Goal: Task Accomplishment & Management: Use online tool/utility

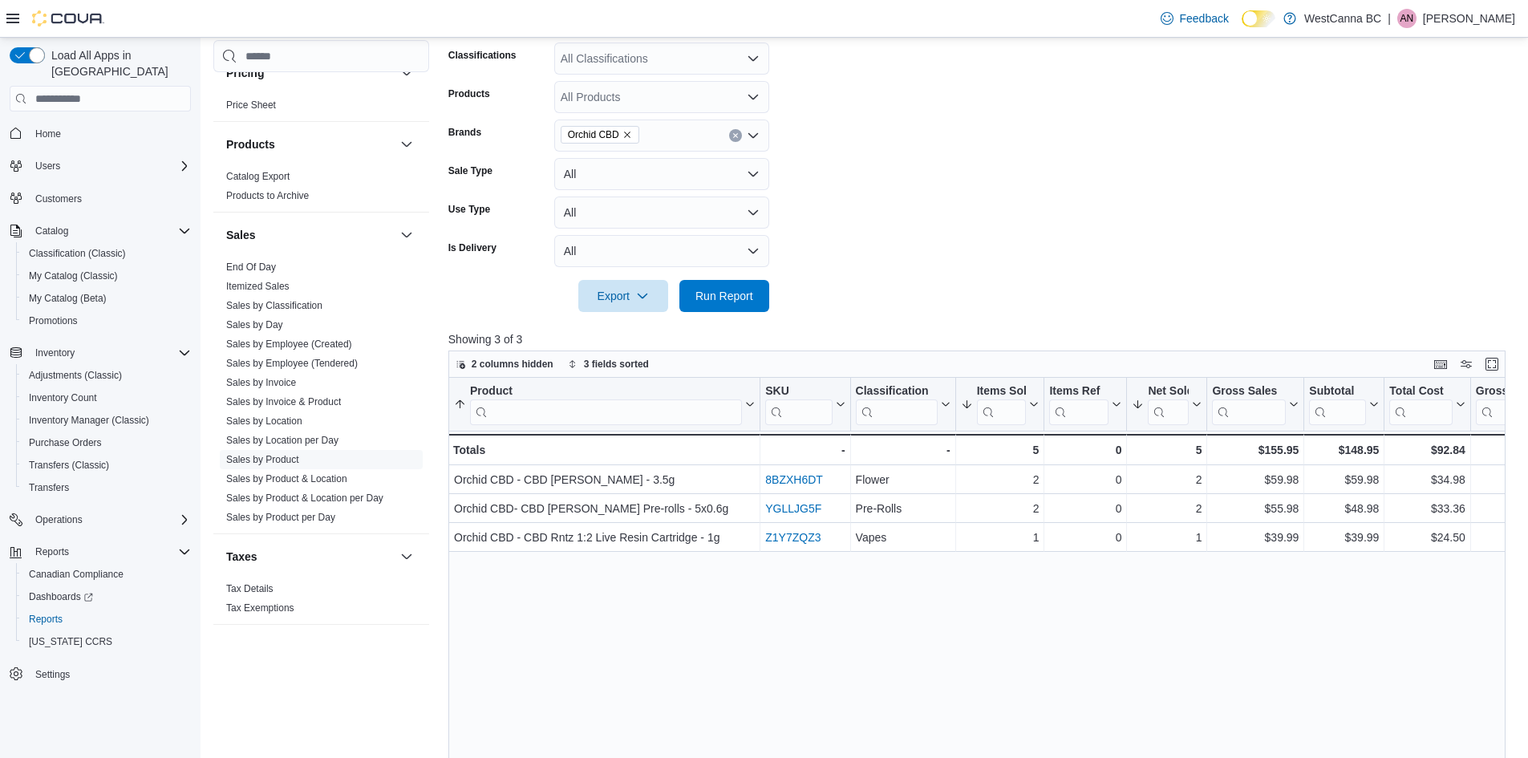
scroll to position [241, 0]
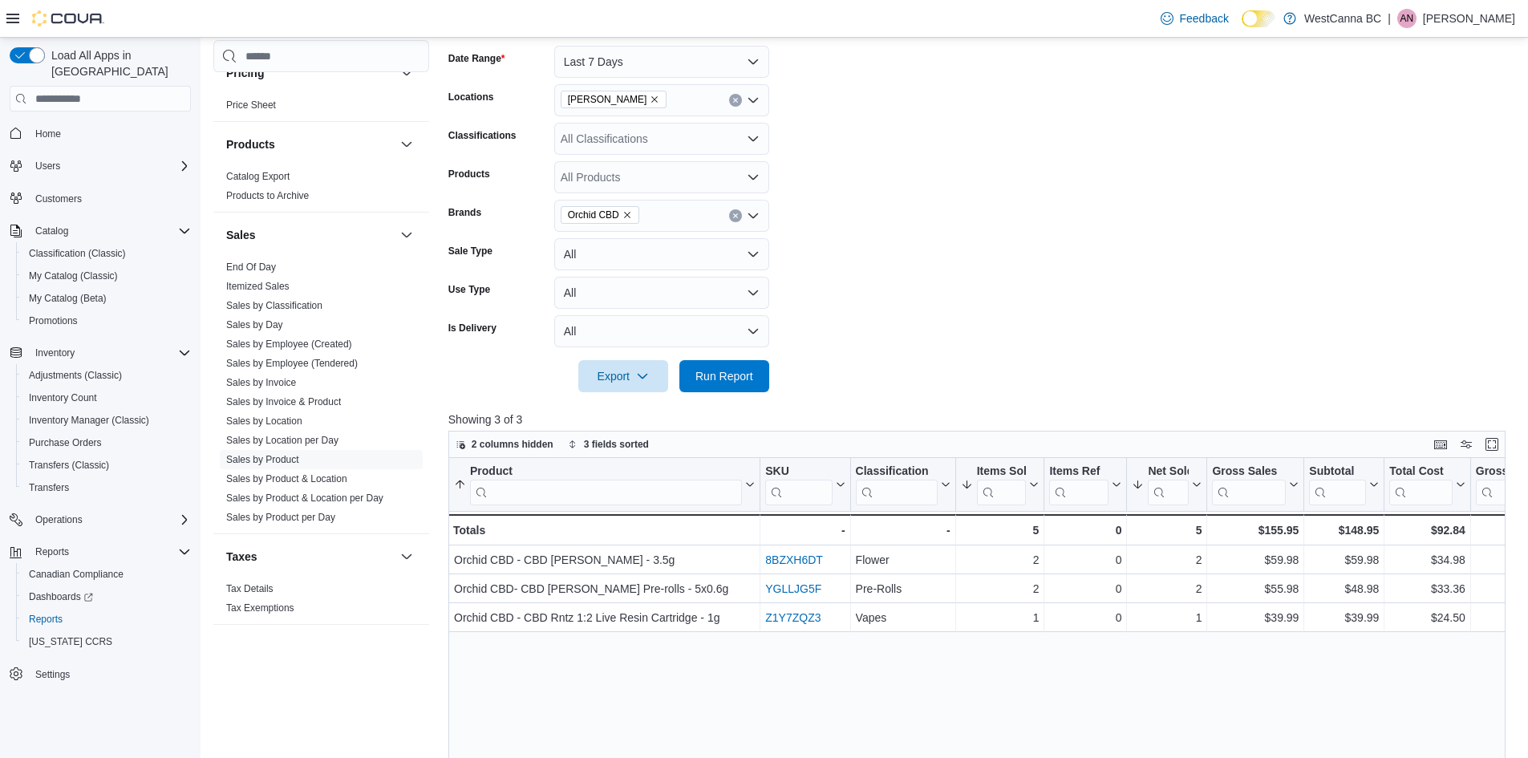
click at [623, 213] on icon "Remove Orchid CBD from selection in this group" at bounding box center [628, 215] width 10 height 10
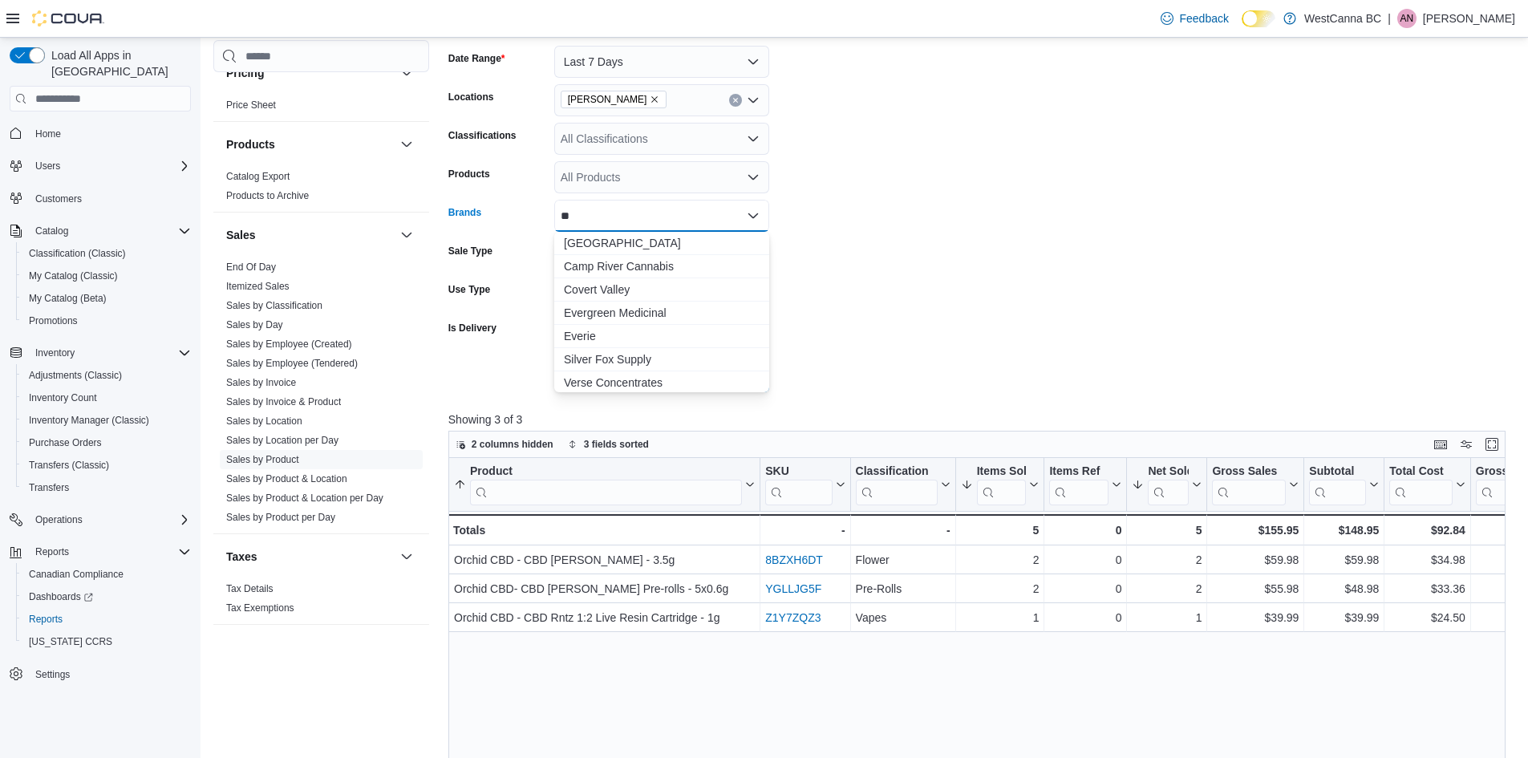
type input "*"
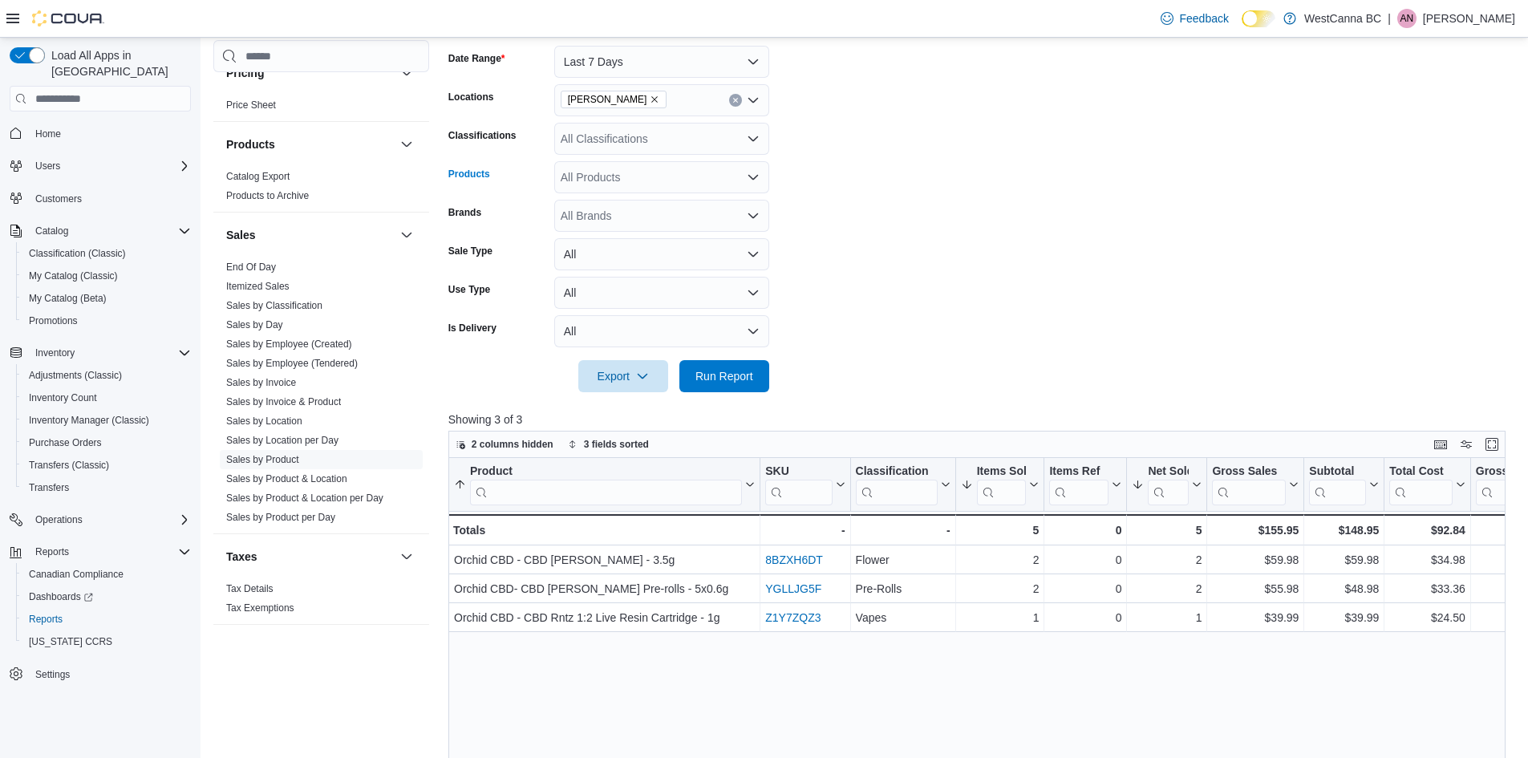
click at [626, 189] on div "All Products" at bounding box center [661, 177] width 215 height 32
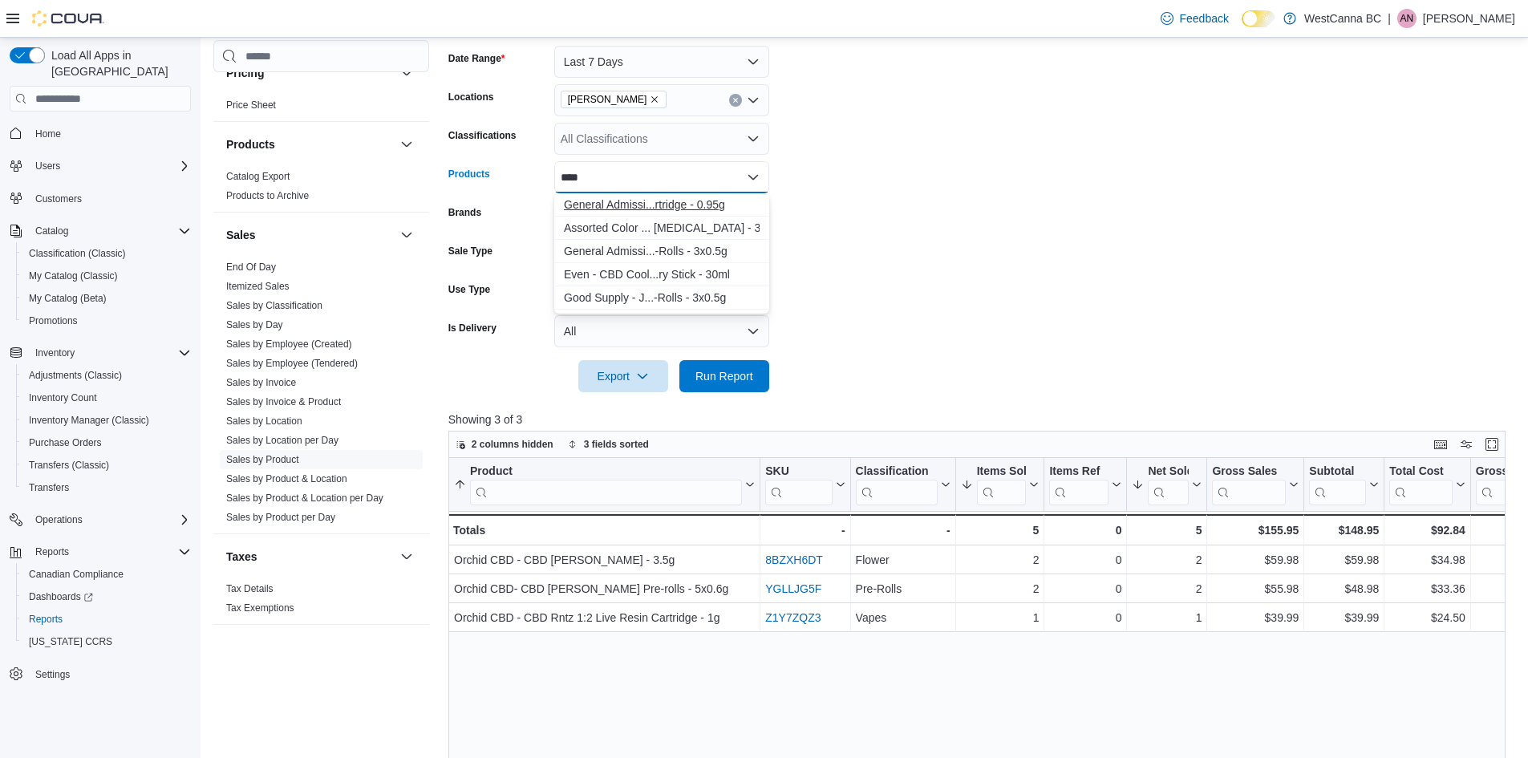
type input "****"
click at [635, 207] on div "General Admissi...rtridge - 0.95g" at bounding box center [662, 205] width 196 height 16
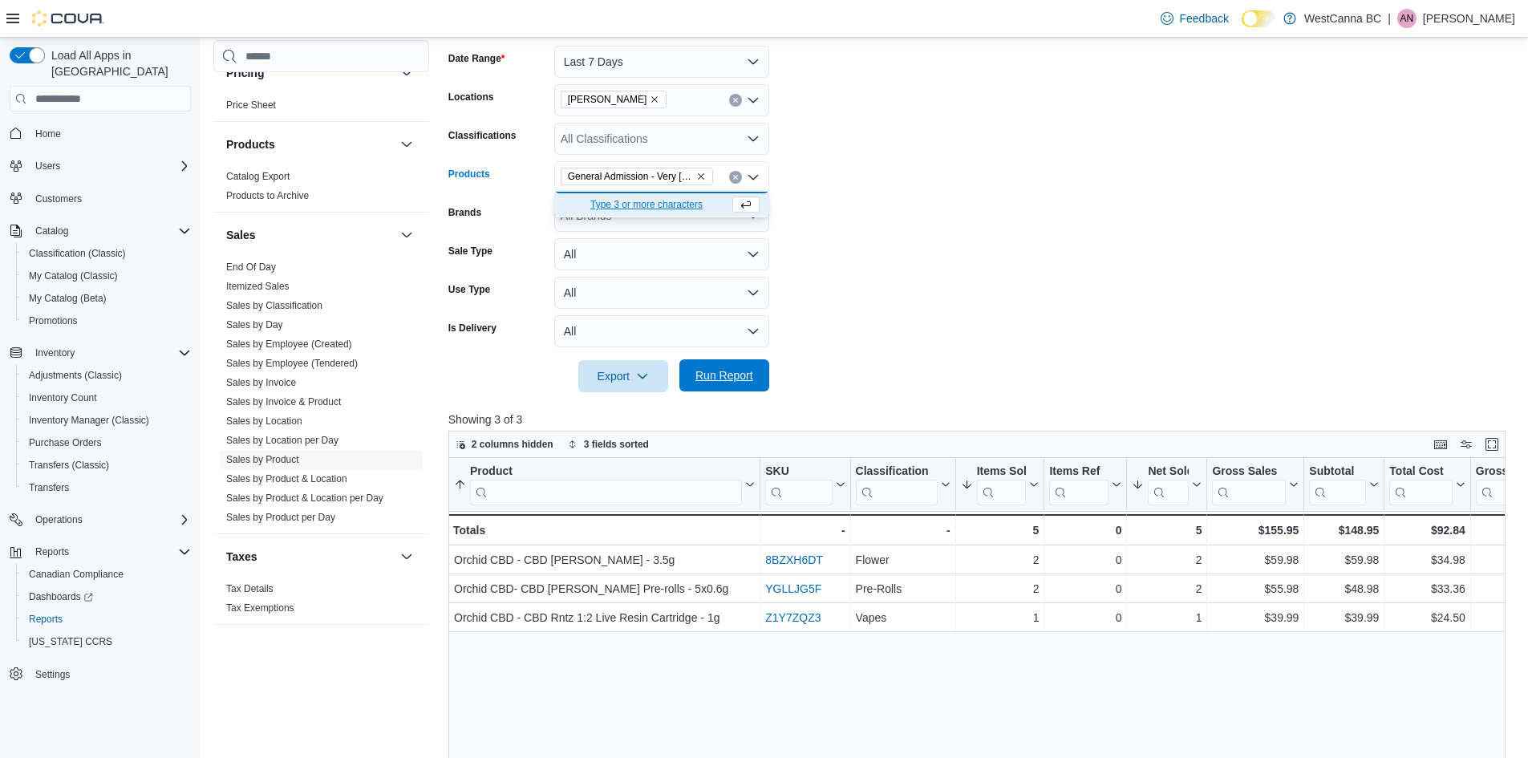
drag, startPoint x: 1000, startPoint y: 262, endPoint x: 732, endPoint y: 382, distance: 293.7
click at [1000, 265] on form "Date Range Last 7 Days Locations [GEOGRAPHIC_DATA] - [PERSON_NAME] Classificati…" at bounding box center [982, 209] width 1069 height 366
click at [732, 383] on span "Run Report" at bounding box center [725, 375] width 58 height 16
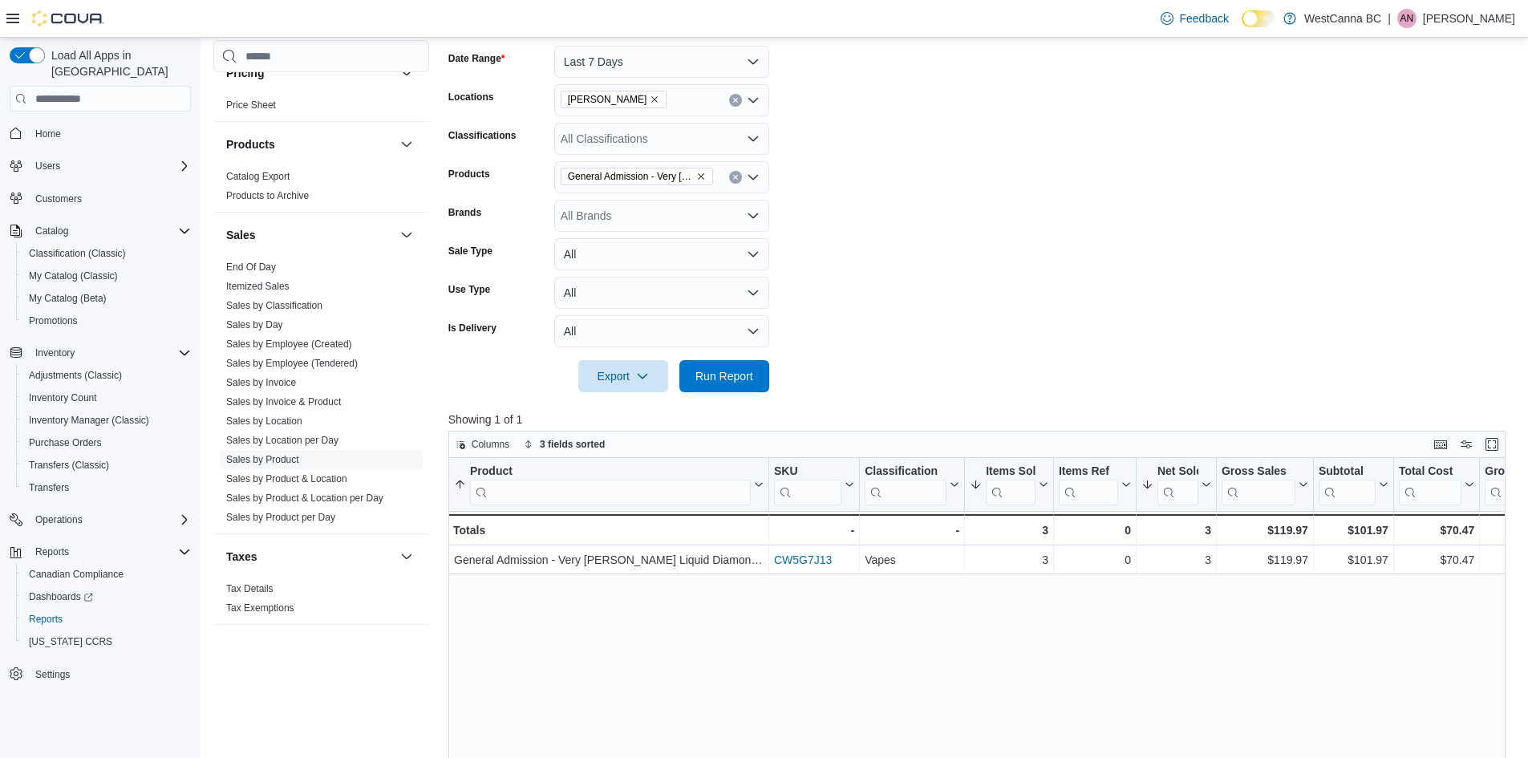
click at [700, 172] on icon "Remove General Admission - Very Berry Liquid Diamond Cartridge - 0.95g from sel…" at bounding box center [701, 177] width 10 height 10
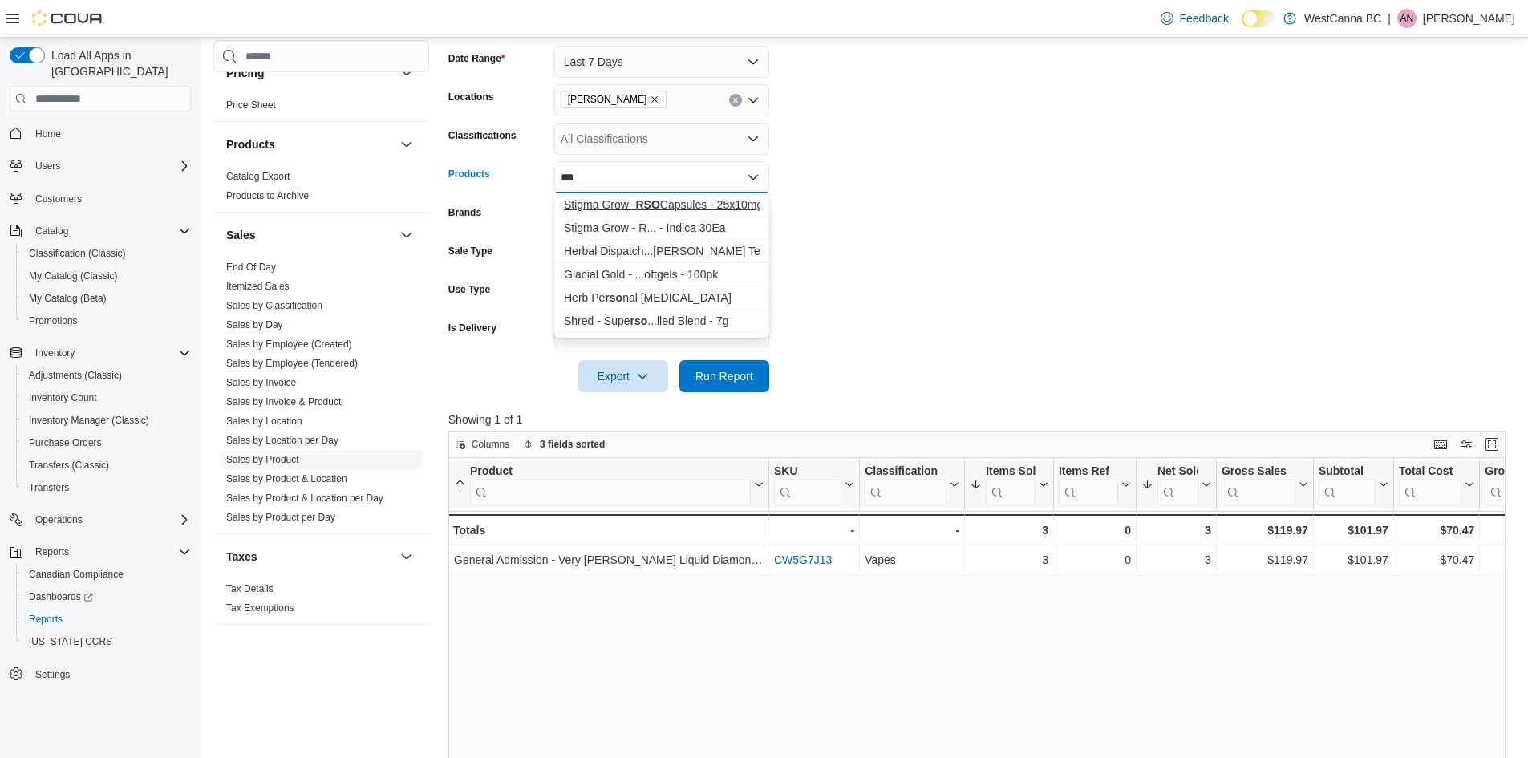
type input "***"
click at [635, 209] on div "Stigma Grow - RSO Capsules - 25x10mg" at bounding box center [662, 205] width 196 height 16
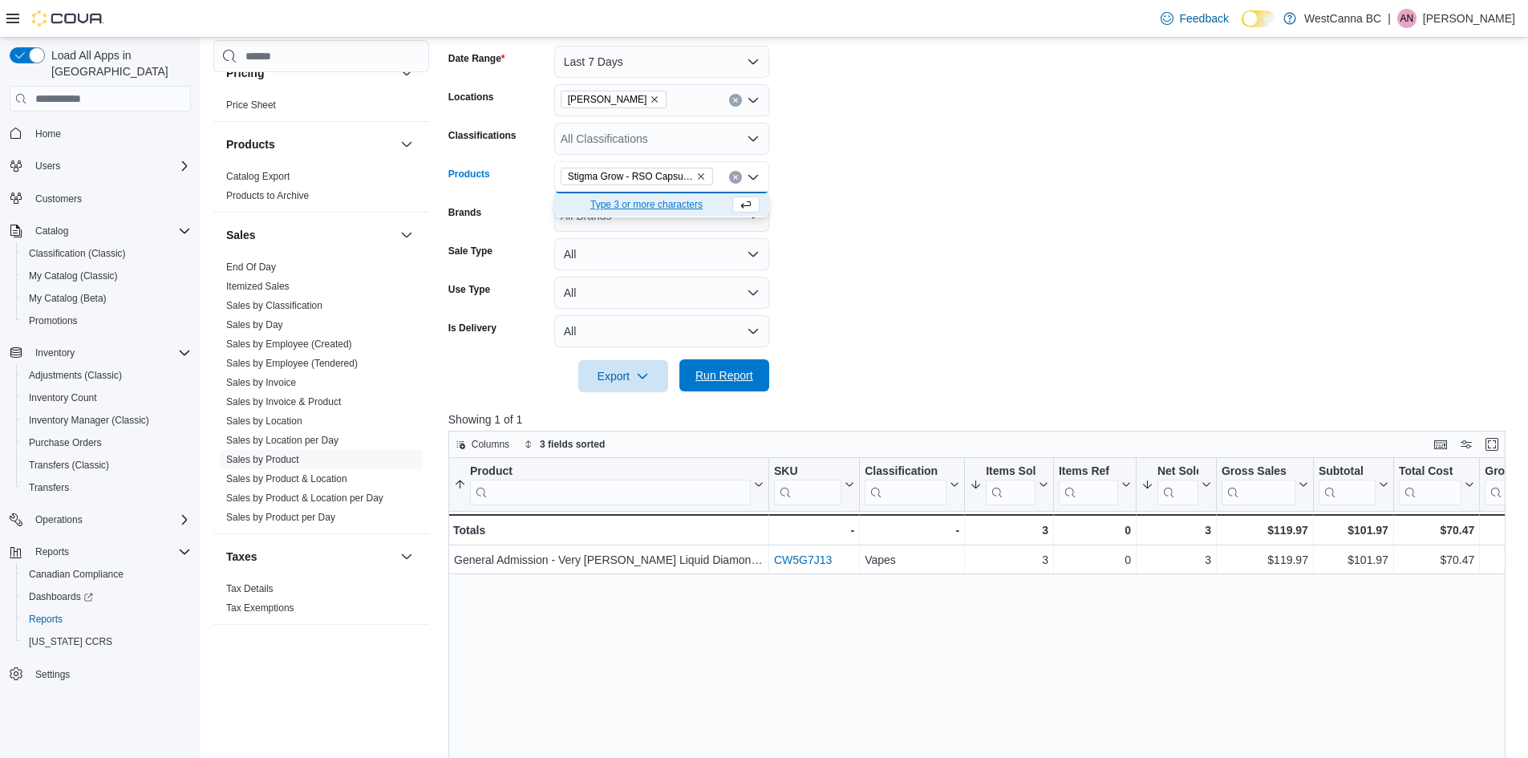
click at [765, 376] on button "Run Report" at bounding box center [724, 375] width 90 height 32
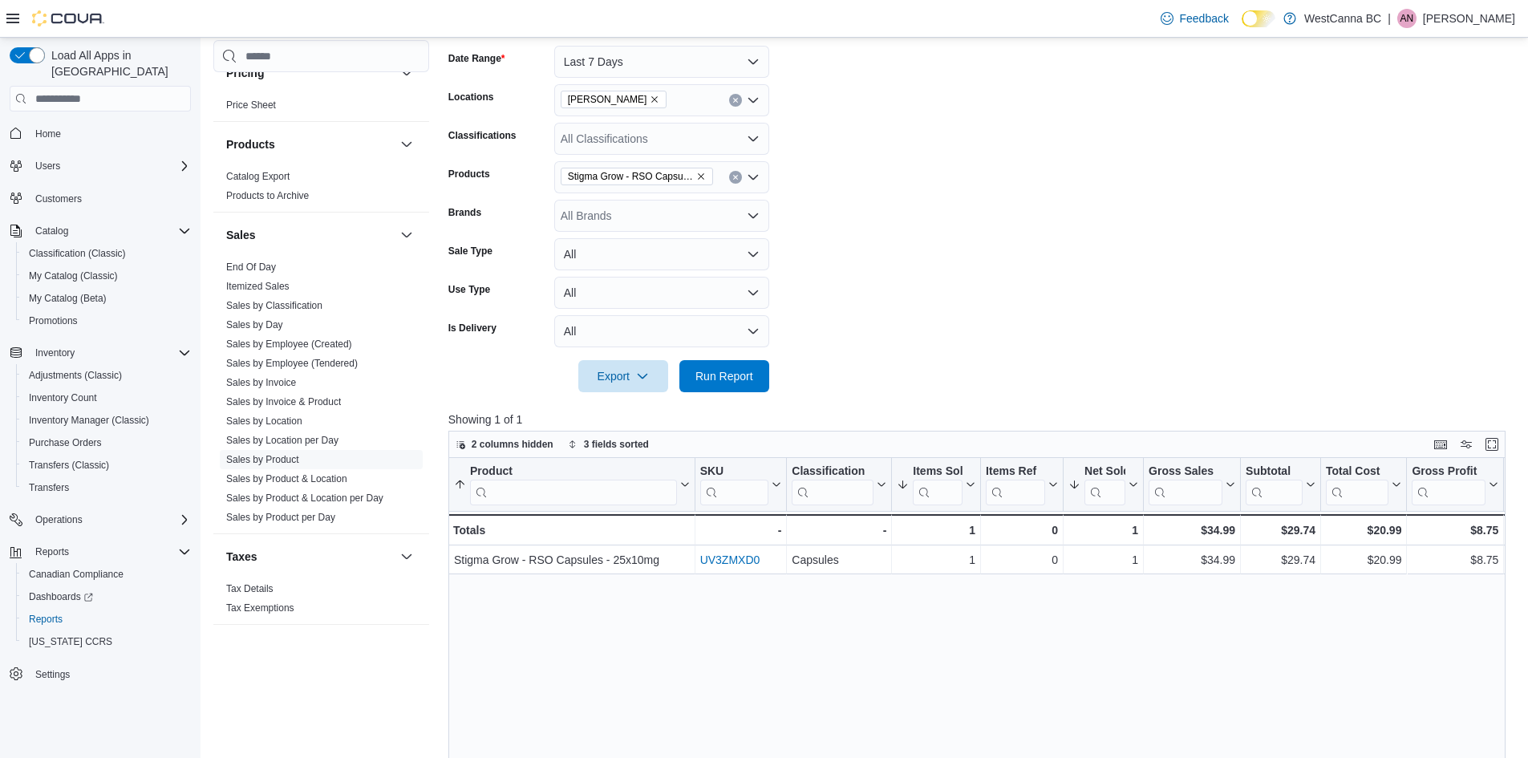
click at [700, 173] on icon "Remove Stigma Grow - RSO Capsules - 25x10mg from selection in this group" at bounding box center [701, 177] width 10 height 10
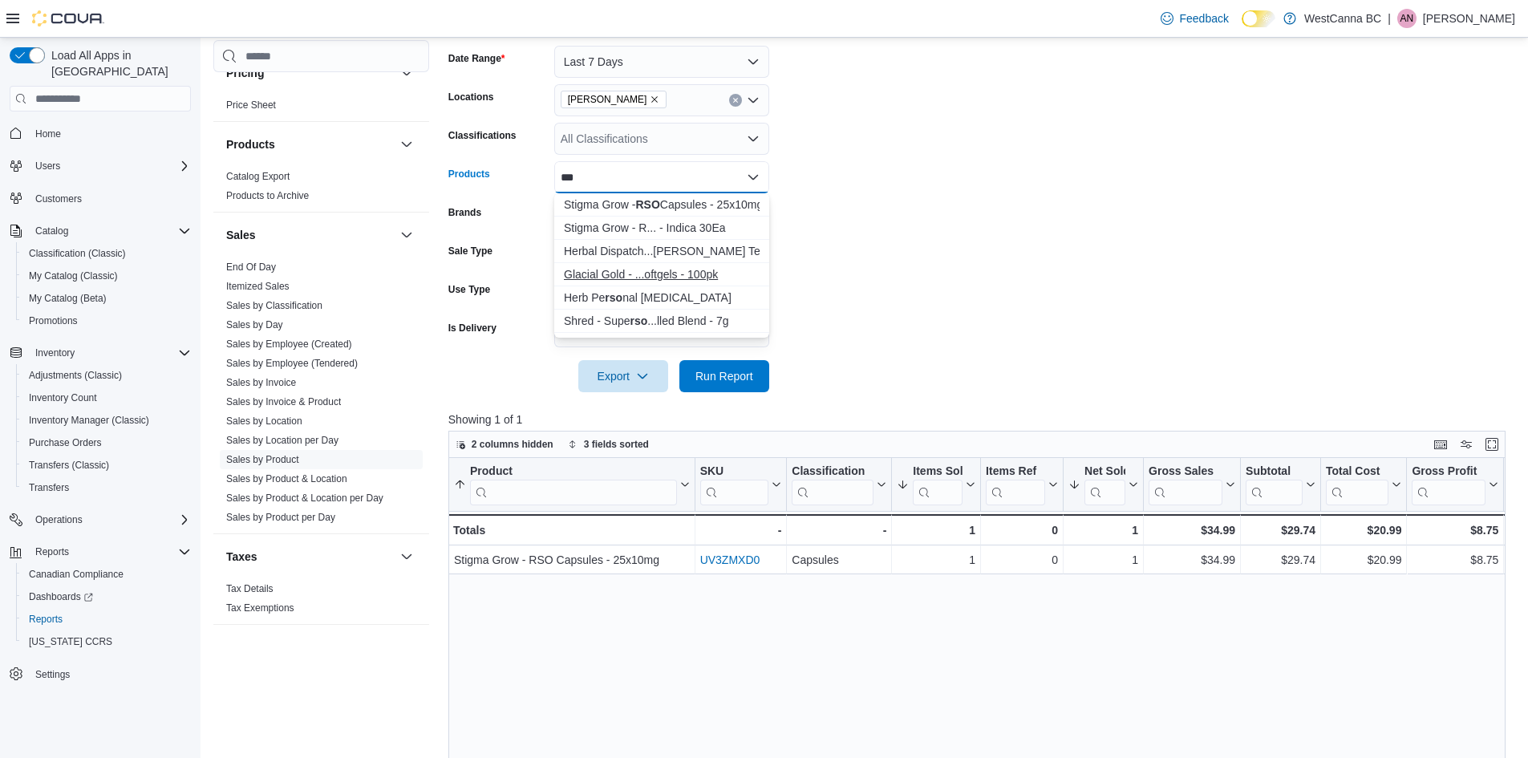
type input "***"
click at [716, 281] on div "Glacial Gold - ...oftgels - 100pk" at bounding box center [662, 274] width 196 height 16
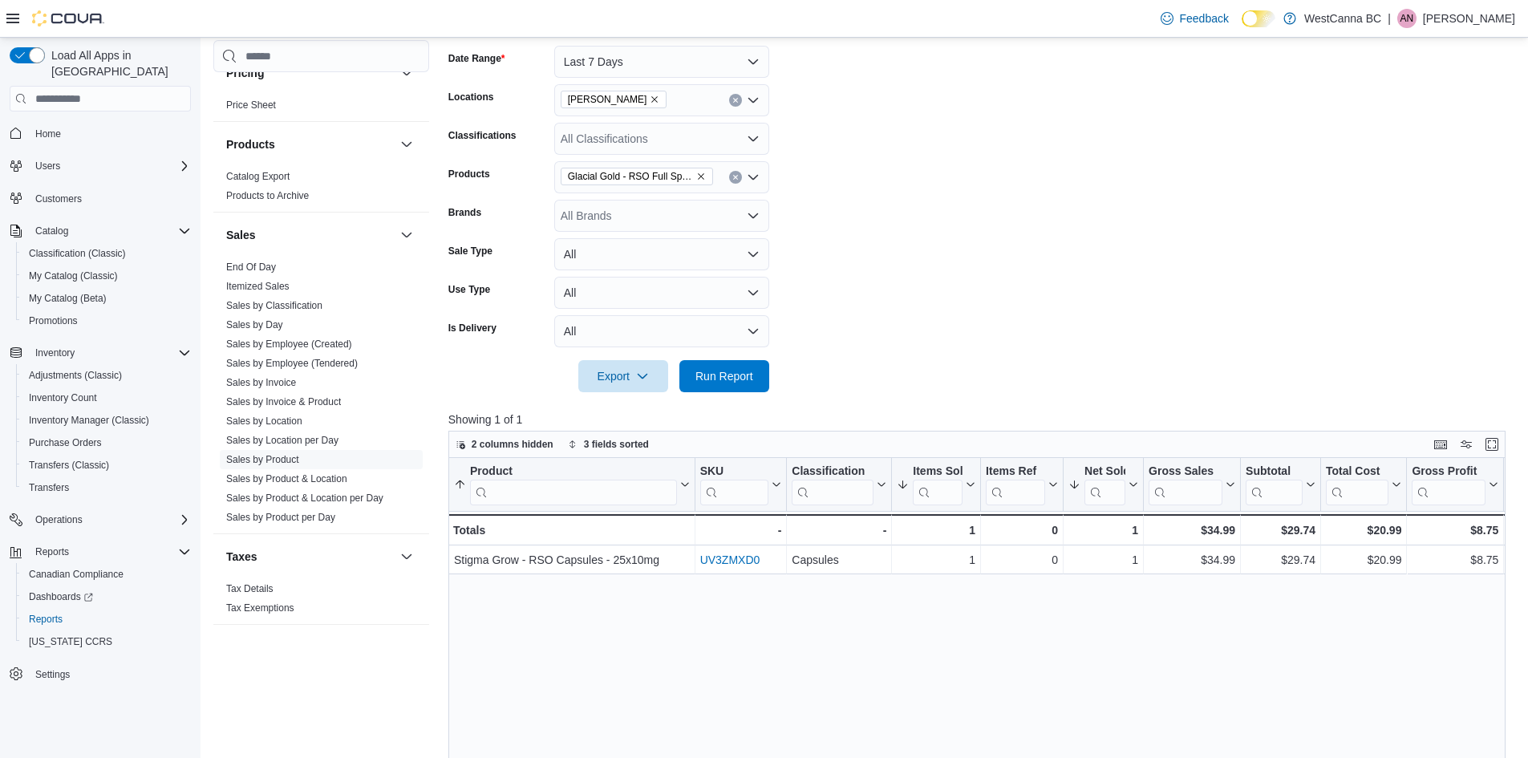
drag, startPoint x: 821, startPoint y: 282, endPoint x: 769, endPoint y: 385, distance: 115.5
click at [821, 282] on form "Date Range Last 7 Days Locations [GEOGRAPHIC_DATA] - [PERSON_NAME] Classificati…" at bounding box center [982, 209] width 1069 height 366
click at [767, 381] on button "Run Report" at bounding box center [724, 375] width 90 height 32
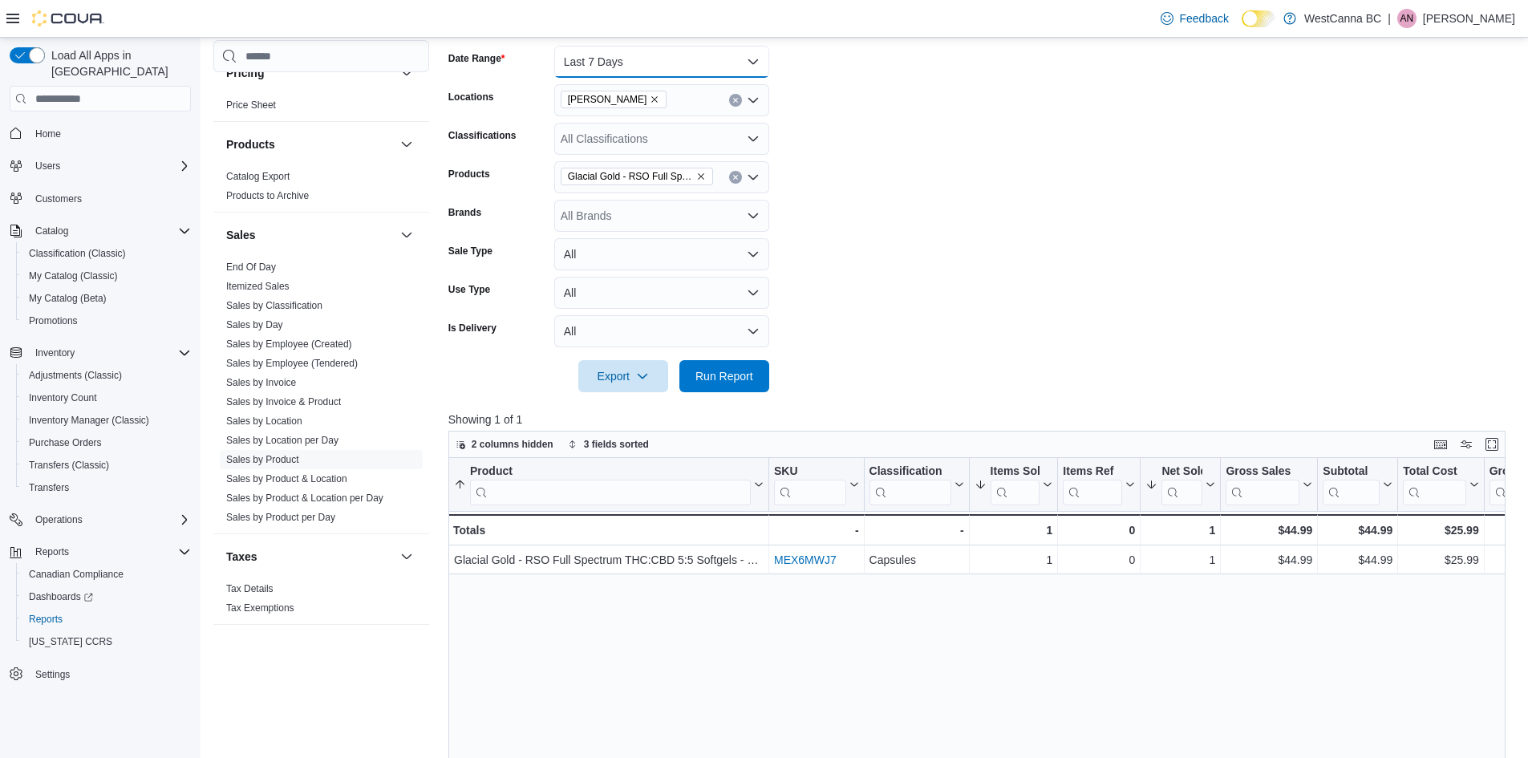
click at [652, 50] on button "Last 7 Days" at bounding box center [661, 62] width 215 height 32
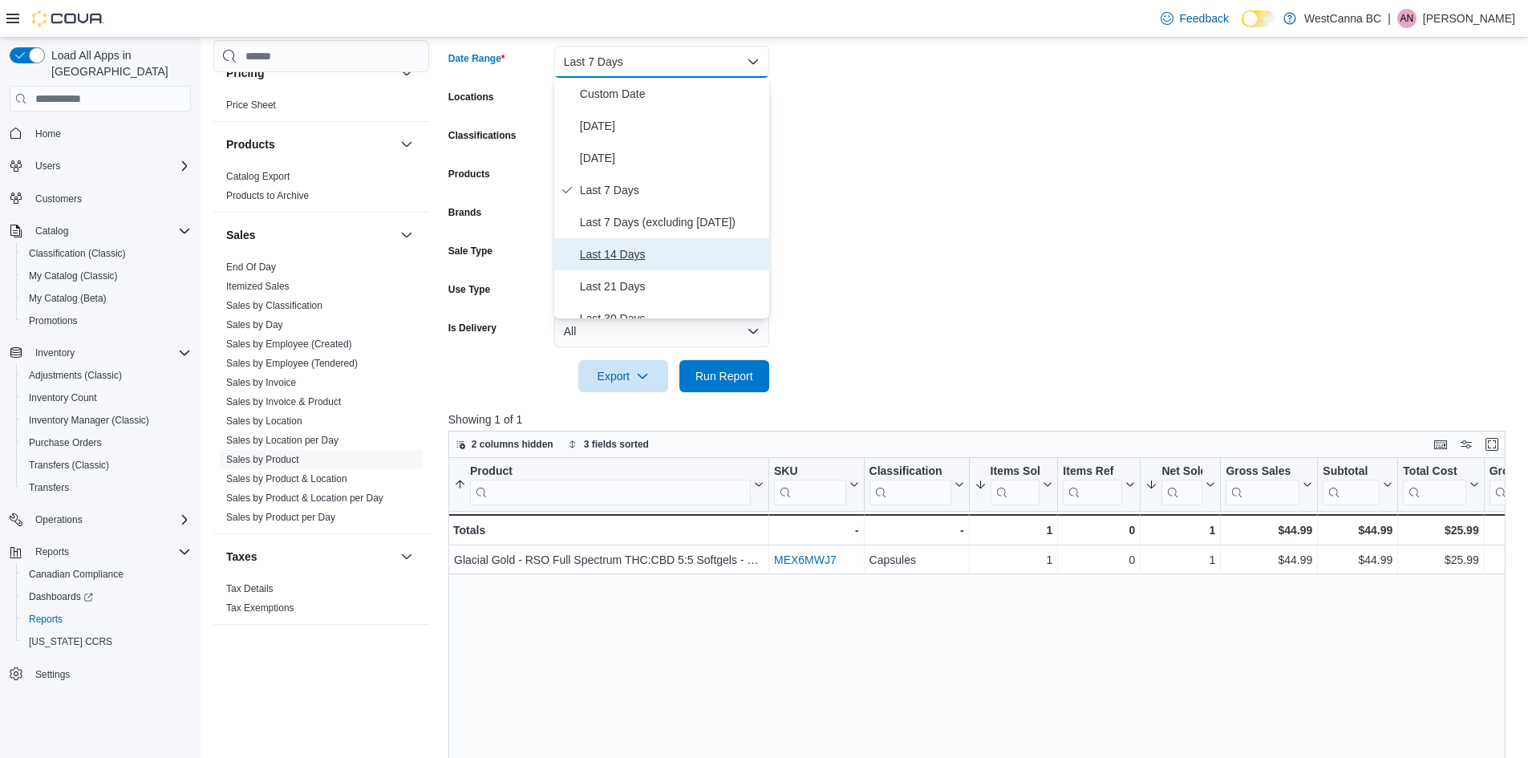
click at [651, 255] on span "Last 14 Days" at bounding box center [671, 254] width 183 height 19
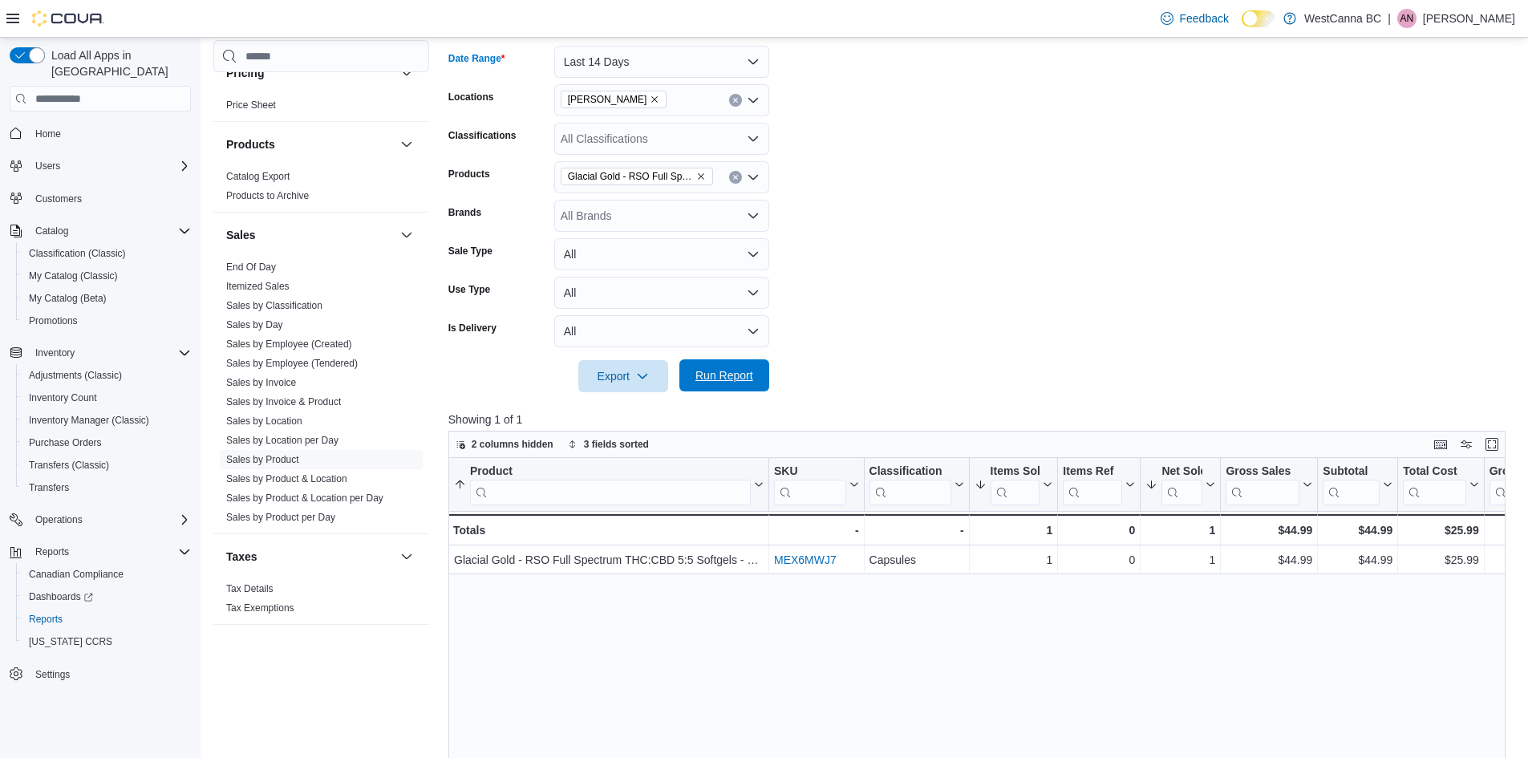
click at [740, 388] on span "Run Report" at bounding box center [724, 375] width 71 height 32
click at [697, 172] on icon "Remove Glacial Gold - RSO Full Spectrum THC:CBD 5:5 Softgels - 100pk from selec…" at bounding box center [701, 177] width 10 height 10
type input "*"
click at [858, 217] on form "Date Range Last 14 Days Locations [GEOGRAPHIC_DATA] - [PERSON_NAME] Classificat…" at bounding box center [982, 209] width 1069 height 366
click at [655, 229] on div "All Brands" at bounding box center [661, 216] width 215 height 32
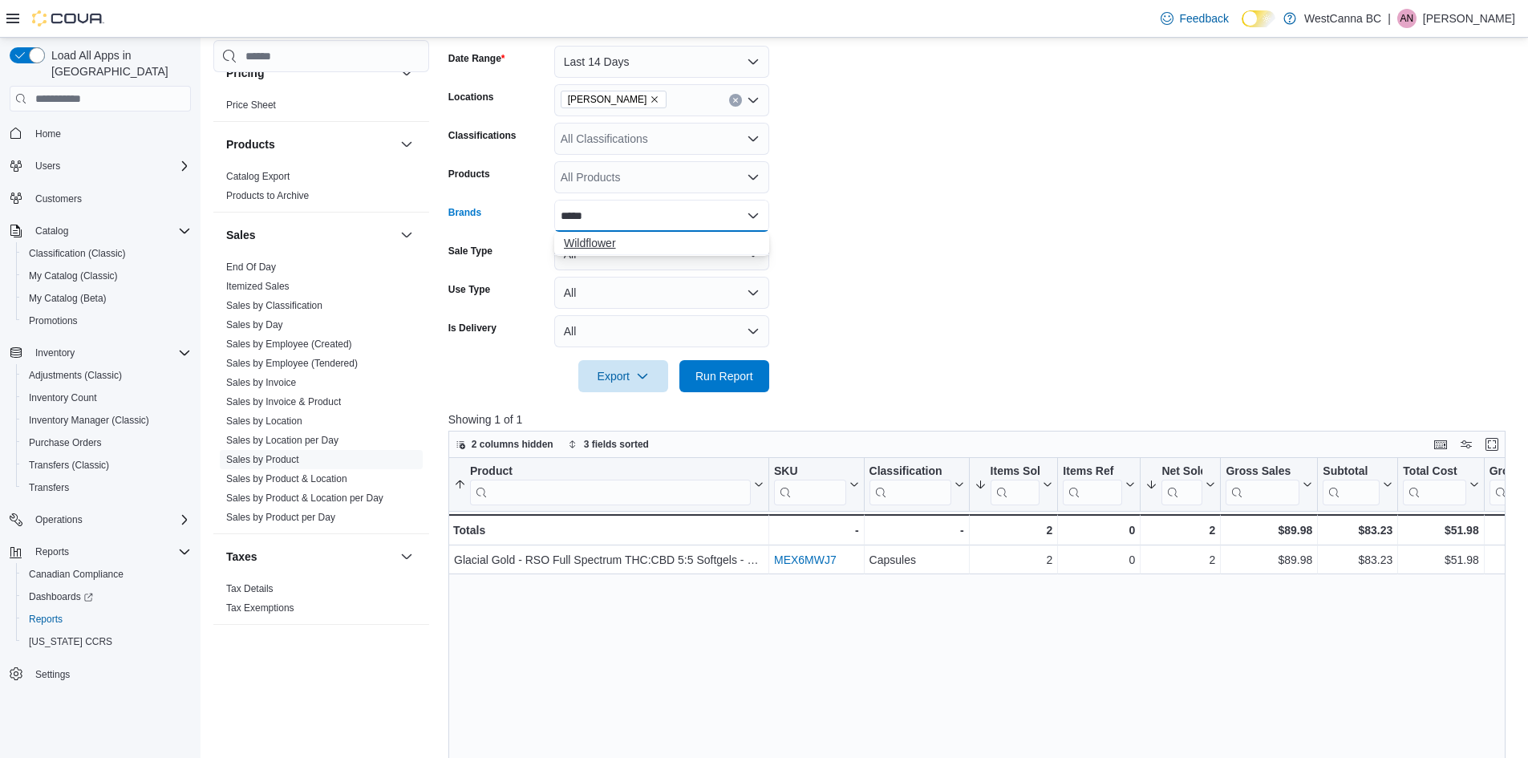
type input "*****"
click at [651, 237] on span "Wildflower" at bounding box center [662, 243] width 196 height 16
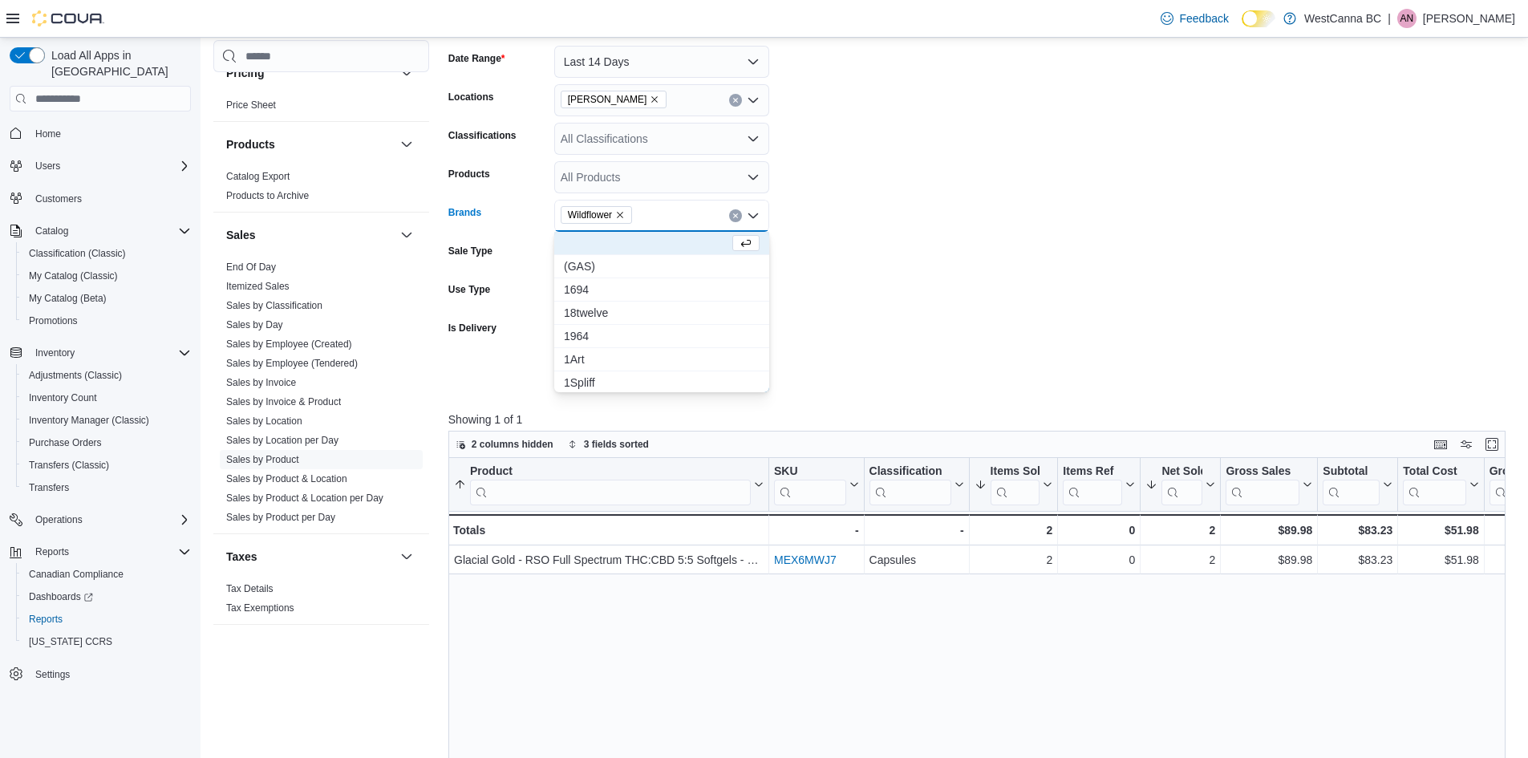
click at [857, 286] on form "Date Range Last 14 Days Locations [GEOGRAPHIC_DATA] - [PERSON_NAME] Classificat…" at bounding box center [982, 209] width 1069 height 366
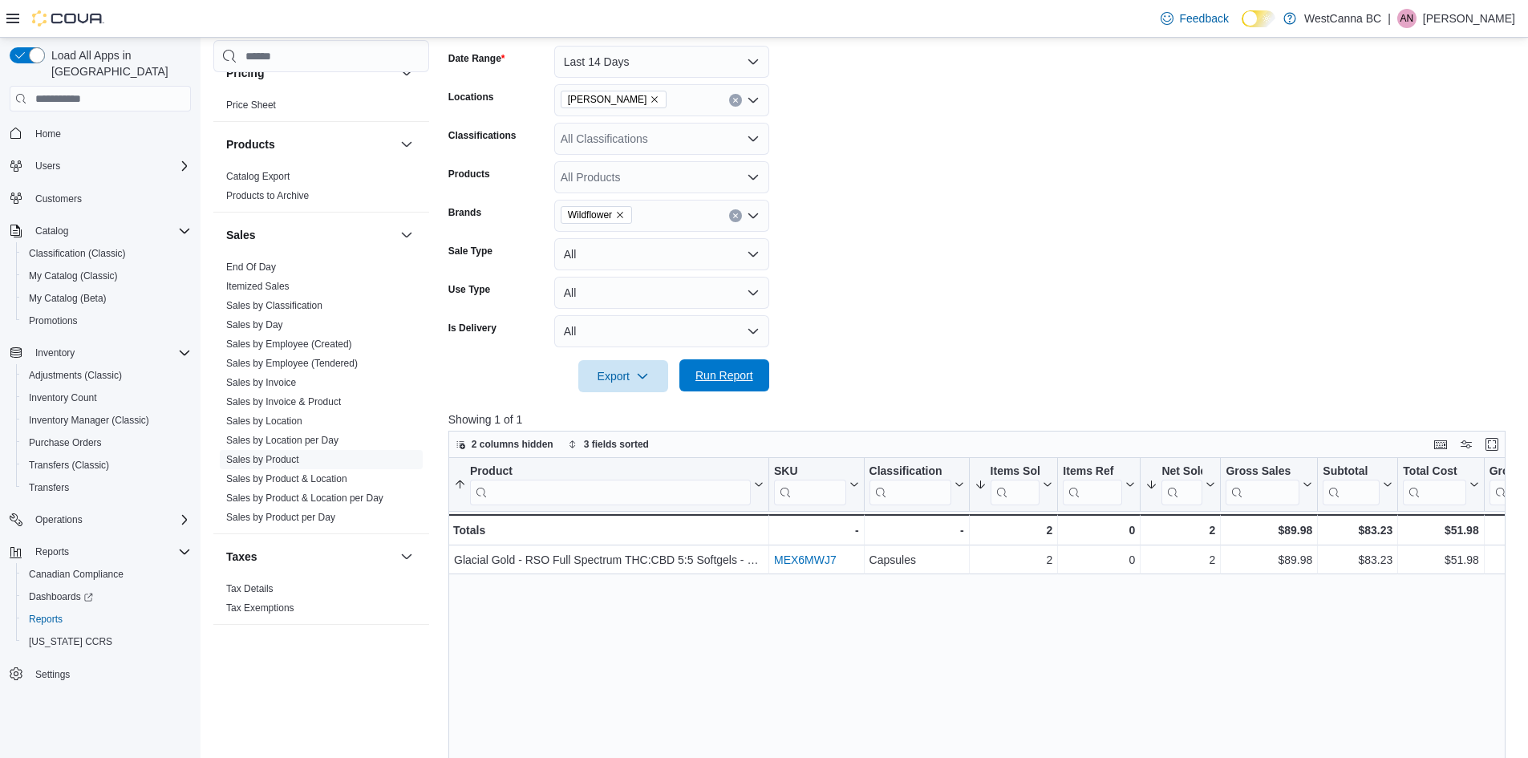
click at [734, 381] on span "Run Report" at bounding box center [725, 375] width 58 height 16
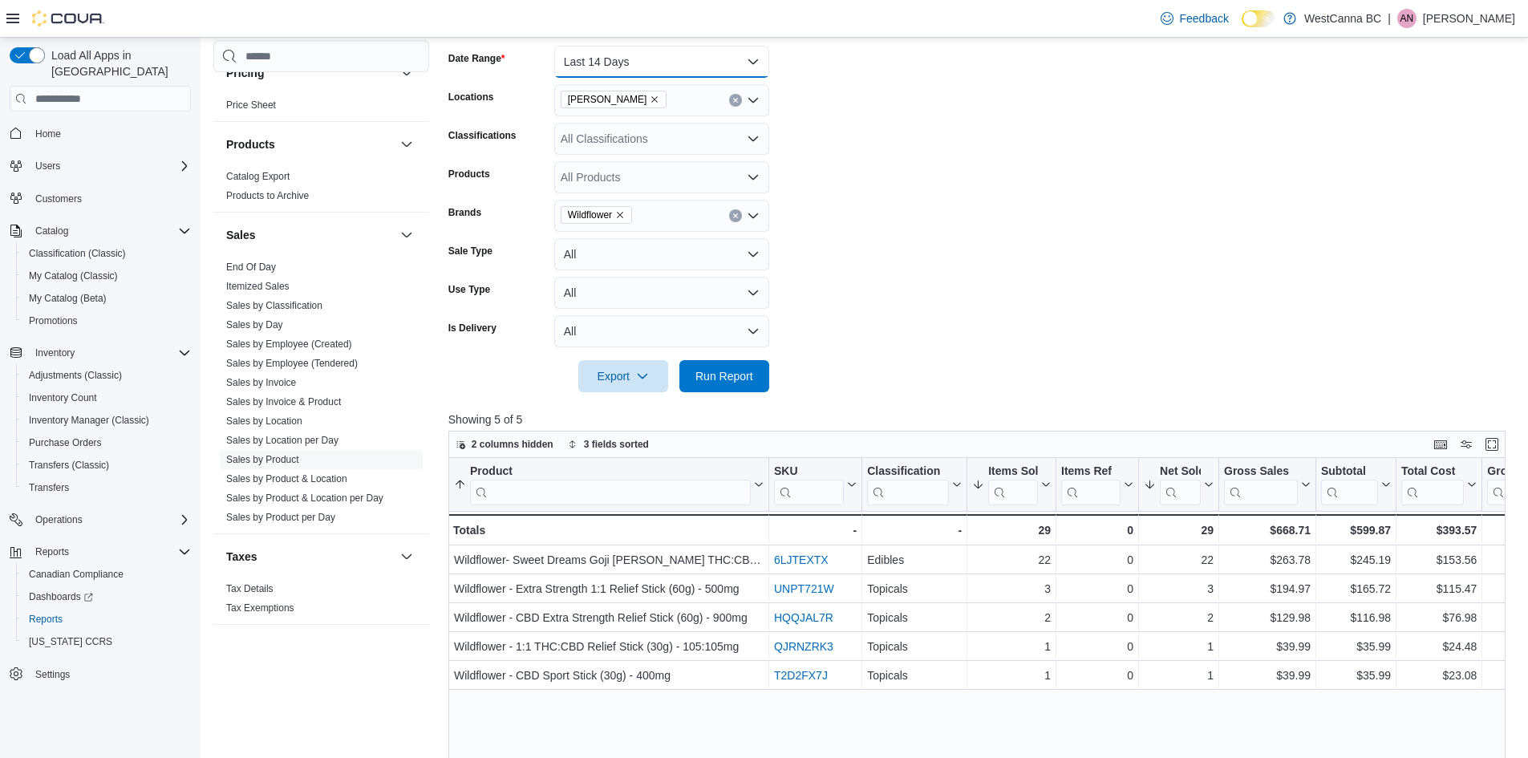
click at [590, 68] on button "Last 14 Days" at bounding box center [661, 62] width 215 height 32
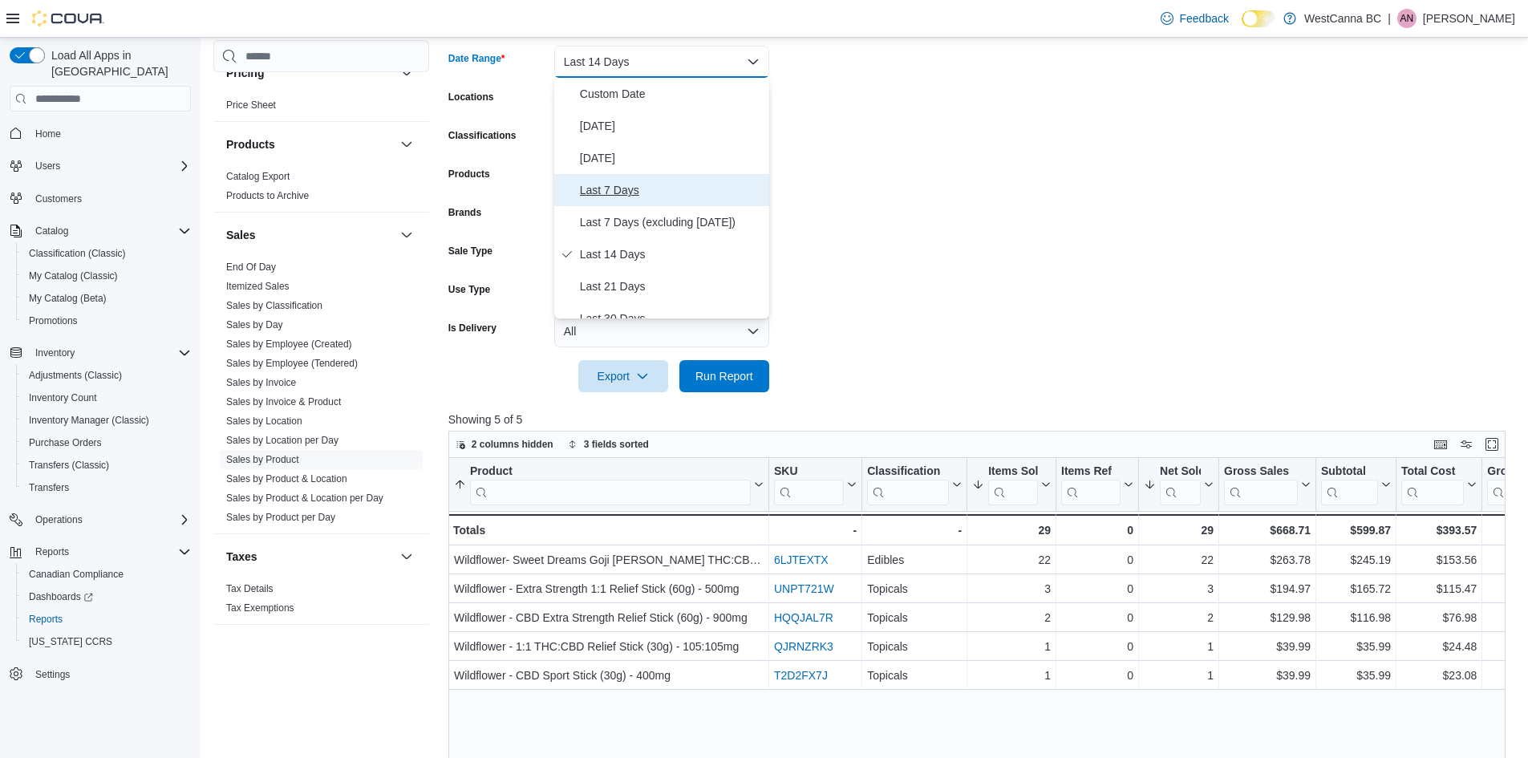
click at [633, 185] on span "Last 7 Days" at bounding box center [671, 190] width 183 height 19
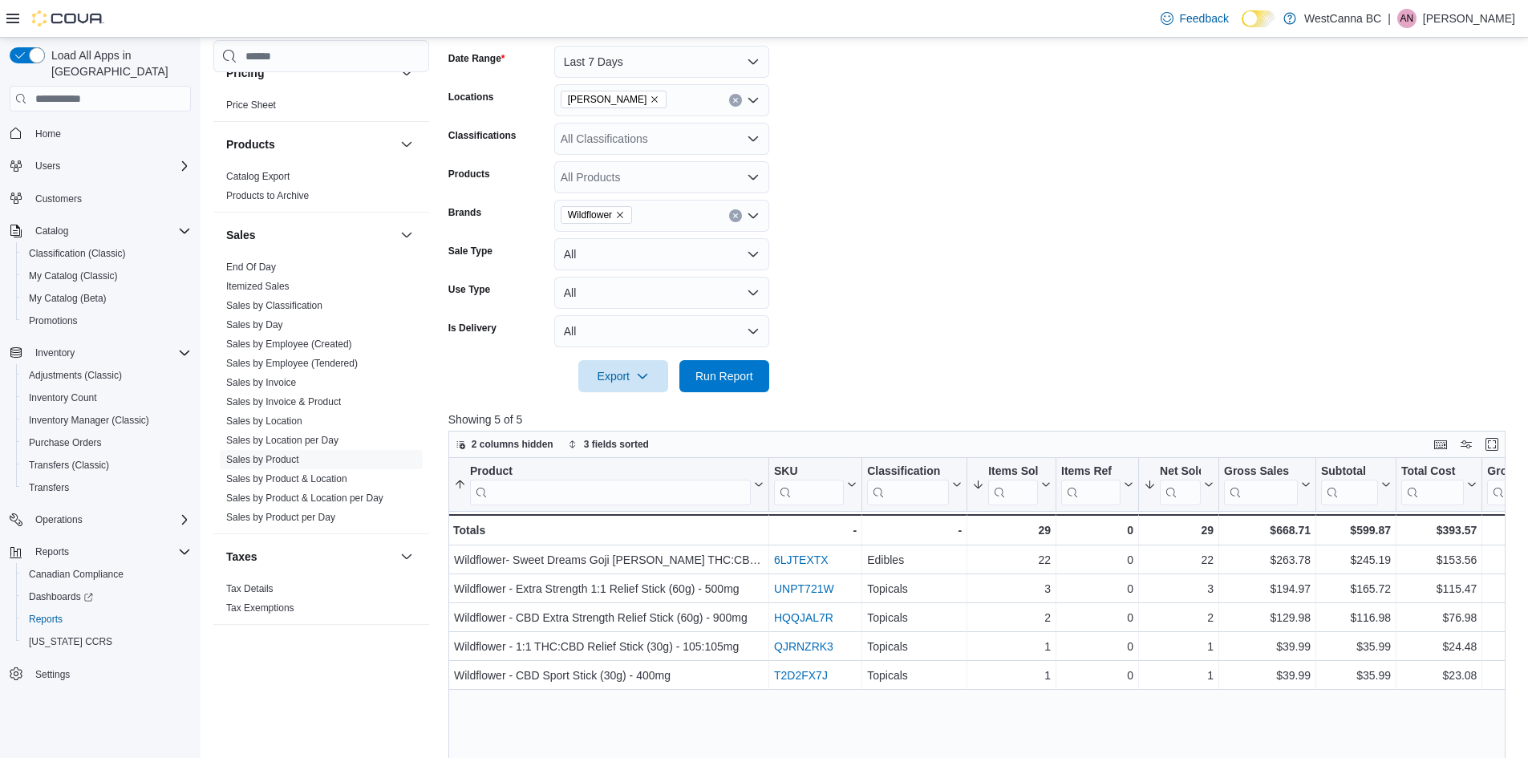
click at [688, 356] on div at bounding box center [982, 353] width 1069 height 13
click at [693, 368] on span "Run Report" at bounding box center [724, 375] width 71 height 32
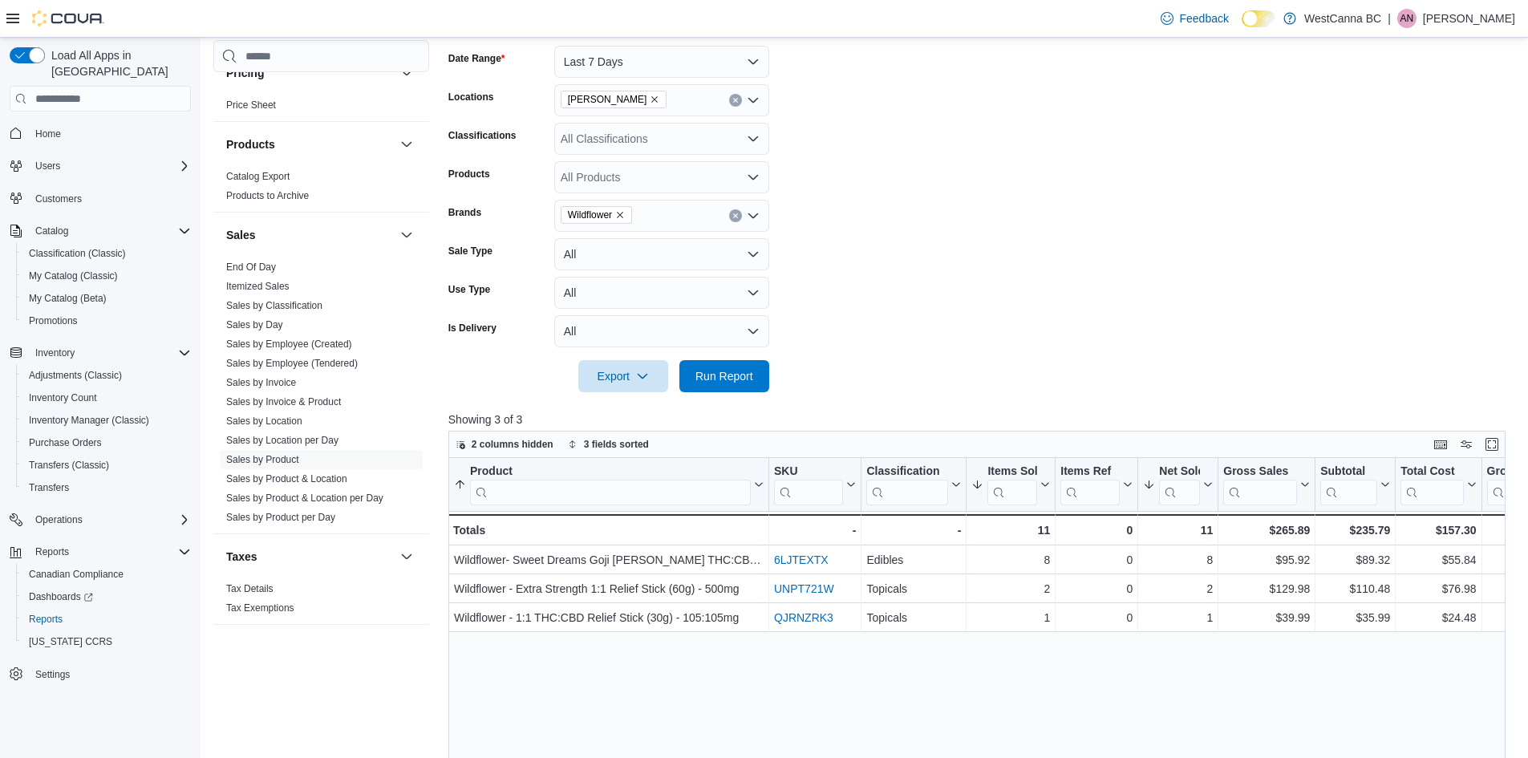
click at [622, 216] on icon "Remove Wildflower from selection in this group" at bounding box center [620, 215] width 10 height 10
type input "***"
click at [621, 259] on span "Second Nature" at bounding box center [662, 266] width 196 height 16
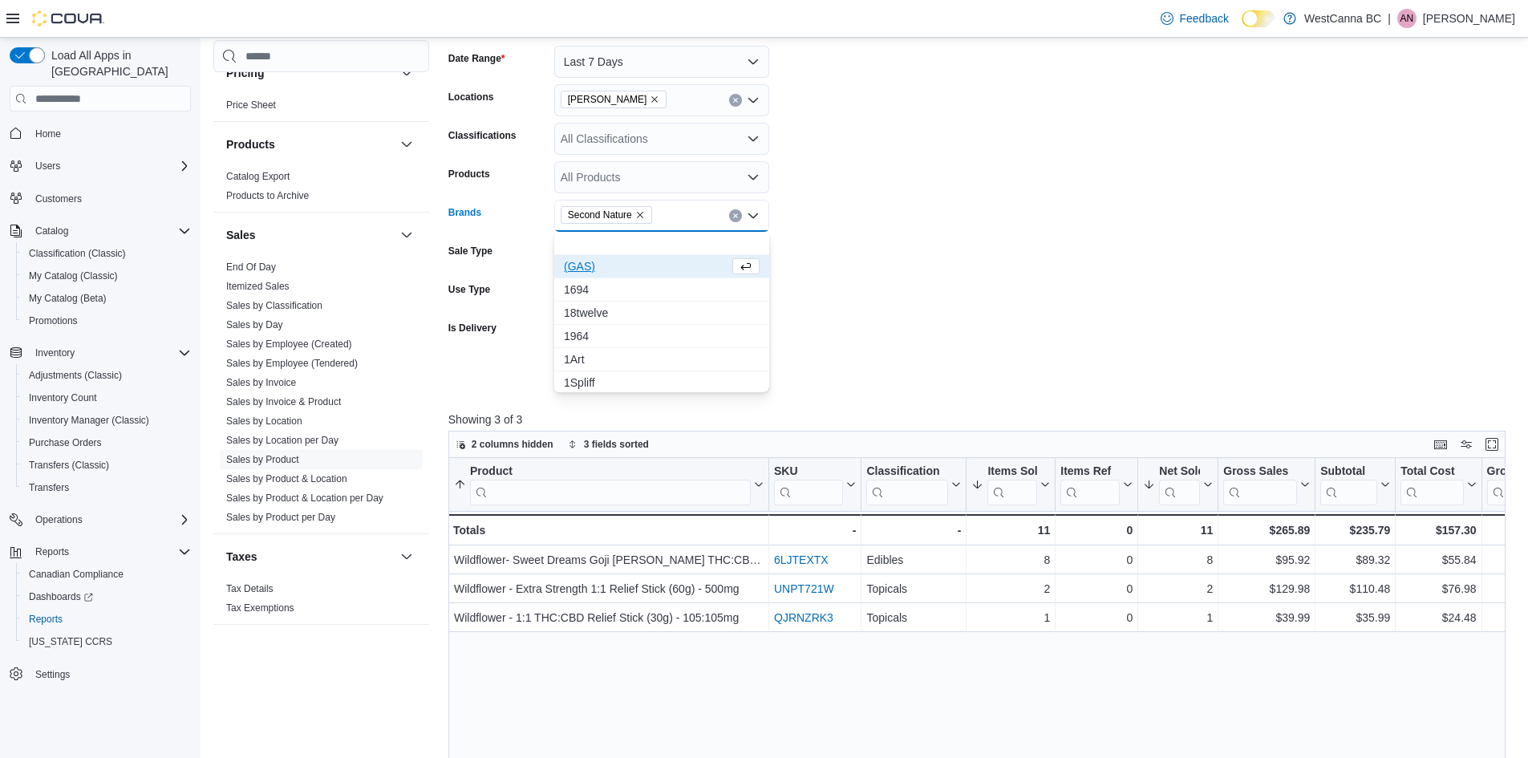
drag, startPoint x: 796, startPoint y: 286, endPoint x: 736, endPoint y: 358, distance: 92.9
click at [796, 287] on form "Date Range Last 7 Days Locations [GEOGRAPHIC_DATA] - [PERSON_NAME] Classificati…" at bounding box center [982, 209] width 1069 height 366
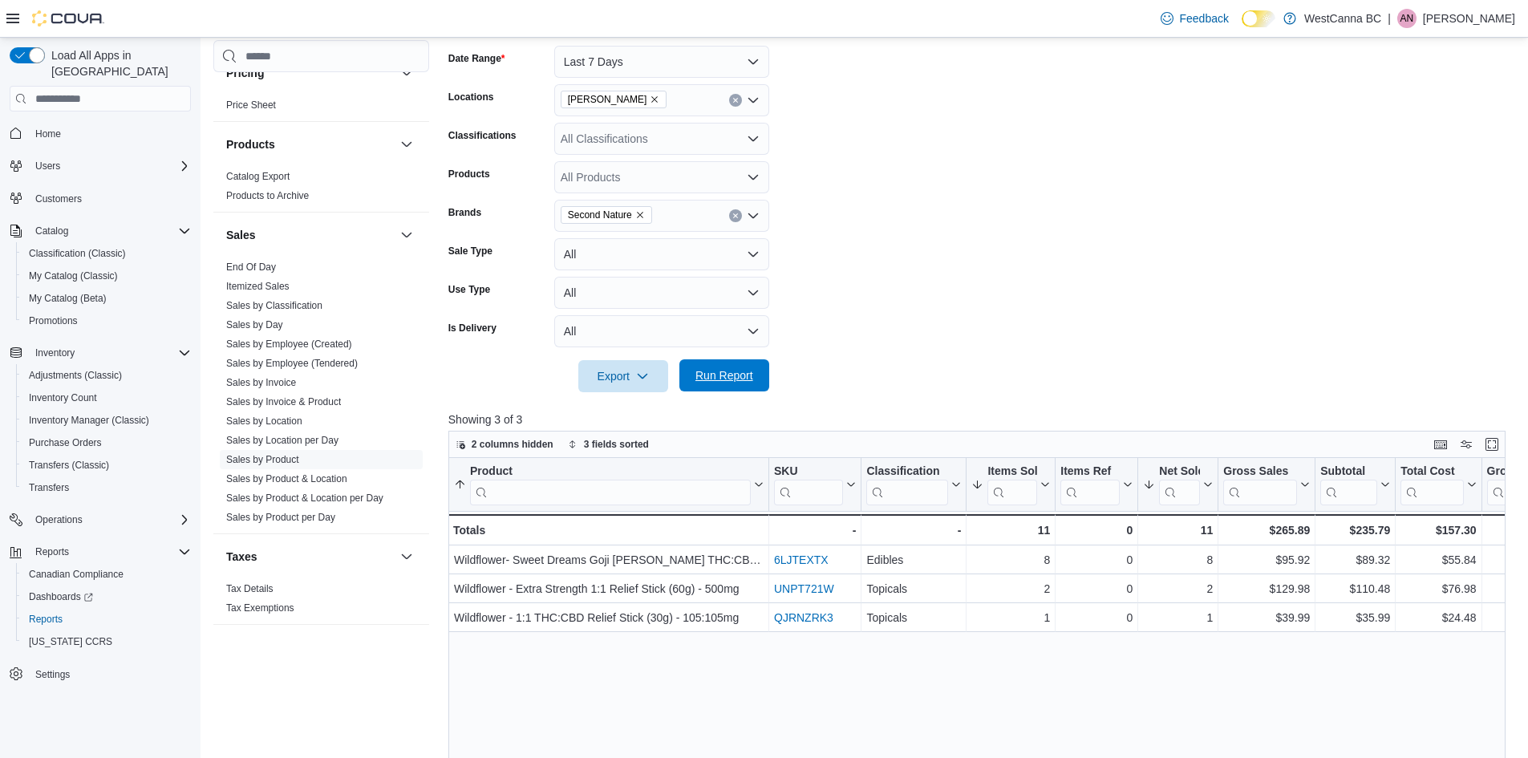
click at [732, 371] on span "Run Report" at bounding box center [725, 375] width 58 height 16
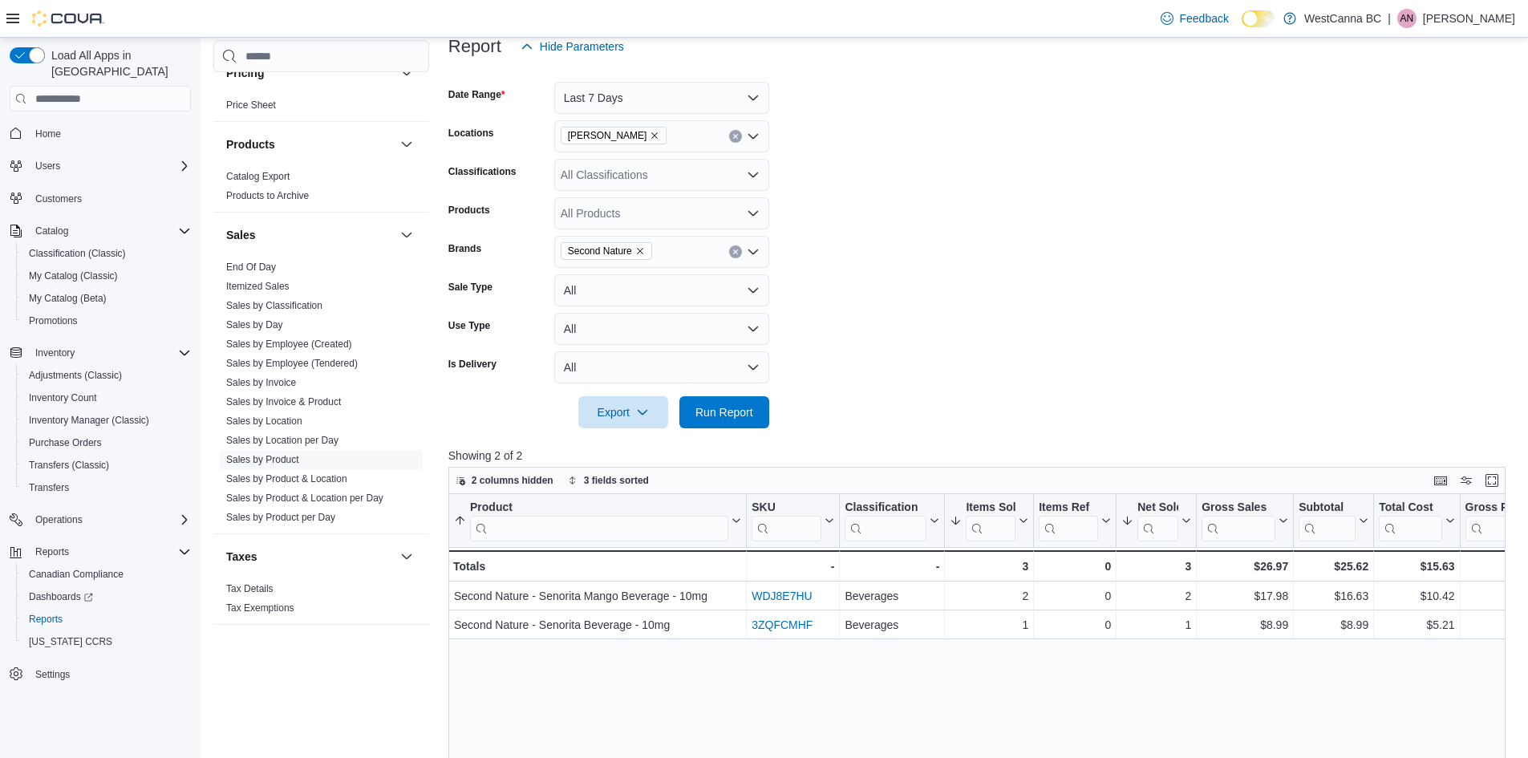
scroll to position [160, 0]
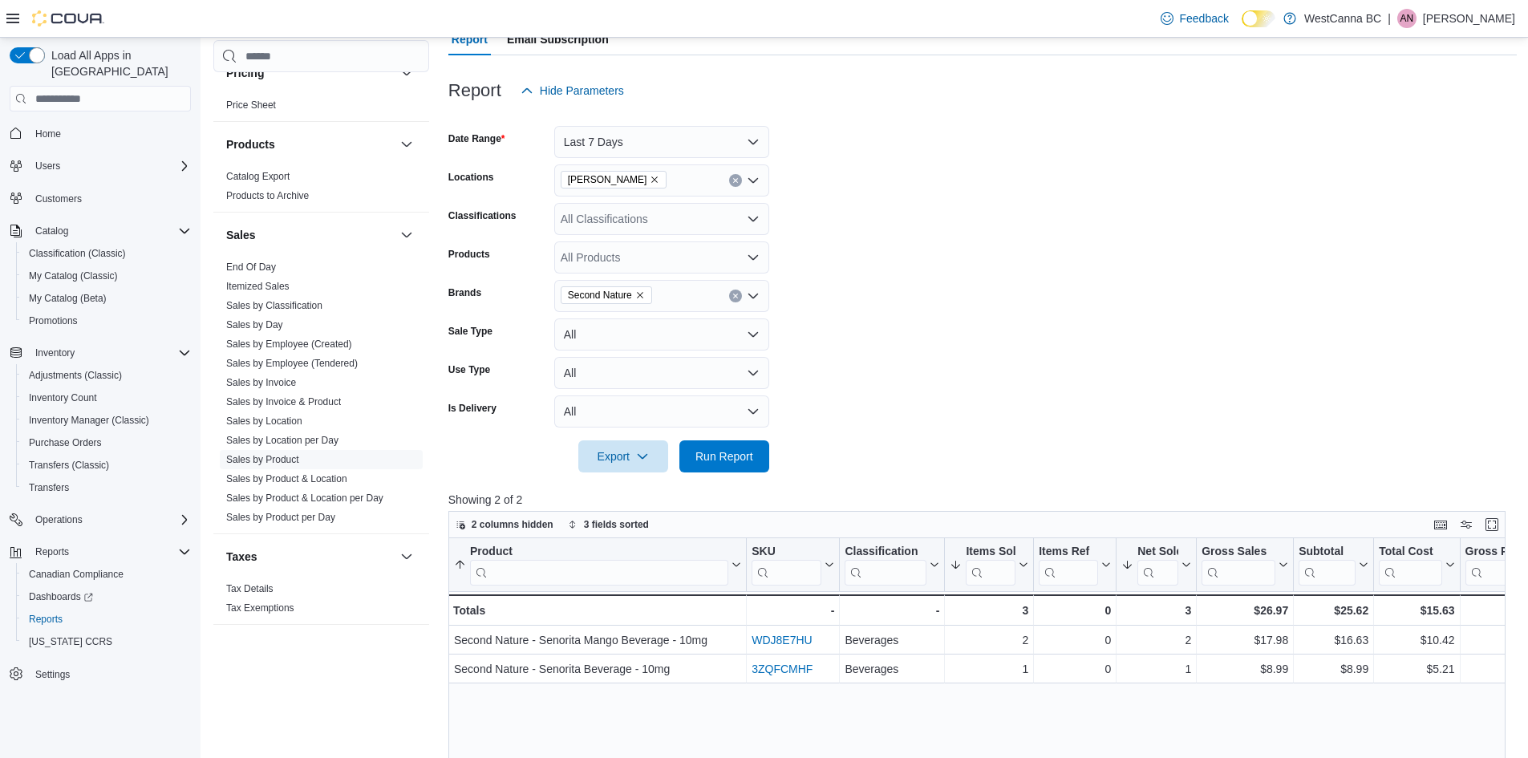
click at [642, 293] on icon "Remove Second Nature from selection in this group" at bounding box center [640, 295] width 10 height 10
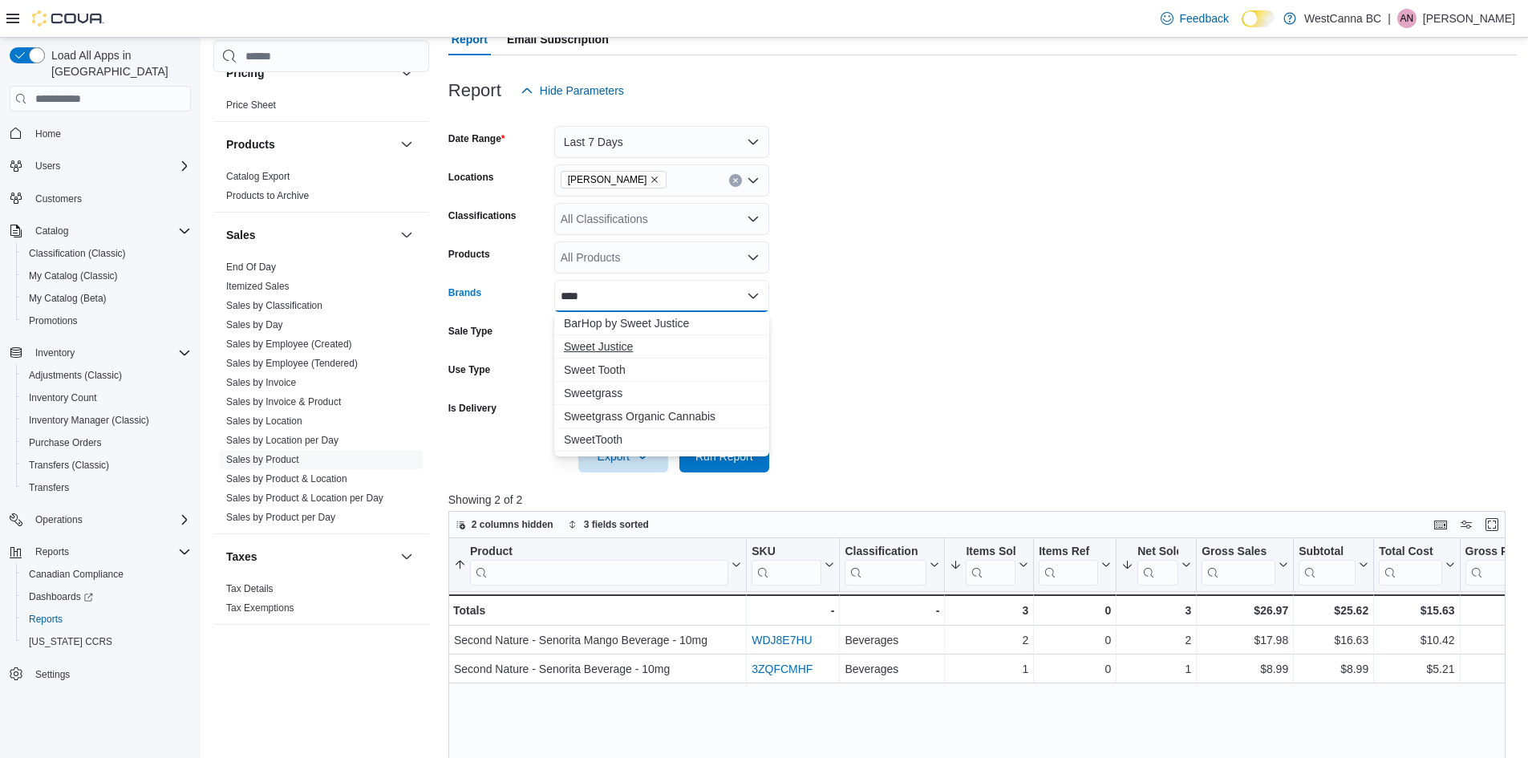
type input "****"
click at [641, 345] on span "Sweet Justice" at bounding box center [662, 347] width 196 height 16
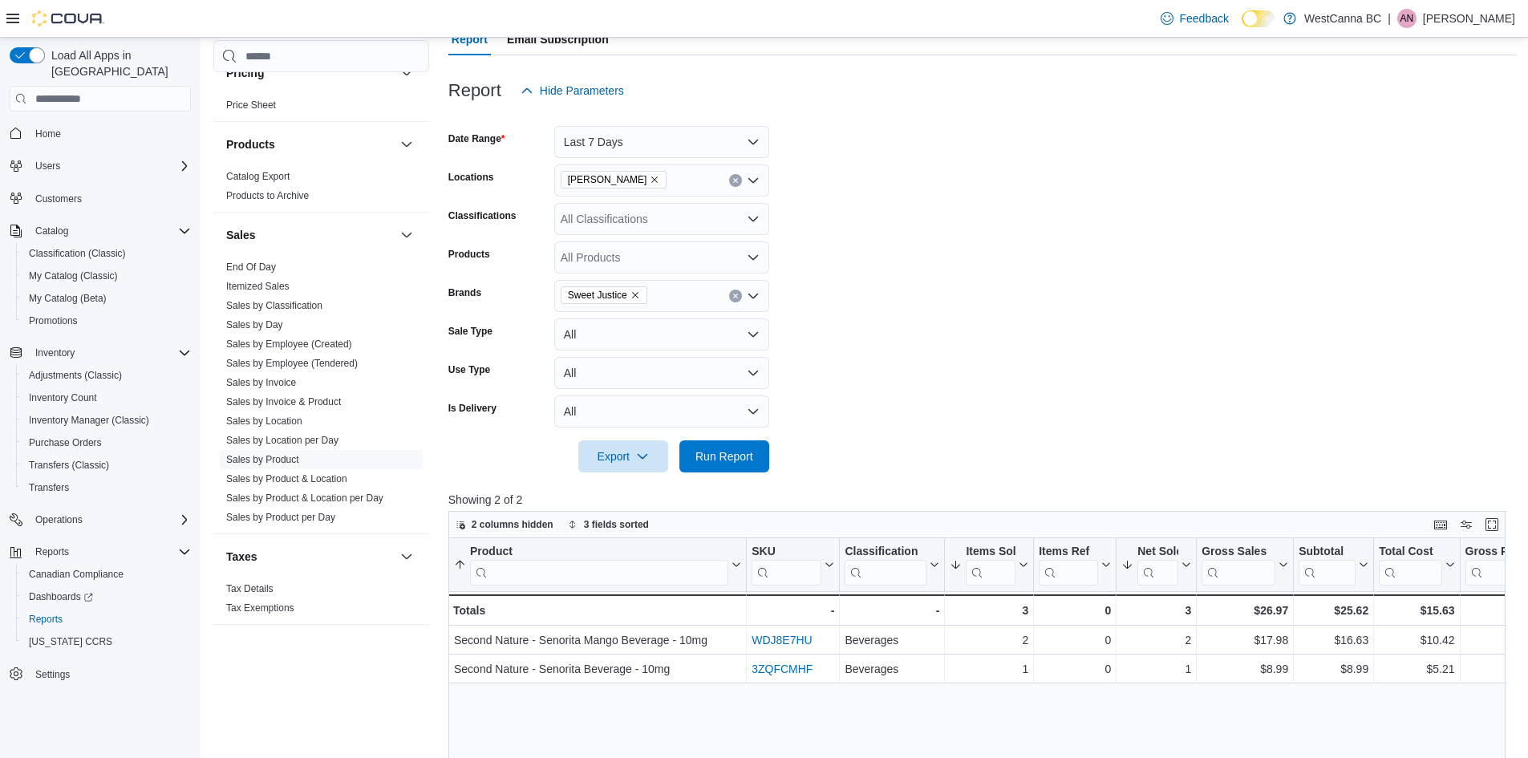
click at [853, 345] on form "Date Range Last 7 Days Locations WestCanna - [PERSON_NAME] Classifications All …" at bounding box center [982, 290] width 1069 height 366
click at [719, 452] on span "Run Report" at bounding box center [725, 456] width 58 height 16
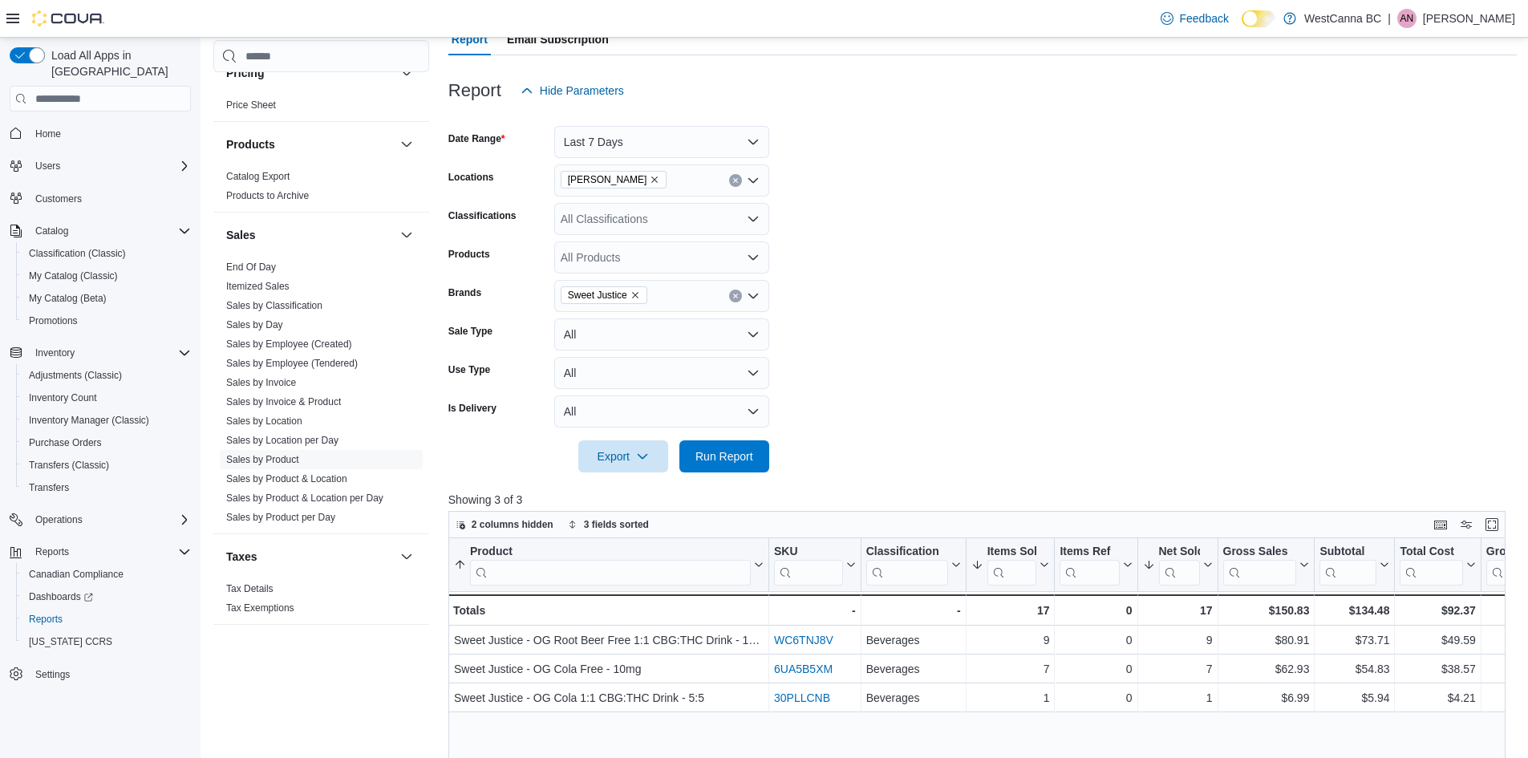
click at [632, 297] on icon "Remove Sweet Justice from selection in this group" at bounding box center [635, 295] width 6 height 6
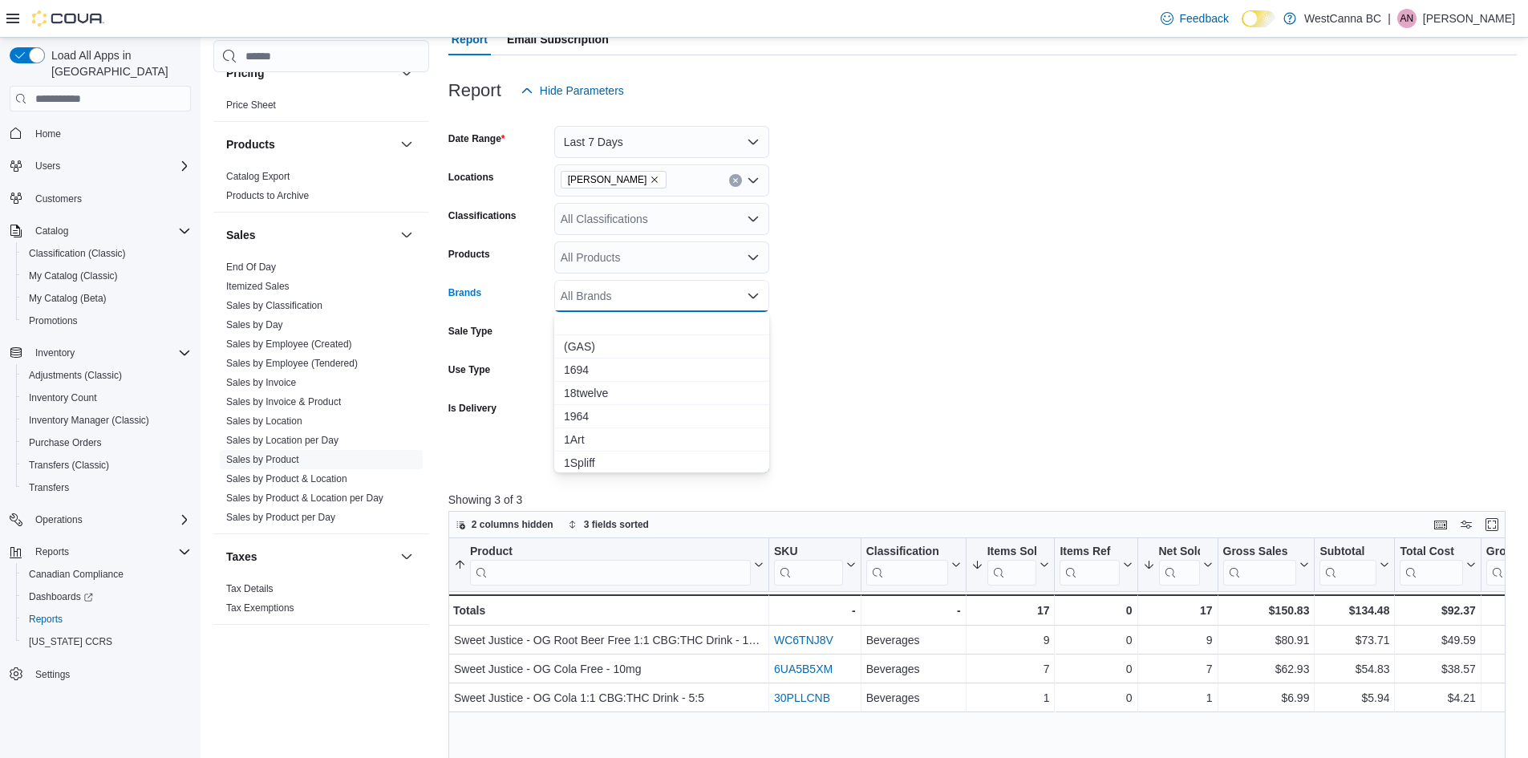
type input "*"
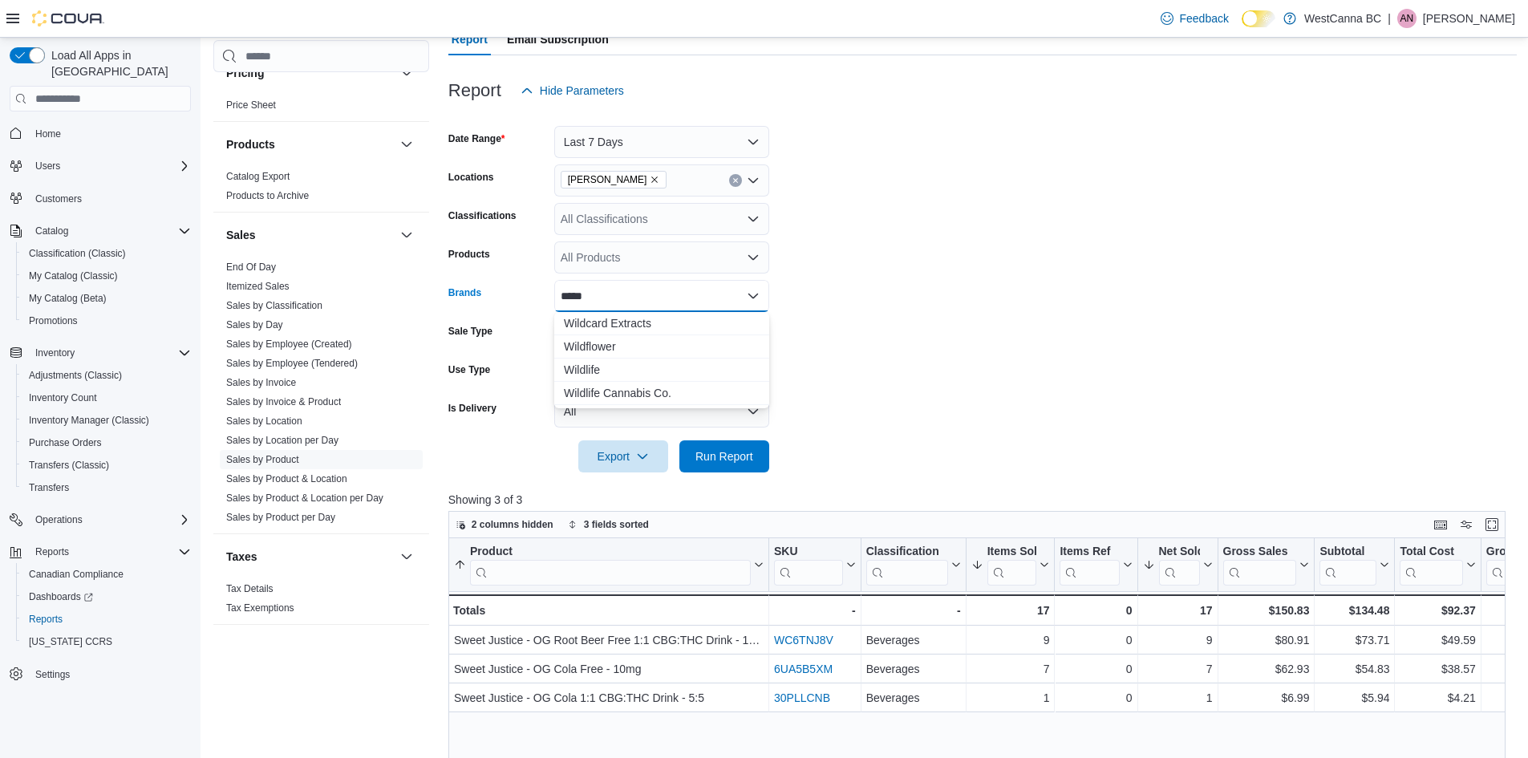
type input "******"
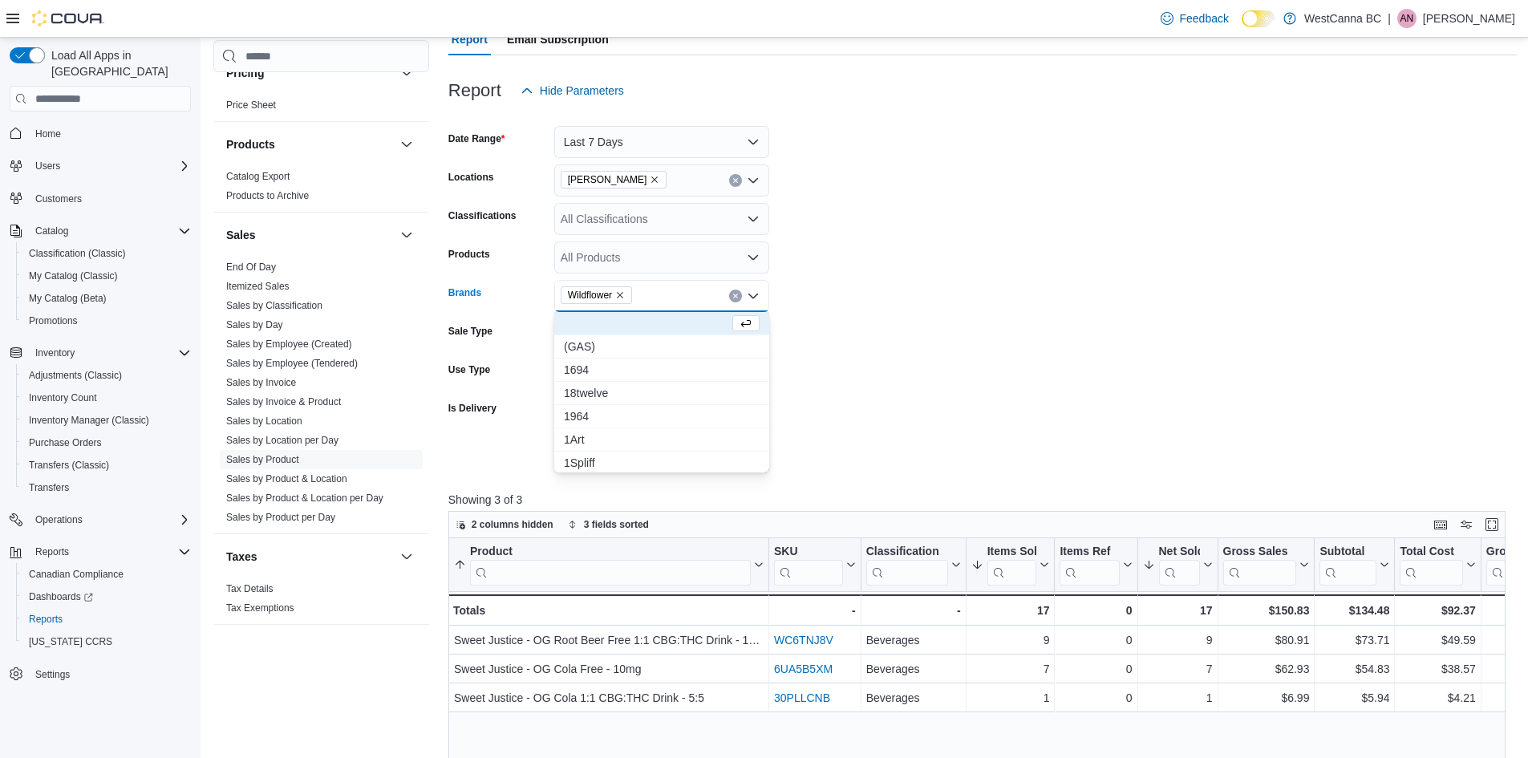
click at [875, 296] on form "Date Range Last 7 Days Locations [GEOGRAPHIC_DATA] - [PERSON_NAME] Classificati…" at bounding box center [982, 290] width 1069 height 366
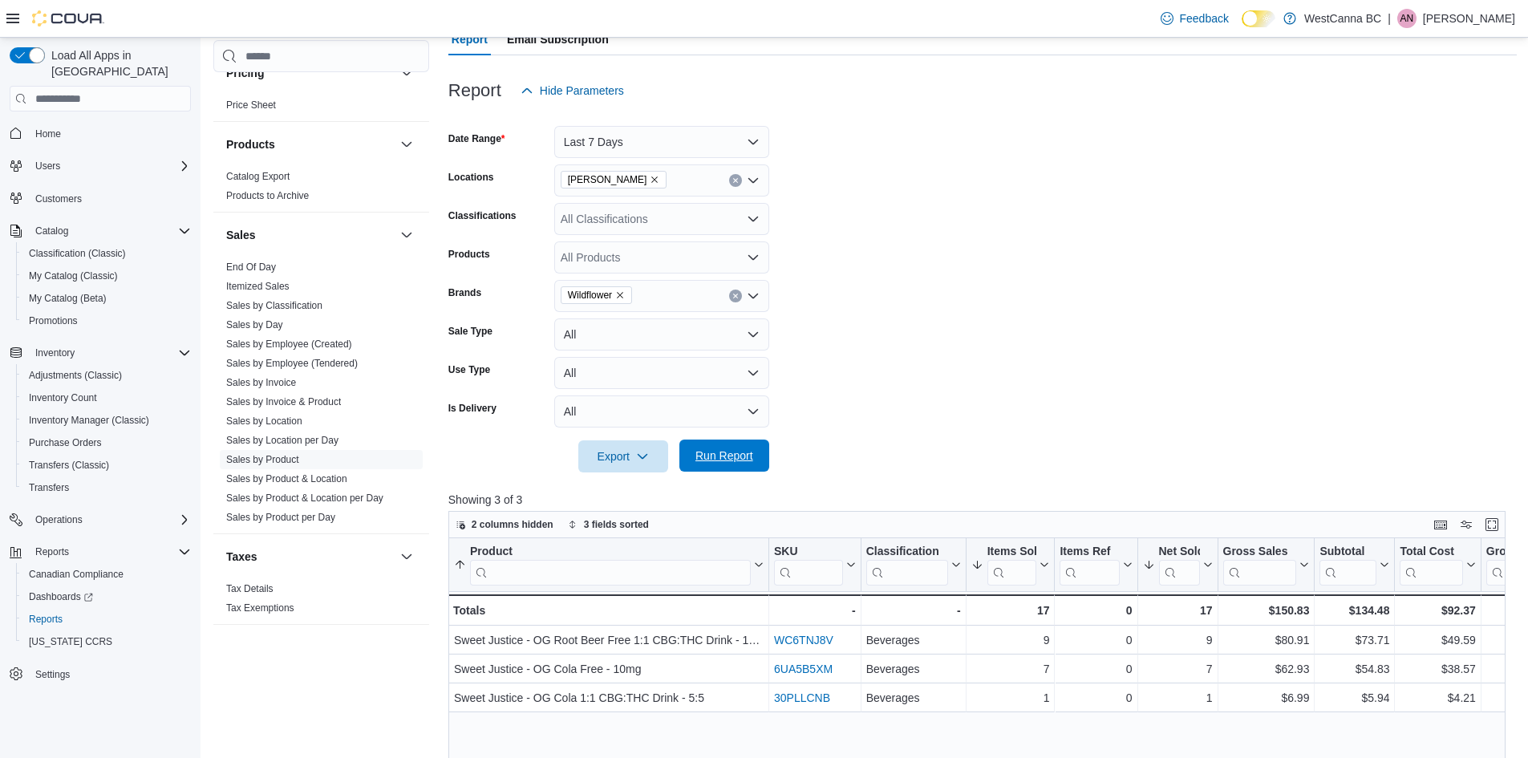
click at [713, 457] on span "Run Report" at bounding box center [725, 456] width 58 height 16
click at [622, 294] on icon "Remove Wildflower from selection in this group" at bounding box center [620, 295] width 6 height 6
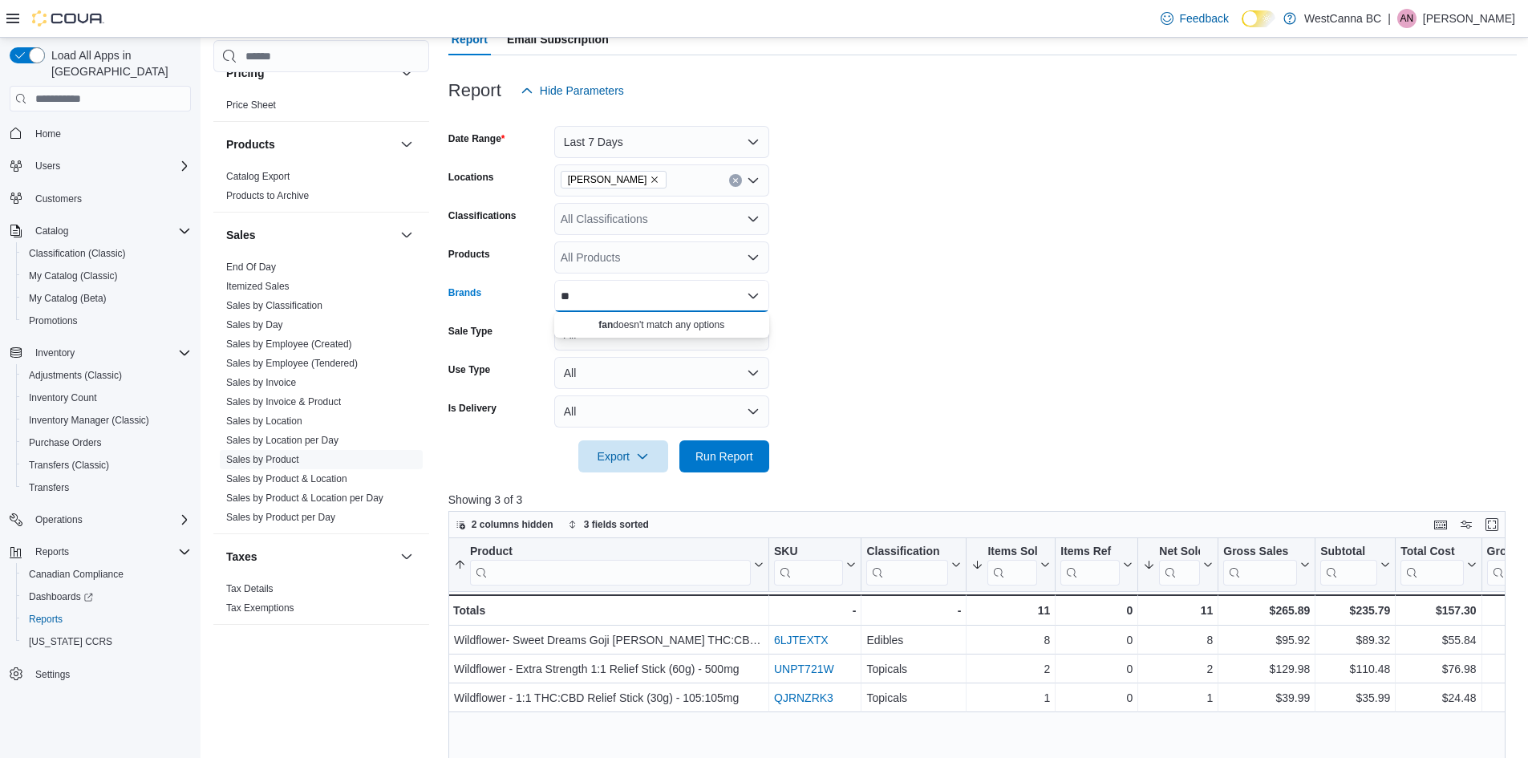
type input "*"
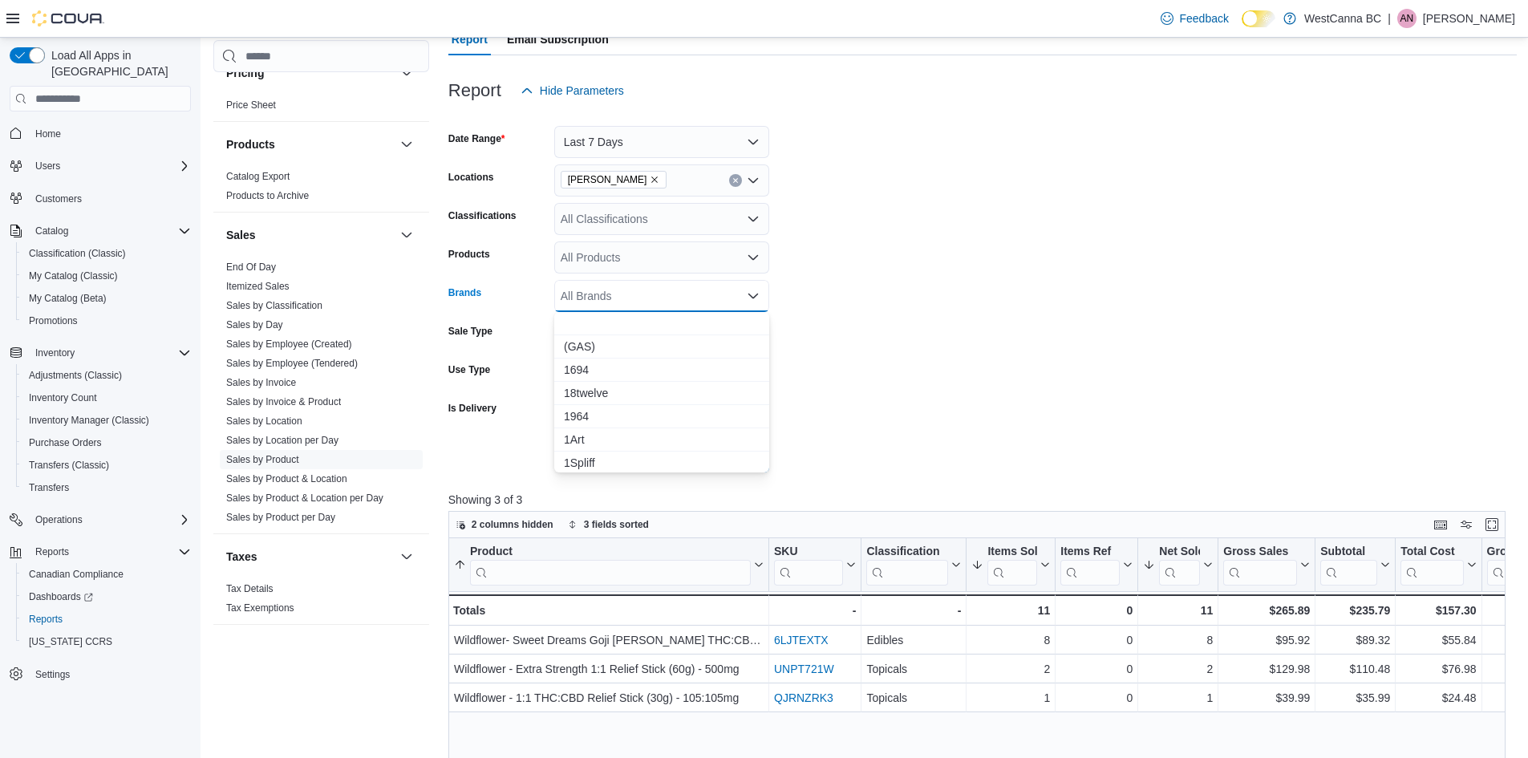
click at [622, 262] on div "All Products" at bounding box center [661, 257] width 215 height 32
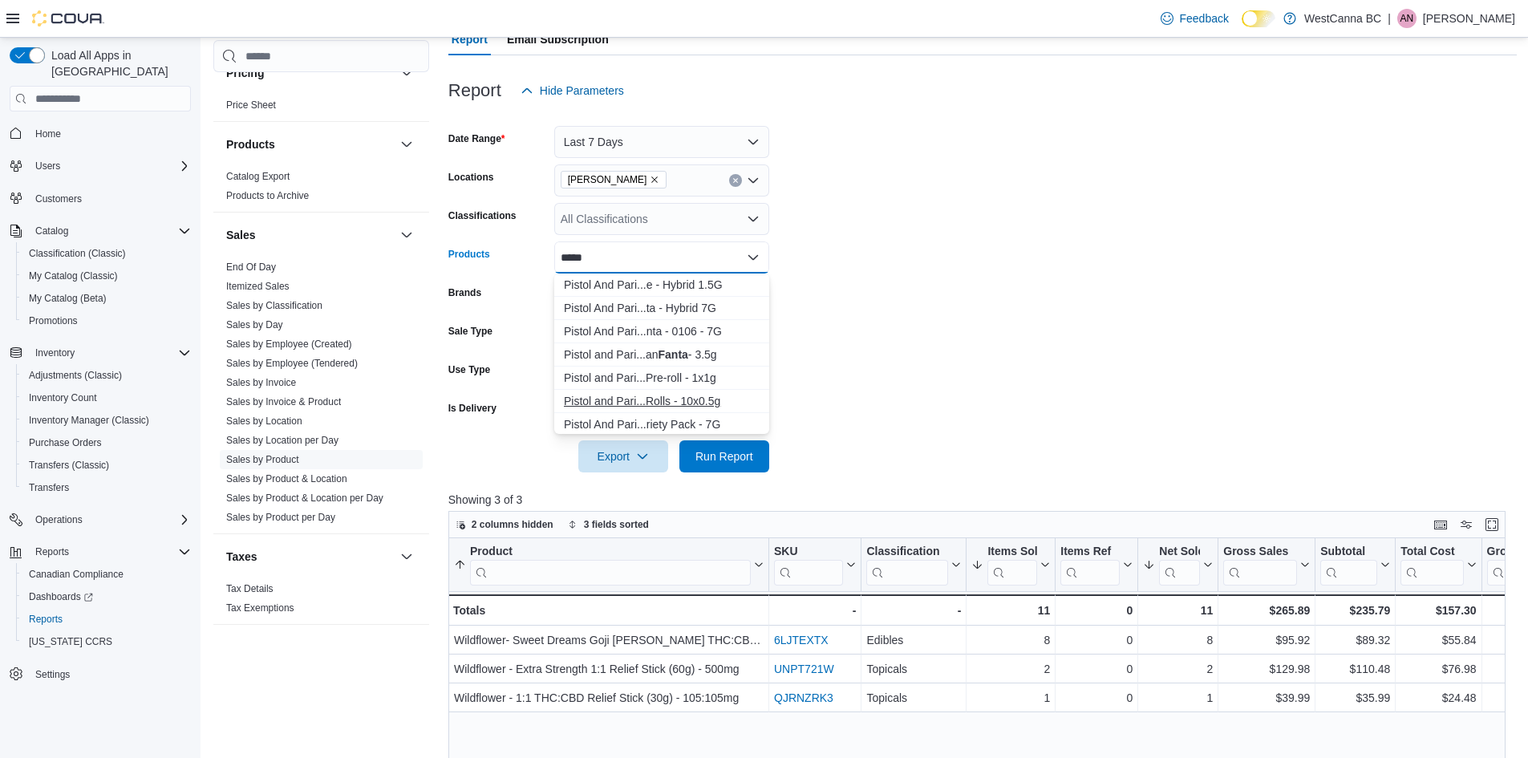
type input "*****"
click at [715, 406] on div "Pistol and Pari...Rolls - 10x0.5g" at bounding box center [662, 401] width 196 height 16
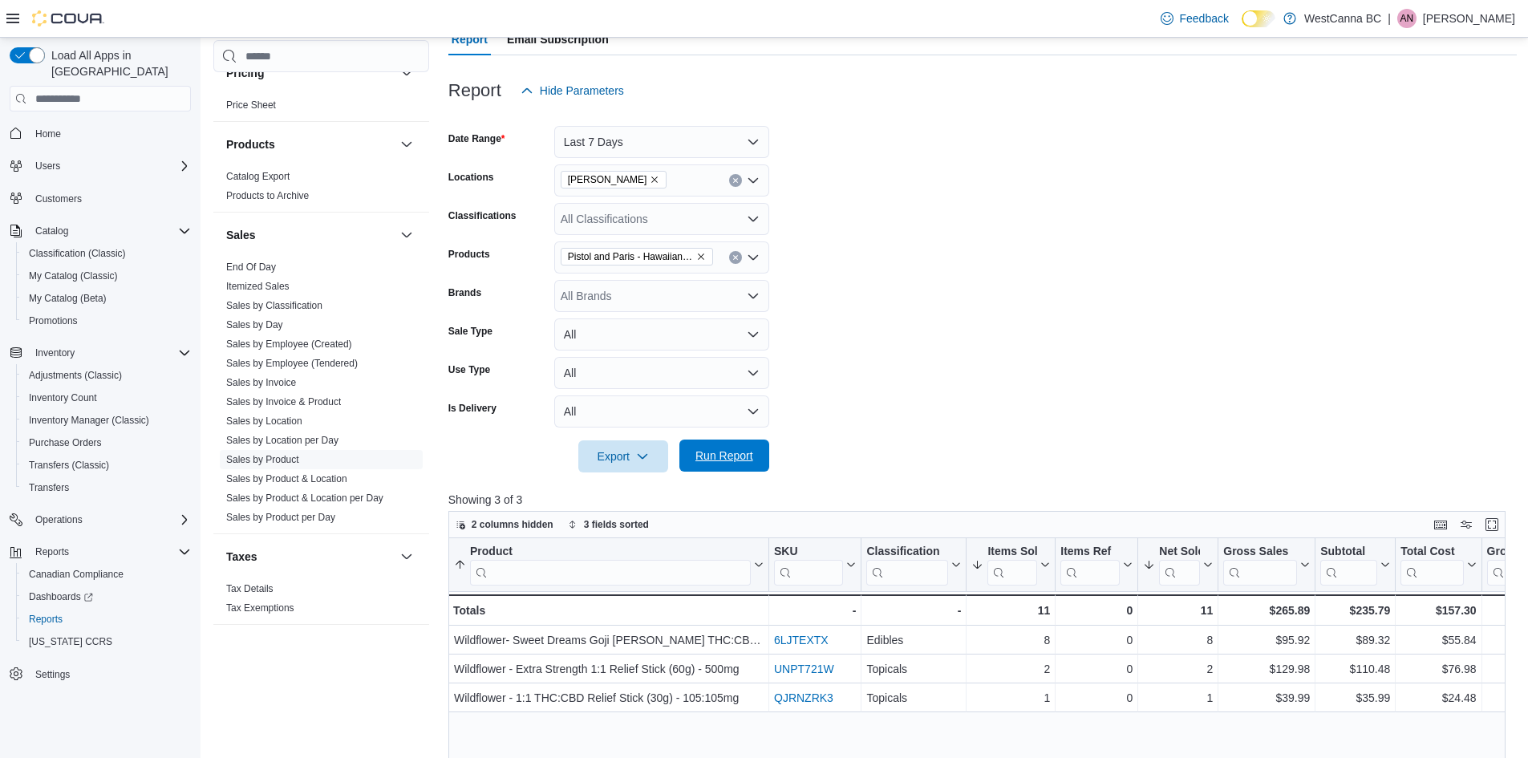
click at [740, 448] on span "Run Report" at bounding box center [724, 456] width 71 height 32
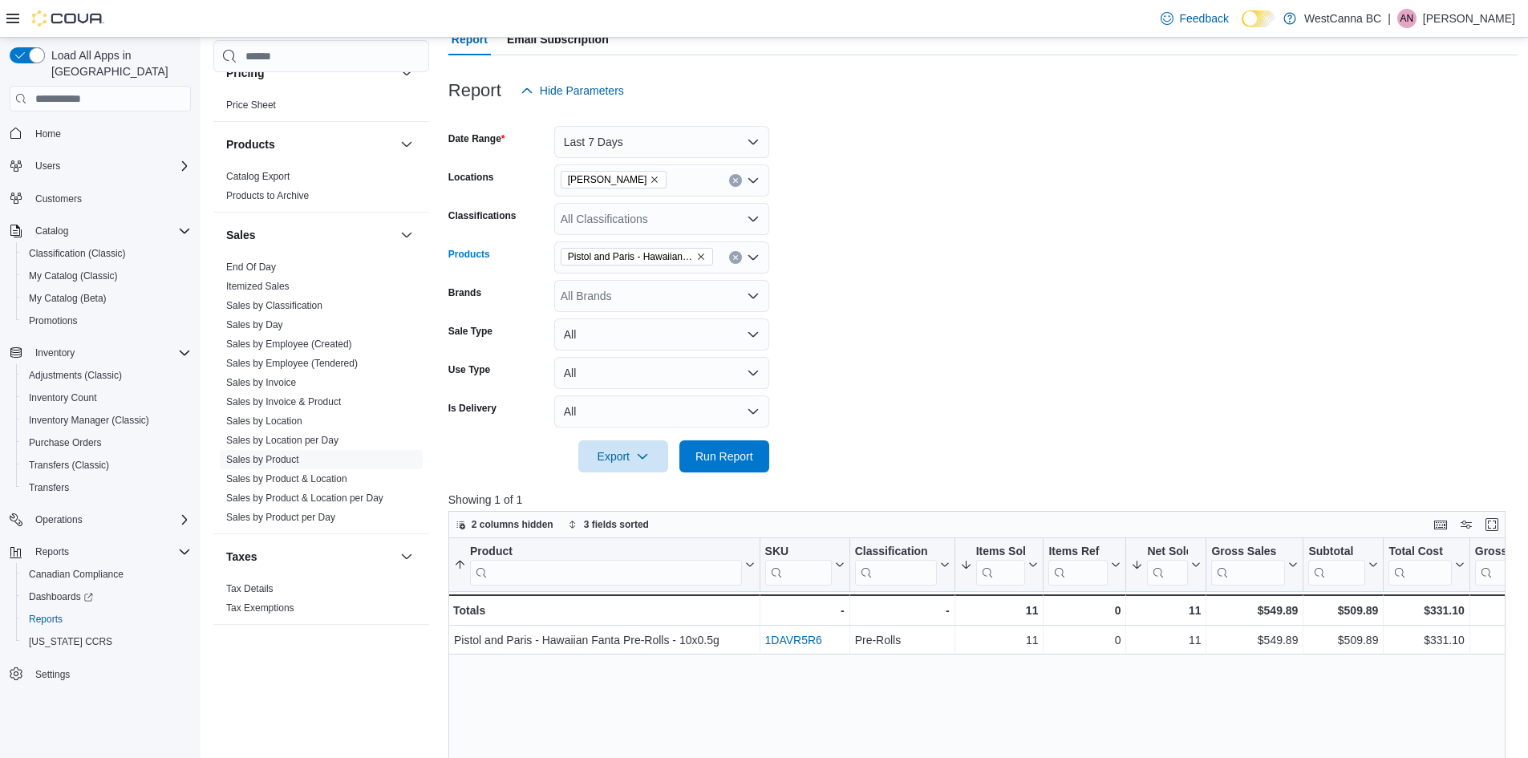
click at [698, 254] on icon "Remove Pistol and Paris - Hawaiian Fanta Pre-Rolls - 10x0.5g from selection in …" at bounding box center [701, 257] width 10 height 10
click at [628, 306] on div "All Brands" at bounding box center [661, 296] width 215 height 32
type input "****"
click at [639, 319] on span "1964" at bounding box center [662, 323] width 196 height 16
click at [871, 396] on form "Date Range Last 7 Days Locations [GEOGRAPHIC_DATA] - [PERSON_NAME] Classificati…" at bounding box center [982, 290] width 1069 height 366
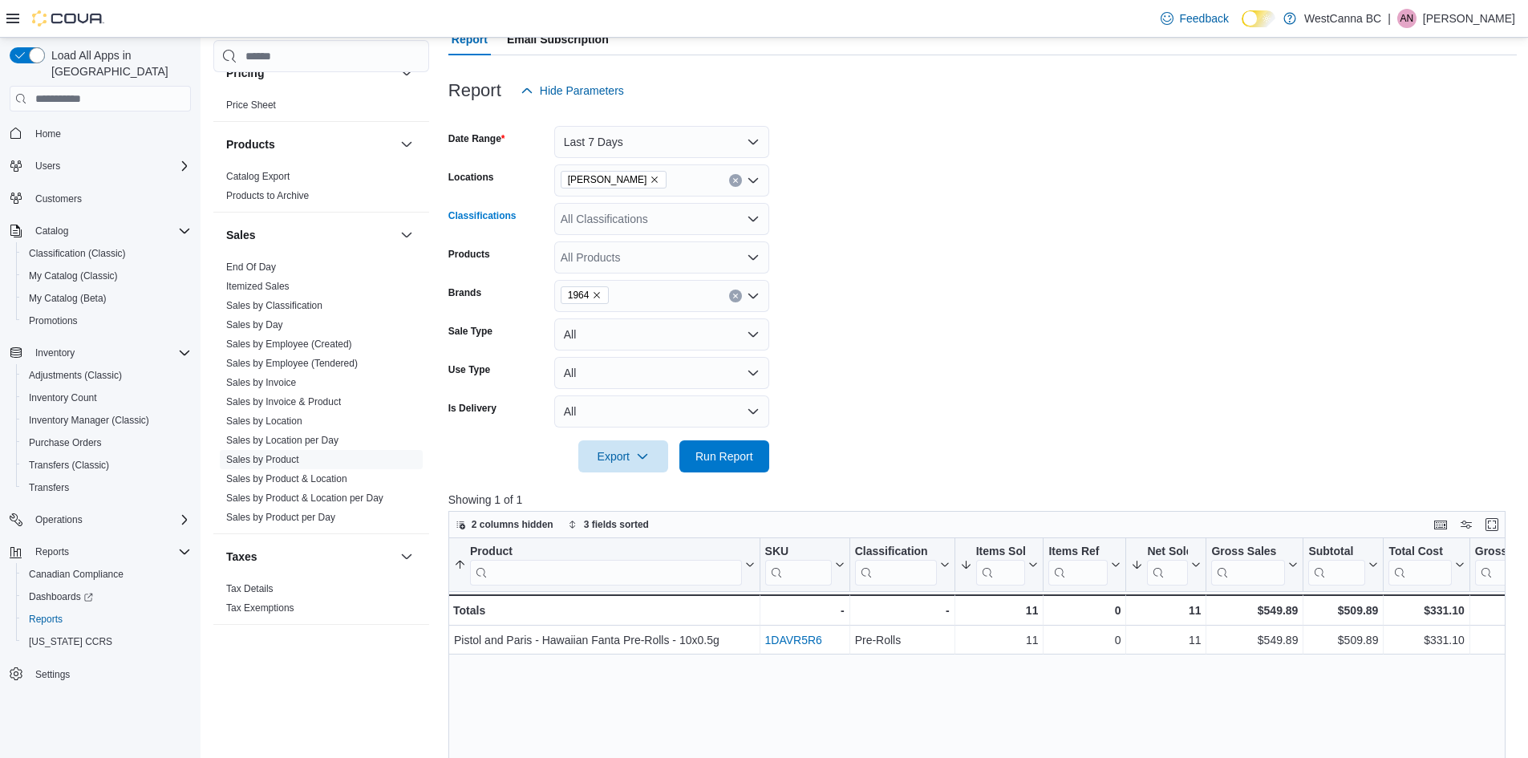
click at [613, 217] on div "All Classifications" at bounding box center [661, 219] width 215 height 32
click at [631, 320] on div "Edibles" at bounding box center [662, 316] width 196 height 16
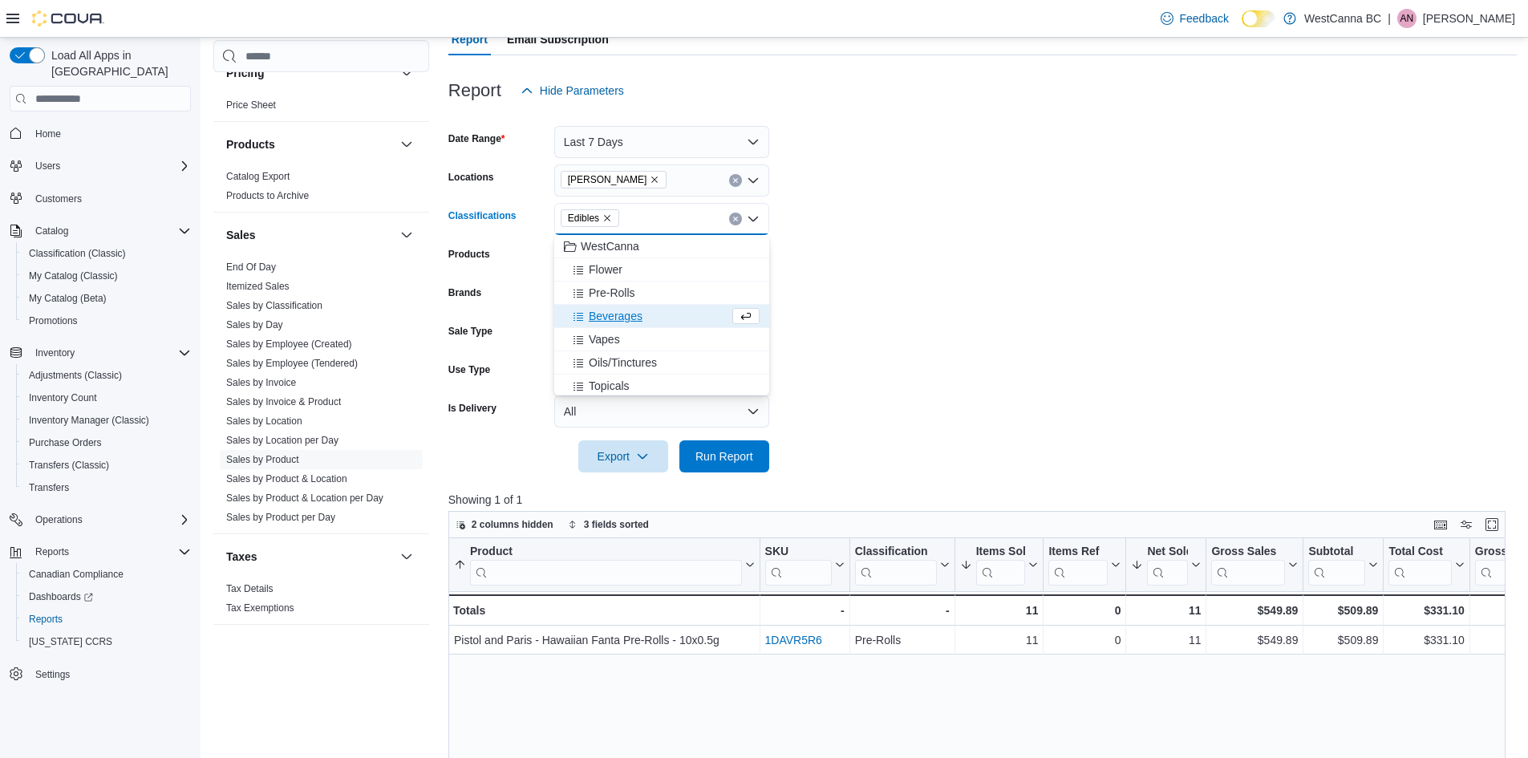
drag, startPoint x: 805, startPoint y: 373, endPoint x: 789, endPoint y: 393, distance: 25.2
click at [801, 379] on form "Date Range Last 7 Days Locations [GEOGRAPHIC_DATA] - [PERSON_NAME] Classificati…" at bounding box center [982, 290] width 1069 height 366
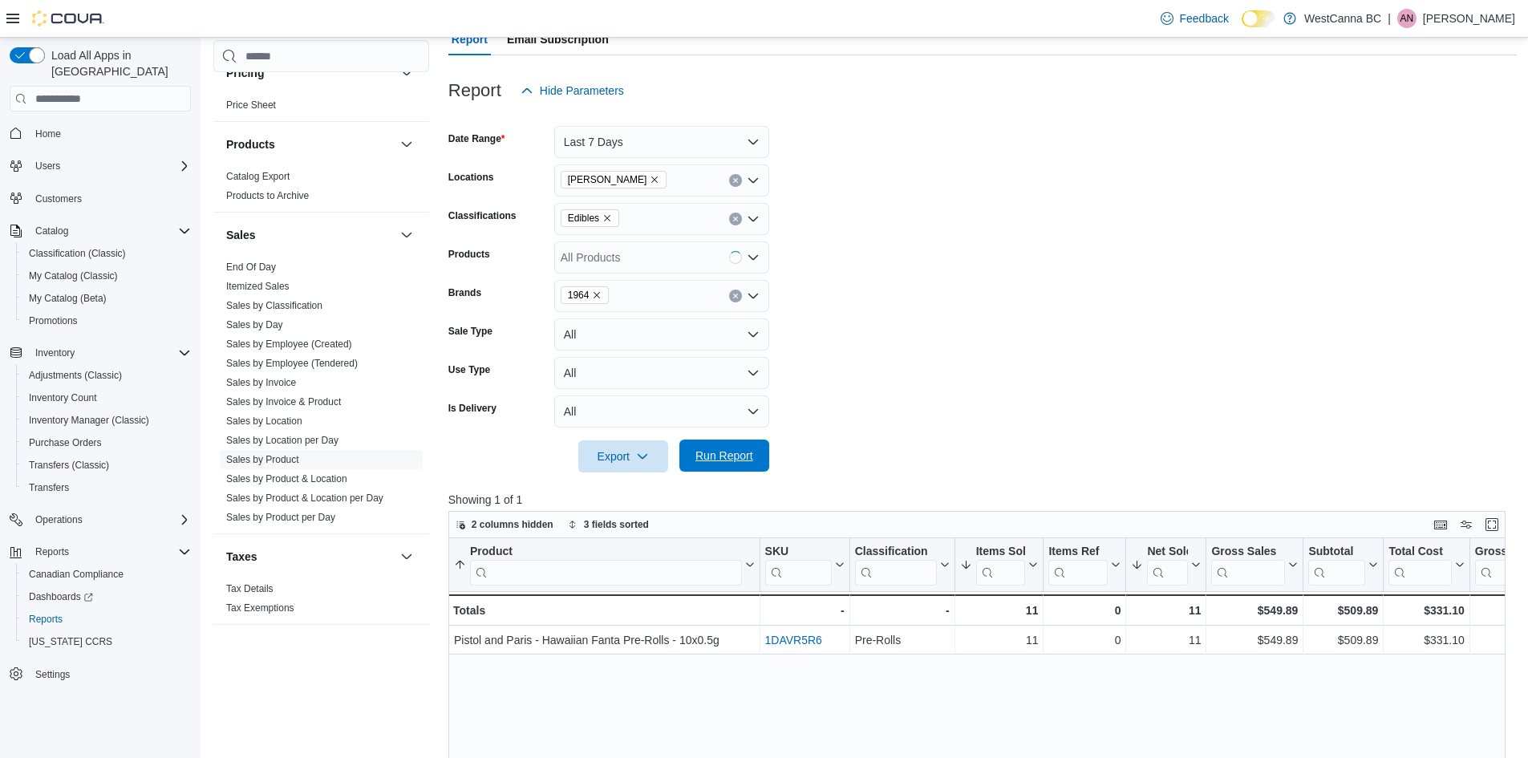
click at [748, 448] on span "Run Report" at bounding box center [724, 456] width 71 height 32
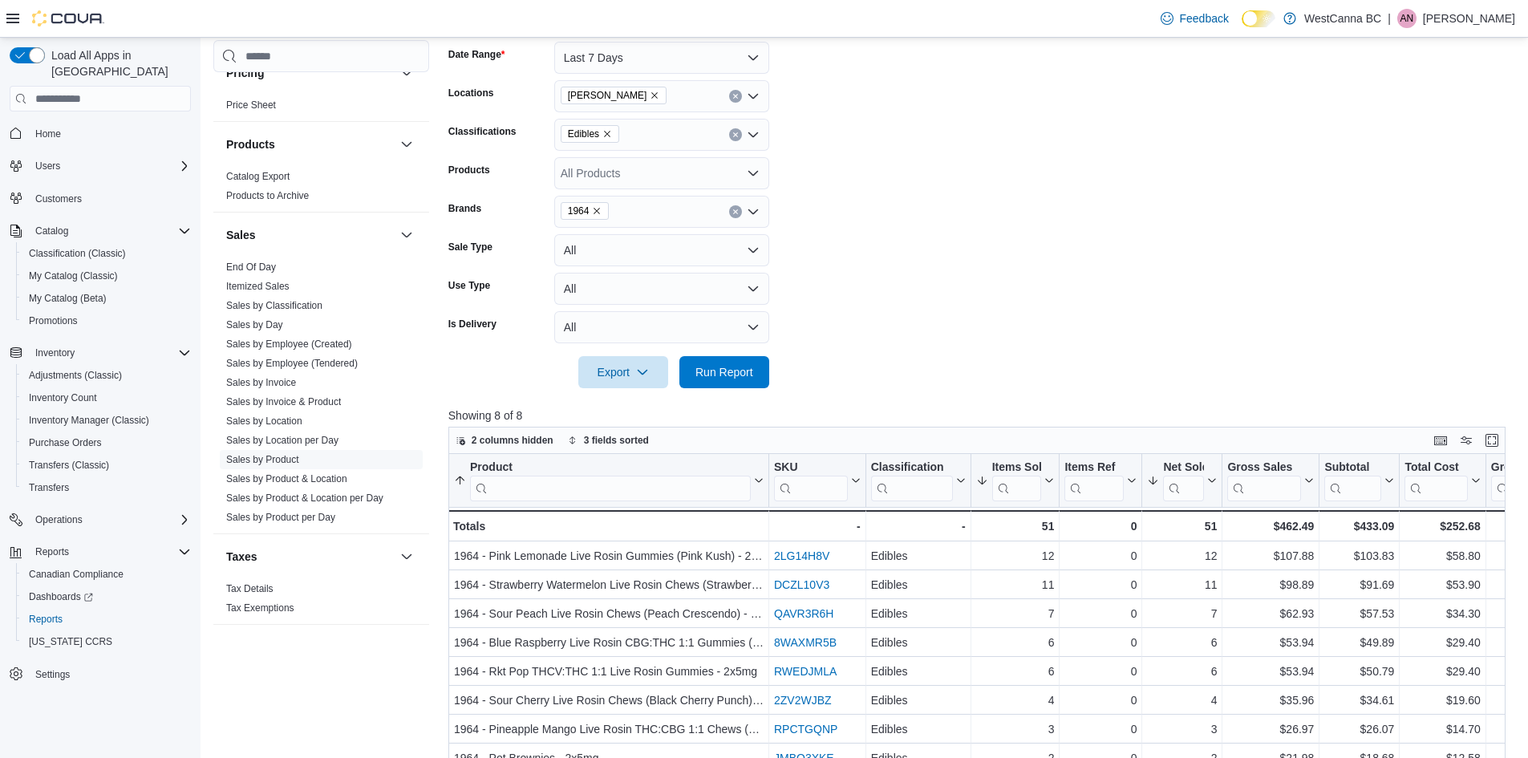
scroll to position [241, 0]
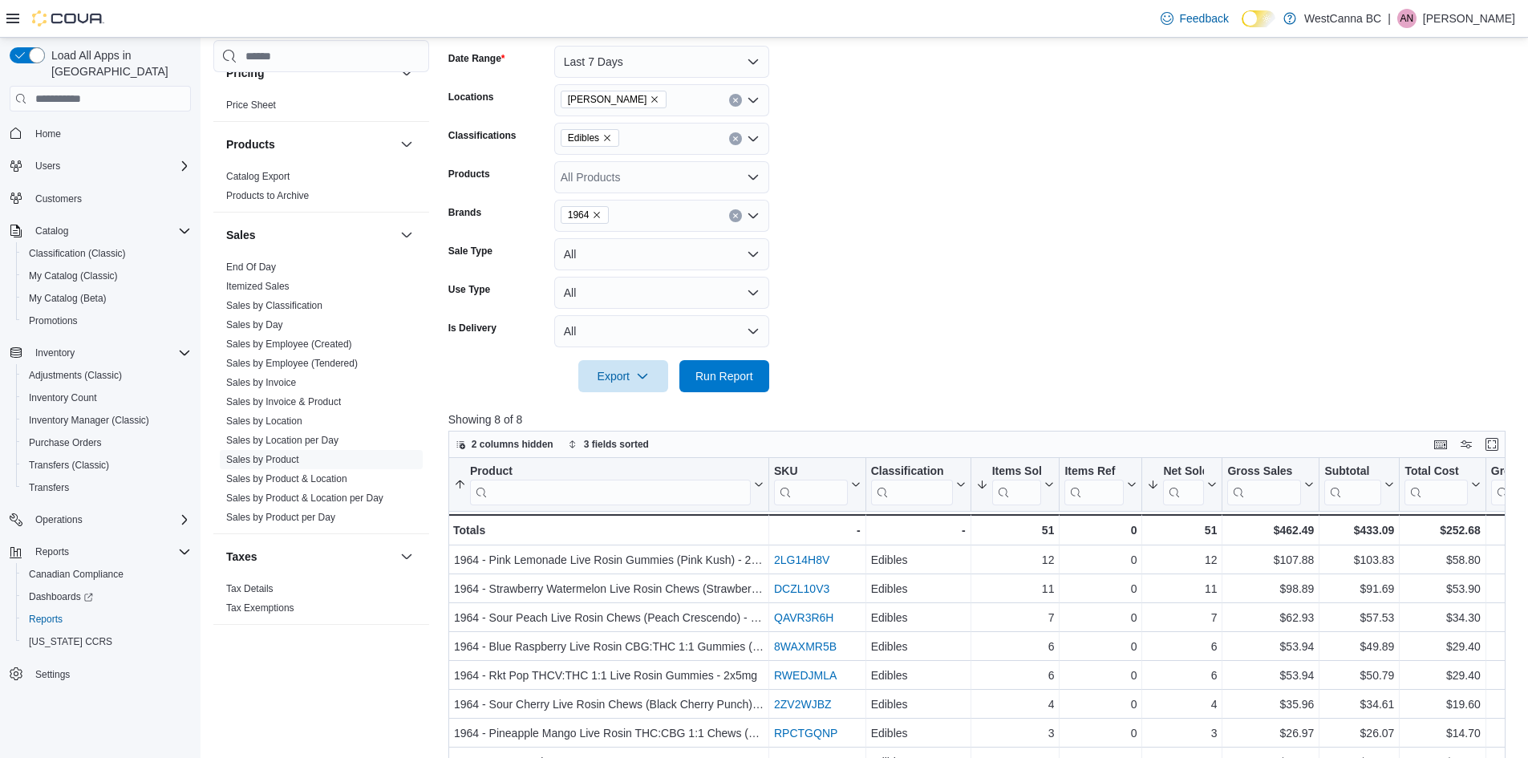
click at [602, 216] on span "1964" at bounding box center [585, 215] width 49 height 18
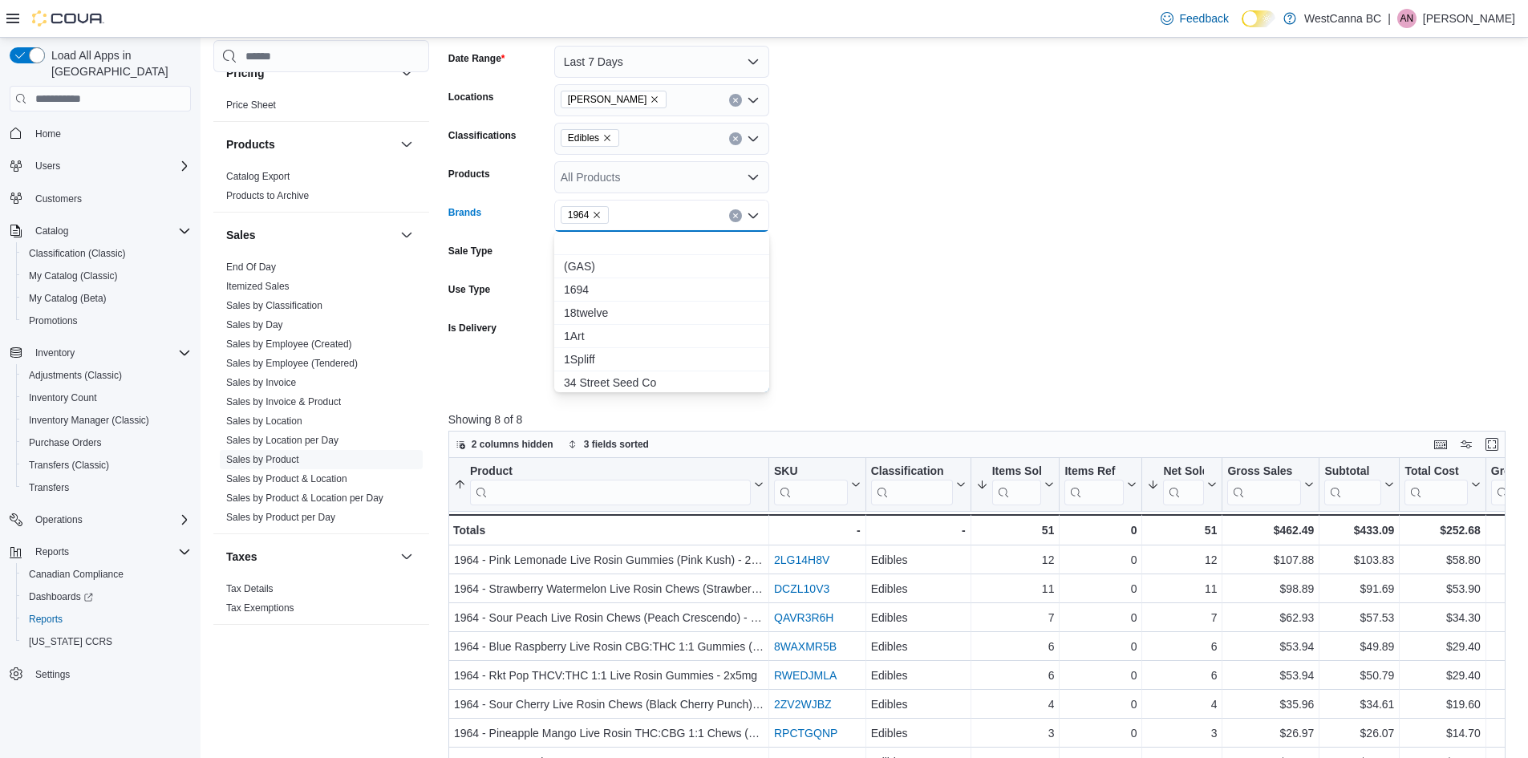
click at [600, 214] on icon "Remove 1964 from selection in this group" at bounding box center [597, 215] width 10 height 10
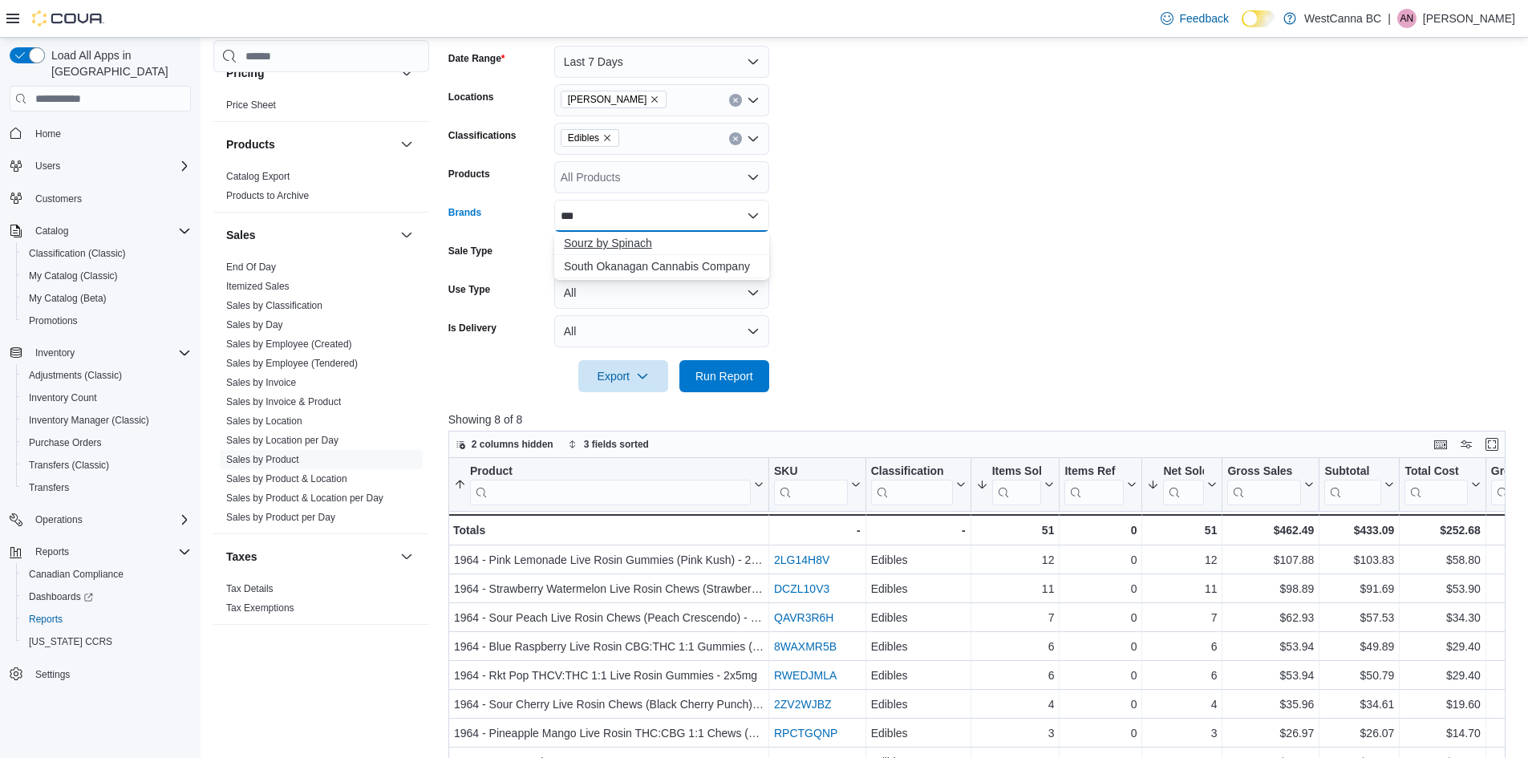
type input "***"
click at [605, 242] on span "Sourz by Spinach" at bounding box center [662, 243] width 196 height 16
drag, startPoint x: 983, startPoint y: 256, endPoint x: 948, endPoint y: 274, distance: 38.7
click at [976, 262] on form "Date Range Last 7 Days Locations WestCanna - [PERSON_NAME] Classifications Edib…" at bounding box center [982, 209] width 1069 height 366
click at [696, 375] on span "Run Report" at bounding box center [725, 375] width 58 height 16
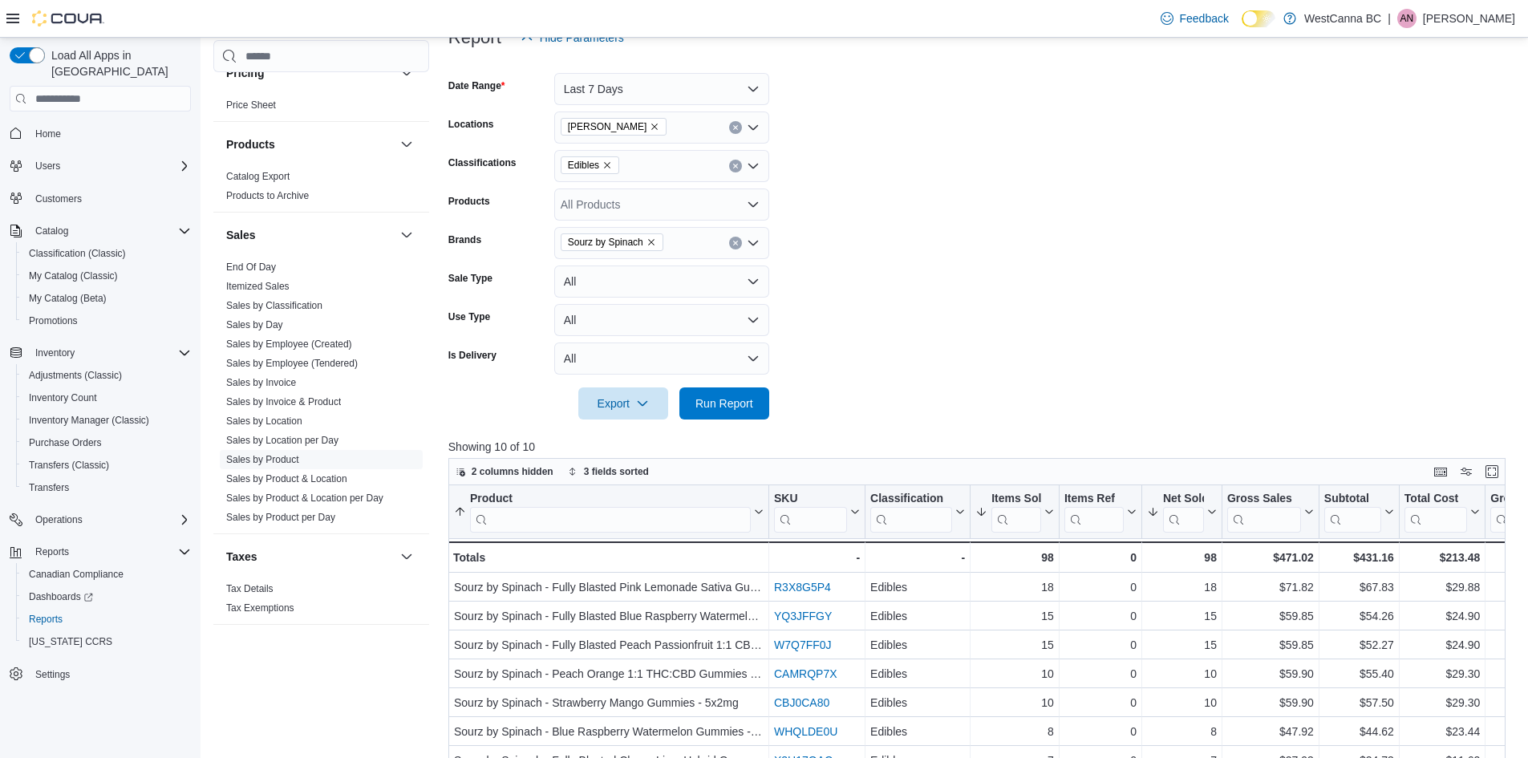
scroll to position [160, 0]
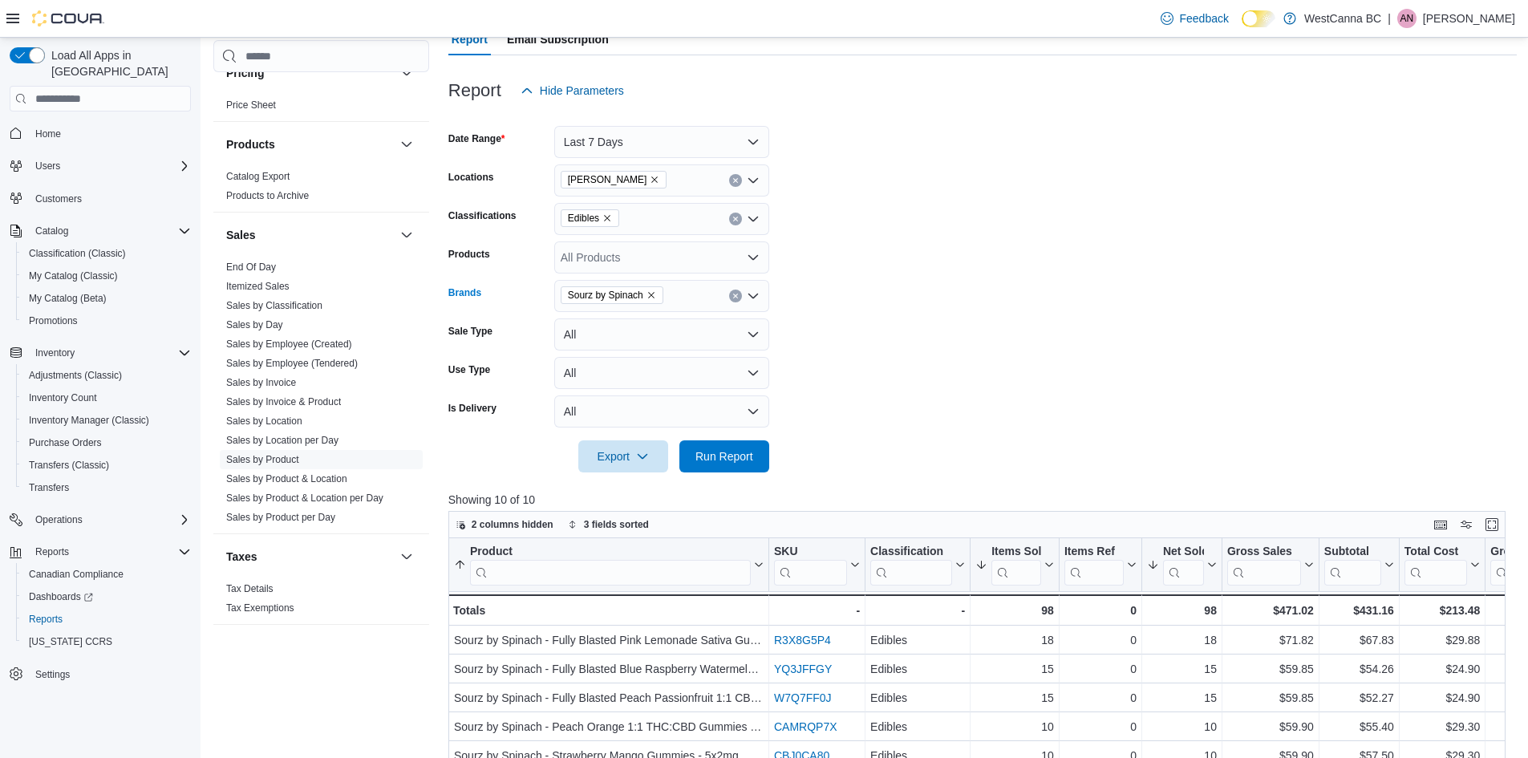
click at [651, 300] on icon "Remove Sourz by Spinach from selection in this group" at bounding box center [652, 295] width 10 height 10
type input "***"
click at [625, 347] on span "VoxPuffz" at bounding box center [662, 347] width 196 height 16
click at [883, 359] on form "Date Range Last 7 Days Locations WestCanna - [PERSON_NAME] Classifications Edib…" at bounding box center [982, 290] width 1069 height 366
click at [738, 456] on span "Run Report" at bounding box center [725, 456] width 58 height 16
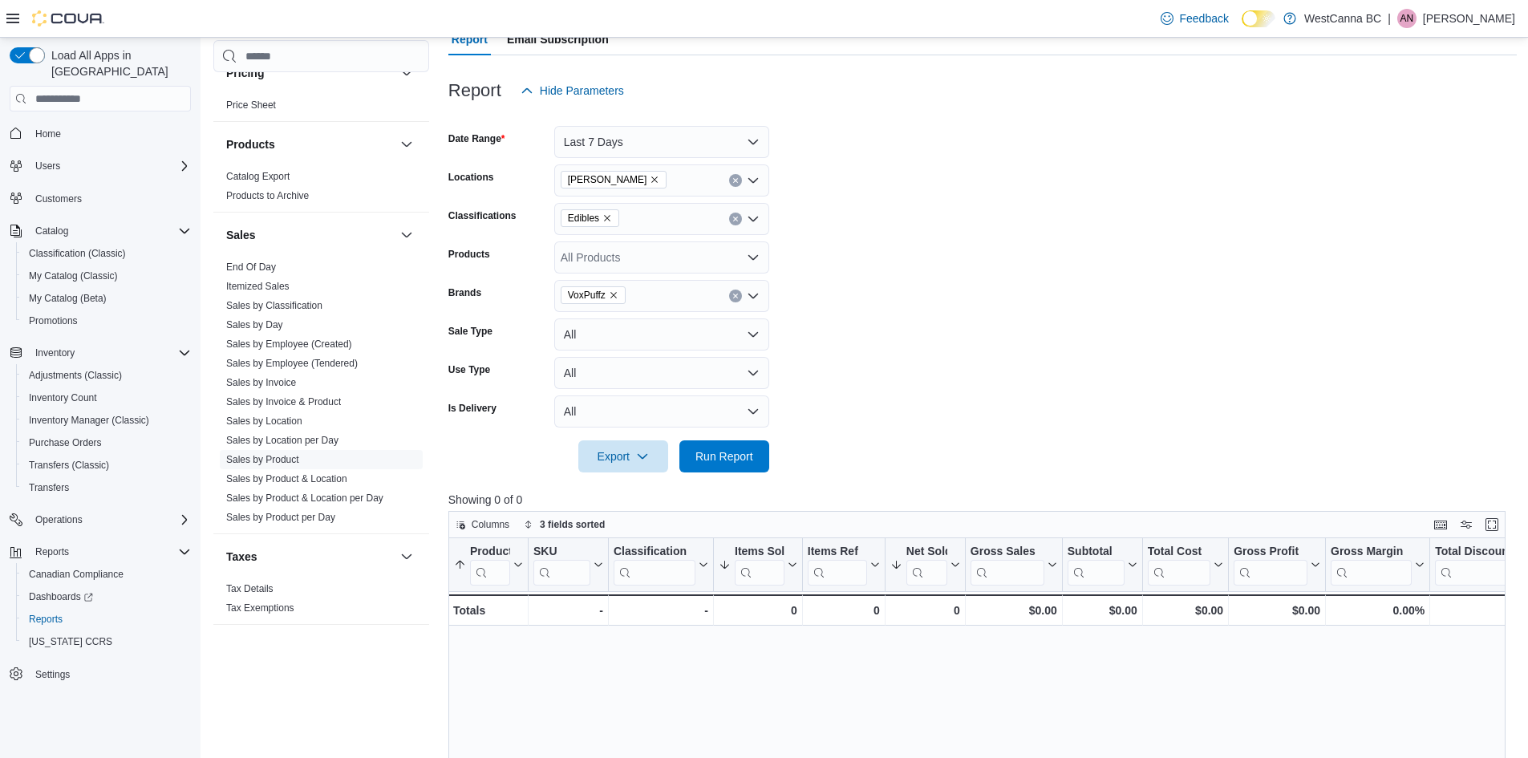
click at [606, 216] on icon "Remove Edibles from selection in this group" at bounding box center [607, 218] width 10 height 10
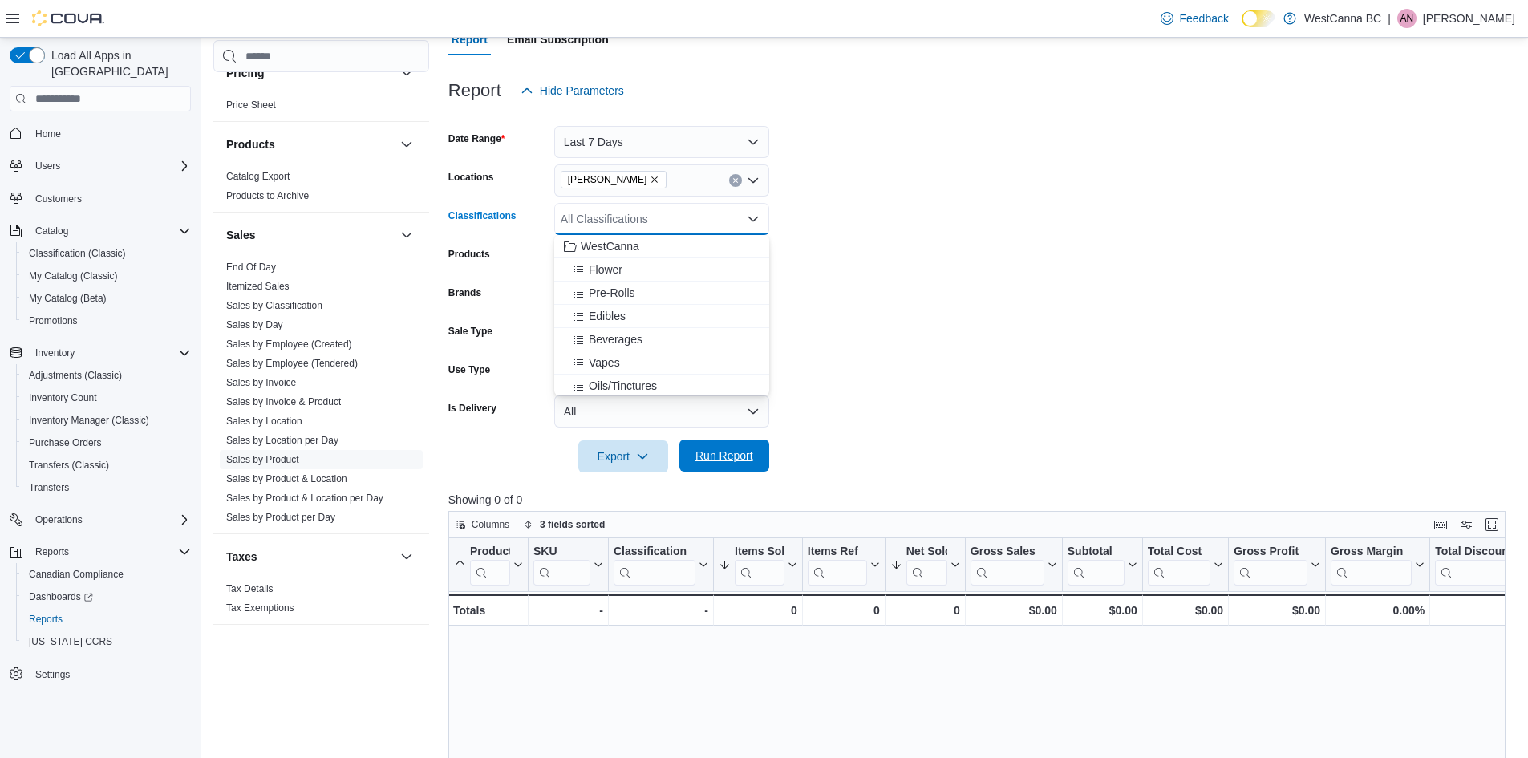
drag, startPoint x: 943, startPoint y: 420, endPoint x: 743, endPoint y: 454, distance: 203.5
click at [930, 421] on form "Date Range Last 7 Days Locations [GEOGRAPHIC_DATA] - [PERSON_NAME] Classificati…" at bounding box center [982, 290] width 1069 height 366
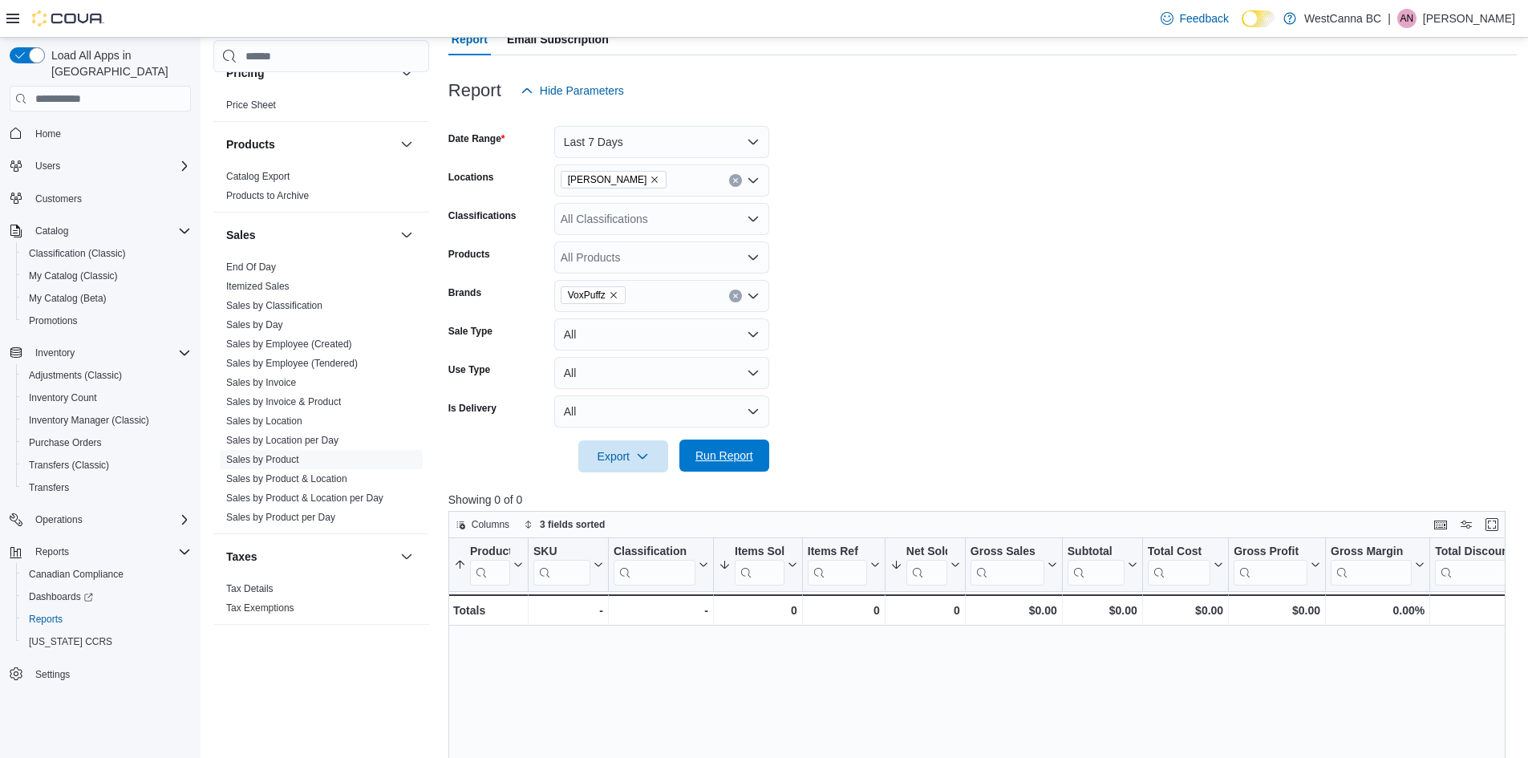
click at [738, 456] on span "Run Report" at bounding box center [725, 456] width 58 height 16
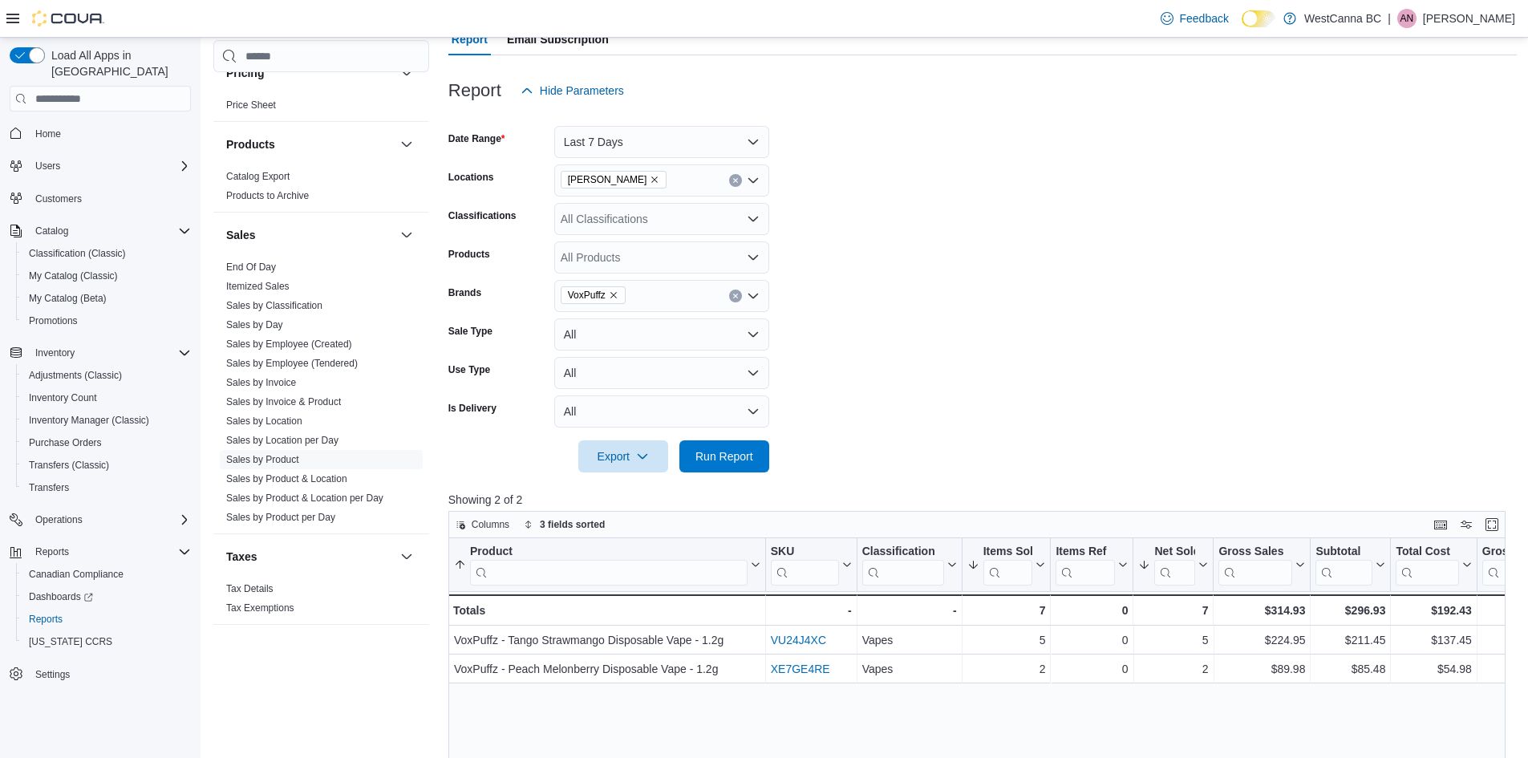
click at [615, 294] on icon "Remove VoxPuffz from selection in this group" at bounding box center [614, 295] width 10 height 10
type input "***"
click at [619, 341] on span "Thumbs Up" at bounding box center [662, 347] width 196 height 16
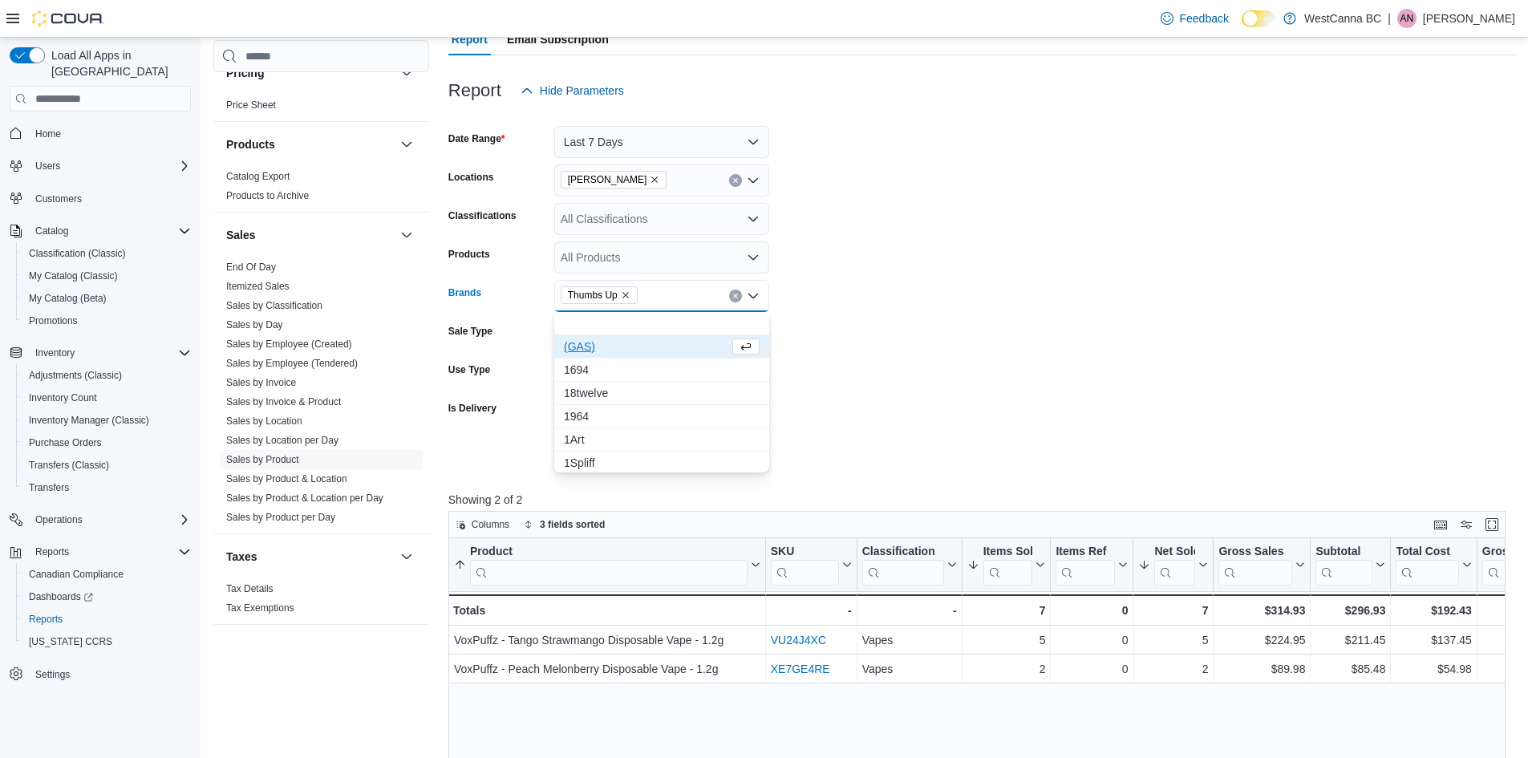
drag, startPoint x: 906, startPoint y: 338, endPoint x: 772, endPoint y: 401, distance: 148.2
click at [904, 338] on form "Date Range Last 7 Days Locations [GEOGRAPHIC_DATA] - [PERSON_NAME] Classificati…" at bounding box center [982, 290] width 1069 height 366
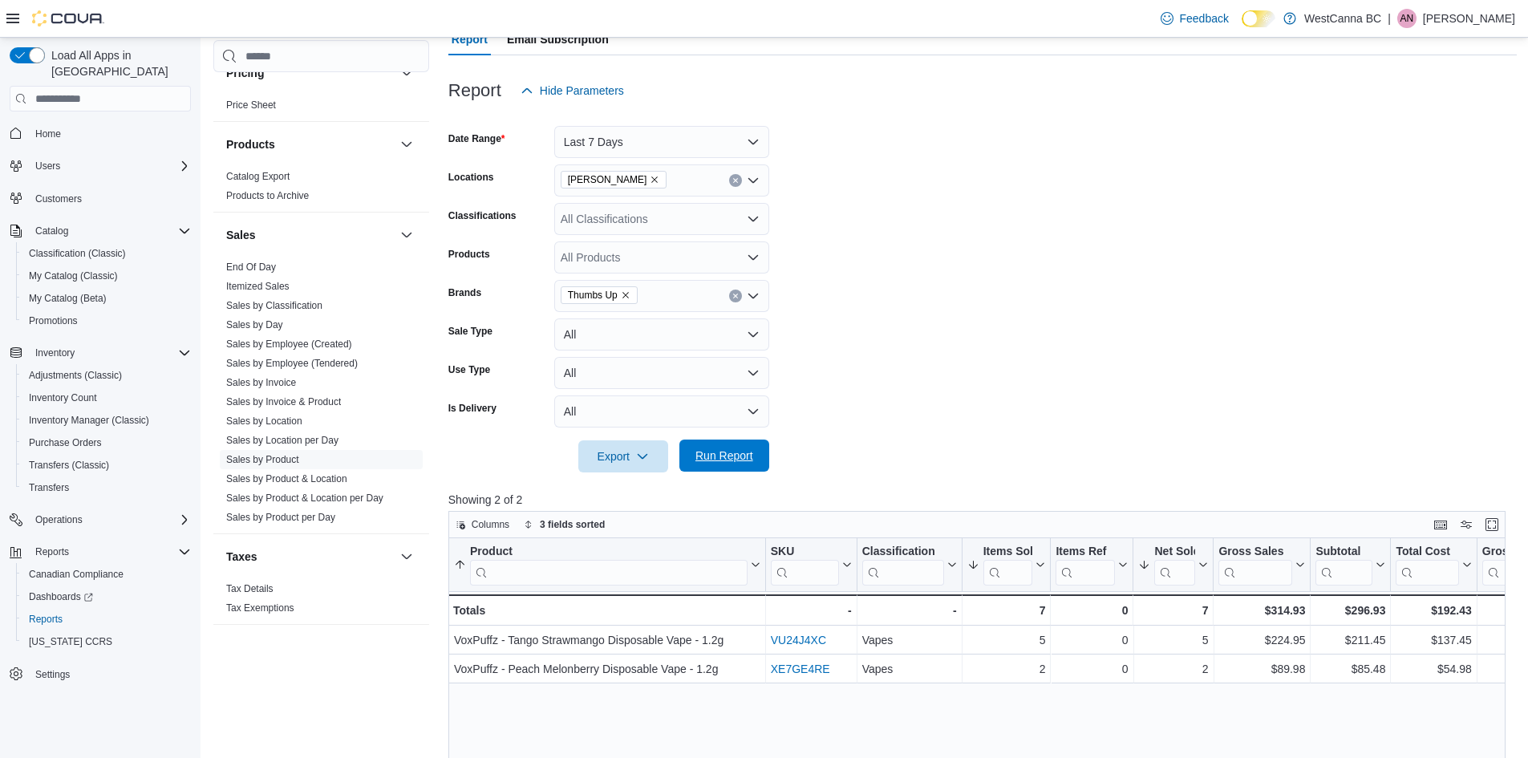
click at [719, 452] on span "Run Report" at bounding box center [725, 456] width 58 height 16
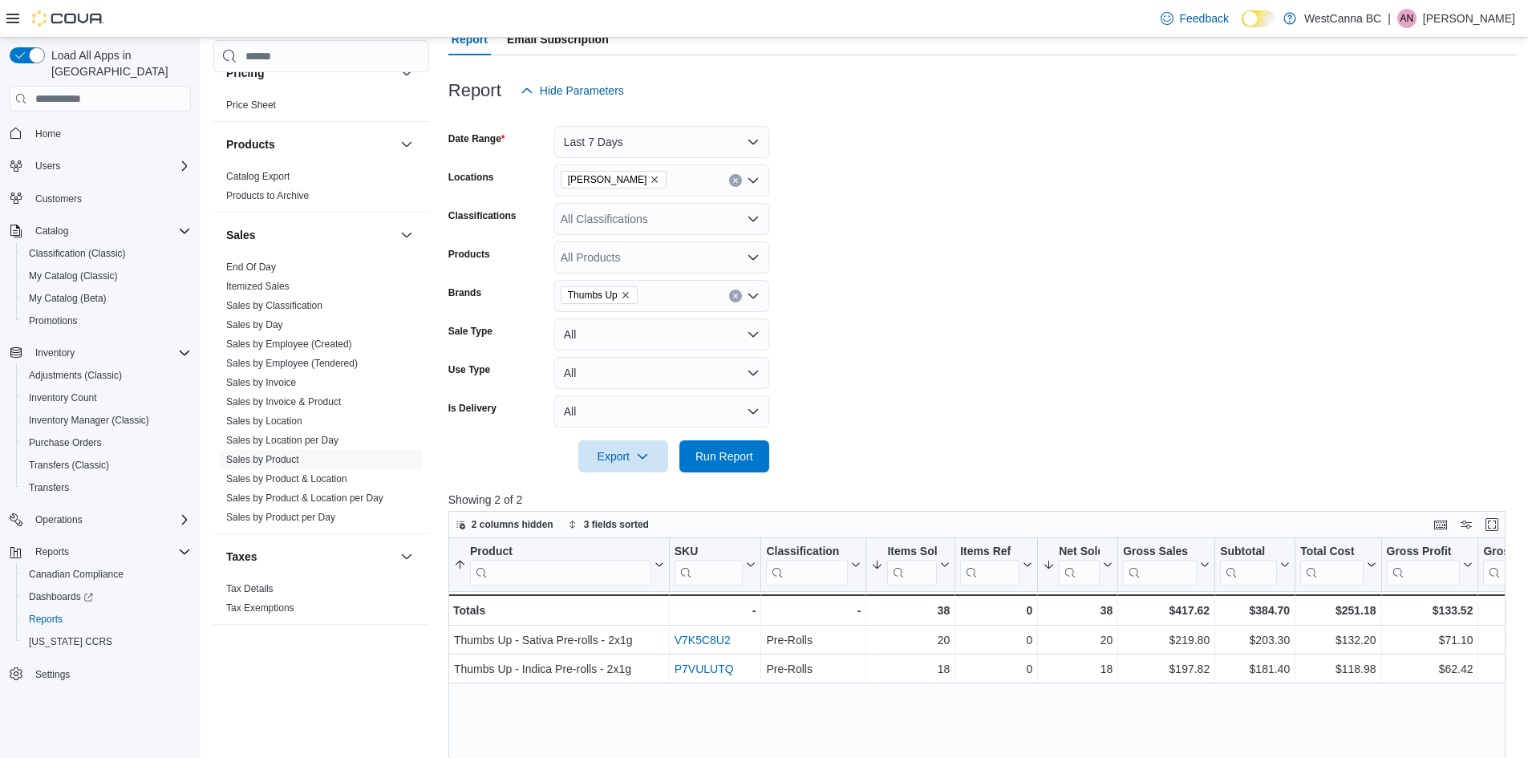
click at [627, 293] on icon "Remove Thumbs Up from selection in this group" at bounding box center [626, 295] width 10 height 10
type input "****"
click at [615, 317] on span "Sourz by Spinach" at bounding box center [662, 323] width 196 height 16
drag, startPoint x: 906, startPoint y: 317, endPoint x: 736, endPoint y: 432, distance: 205.1
click at [907, 318] on form "Date Range Last 7 Days Locations [GEOGRAPHIC_DATA] - [PERSON_NAME] Classificati…" at bounding box center [982, 290] width 1069 height 366
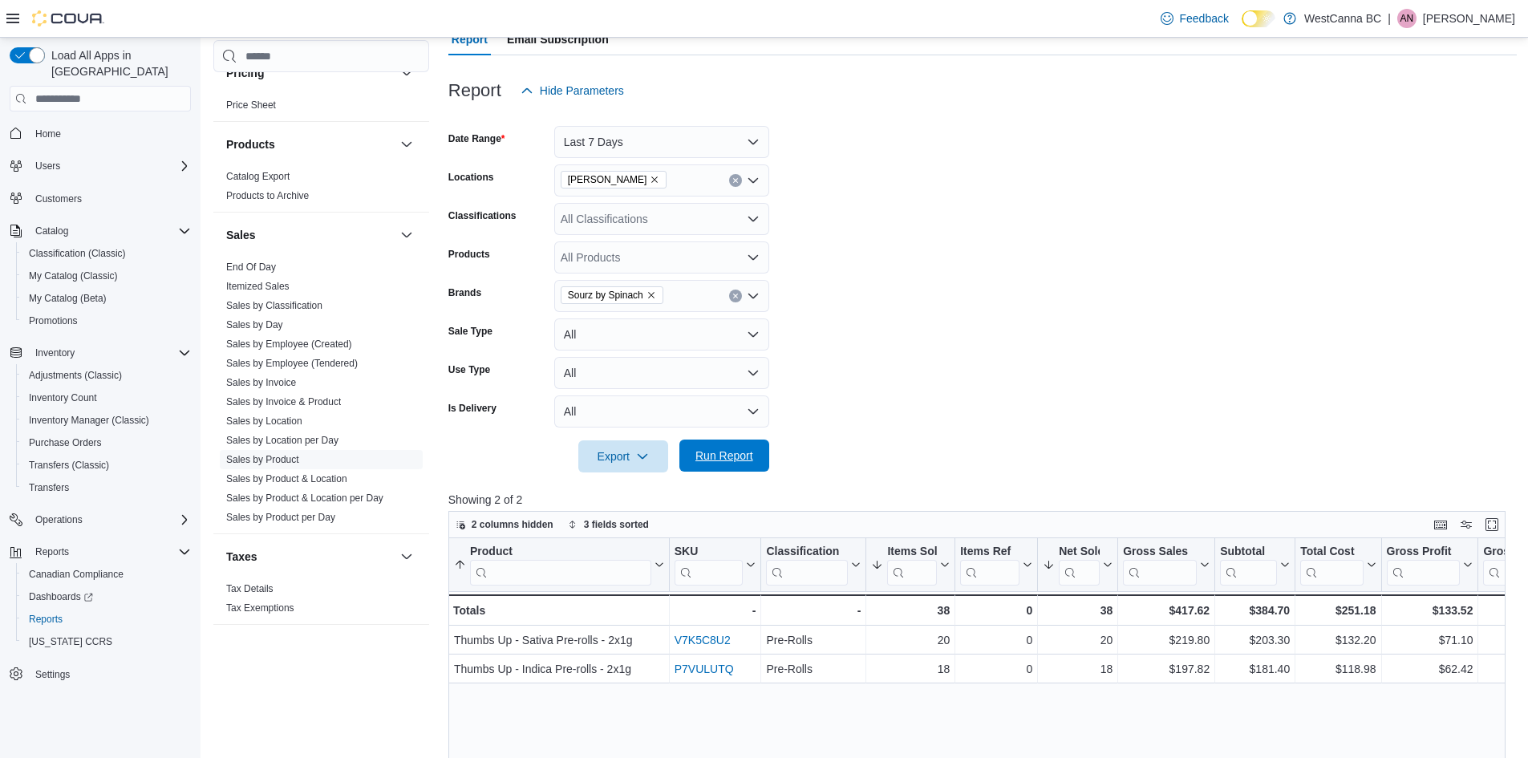
click at [724, 451] on span "Run Report" at bounding box center [725, 456] width 58 height 16
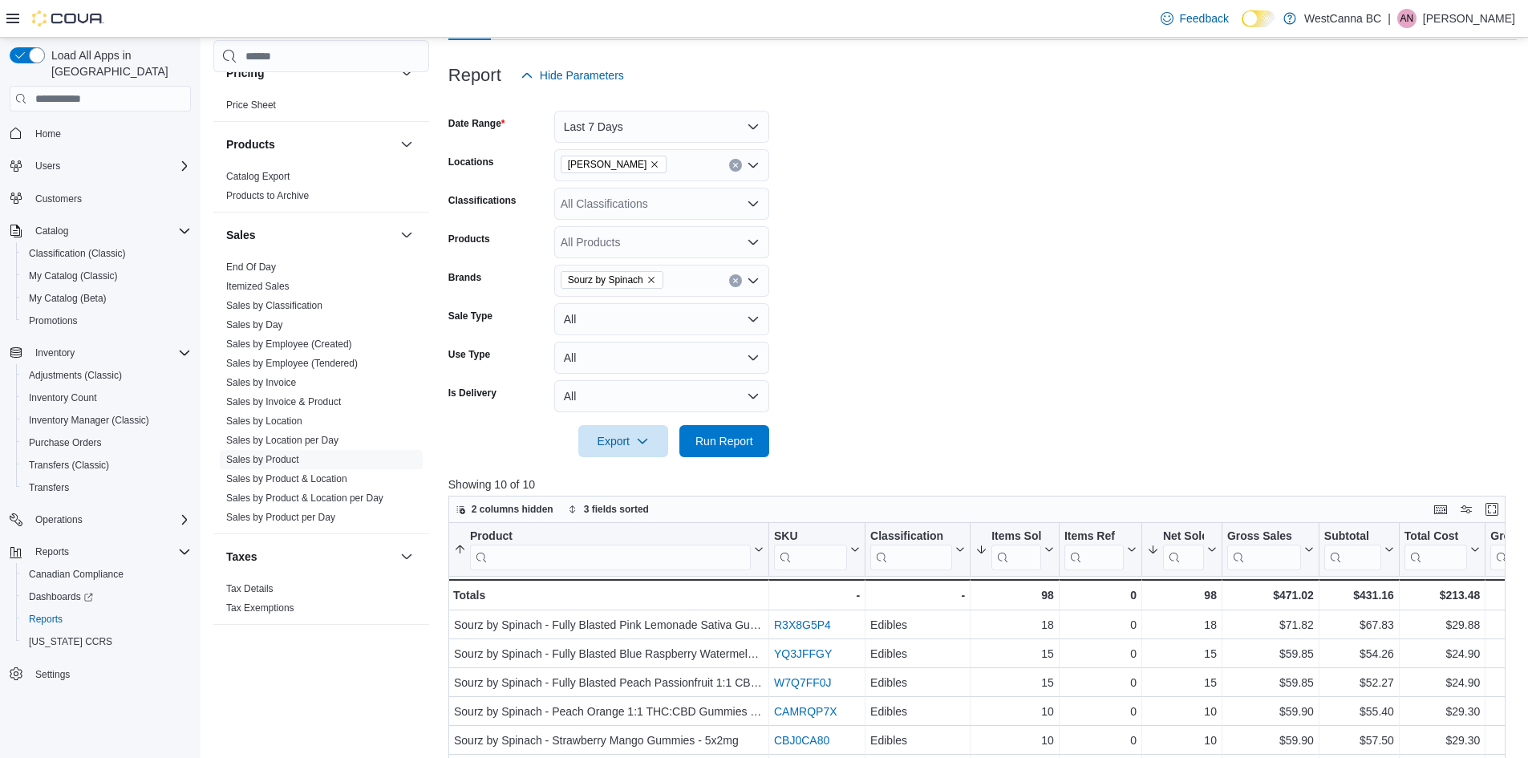
scroll to position [160, 0]
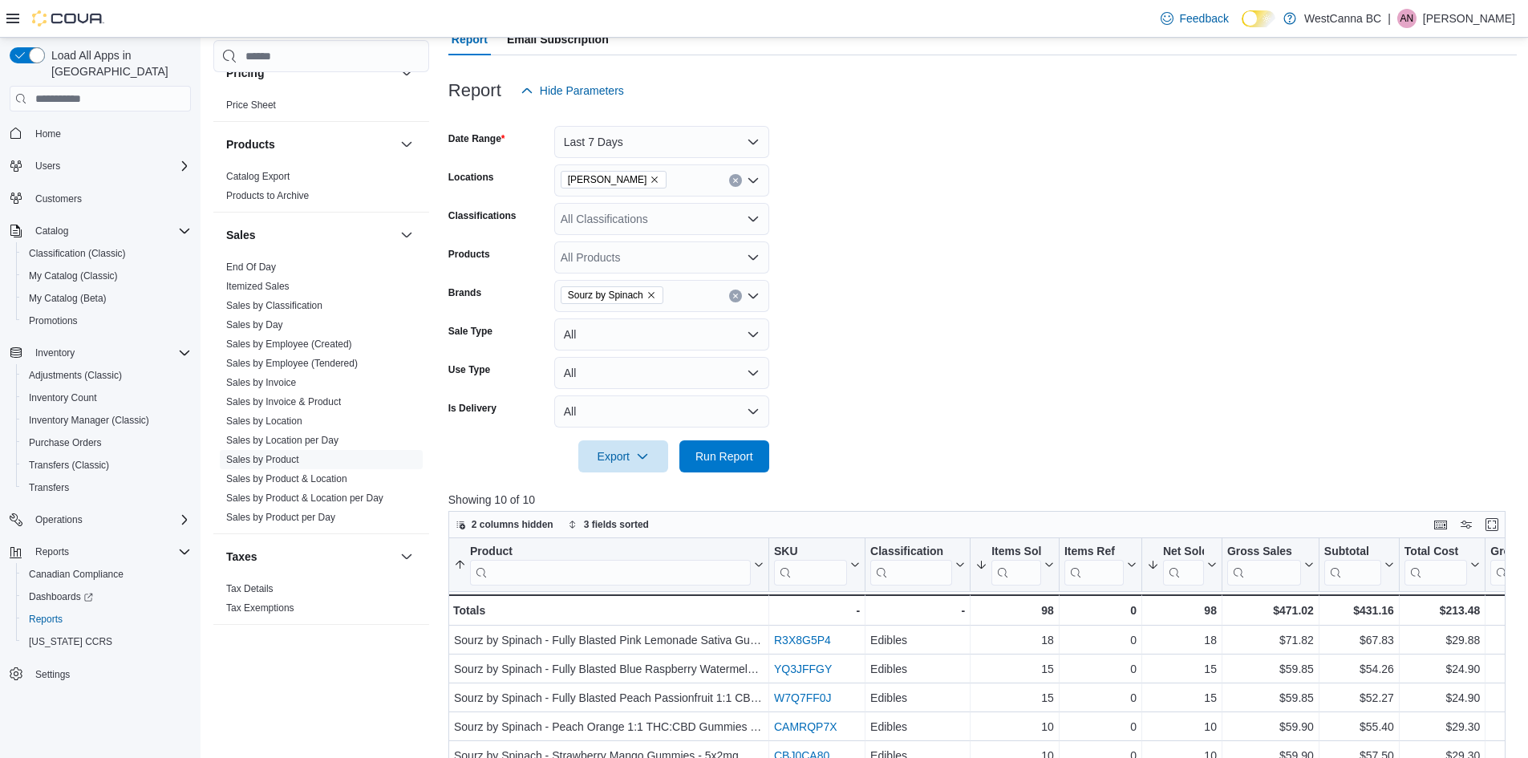
click at [648, 295] on icon "Remove Sourz by Spinach from selection in this group" at bounding box center [652, 295] width 10 height 10
type input "*******"
click at [606, 339] on span "Spinach" at bounding box center [662, 347] width 196 height 16
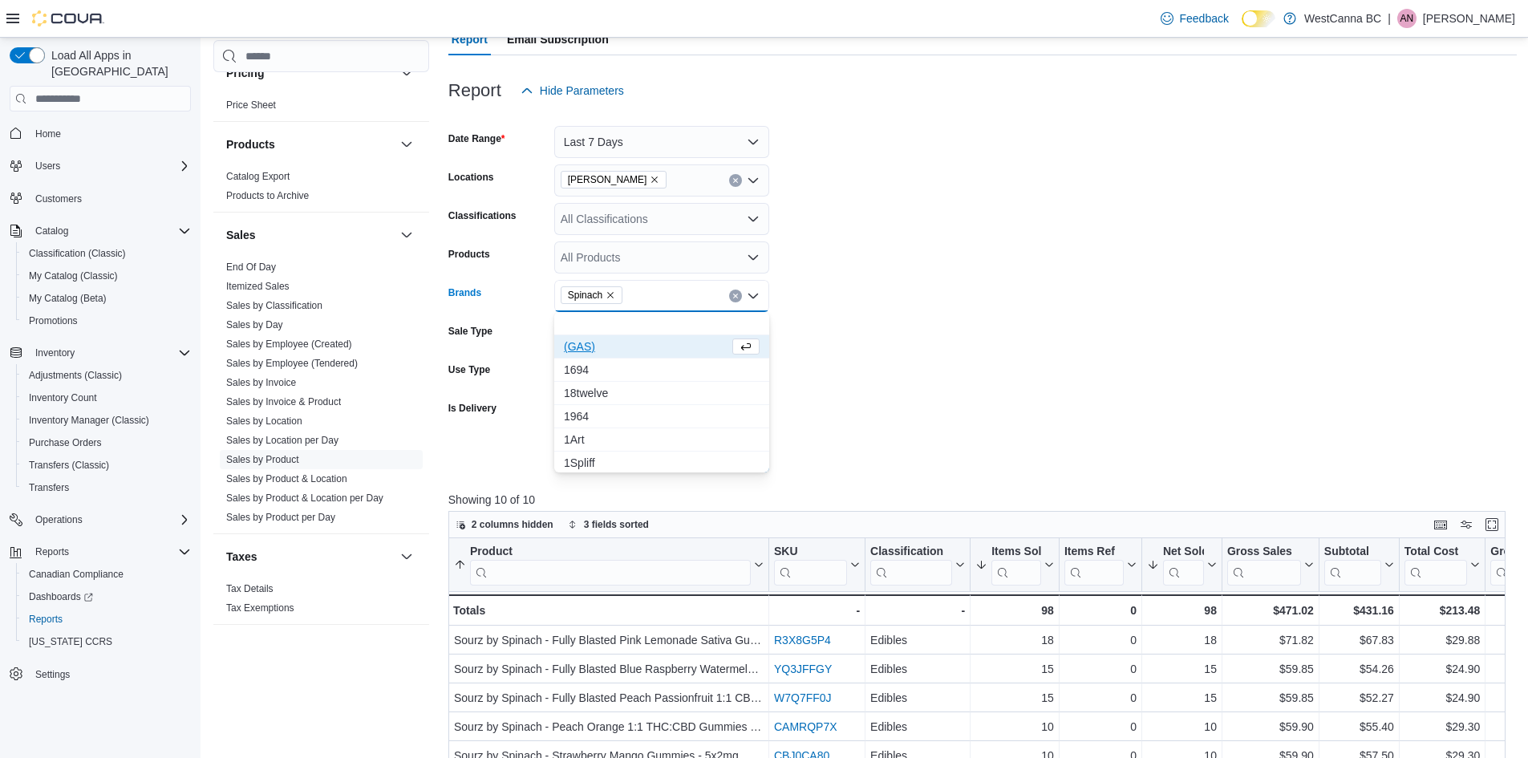
drag, startPoint x: 956, startPoint y: 312, endPoint x: 877, endPoint y: 355, distance: 90.1
click at [953, 312] on form "Date Range Last 7 Days Locations [GEOGRAPHIC_DATA] - [PERSON_NAME] Classificati…" at bounding box center [982, 290] width 1069 height 366
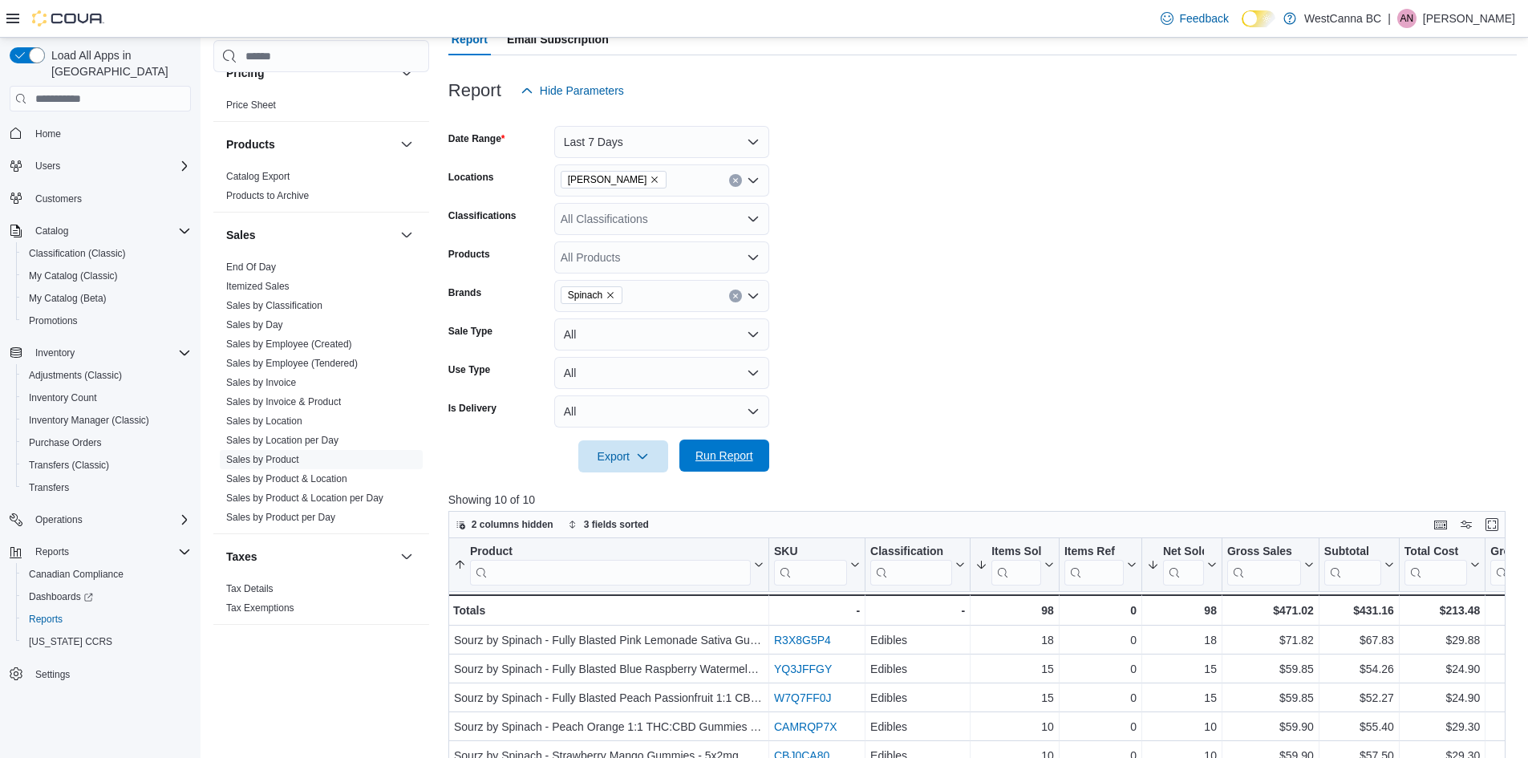
click at [712, 469] on span "Run Report" at bounding box center [724, 456] width 71 height 32
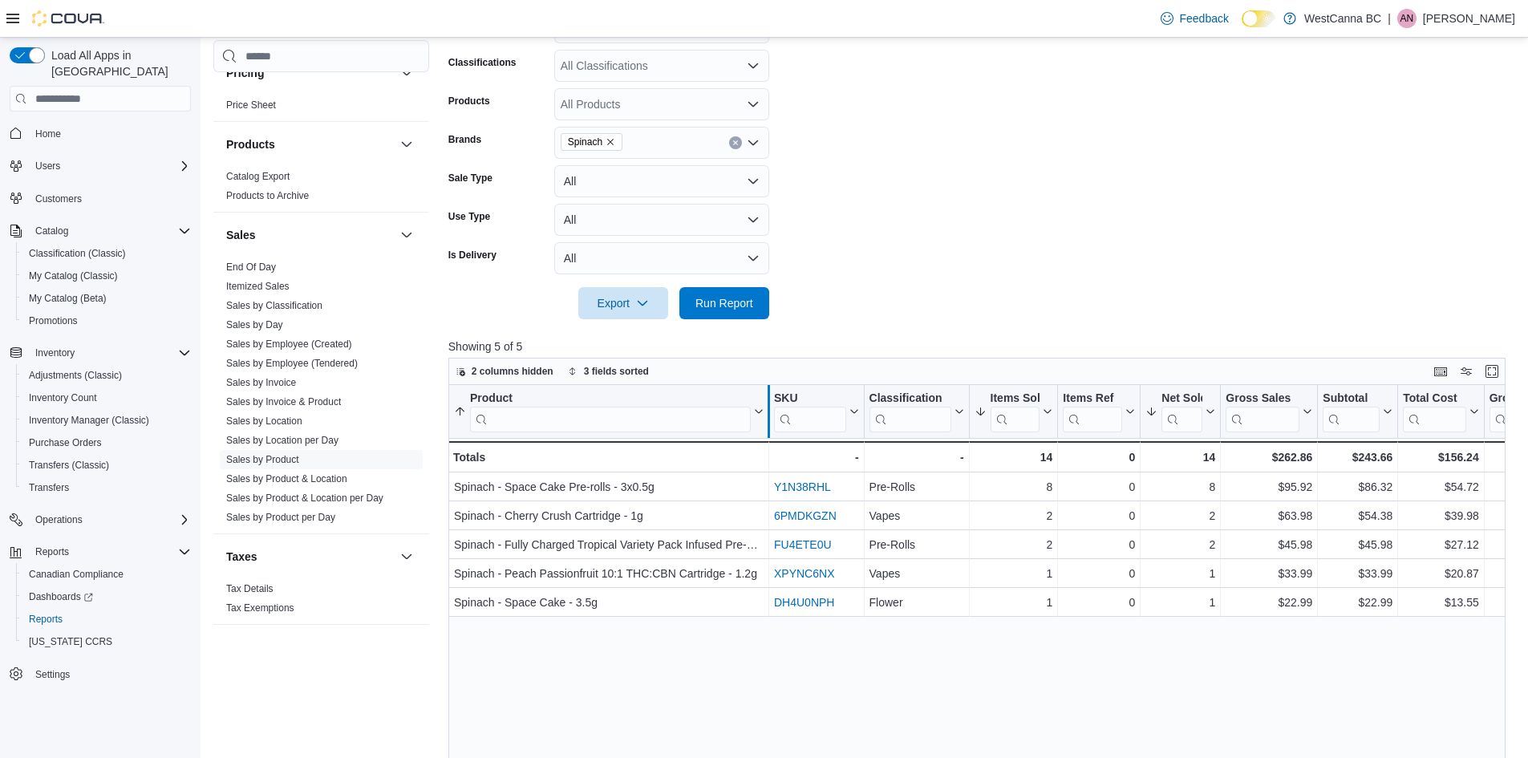
scroll to position [80, 0]
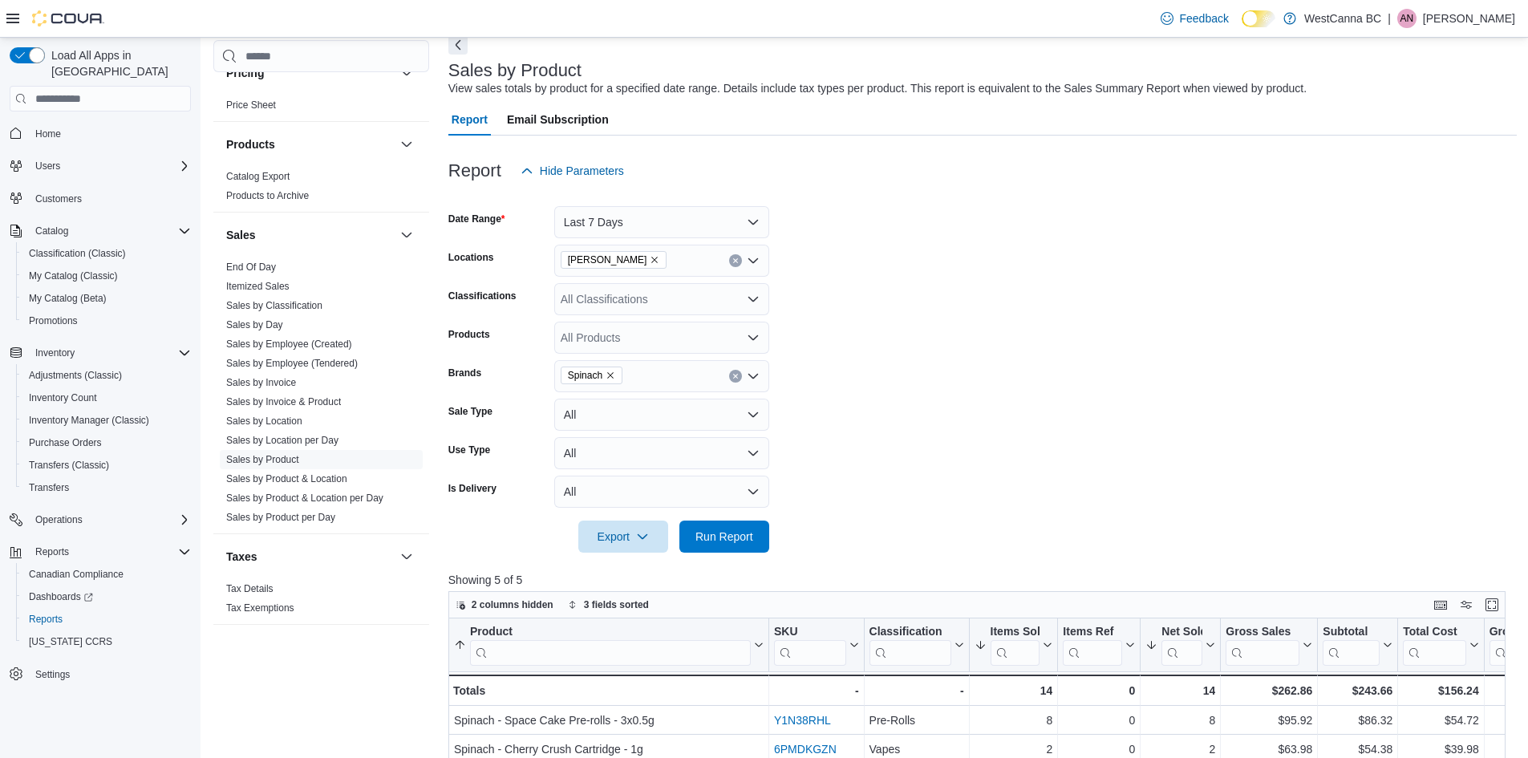
click at [610, 375] on icon "Remove Spinach from selection in this group" at bounding box center [611, 376] width 10 height 10
type input "*"
click at [920, 312] on form "Date Range Last 7 Days Locations [GEOGRAPHIC_DATA] - [PERSON_NAME] Classificati…" at bounding box center [982, 370] width 1069 height 366
click at [682, 346] on div "All Products" at bounding box center [661, 338] width 215 height 32
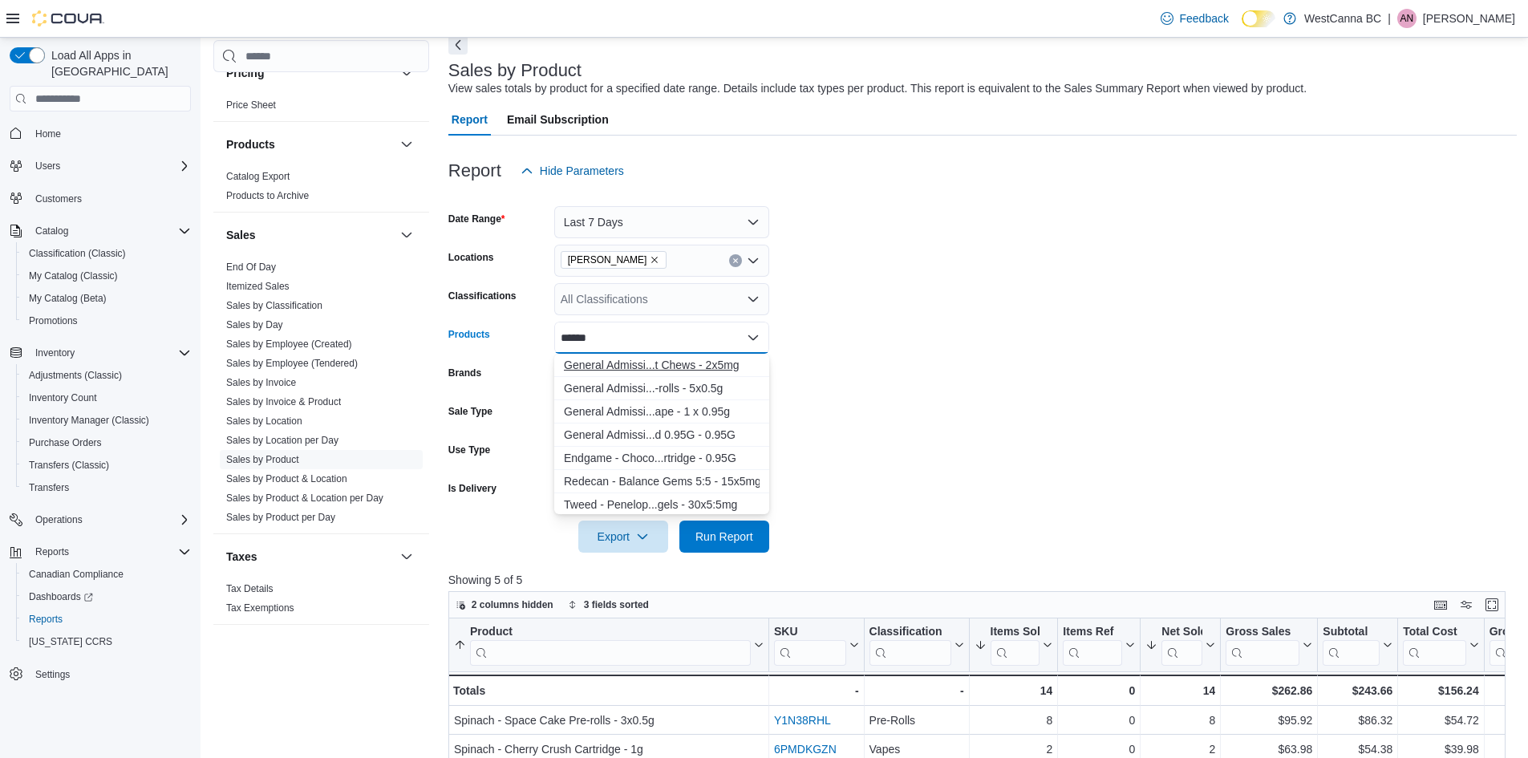
type input "******"
click at [690, 362] on div "General Admissi...t Chews - 2x5mg" at bounding box center [662, 365] width 196 height 16
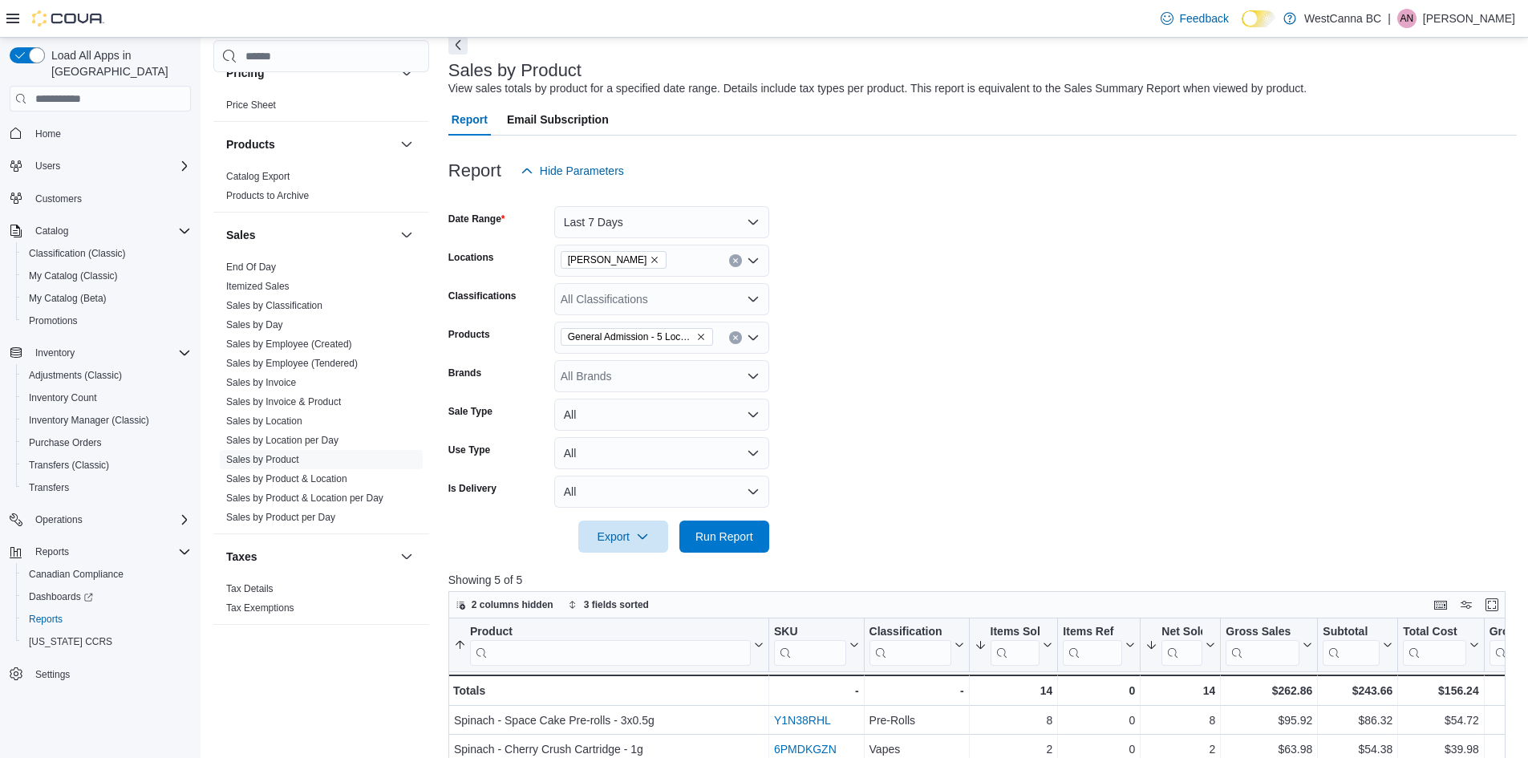
click at [969, 337] on form "Date Range Last 7 Days Locations [GEOGRAPHIC_DATA] - [PERSON_NAME] Classificati…" at bounding box center [982, 370] width 1069 height 366
click at [712, 563] on div at bounding box center [982, 562] width 1069 height 19
click at [727, 533] on span "Run Report" at bounding box center [725, 536] width 58 height 16
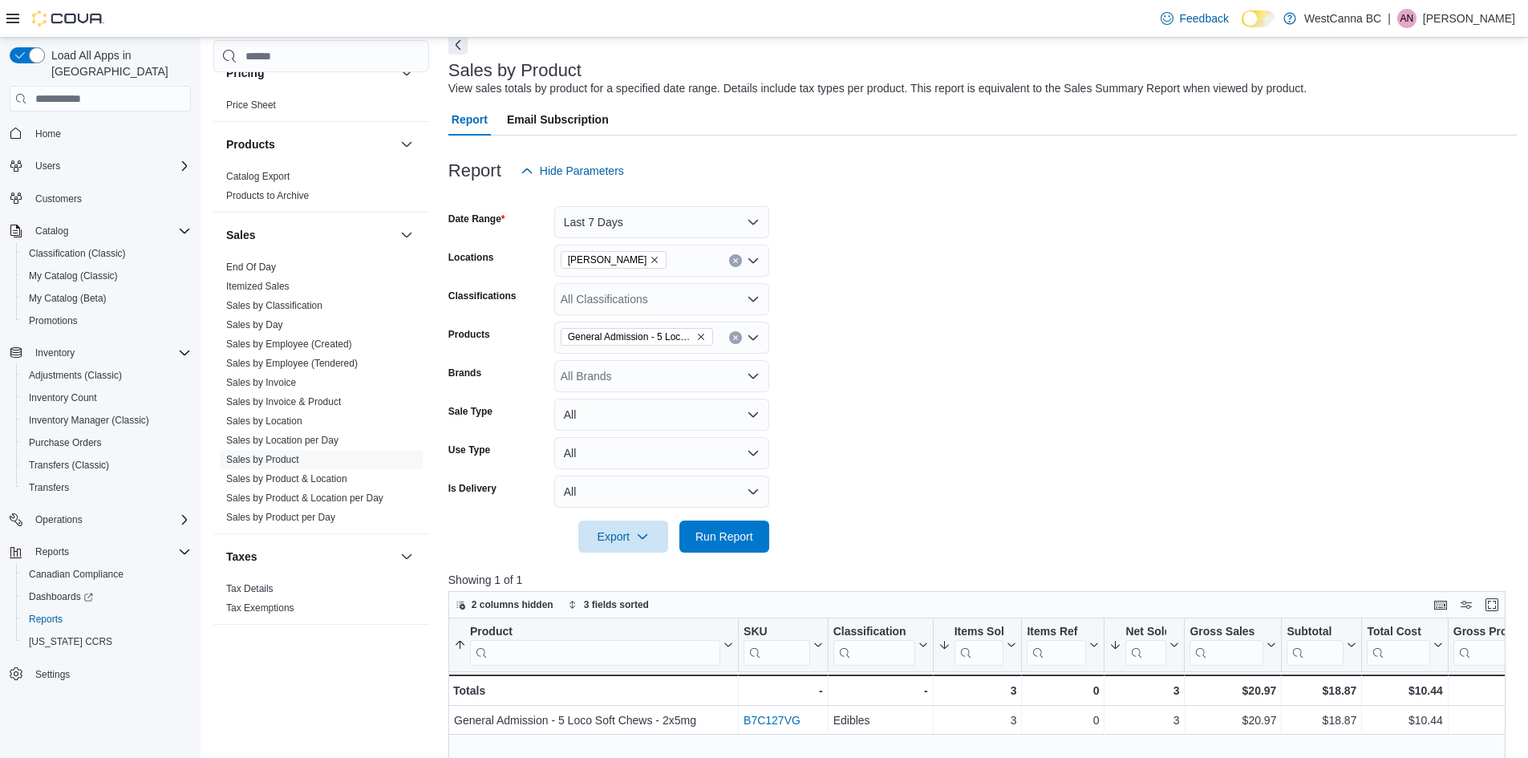
click at [696, 337] on icon "Remove General Admission - 5 Loco Soft Chews - 2x5mg from selection in this gro…" at bounding box center [701, 337] width 10 height 10
click at [1005, 249] on form "Date Range Last 7 Days Locations [GEOGRAPHIC_DATA] - [PERSON_NAME] Classificati…" at bounding box center [982, 370] width 1069 height 366
click at [604, 375] on div "All Brands" at bounding box center [661, 376] width 215 height 32
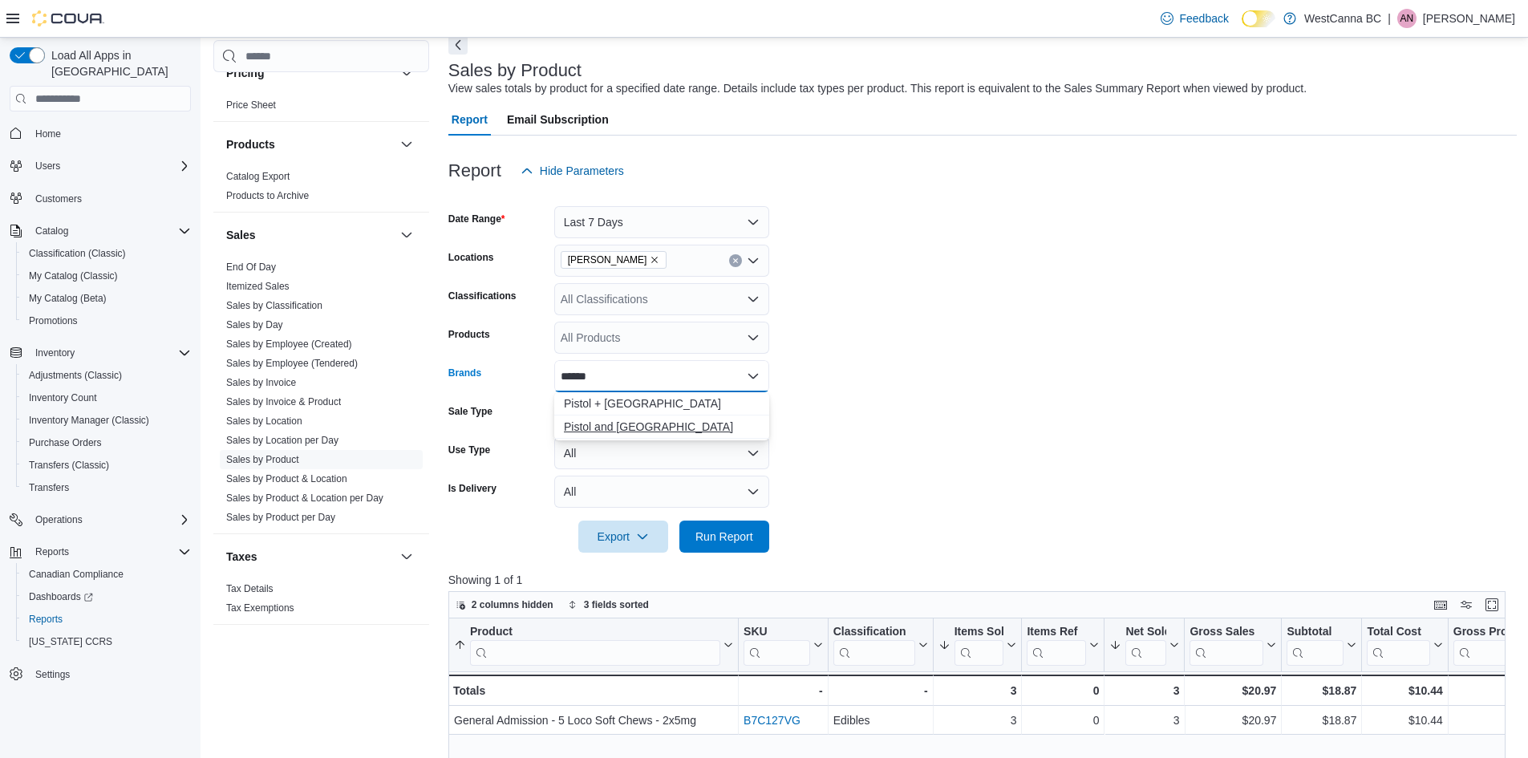
type input "******"
click at [610, 418] on button "Pistol and [GEOGRAPHIC_DATA]" at bounding box center [661, 427] width 215 height 23
drag, startPoint x: 821, startPoint y: 418, endPoint x: 771, endPoint y: 493, distance: 90.3
click at [821, 419] on form "Date Range Last 7 Days Locations WestCanna - [PERSON_NAME] Classifications All …" at bounding box center [982, 370] width 1069 height 366
click at [755, 528] on span "Run Report" at bounding box center [724, 536] width 71 height 32
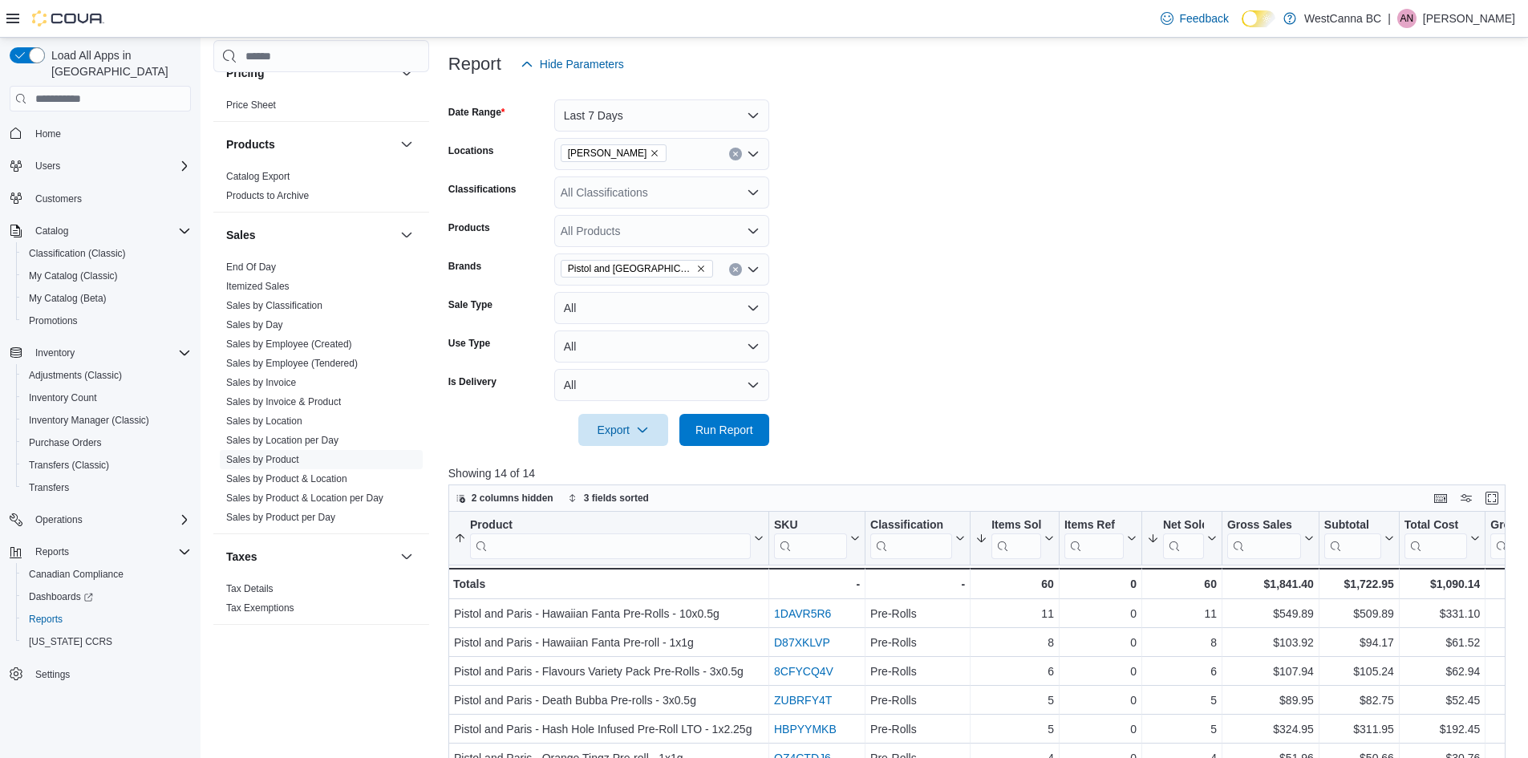
scroll to position [160, 0]
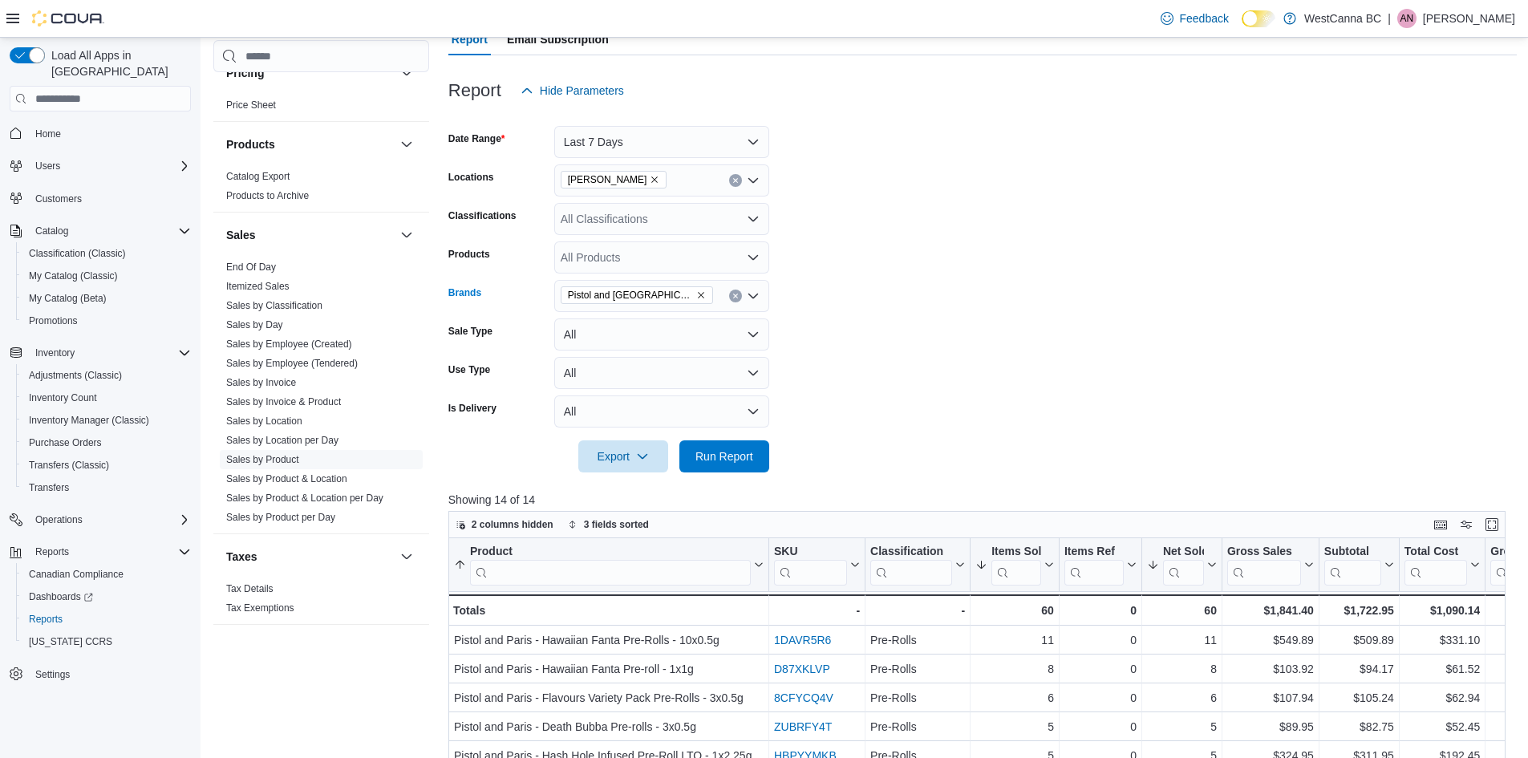
click at [696, 292] on icon "Remove Pistol and Paris from selection in this group" at bounding box center [701, 295] width 10 height 10
type input "*****"
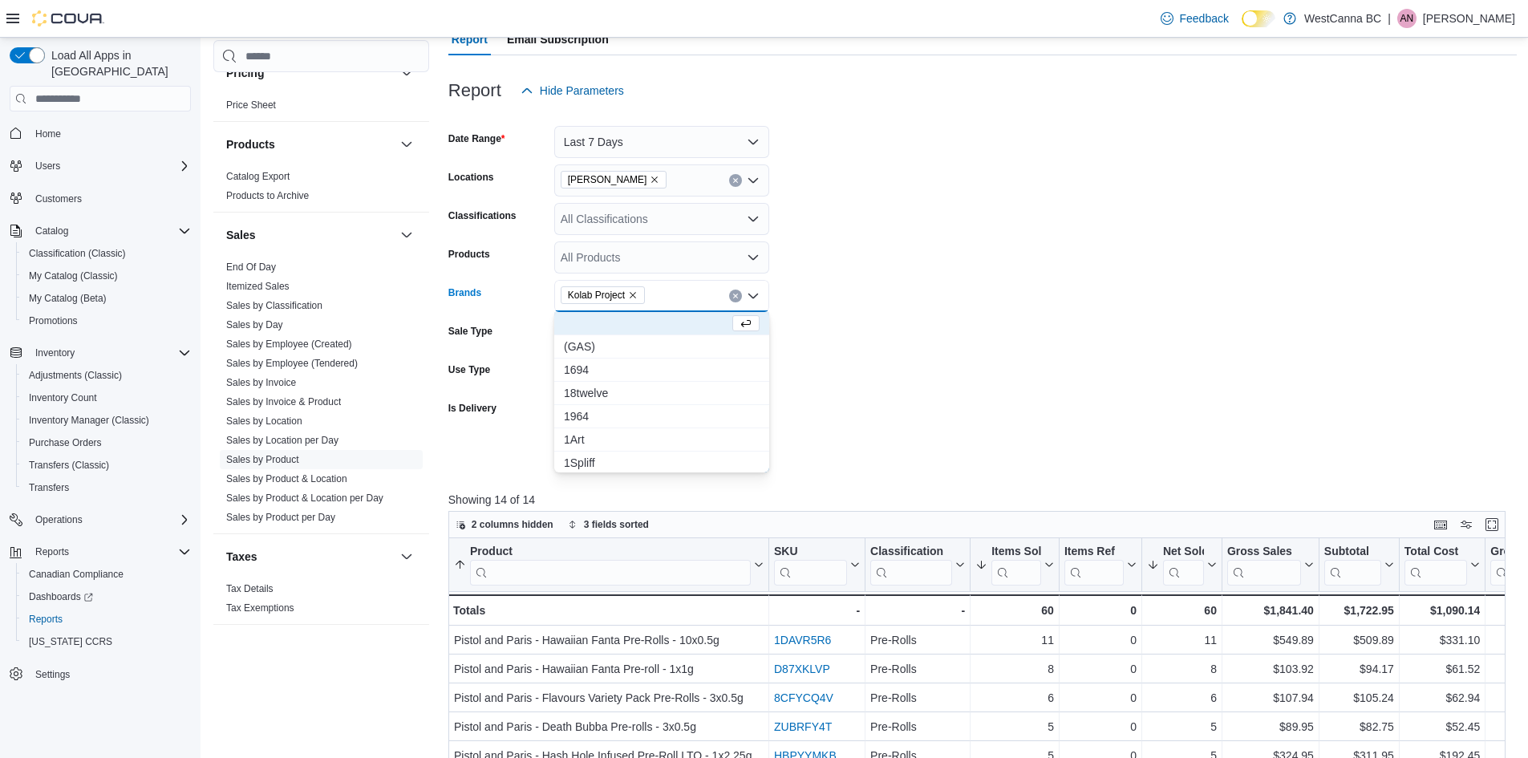
click at [1077, 218] on form "Date Range Last 7 Days Locations [GEOGRAPHIC_DATA] - [PERSON_NAME] Classificati…" at bounding box center [982, 290] width 1069 height 366
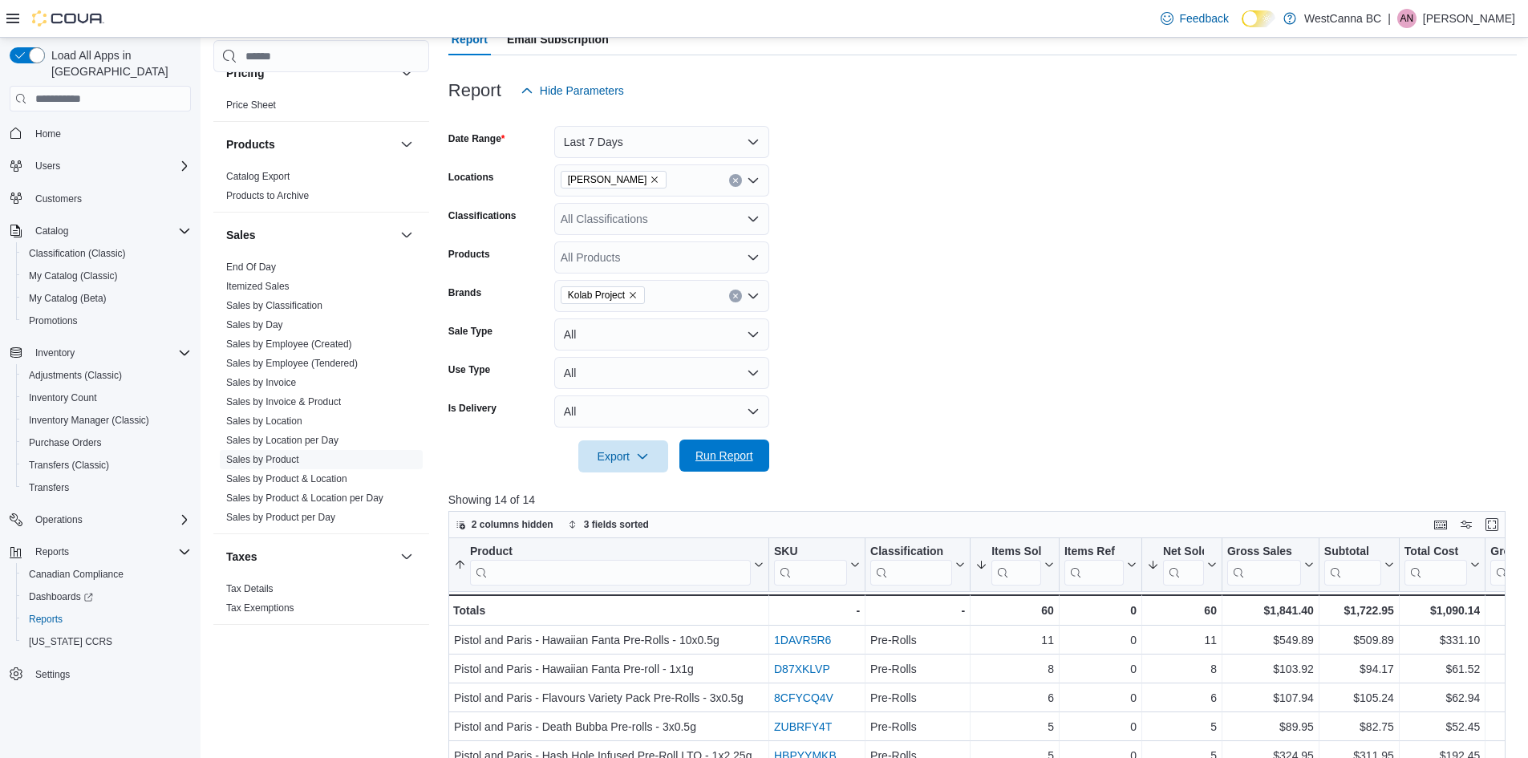
click at [728, 444] on span "Run Report" at bounding box center [724, 456] width 71 height 32
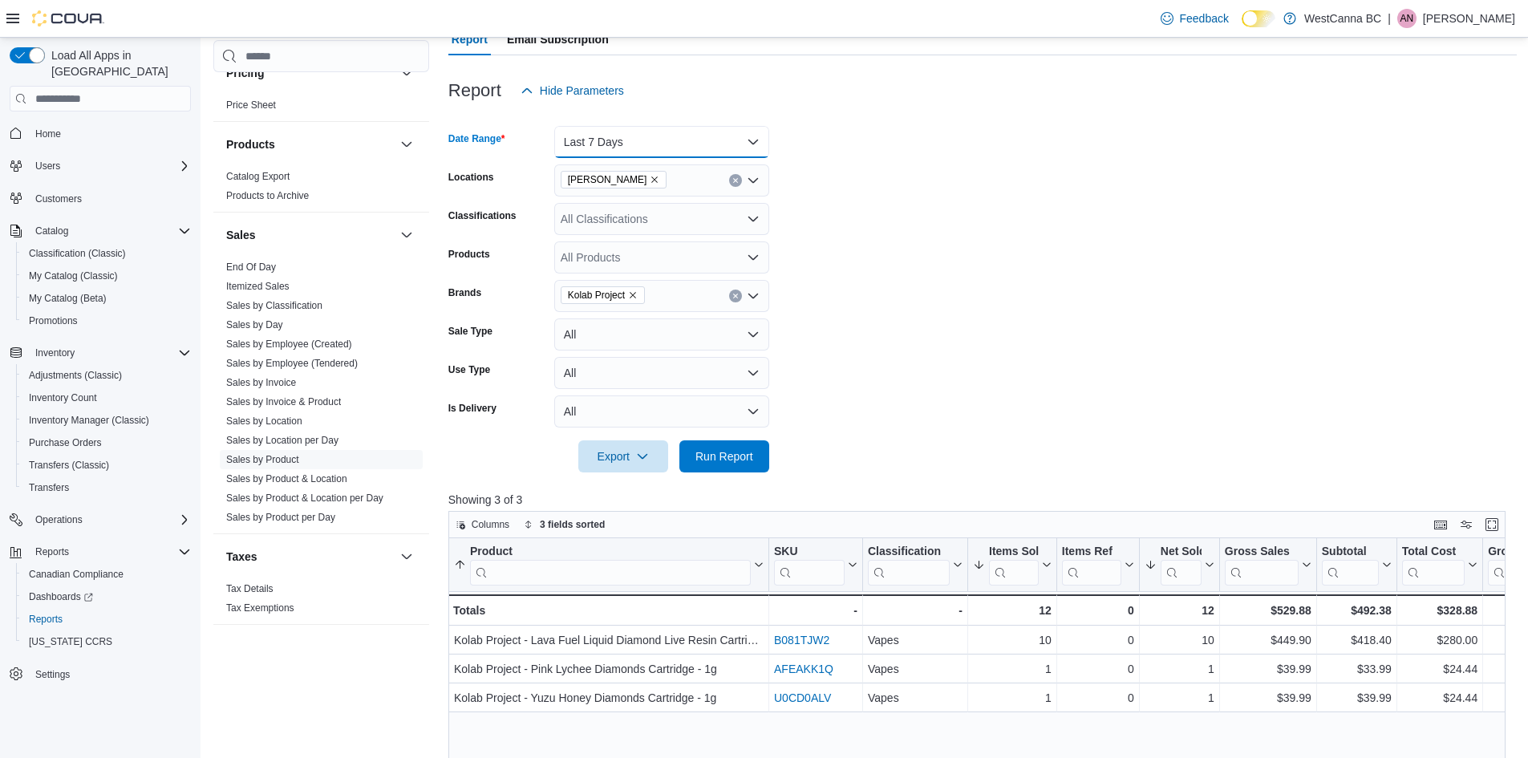
click at [633, 126] on button "Last 7 Days" at bounding box center [661, 142] width 215 height 32
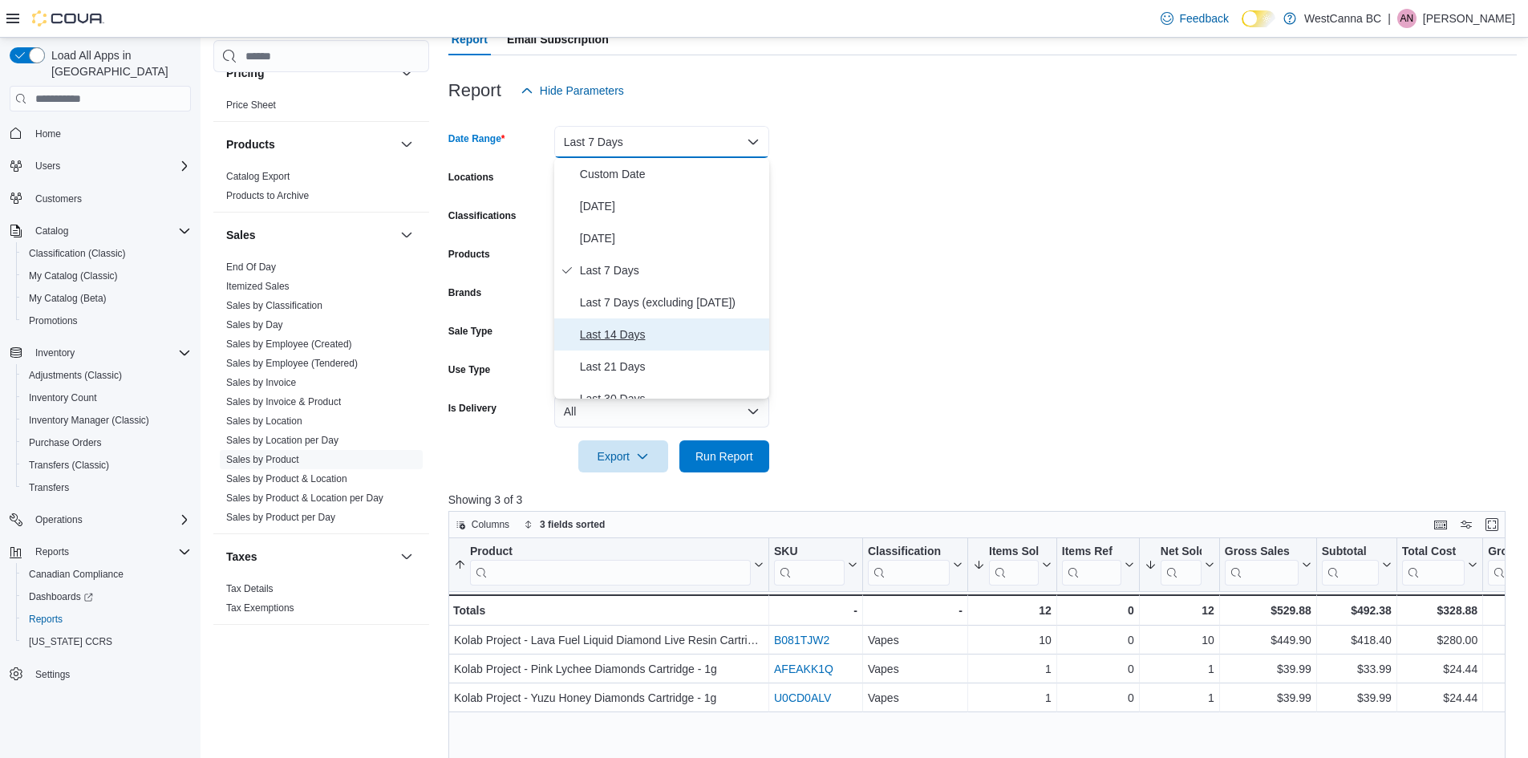
click at [627, 331] on span "Last 14 Days" at bounding box center [671, 334] width 183 height 19
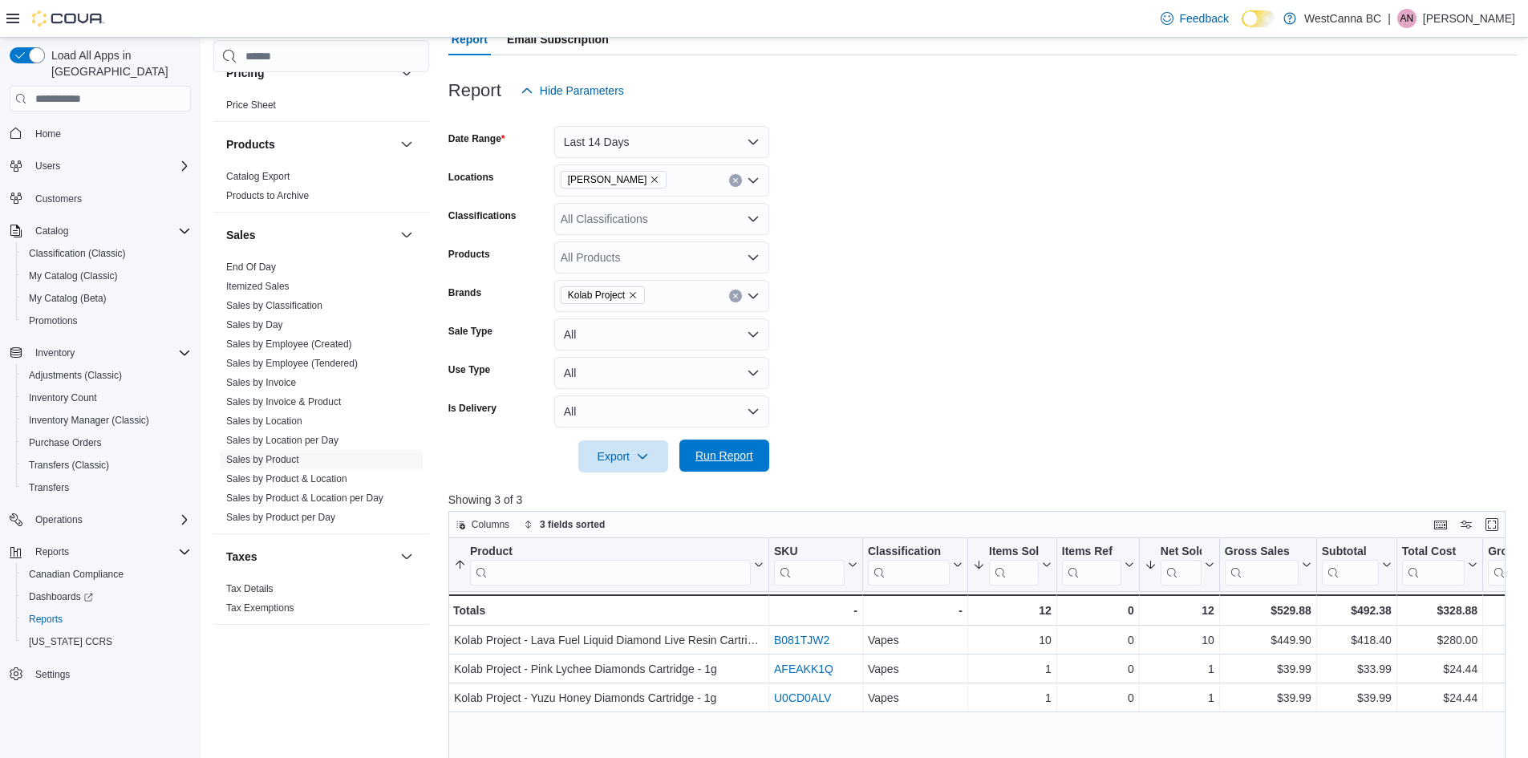
click at [728, 445] on span "Run Report" at bounding box center [724, 456] width 71 height 32
click at [627, 138] on button "Last 14 Days" at bounding box center [661, 142] width 215 height 32
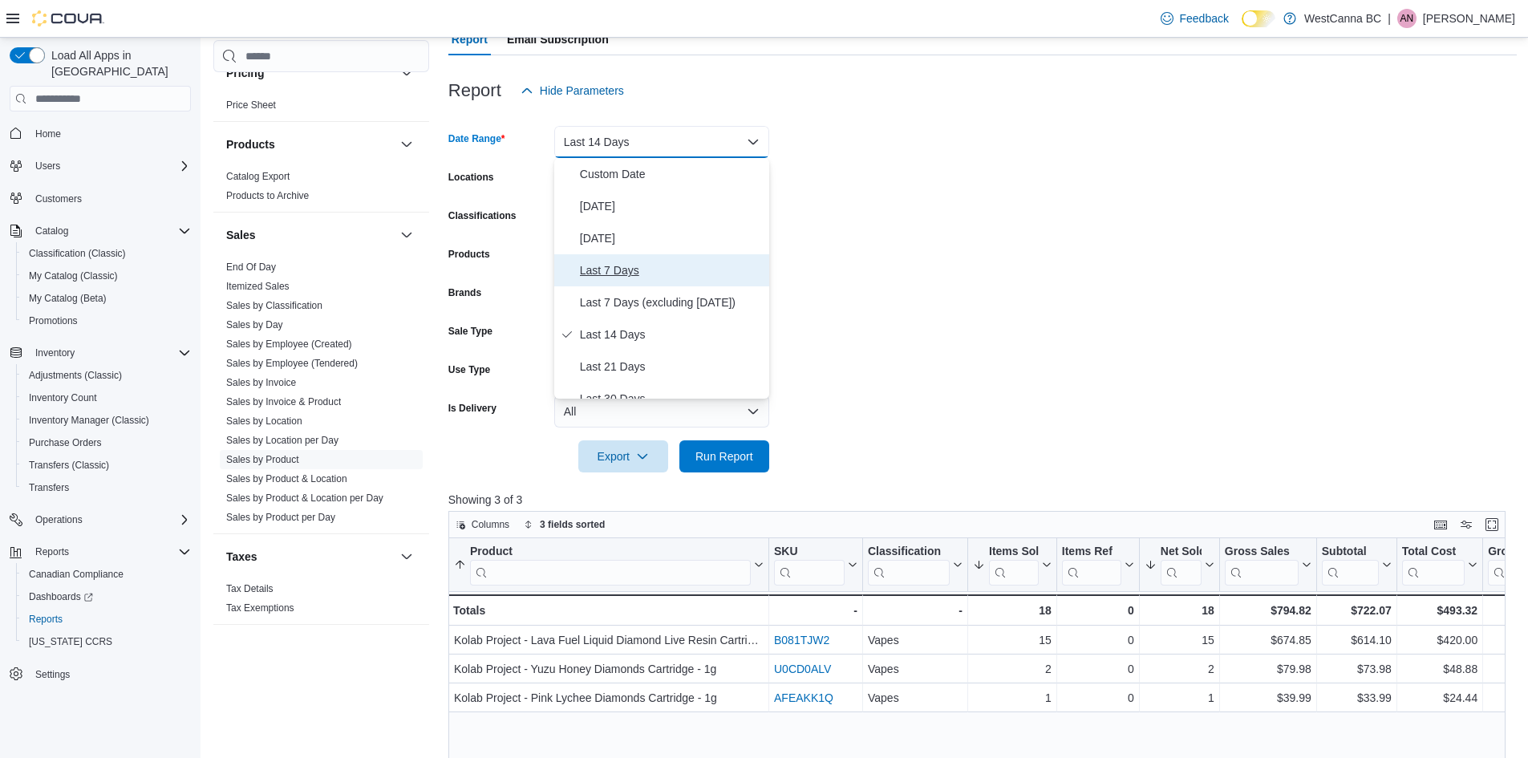
click at [631, 263] on span "Last 7 Days" at bounding box center [671, 270] width 183 height 19
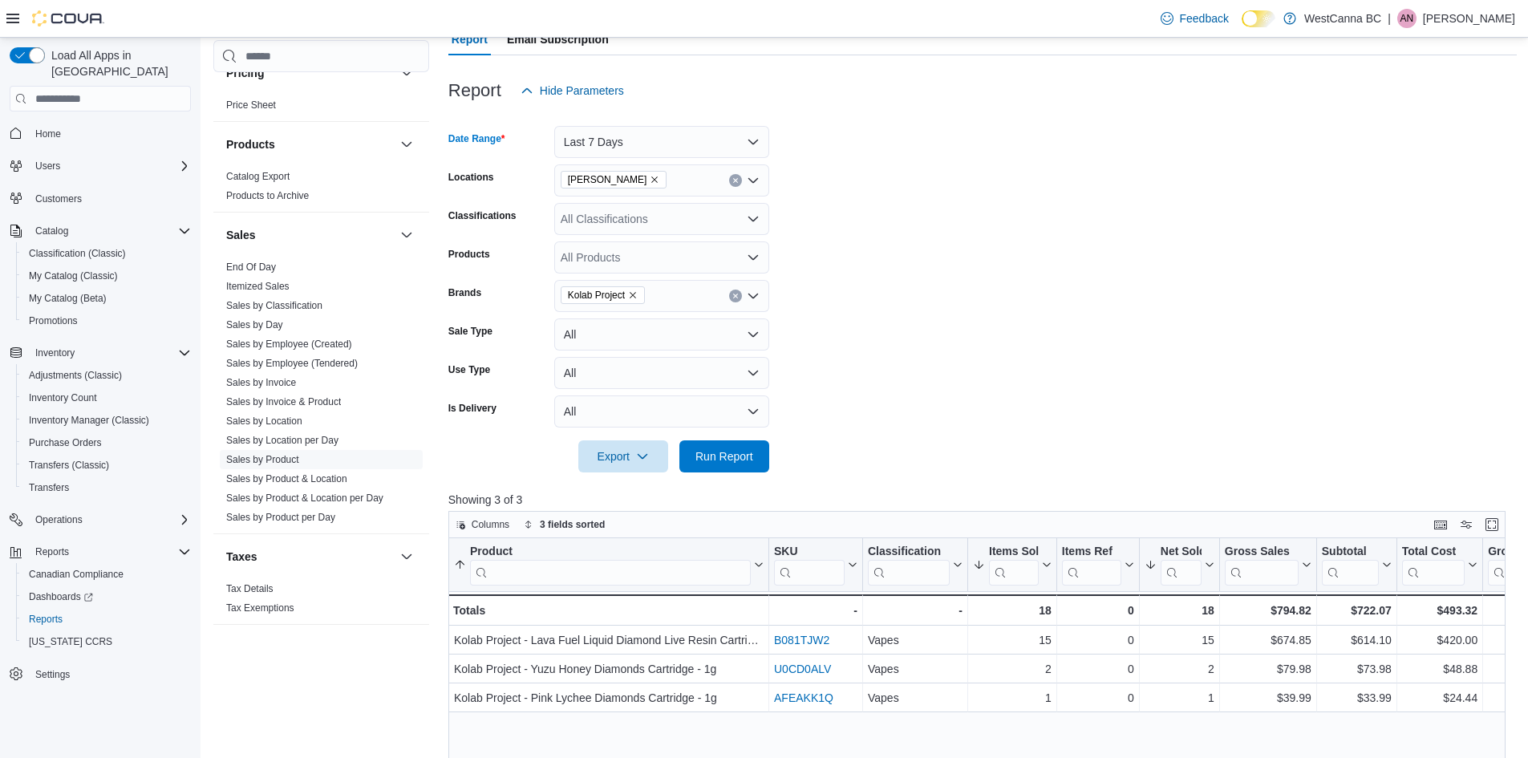
click at [730, 479] on div at bounding box center [982, 482] width 1069 height 19
click at [730, 468] on span "Run Report" at bounding box center [724, 456] width 71 height 32
click at [634, 294] on icon "Remove Kolab Project from selection in this group" at bounding box center [633, 295] width 10 height 10
type input "*****"
click at [627, 368] on span "Shred'ems" at bounding box center [662, 370] width 196 height 16
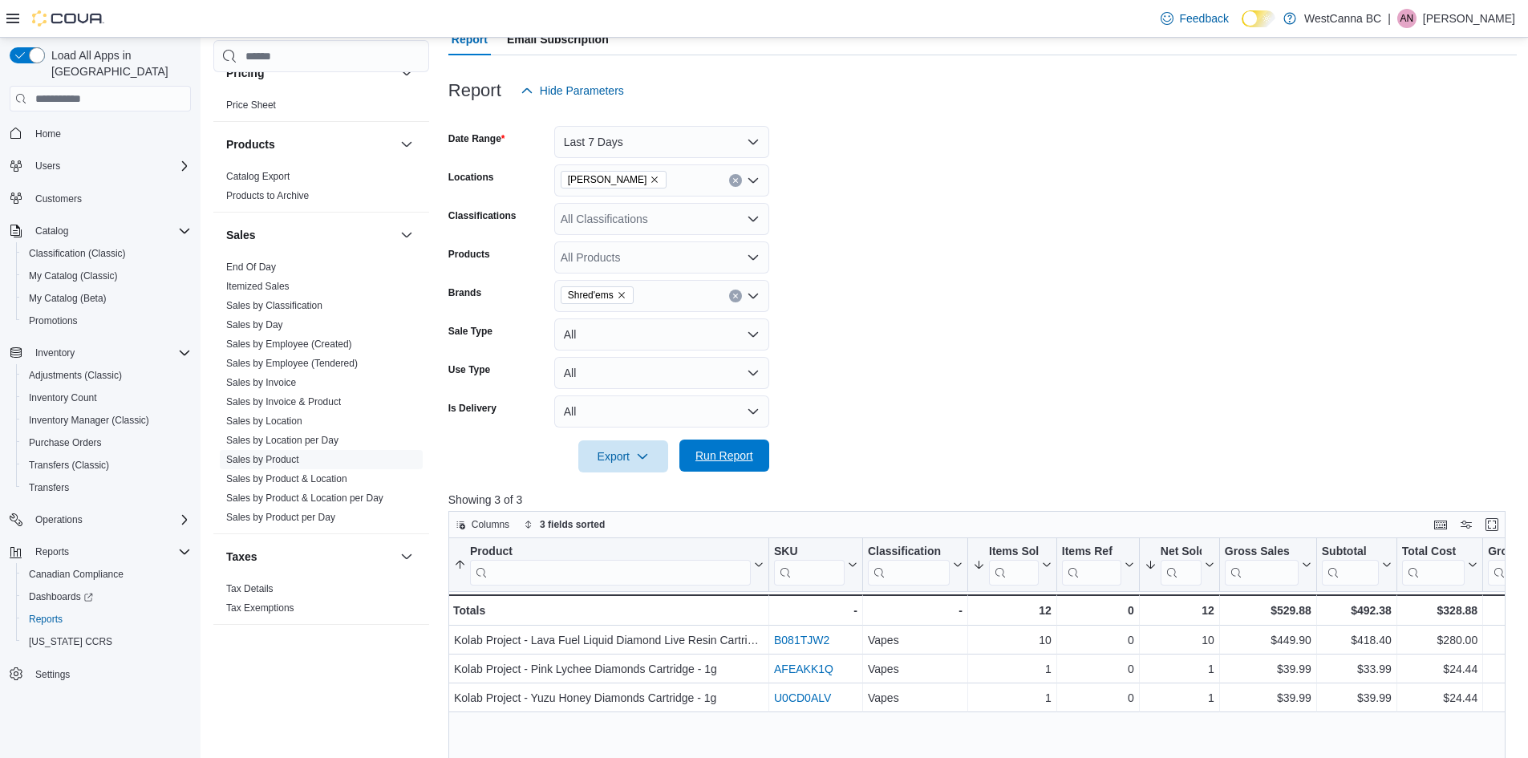
drag, startPoint x: 870, startPoint y: 440, endPoint x: 752, endPoint y: 456, distance: 118.2
click at [867, 440] on div at bounding box center [982, 434] width 1069 height 13
click at [752, 456] on span "Run Report" at bounding box center [725, 456] width 58 height 16
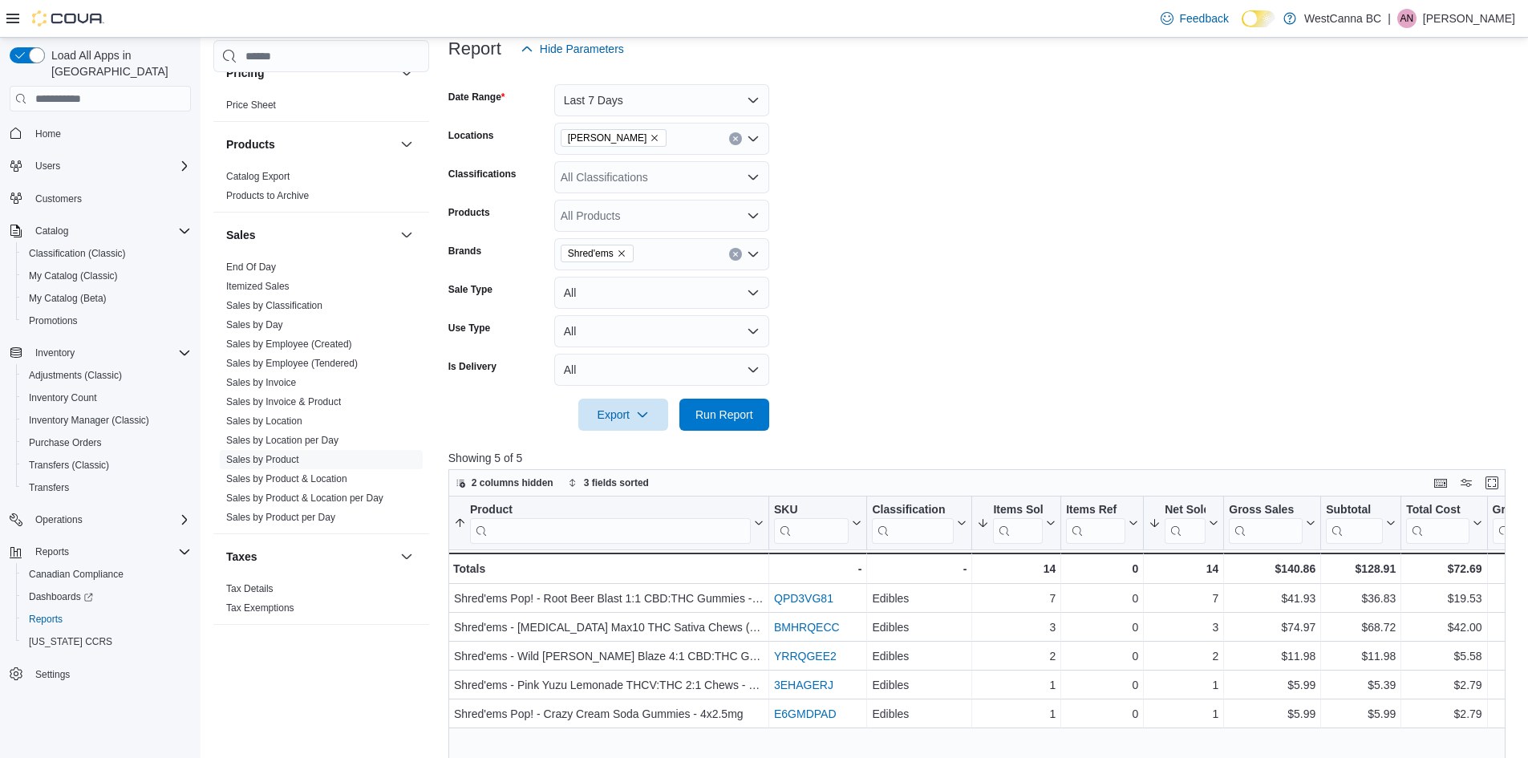
scroll to position [160, 0]
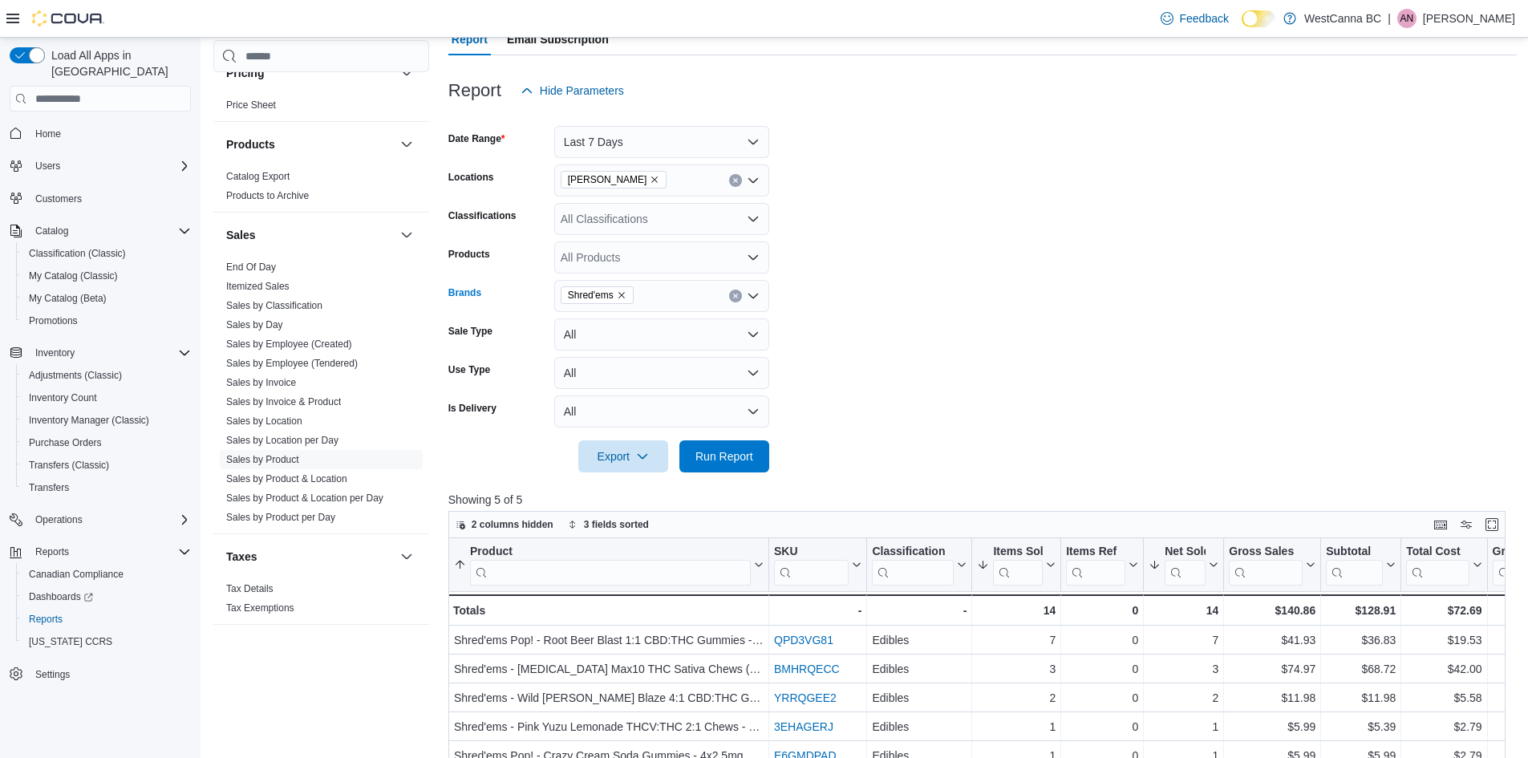
click at [619, 293] on icon "Remove Shred'ems from selection in this group" at bounding box center [622, 295] width 10 height 10
type input "******"
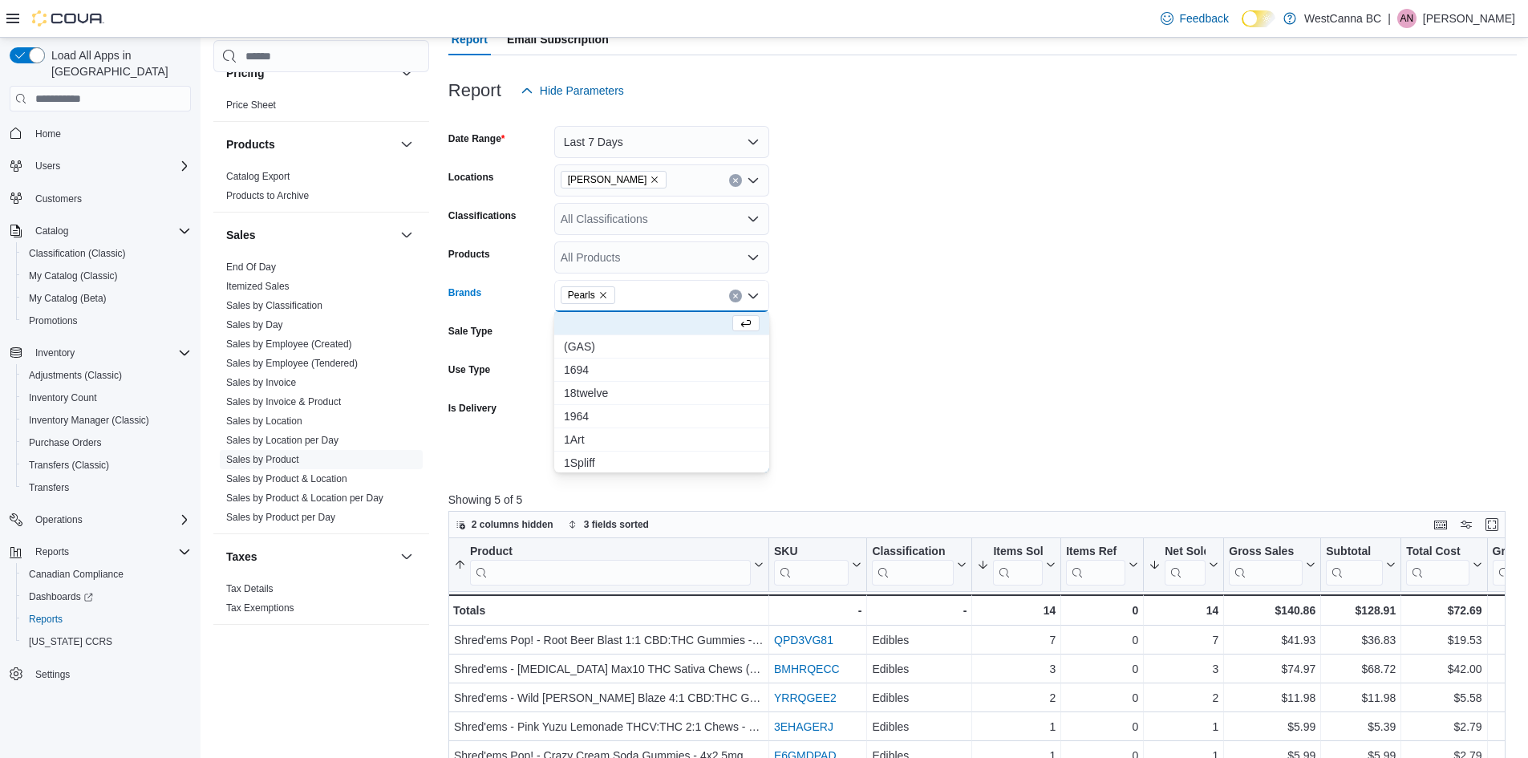
click at [958, 258] on form "Date Range Last 7 Days Locations [GEOGRAPHIC_DATA] - [PERSON_NAME] Classificati…" at bounding box center [982, 290] width 1069 height 366
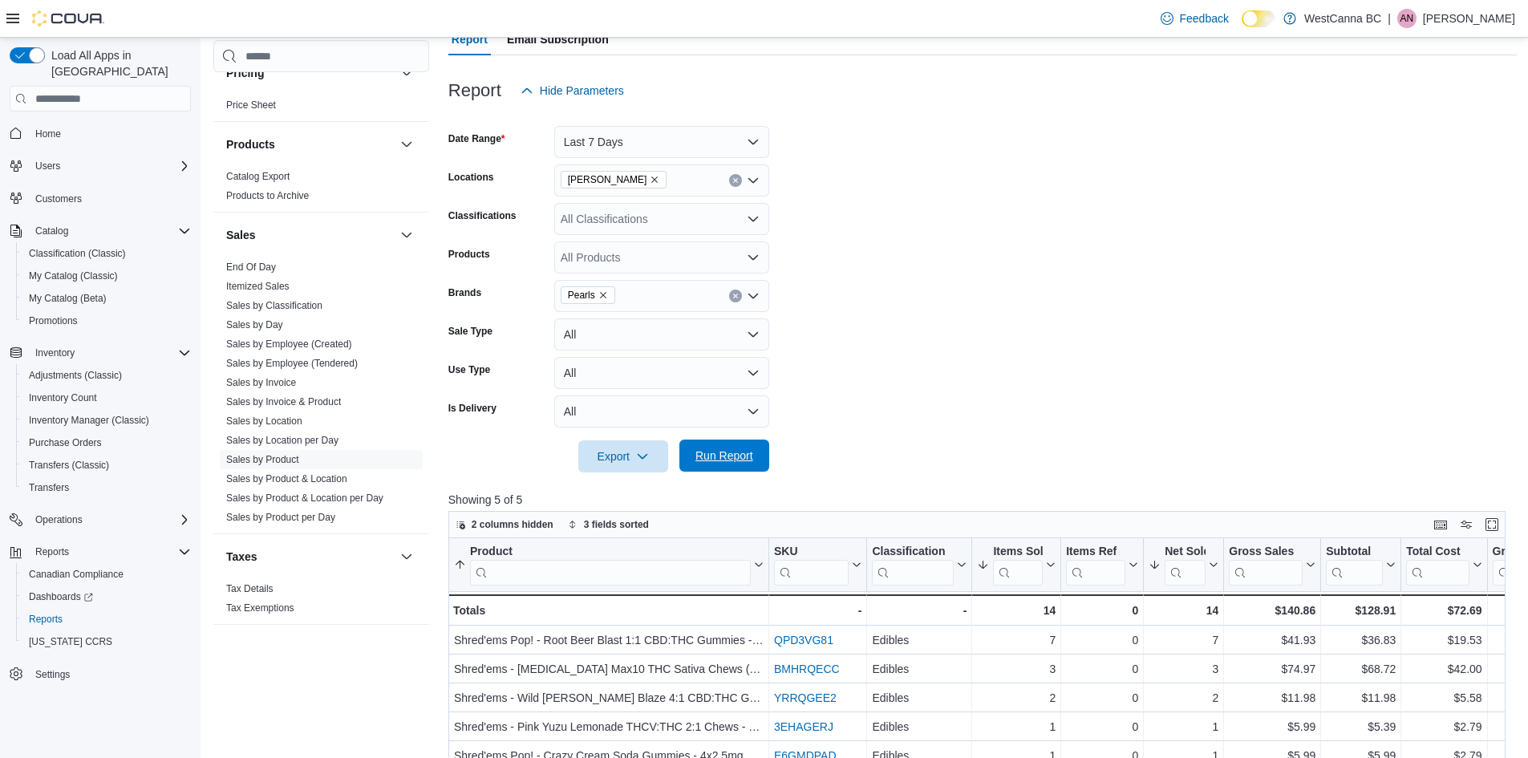
click at [724, 450] on span "Run Report" at bounding box center [725, 456] width 58 height 16
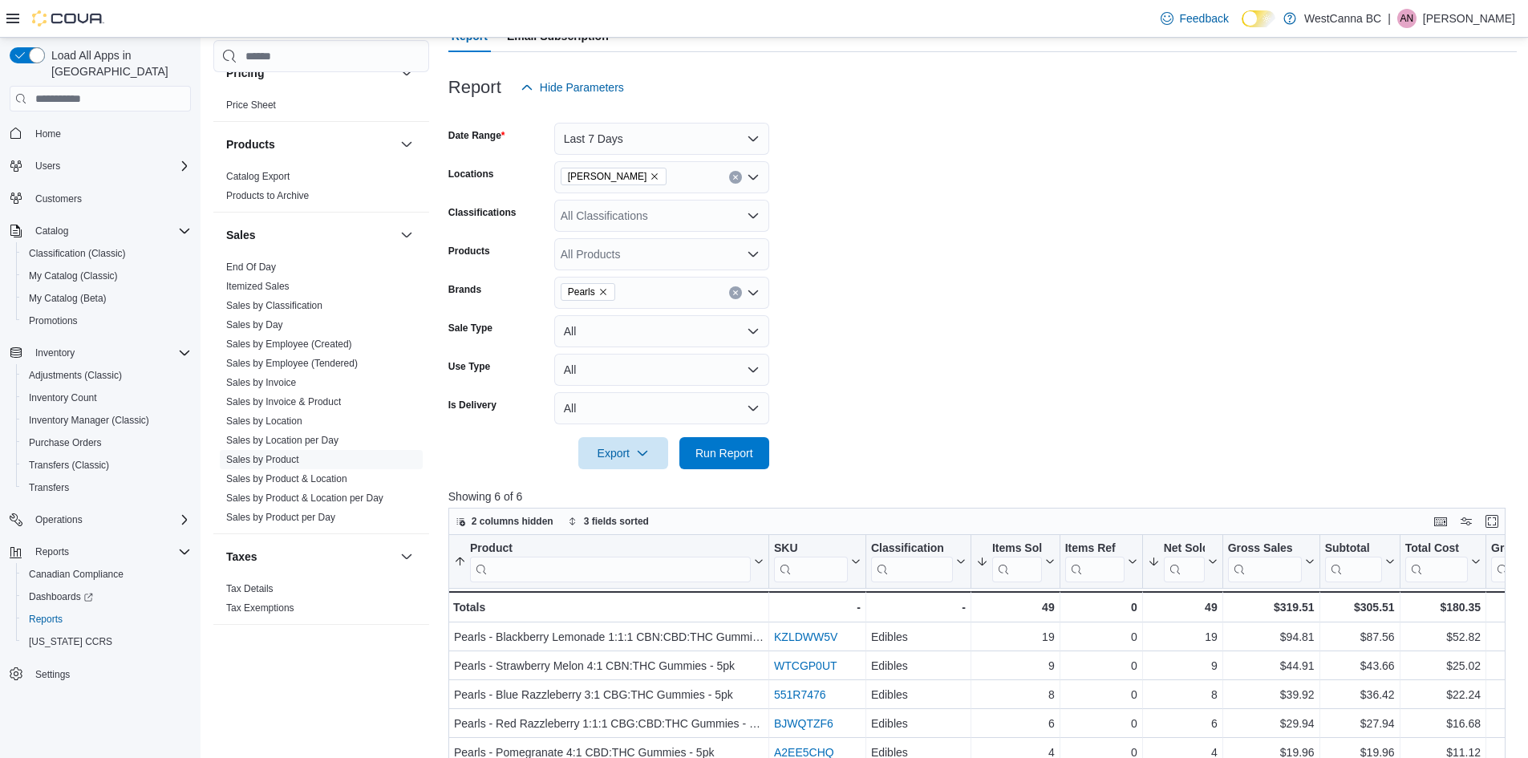
scroll to position [160, 0]
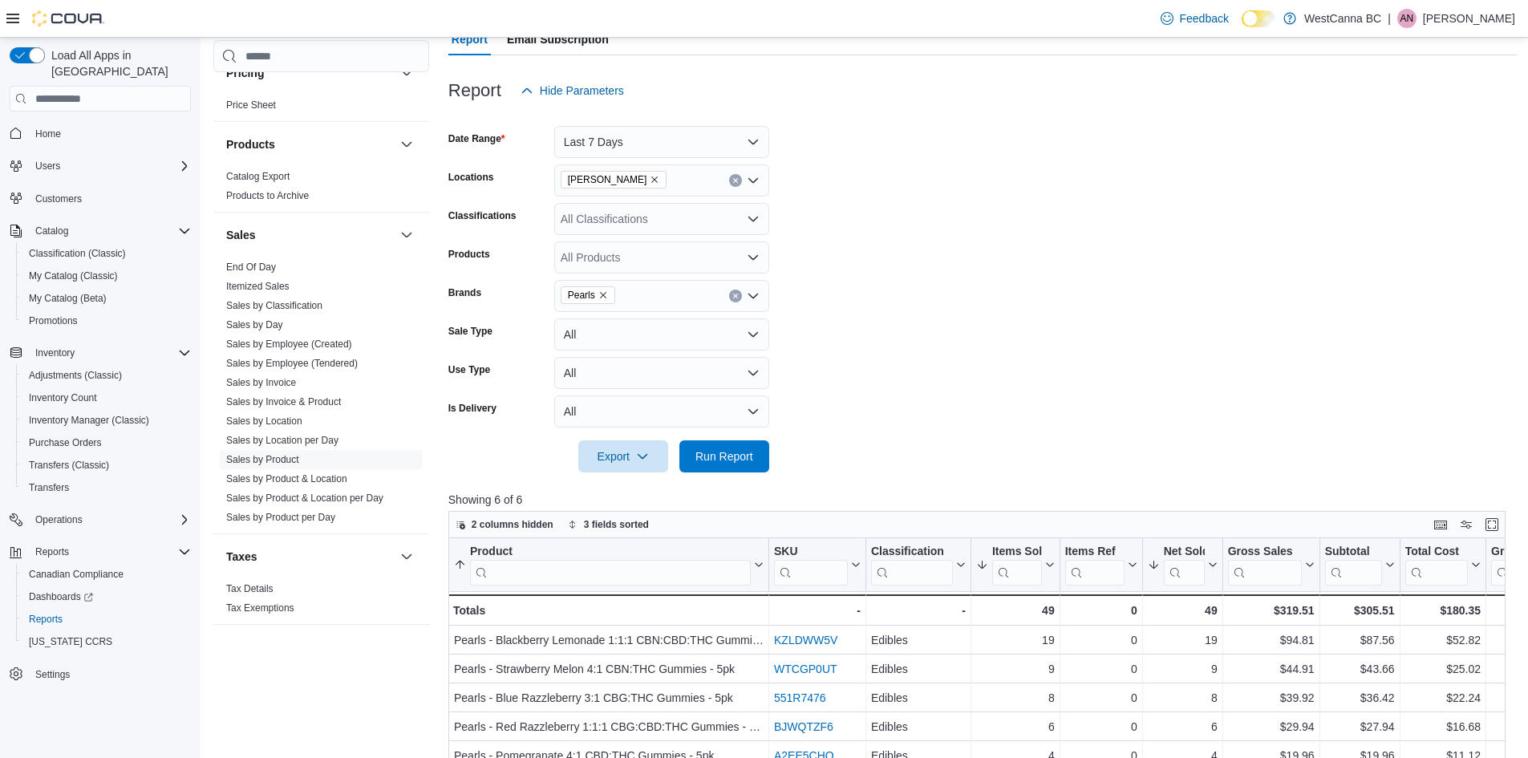
click at [604, 293] on icon "Remove Pearls from selection in this group" at bounding box center [603, 295] width 6 height 6
type input "******"
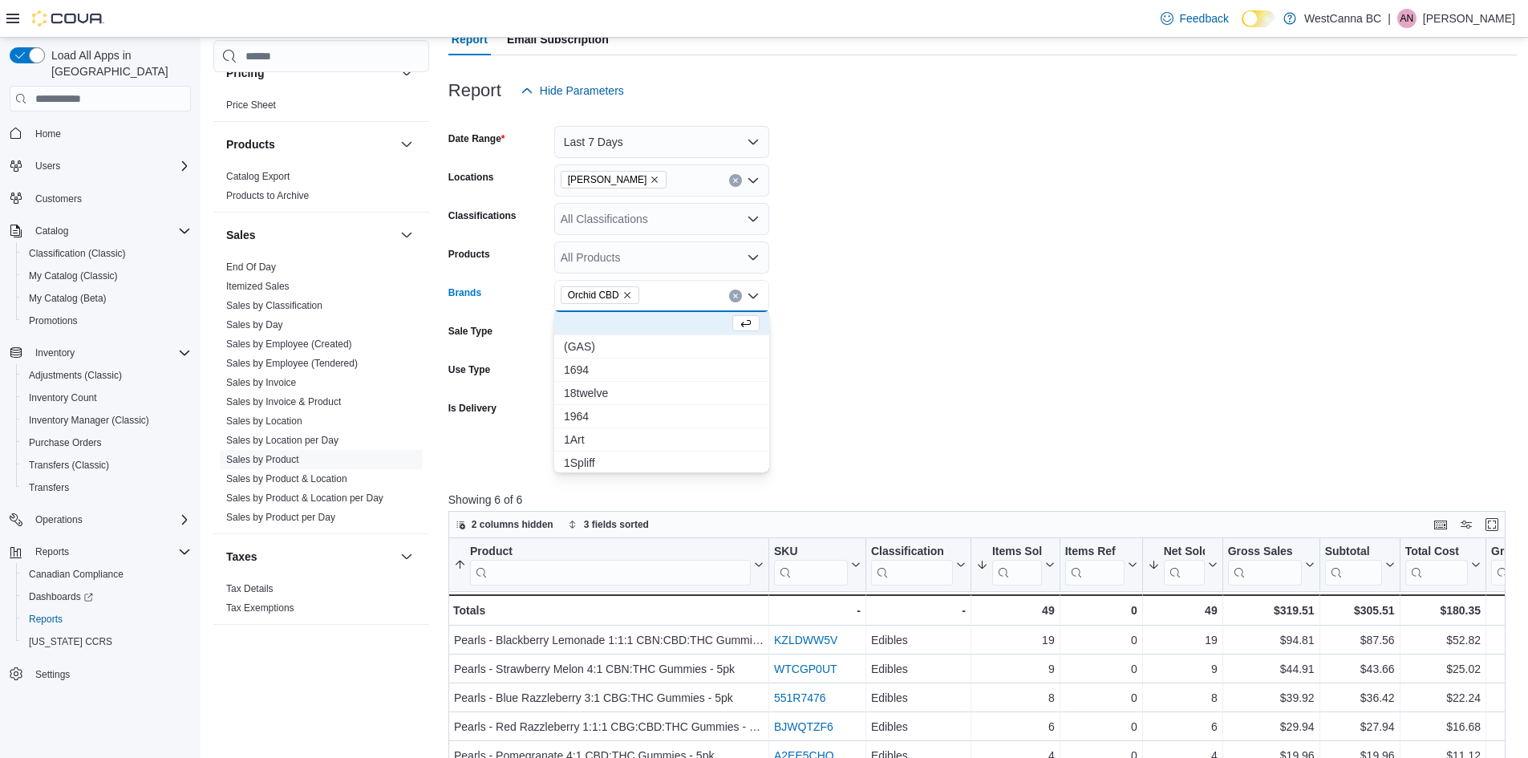
click at [809, 300] on form "Date Range Last 7 Days Locations [GEOGRAPHIC_DATA] - [PERSON_NAME] Classificati…" at bounding box center [982, 290] width 1069 height 366
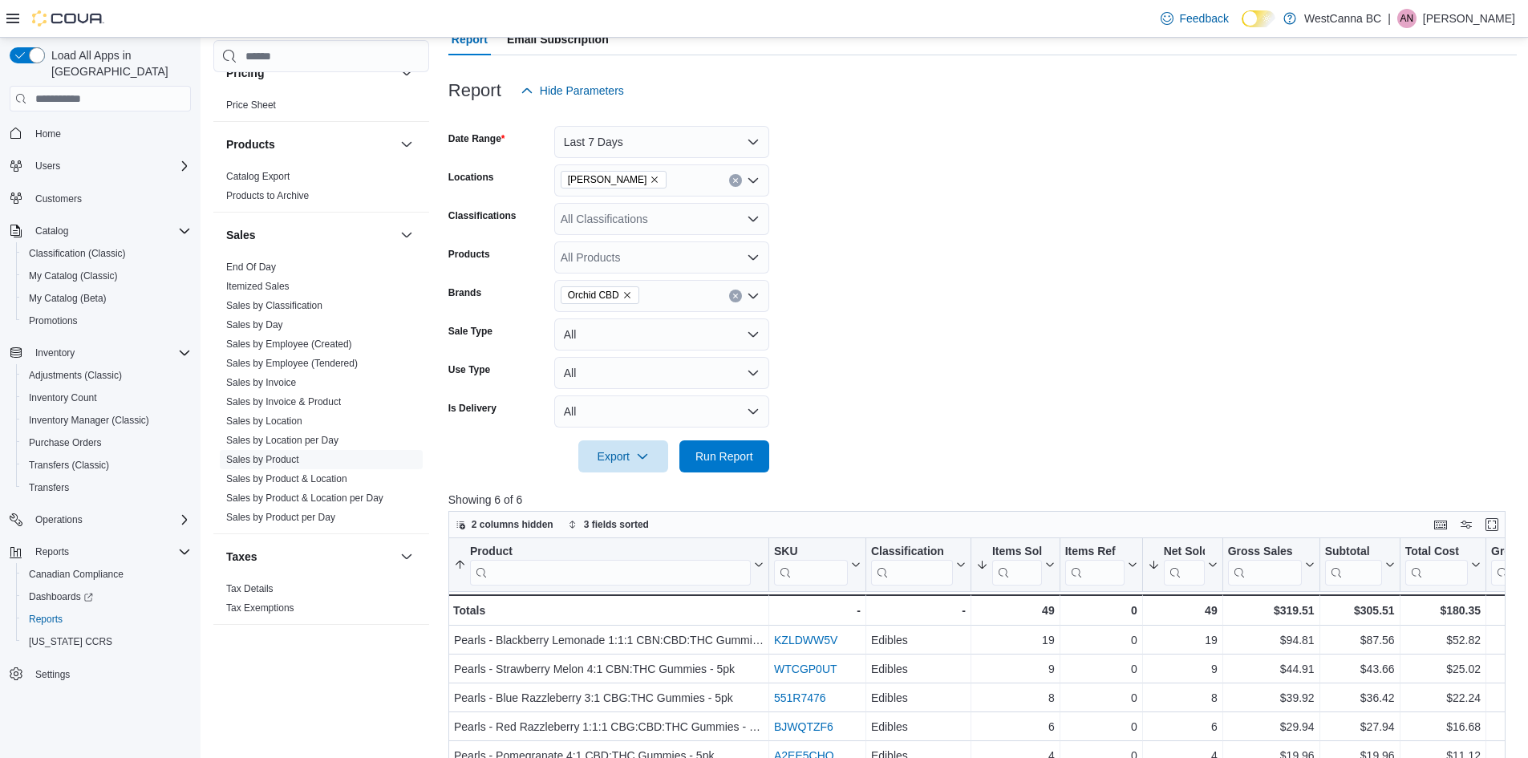
click at [723, 436] on div at bounding box center [982, 434] width 1069 height 13
click at [723, 444] on span "Run Report" at bounding box center [724, 456] width 71 height 32
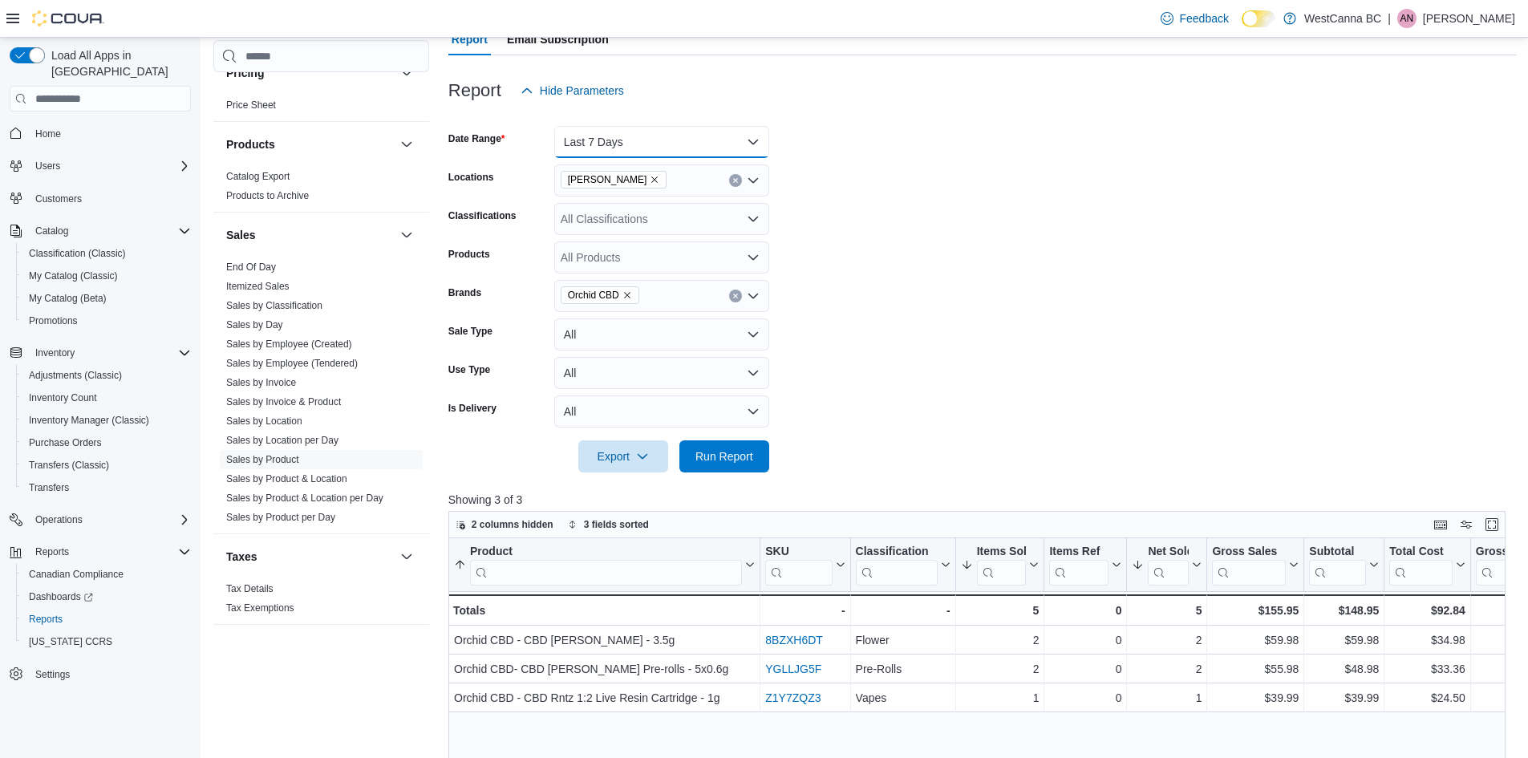
click at [718, 139] on button "Last 7 Days" at bounding box center [661, 142] width 215 height 32
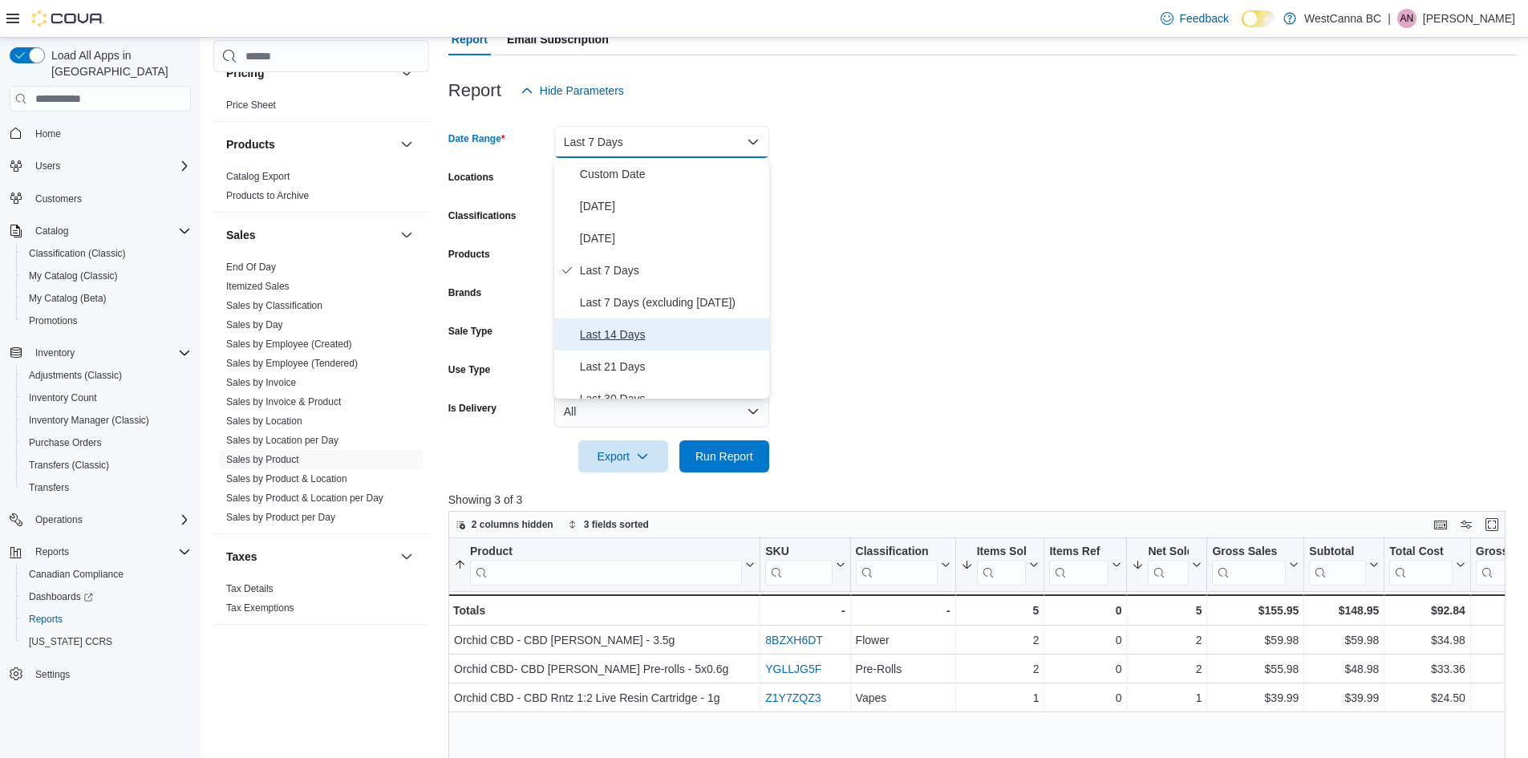
click at [635, 332] on span "Last 14 Days" at bounding box center [671, 334] width 183 height 19
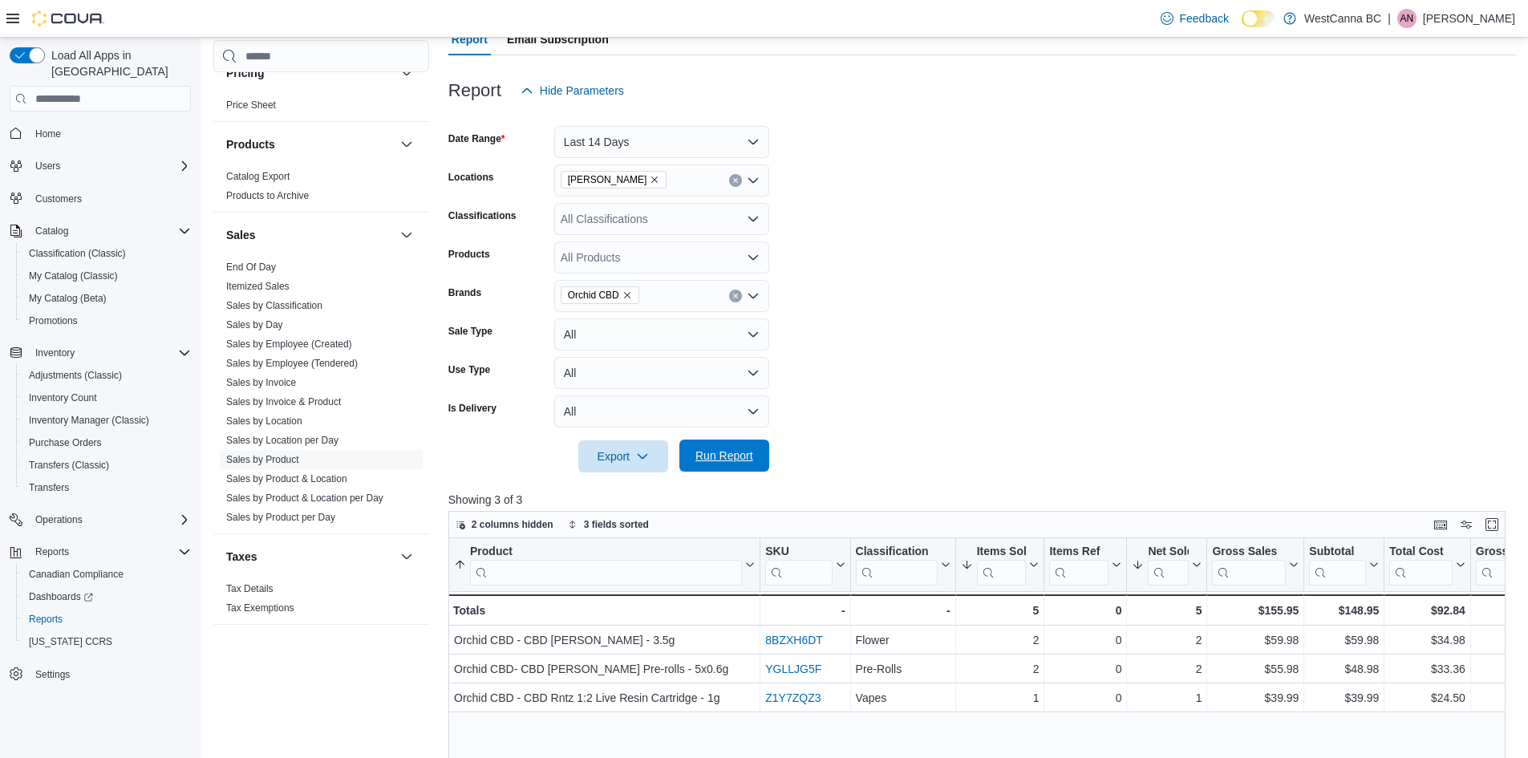
click at [724, 458] on span "Run Report" at bounding box center [725, 456] width 58 height 16
click at [627, 298] on icon "Remove Orchid CBD from selection in this group" at bounding box center [628, 295] width 10 height 10
type input "*"
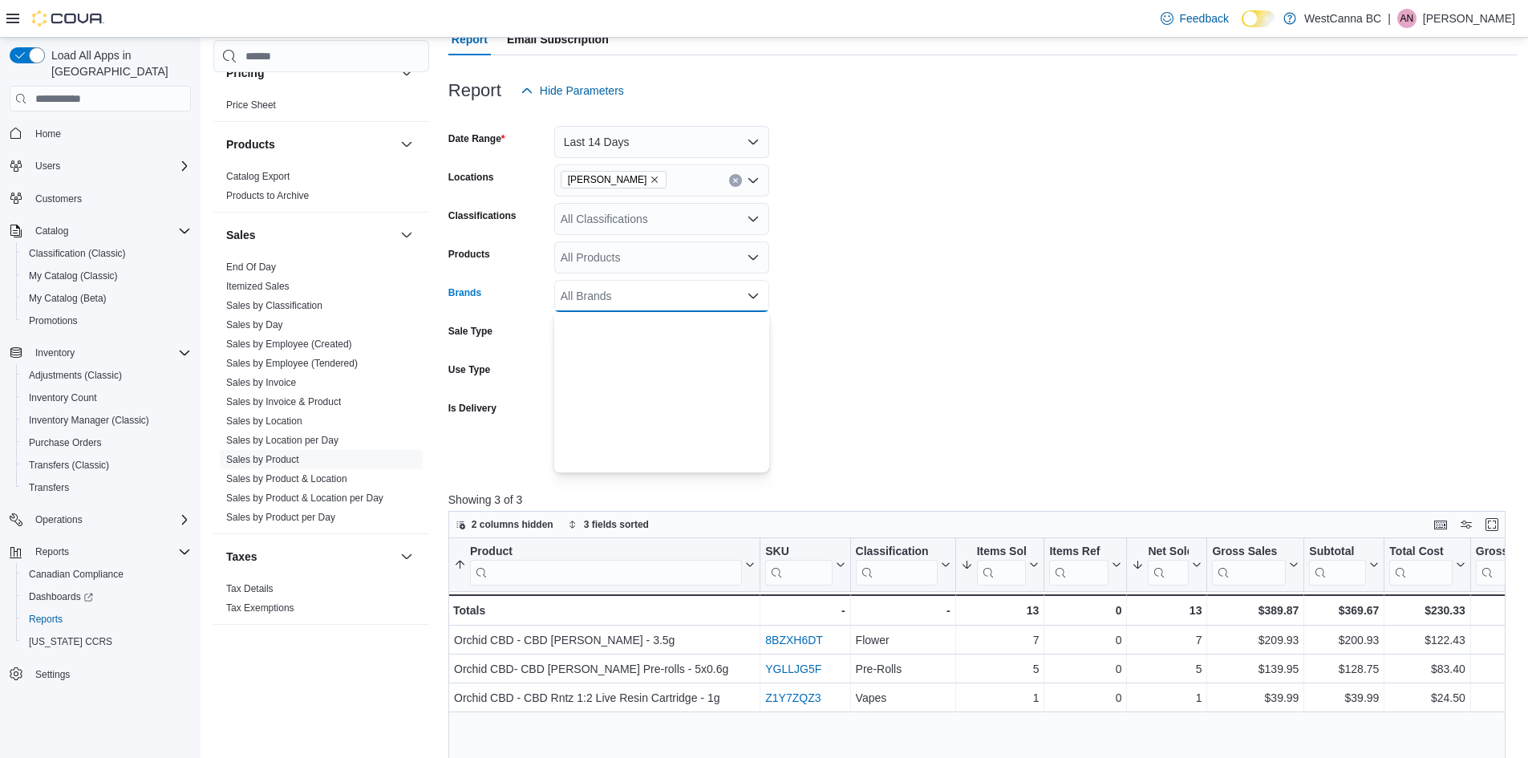
scroll to position [15124, 0]
click at [628, 260] on div "All Products" at bounding box center [661, 257] width 215 height 32
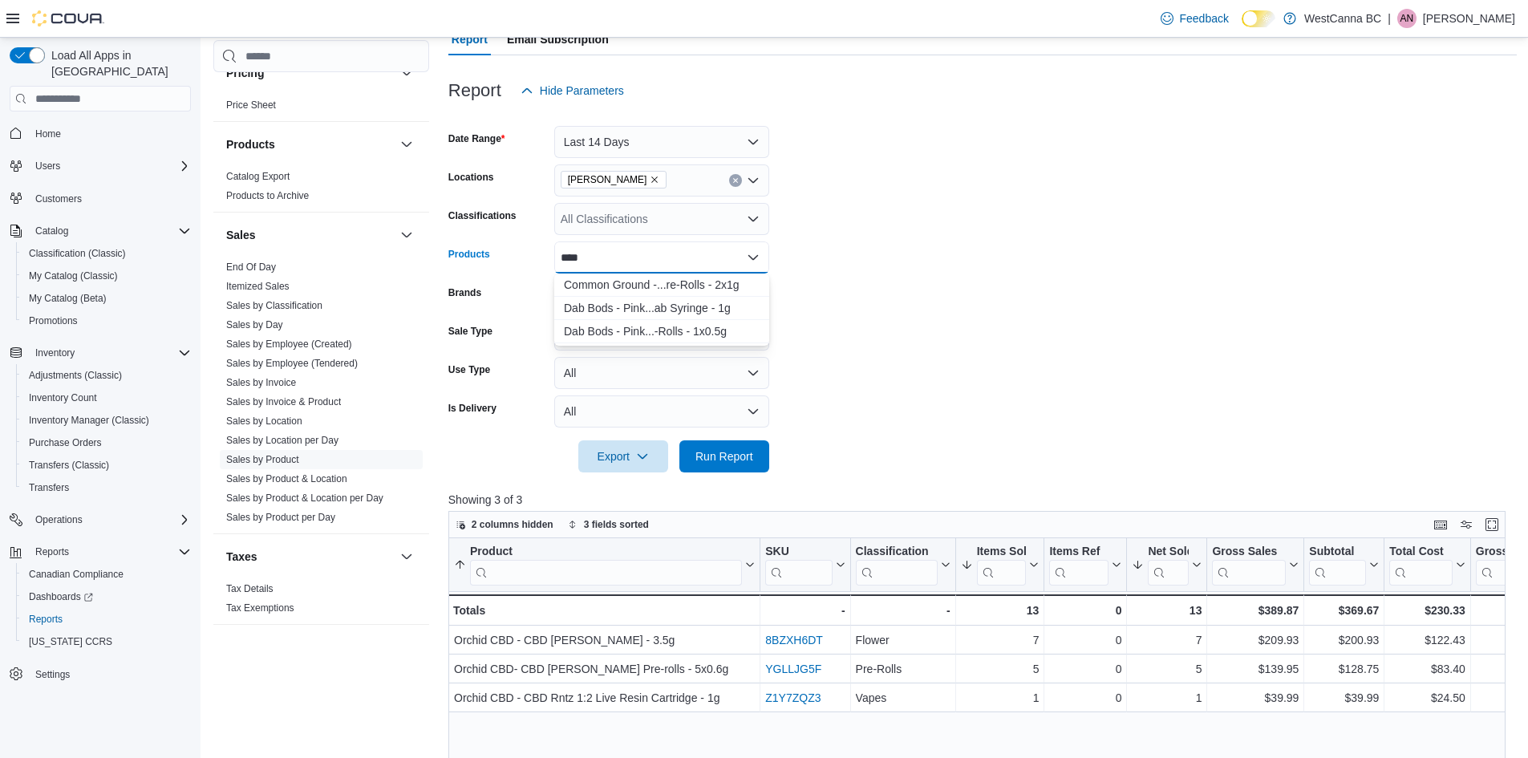
type input "*****"
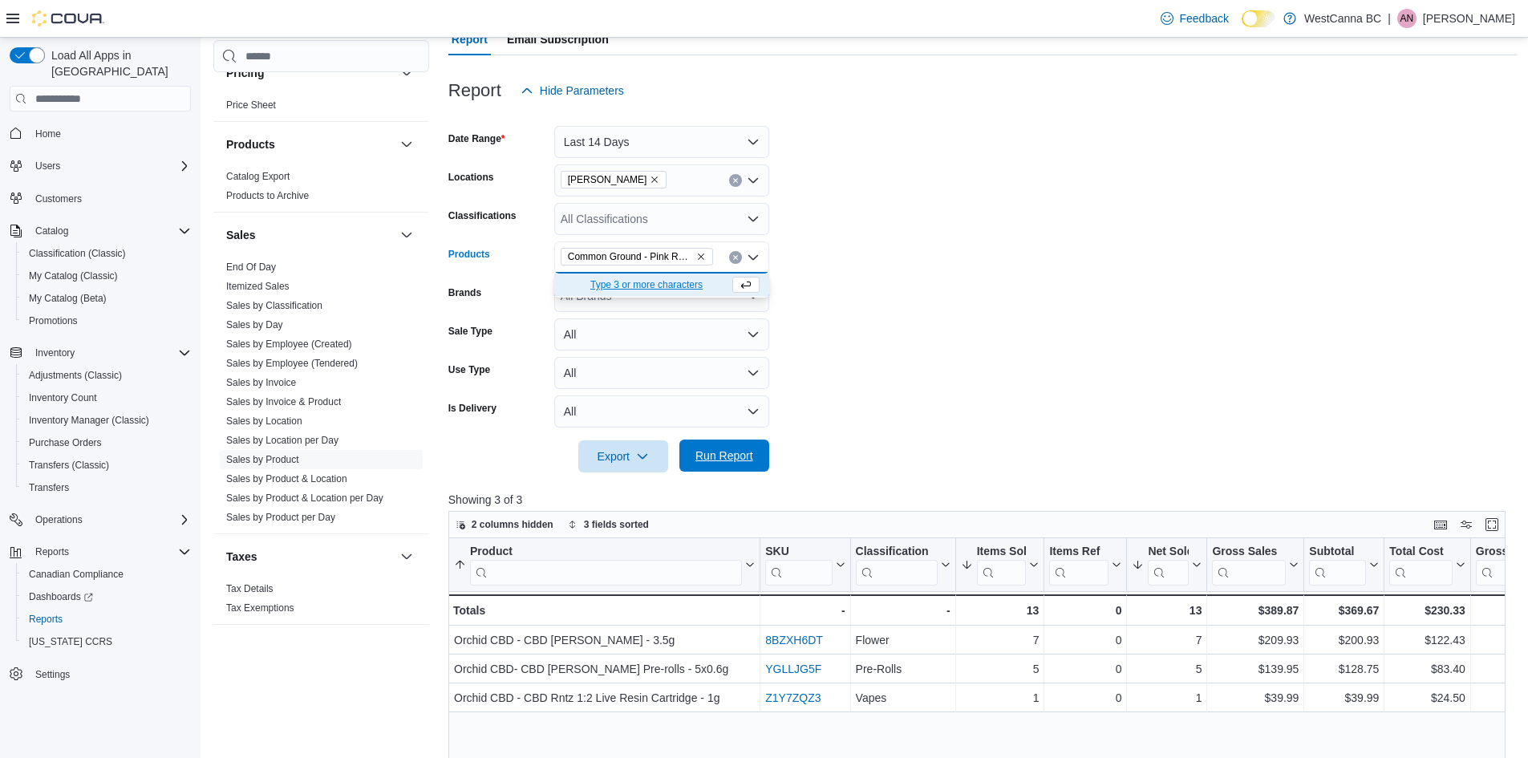
click at [704, 455] on span "Run Report" at bounding box center [725, 456] width 58 height 16
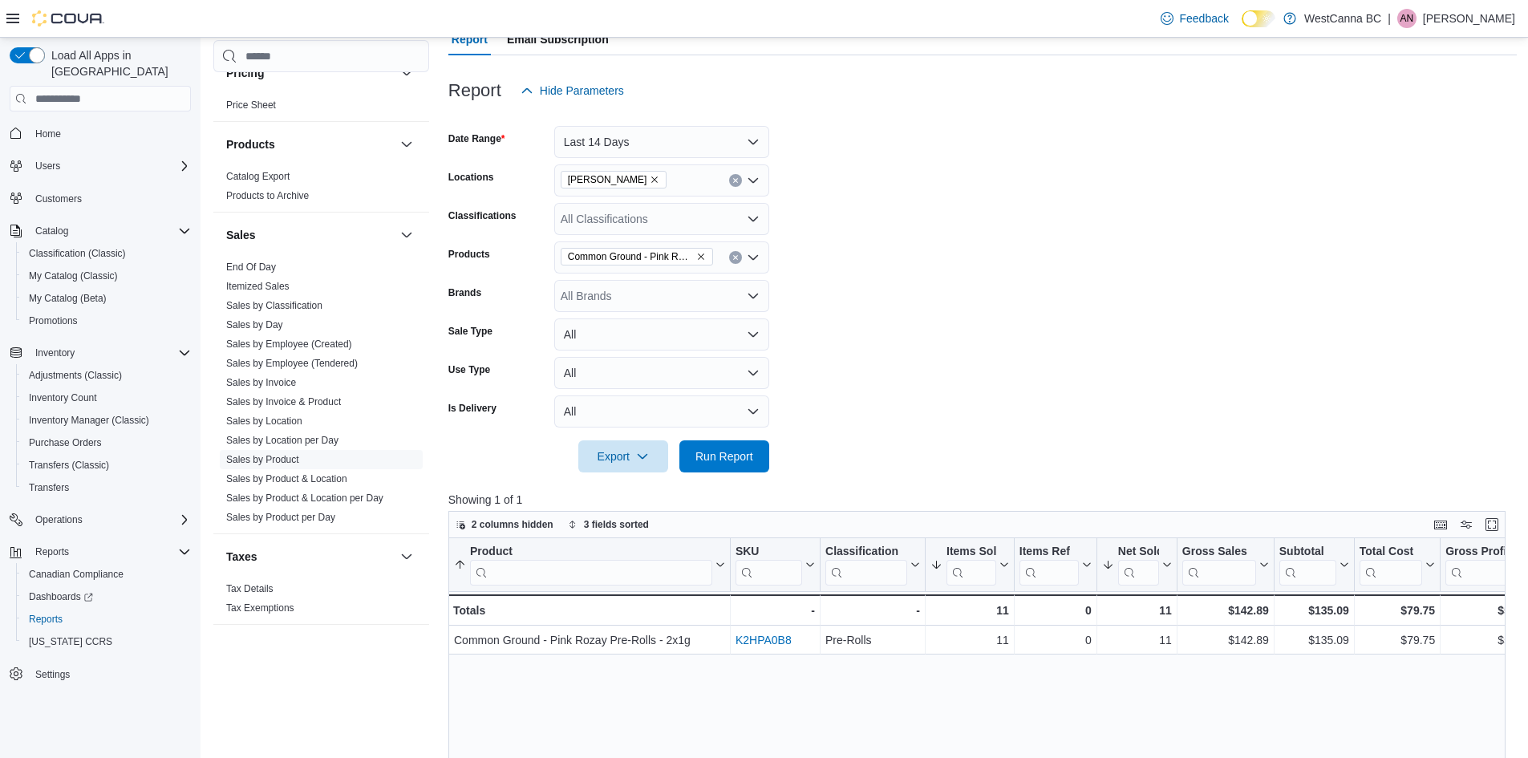
click at [700, 258] on icon "Remove Common Ground - Pink Rozay Pre-Rolls - 2x1g from selection in this group" at bounding box center [701, 257] width 6 height 6
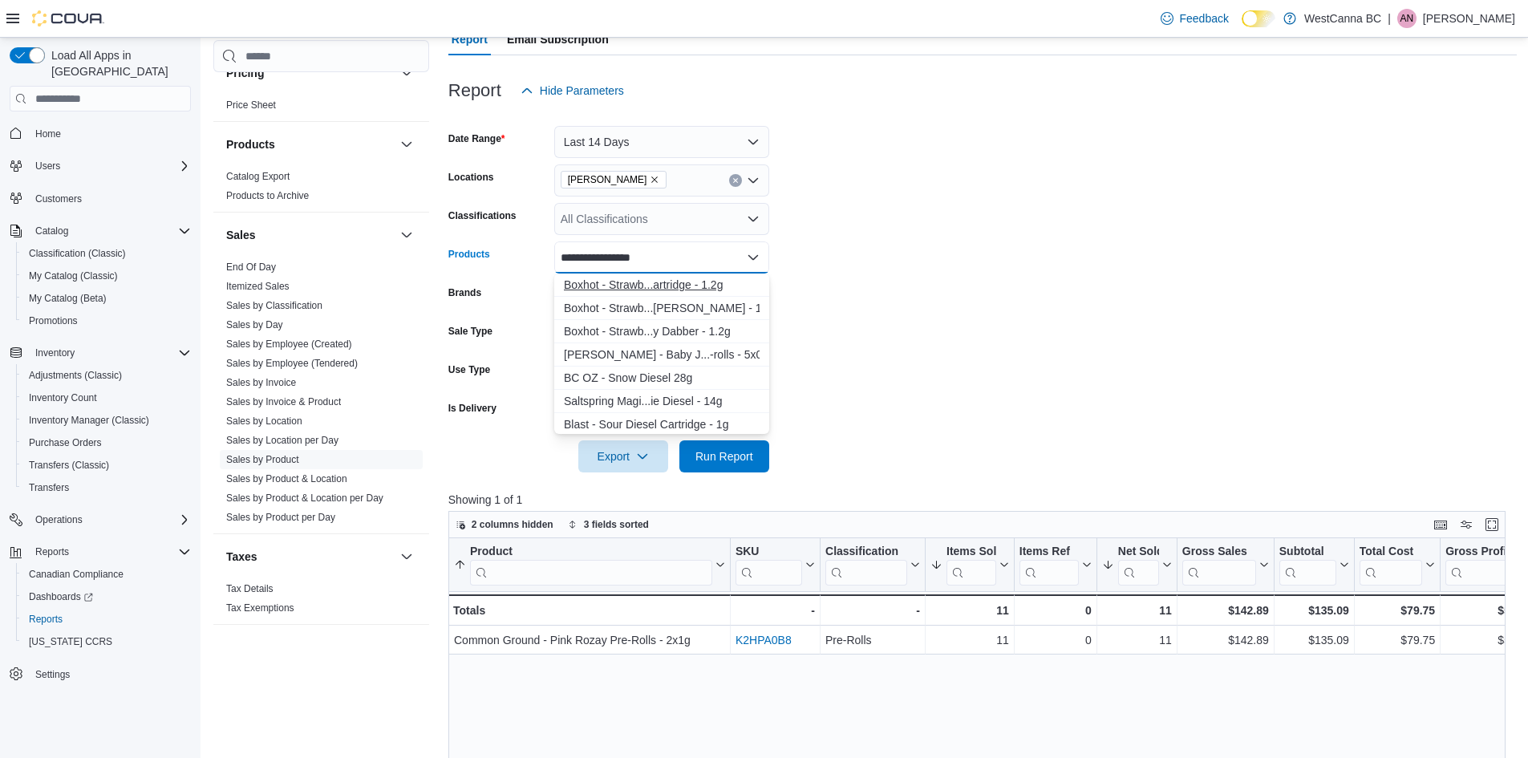
type input "**********"
click at [716, 286] on div "Boxhot - Strawb...artridge - 1.2g" at bounding box center [662, 285] width 196 height 16
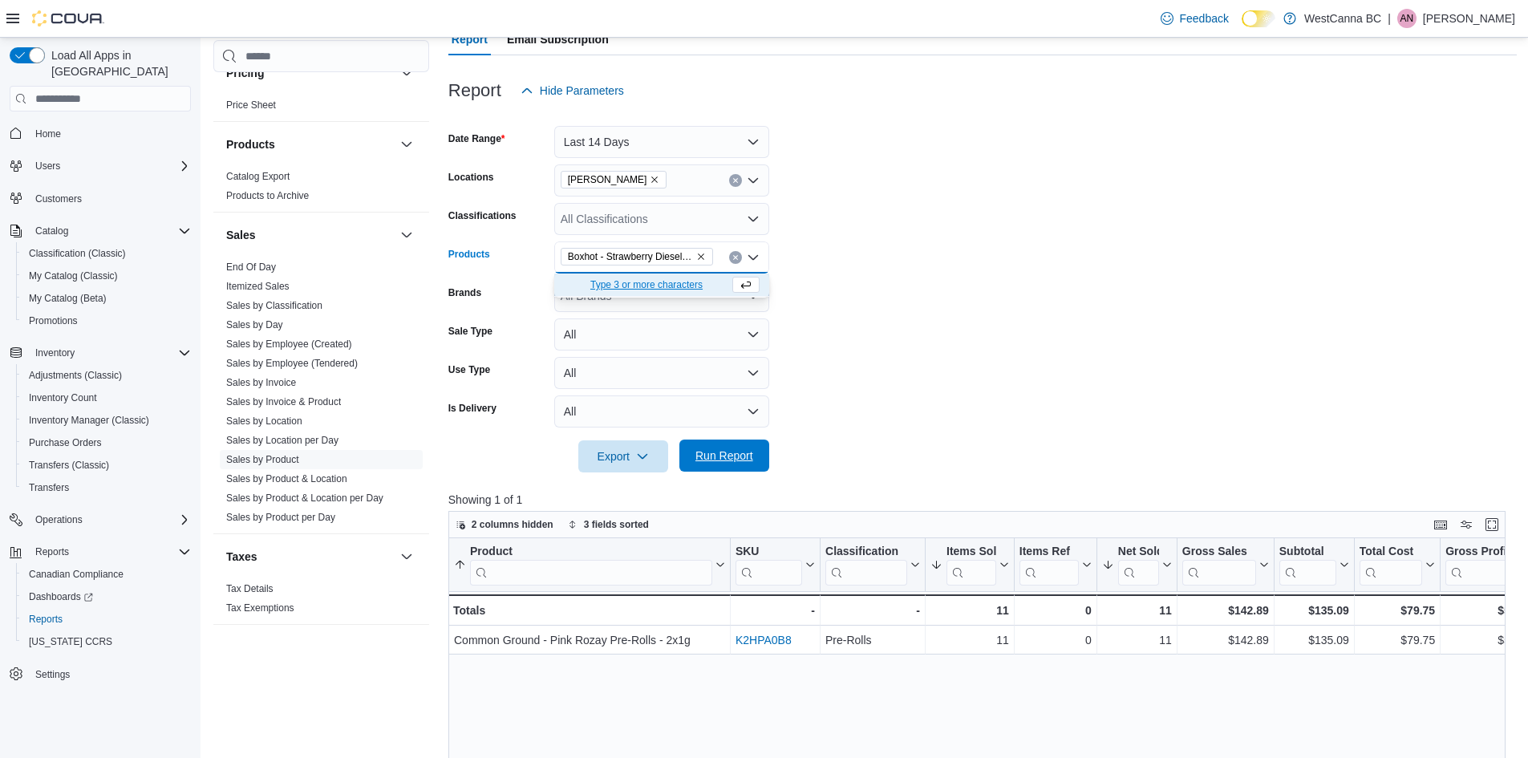
click at [745, 460] on span "Run Report" at bounding box center [725, 456] width 58 height 16
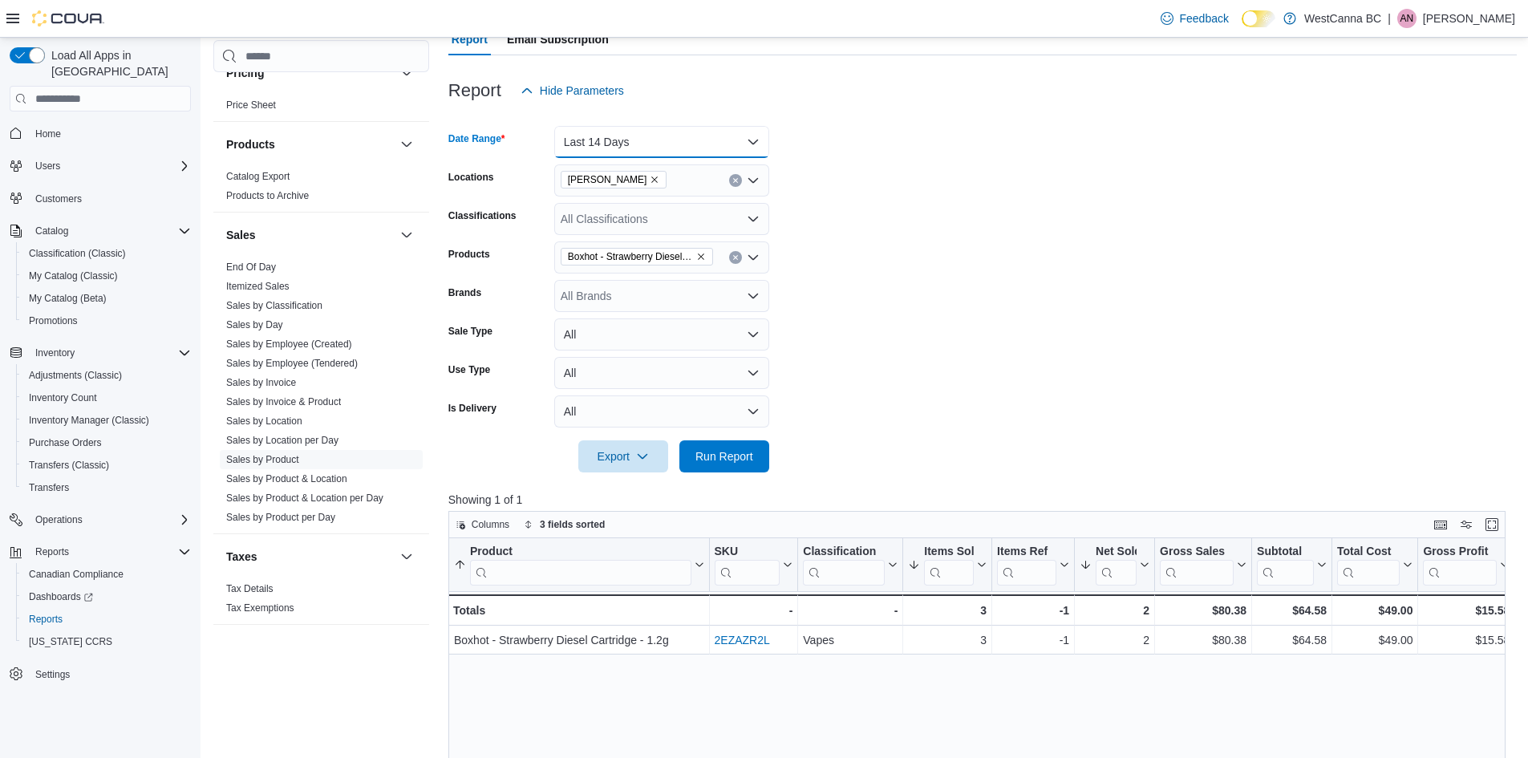
click at [684, 147] on button "Last 14 Days" at bounding box center [661, 142] width 215 height 32
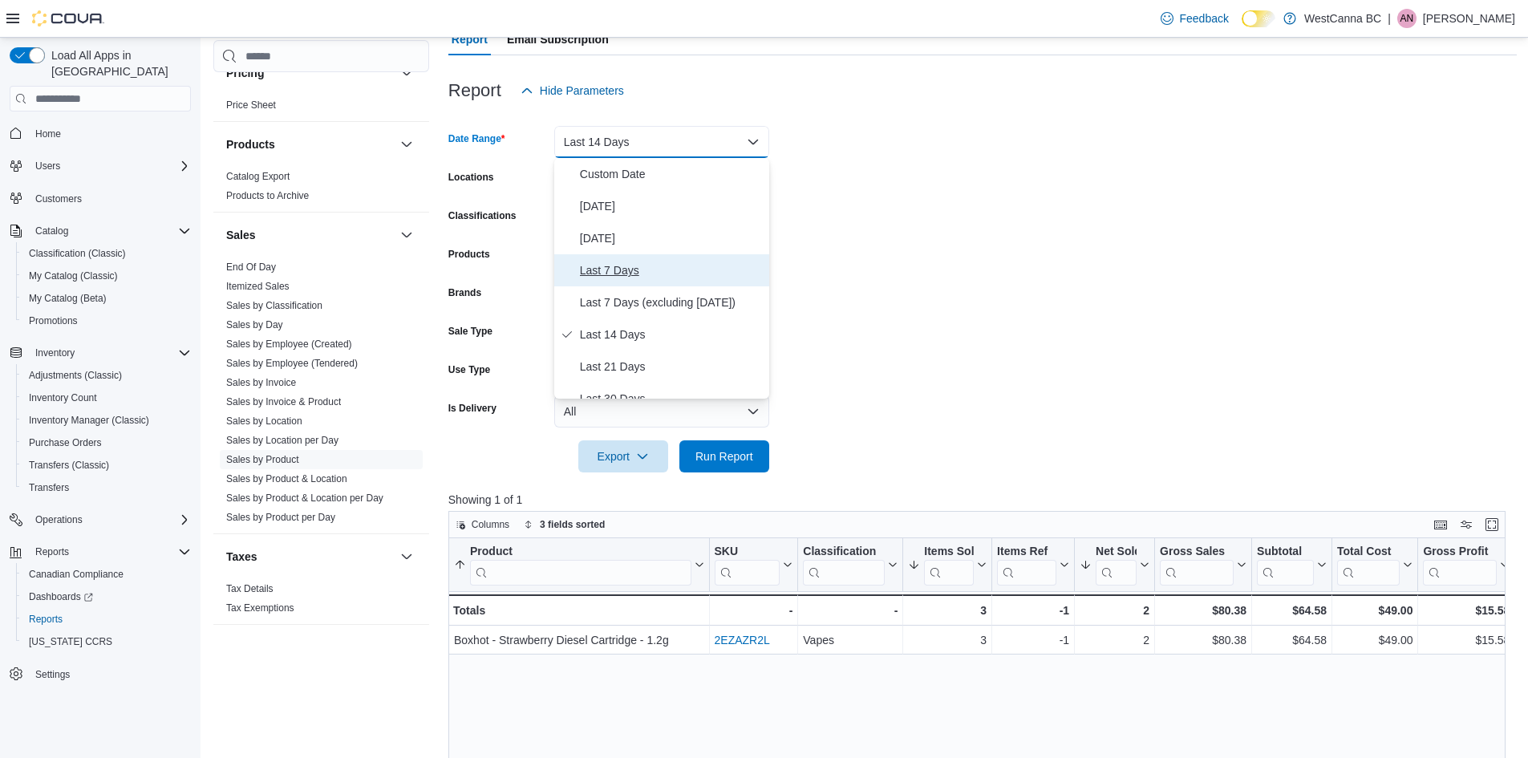
click at [645, 270] on span "Last 7 Days" at bounding box center [671, 270] width 183 height 19
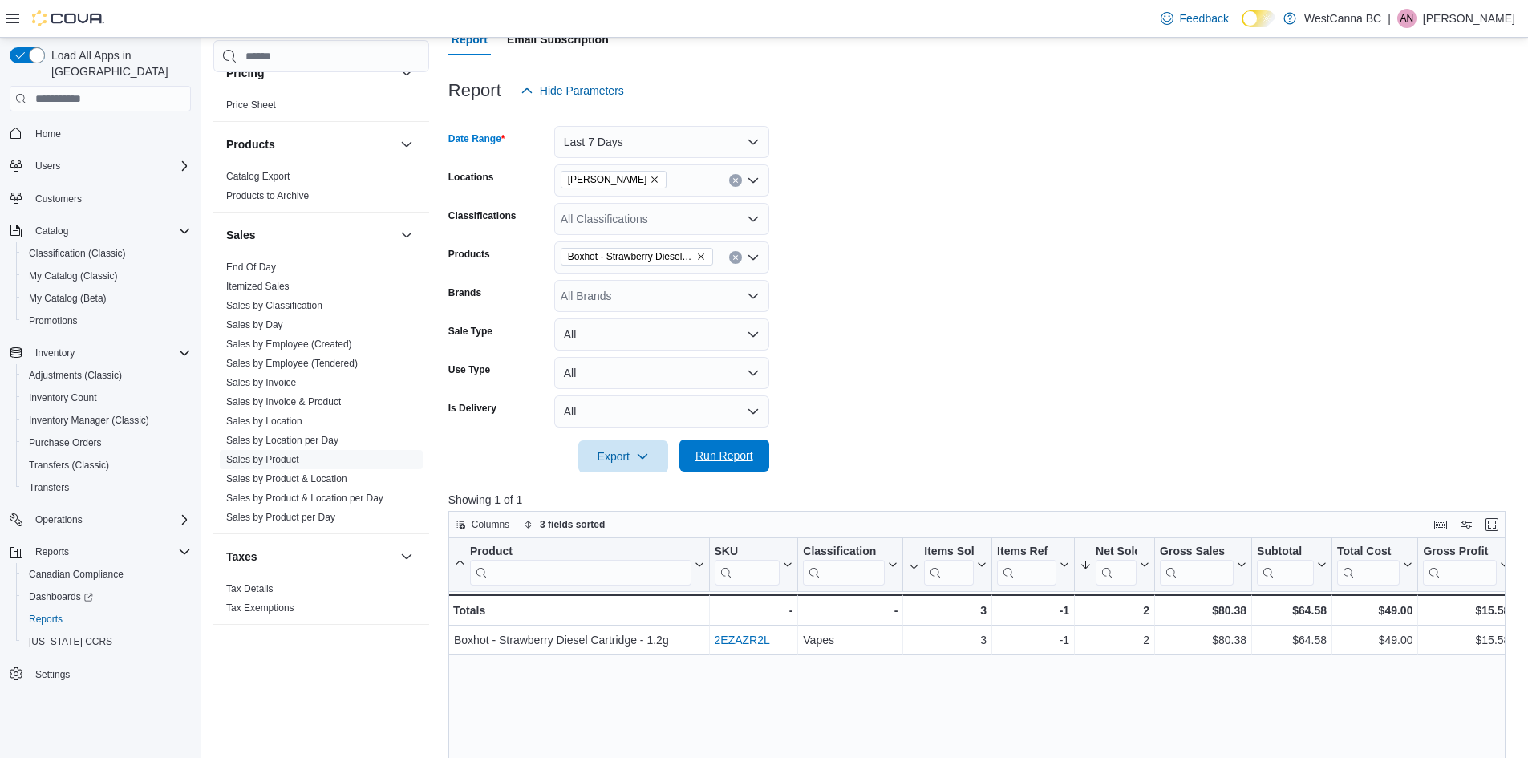
click at [731, 445] on span "Run Report" at bounding box center [724, 456] width 71 height 32
click at [697, 259] on icon "Remove Boxhot - Strawberry Diesel Cartridge - 1.2g from selection in this group" at bounding box center [701, 257] width 10 height 10
click at [676, 299] on div "All Brands" at bounding box center [661, 296] width 215 height 32
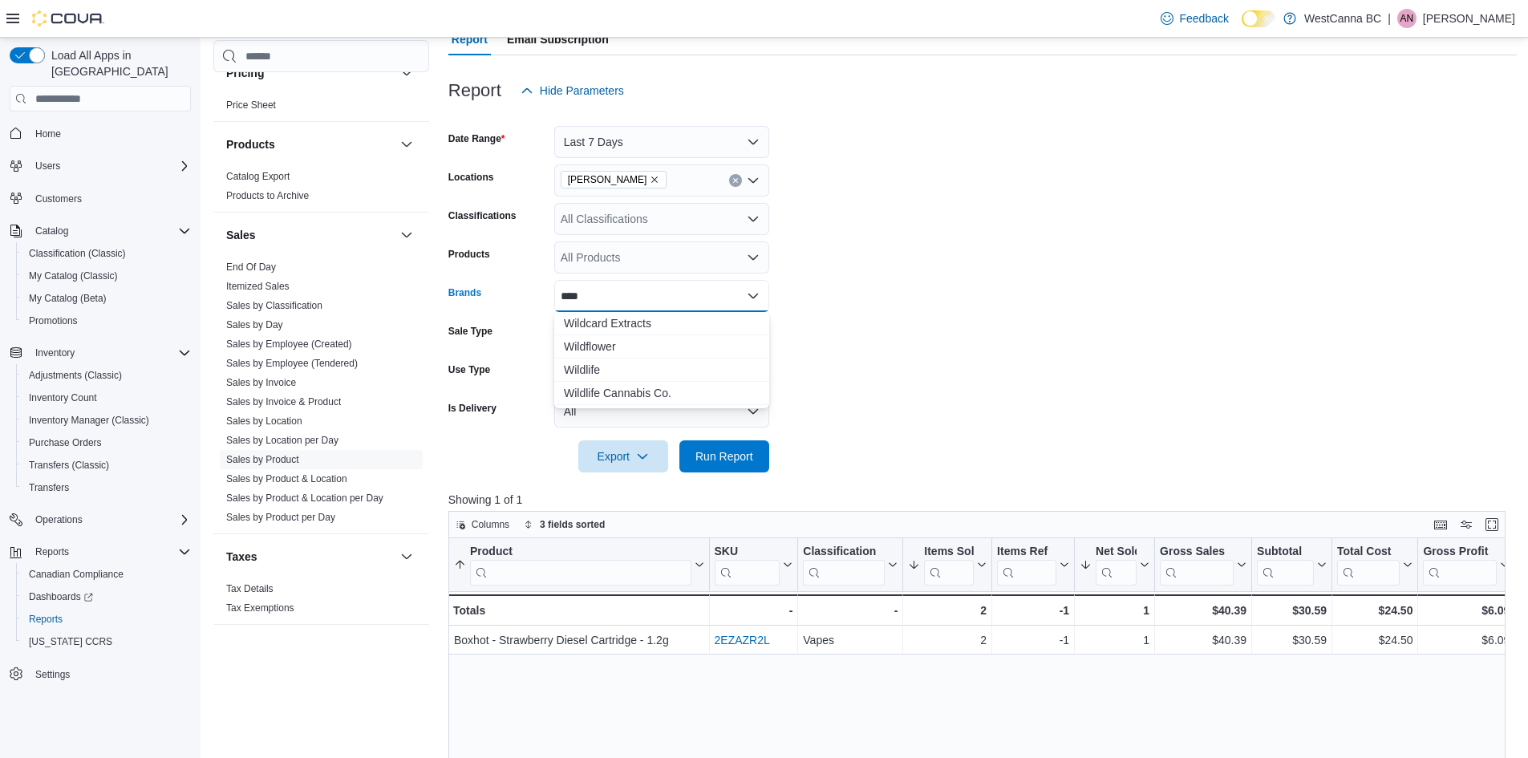
type input "*****"
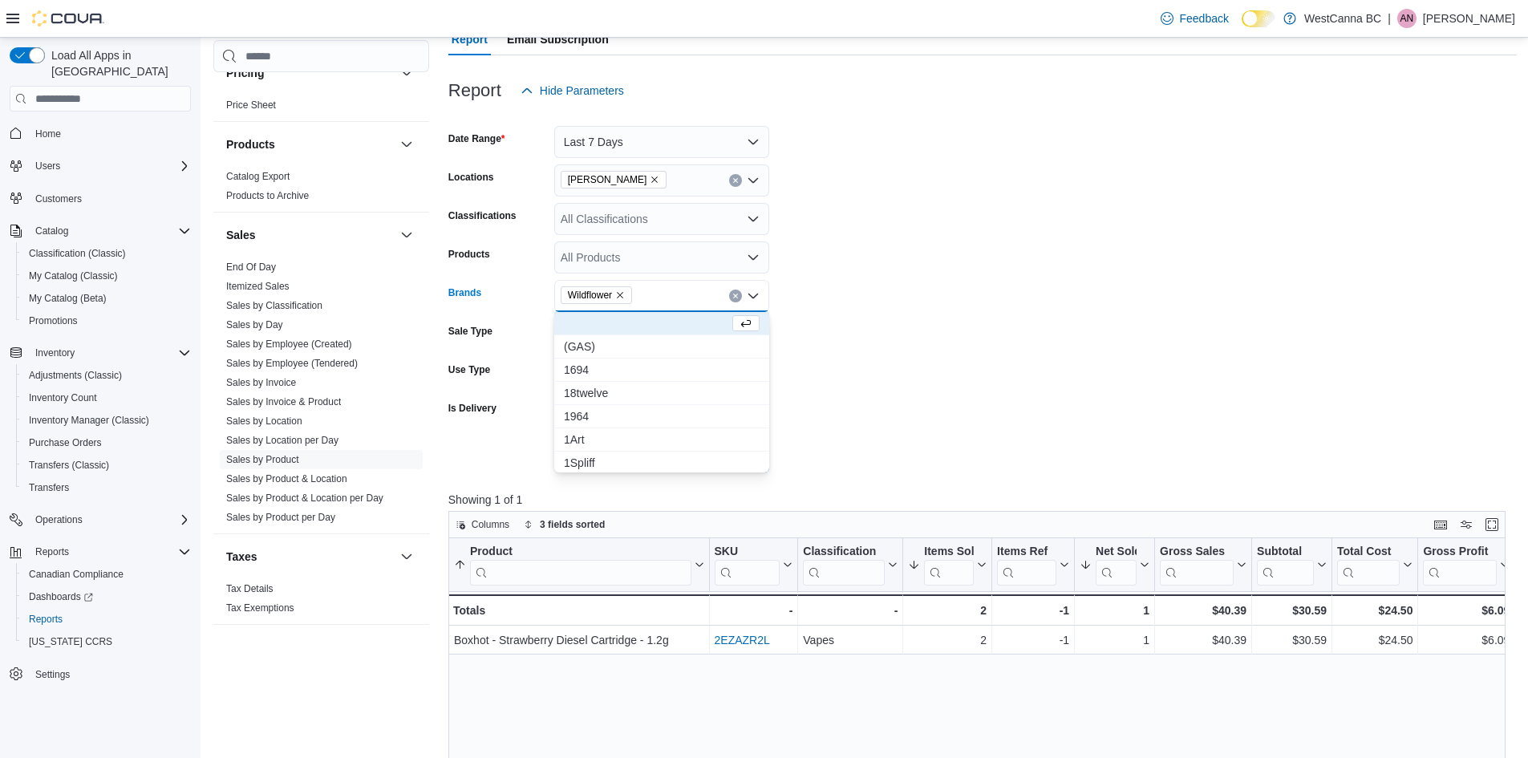
click at [1312, 229] on form "Date Range Last 7 Days Locations [GEOGRAPHIC_DATA] - [PERSON_NAME] Classificati…" at bounding box center [982, 290] width 1069 height 366
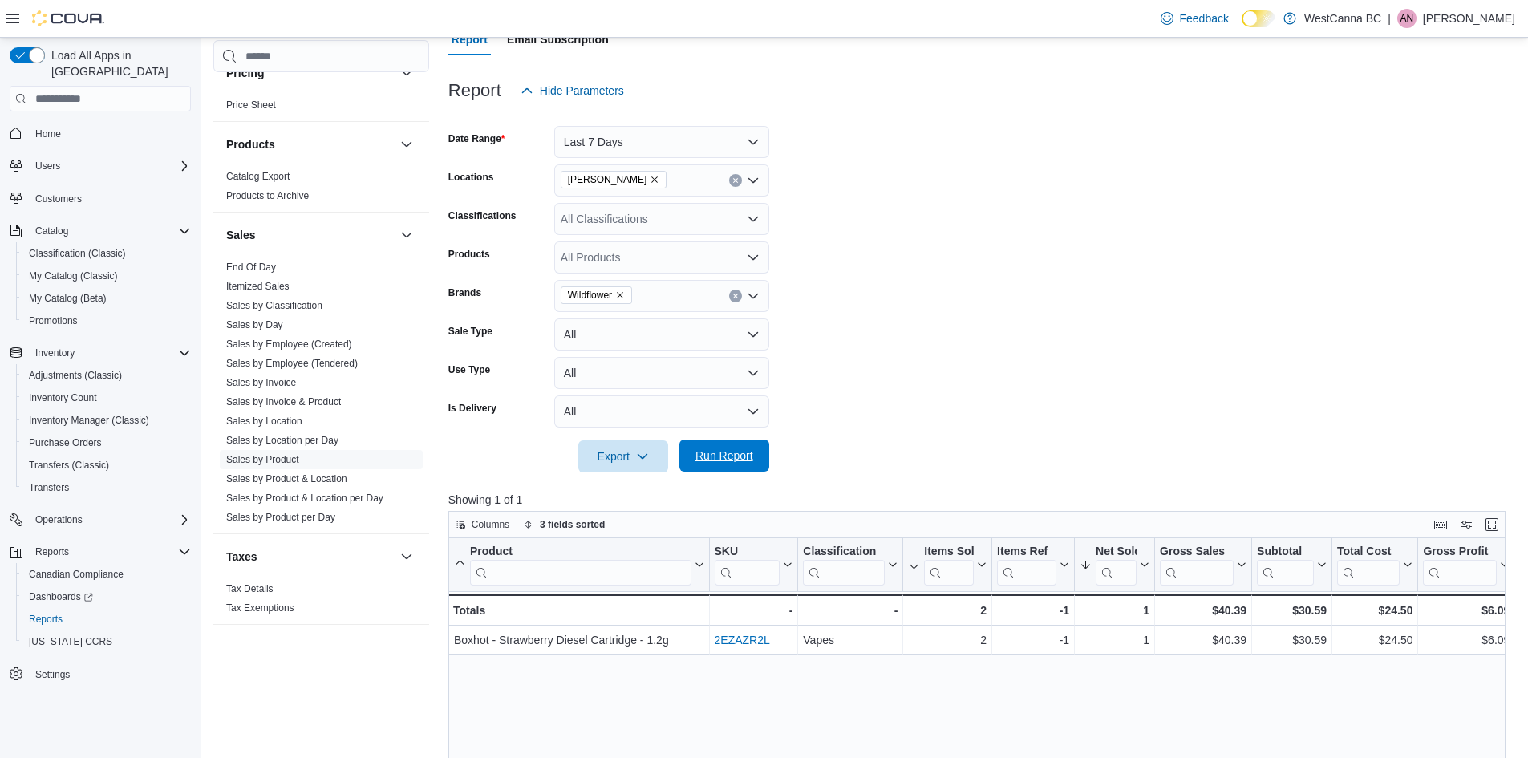
click at [748, 466] on span "Run Report" at bounding box center [724, 456] width 71 height 32
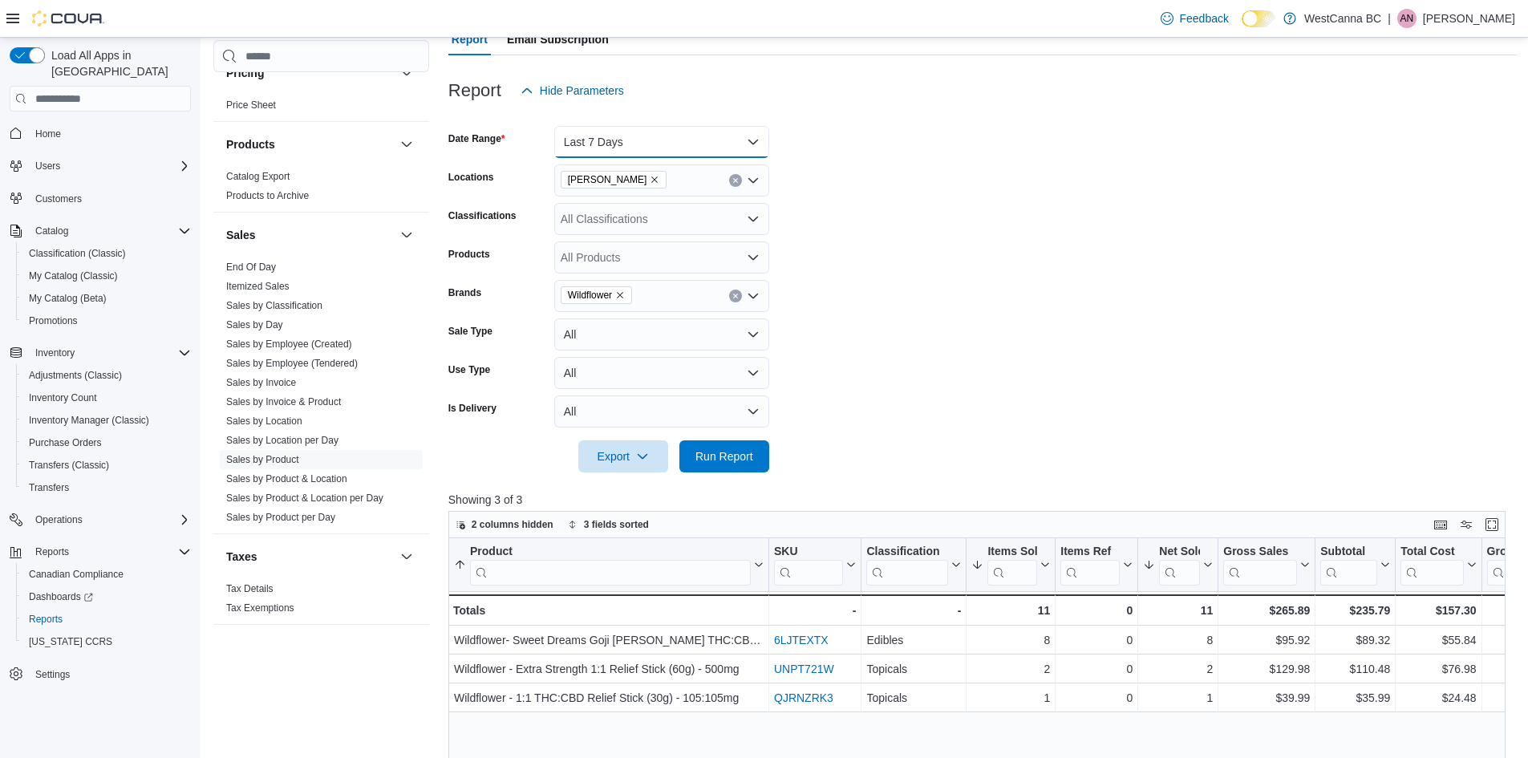
click at [706, 129] on button "Last 7 Days" at bounding box center [661, 142] width 215 height 32
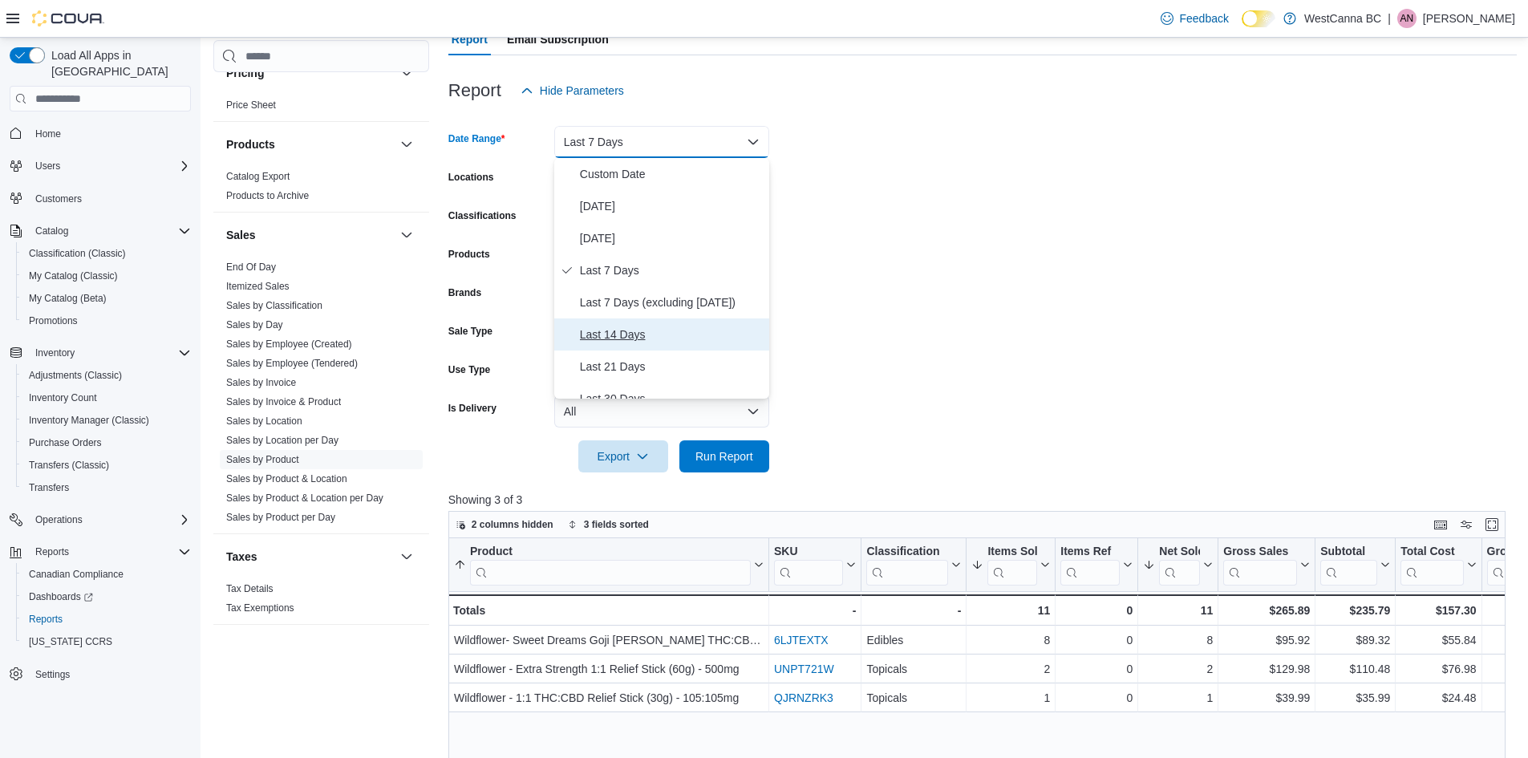
click at [647, 328] on span "Last 14 Days" at bounding box center [671, 334] width 183 height 19
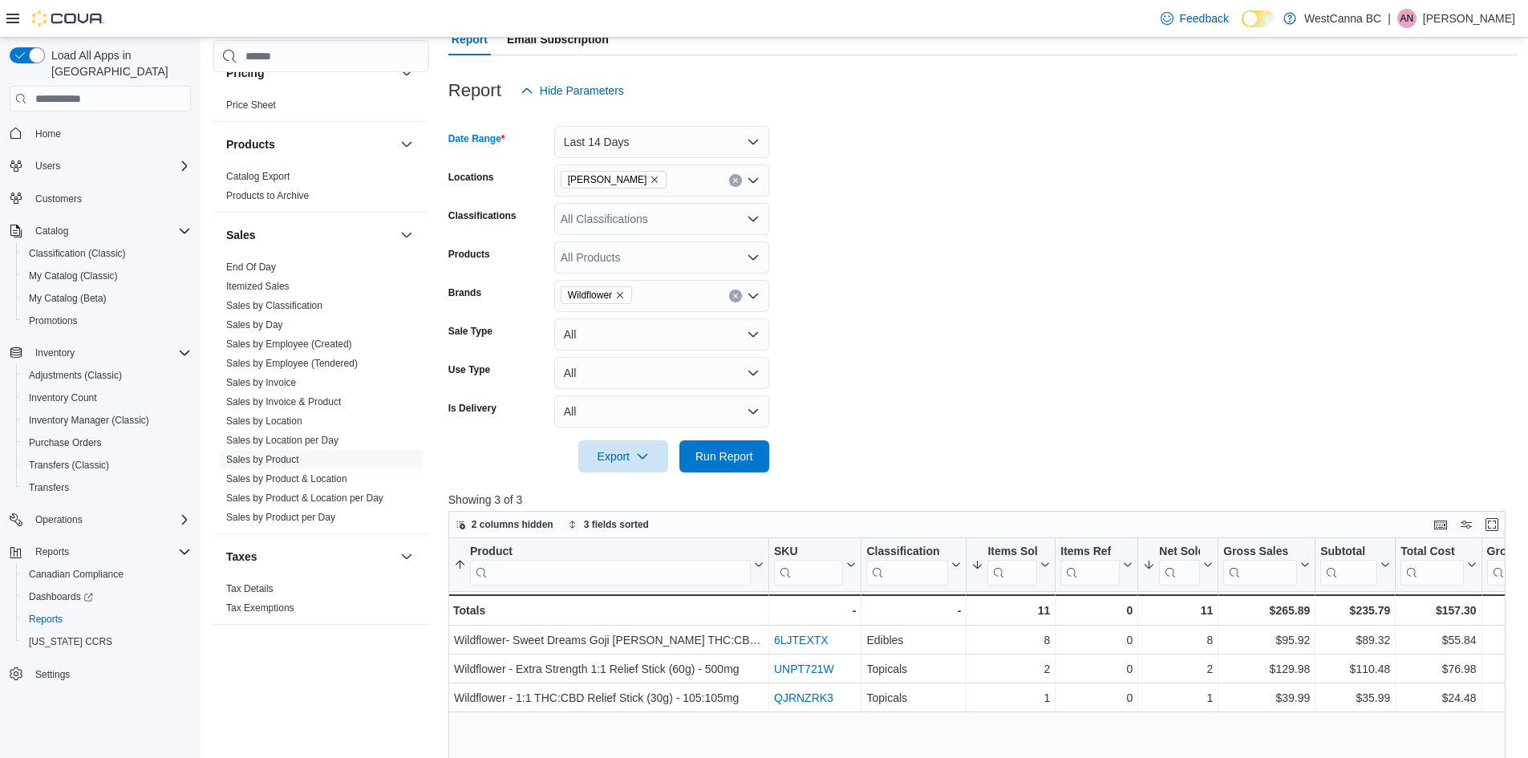
click at [725, 440] on div at bounding box center [982, 434] width 1069 height 13
drag, startPoint x: 731, startPoint y: 456, endPoint x: 741, endPoint y: 444, distance: 16.5
click at [733, 456] on span "Run Report" at bounding box center [725, 456] width 58 height 16
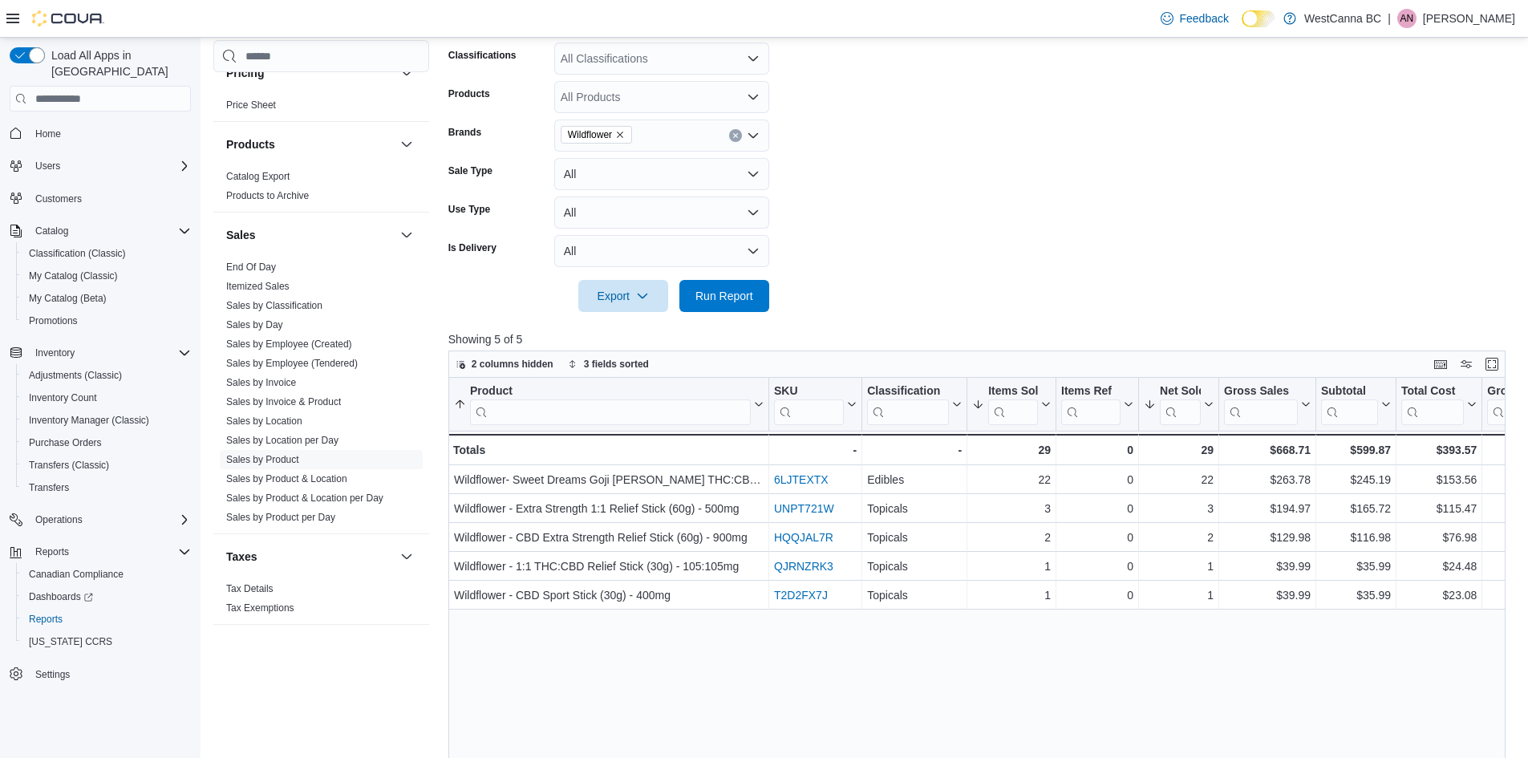
scroll to position [160, 0]
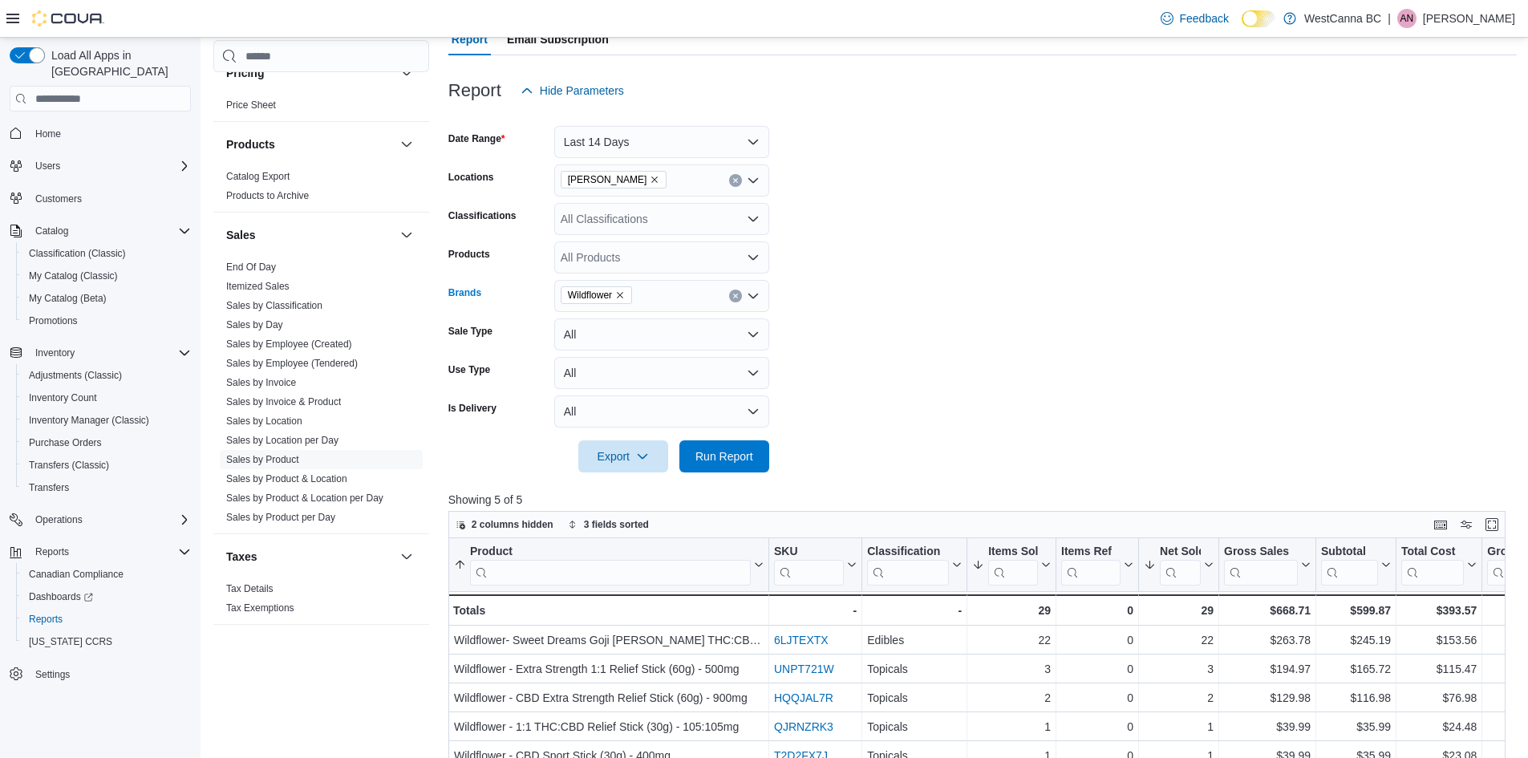
click at [625, 292] on icon "Remove Wildflower from selection in this group" at bounding box center [620, 295] width 10 height 10
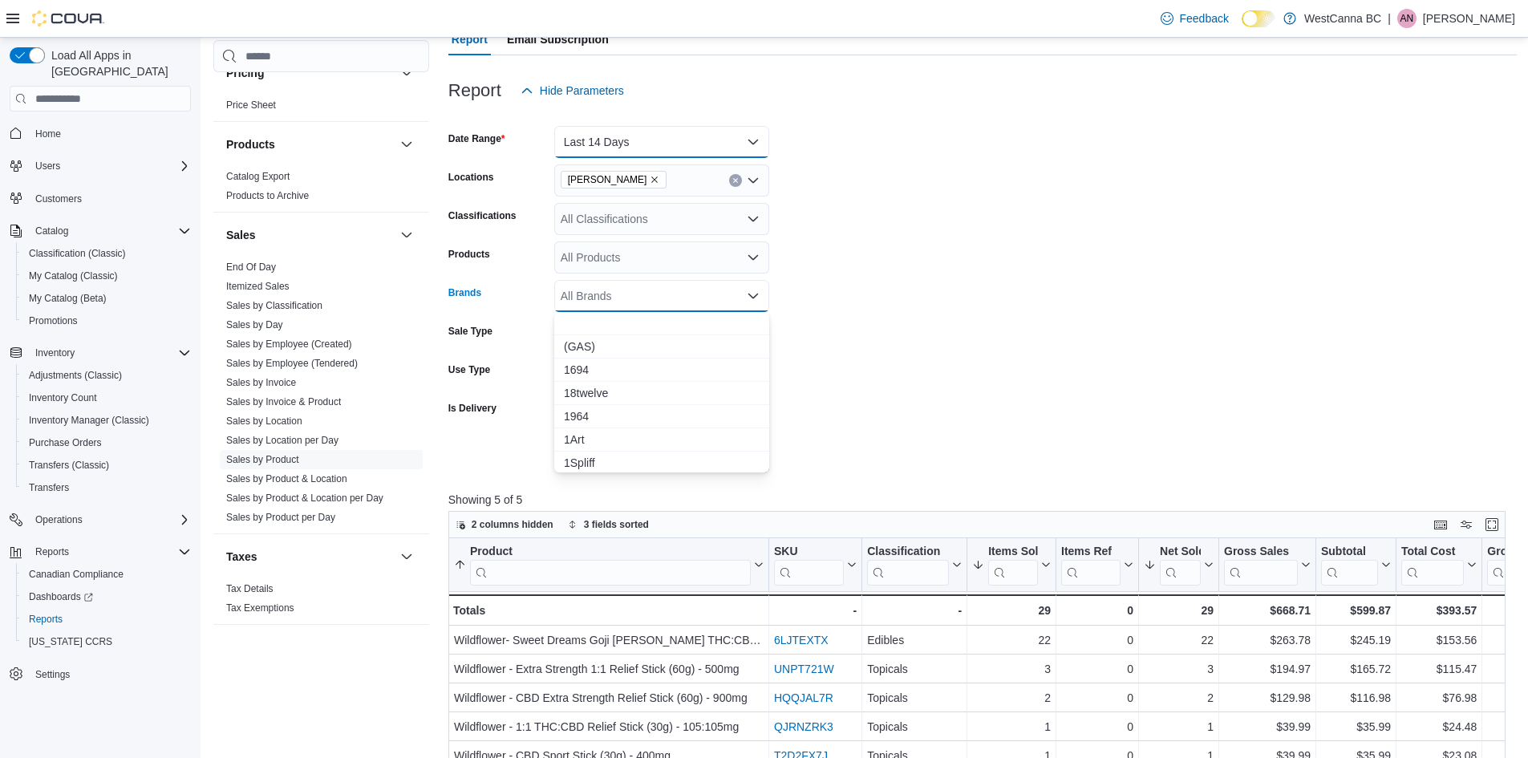
click at [629, 152] on button "Last 14 Days" at bounding box center [661, 142] width 215 height 32
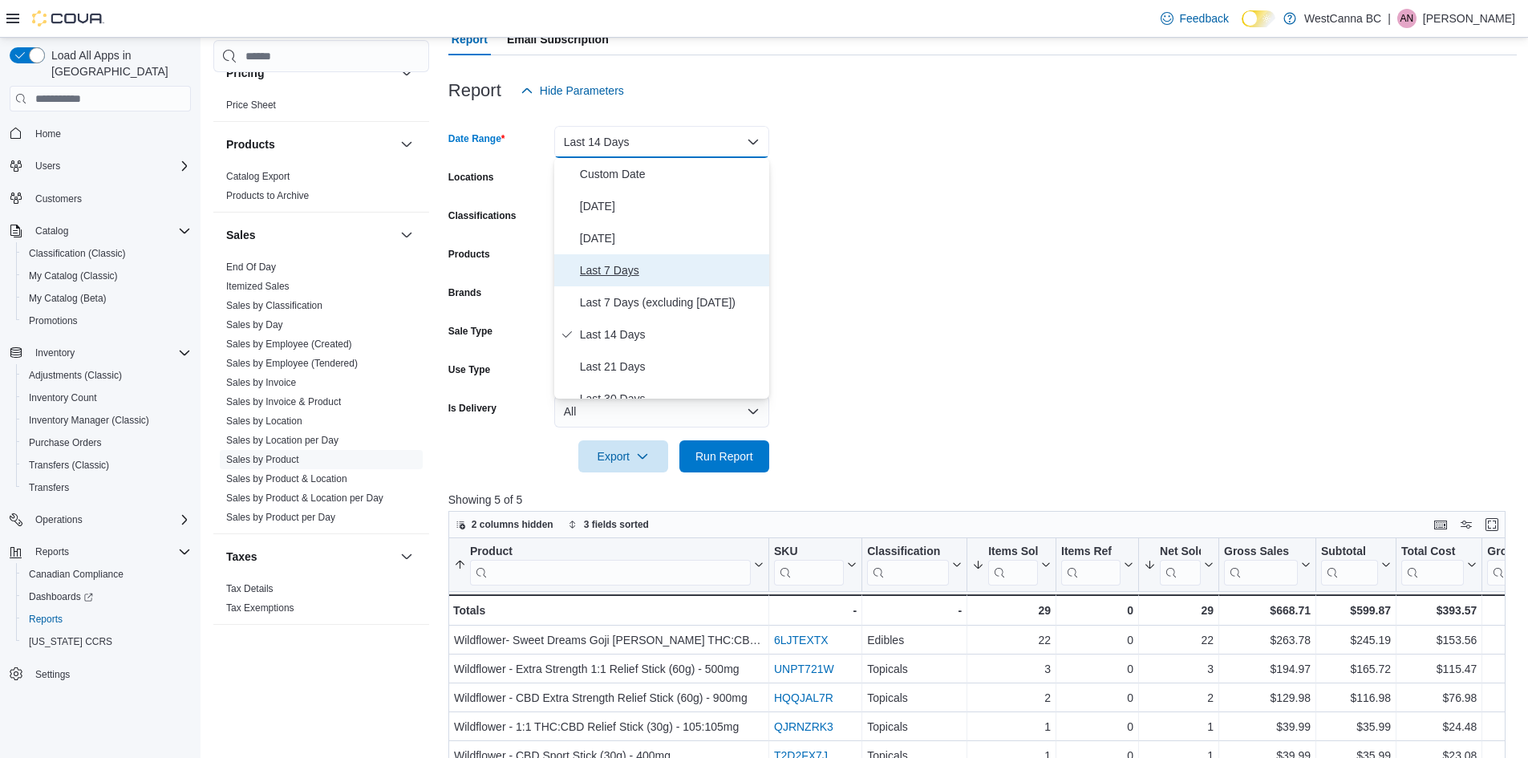
click at [634, 278] on span "Last 7 Days" at bounding box center [671, 270] width 183 height 19
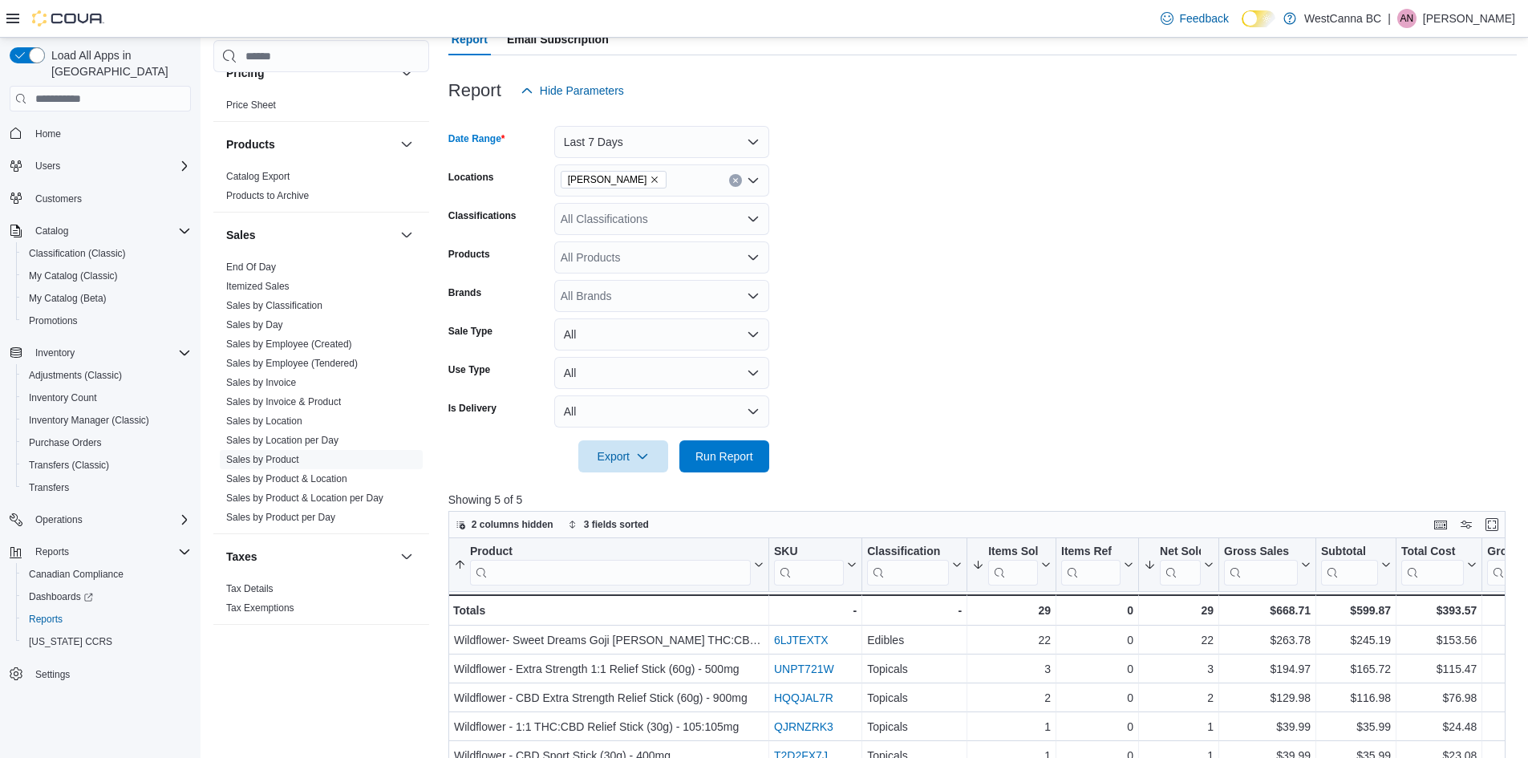
click at [917, 195] on form "Date Range Last 7 Days Locations [GEOGRAPHIC_DATA] - [PERSON_NAME] Classificati…" at bounding box center [982, 290] width 1069 height 366
click at [619, 229] on div "All Classifications" at bounding box center [661, 219] width 215 height 32
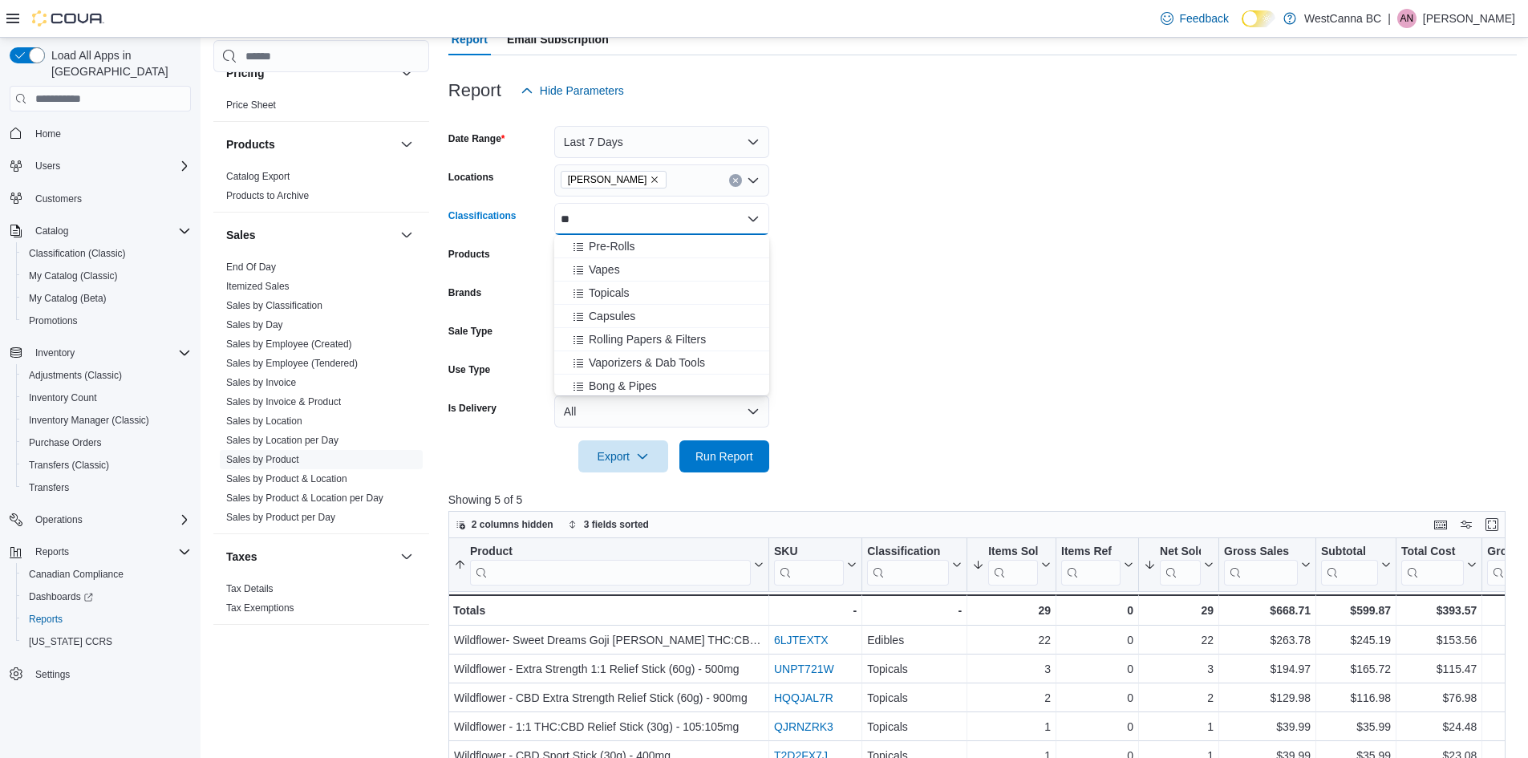
type input "*"
click at [864, 214] on form "Date Range Last 7 Days Locations [GEOGRAPHIC_DATA] - [PERSON_NAME] Classificati…" at bounding box center [982, 290] width 1069 height 366
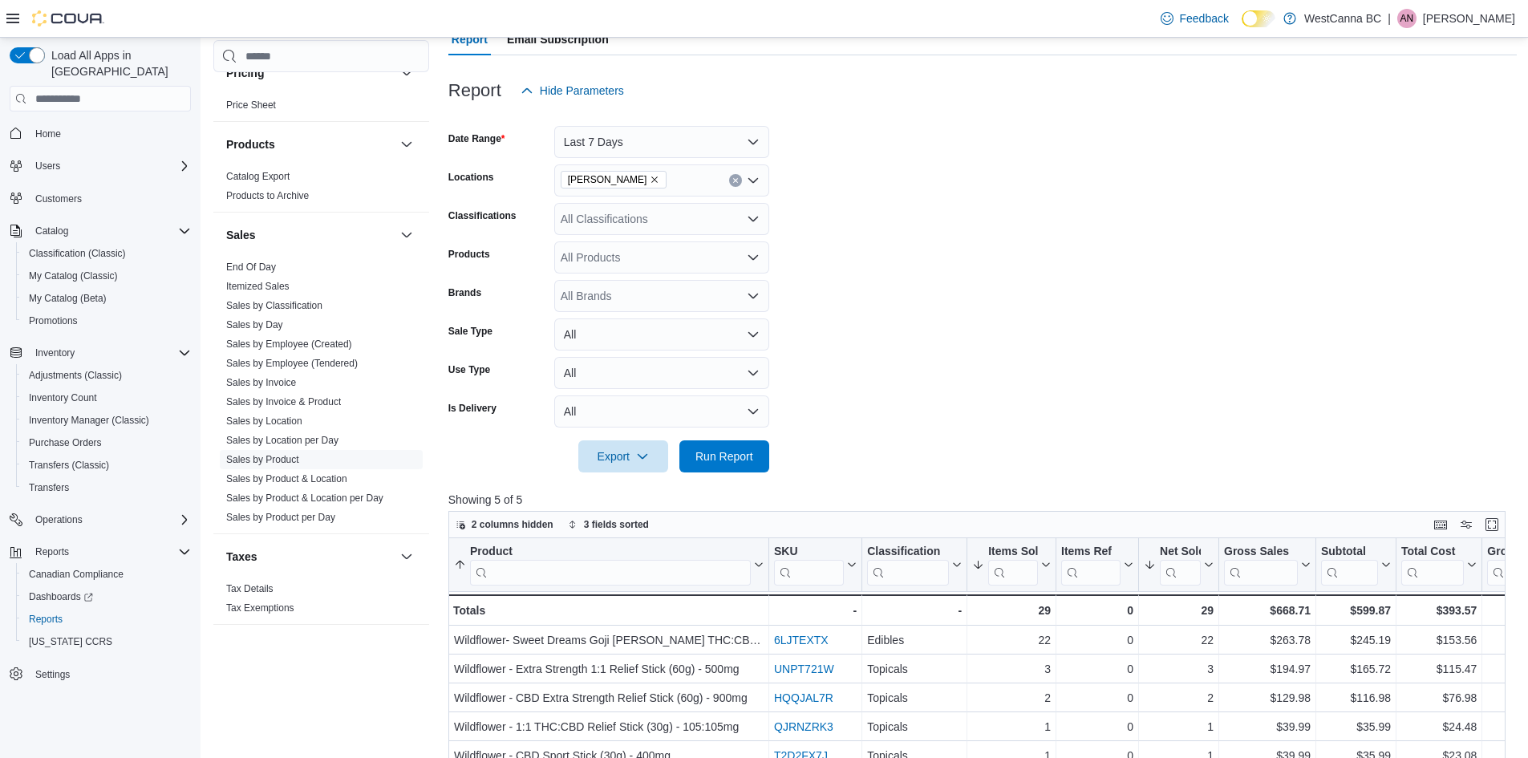
click at [619, 286] on div "All Brands" at bounding box center [661, 296] width 215 height 32
type input "******"
click at [736, 352] on span "Pistol and [GEOGRAPHIC_DATA]" at bounding box center [662, 347] width 196 height 16
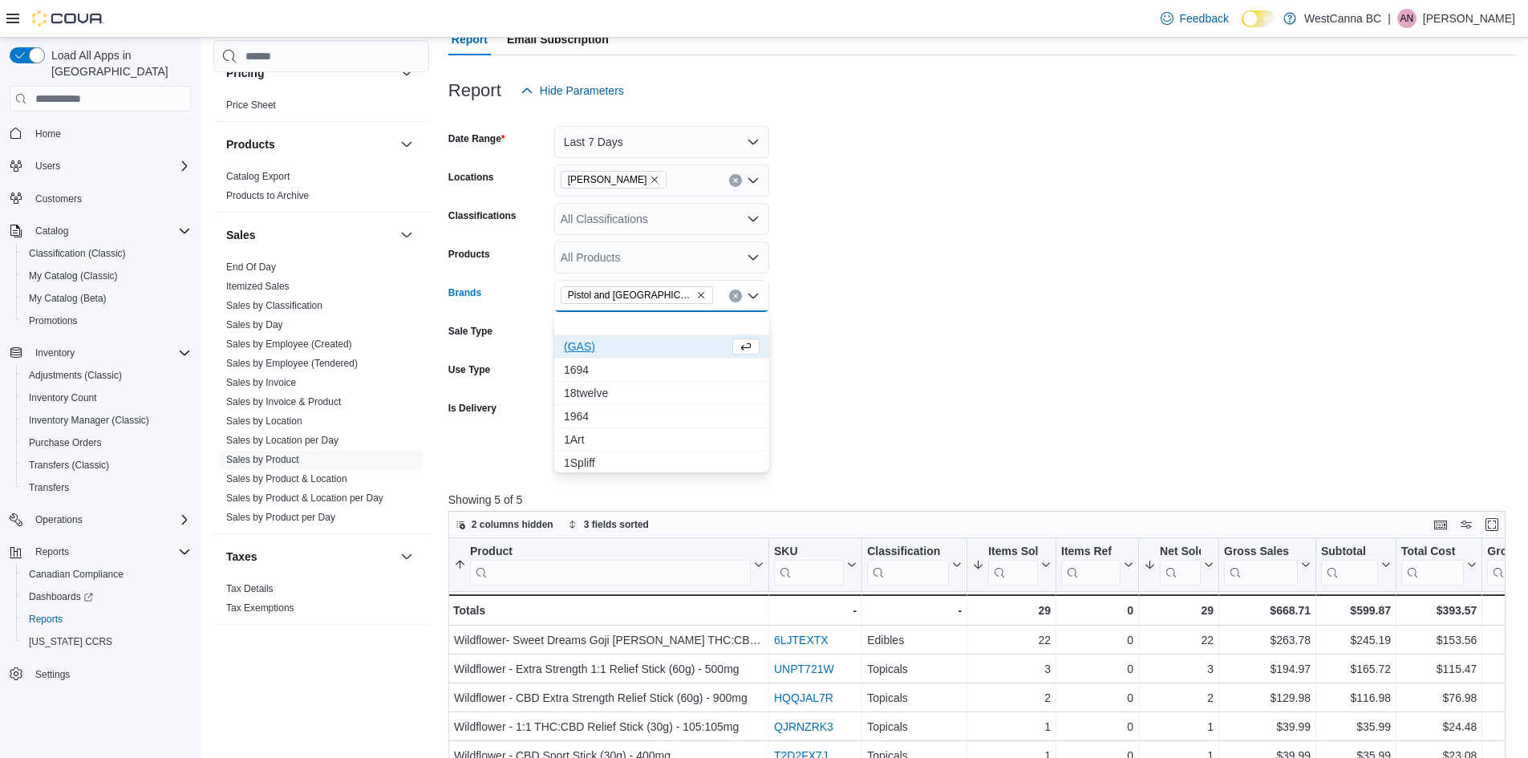
click at [834, 424] on form "Date Range Last 7 Days Locations [GEOGRAPHIC_DATA] - [PERSON_NAME] Classificati…" at bounding box center [982, 290] width 1069 height 366
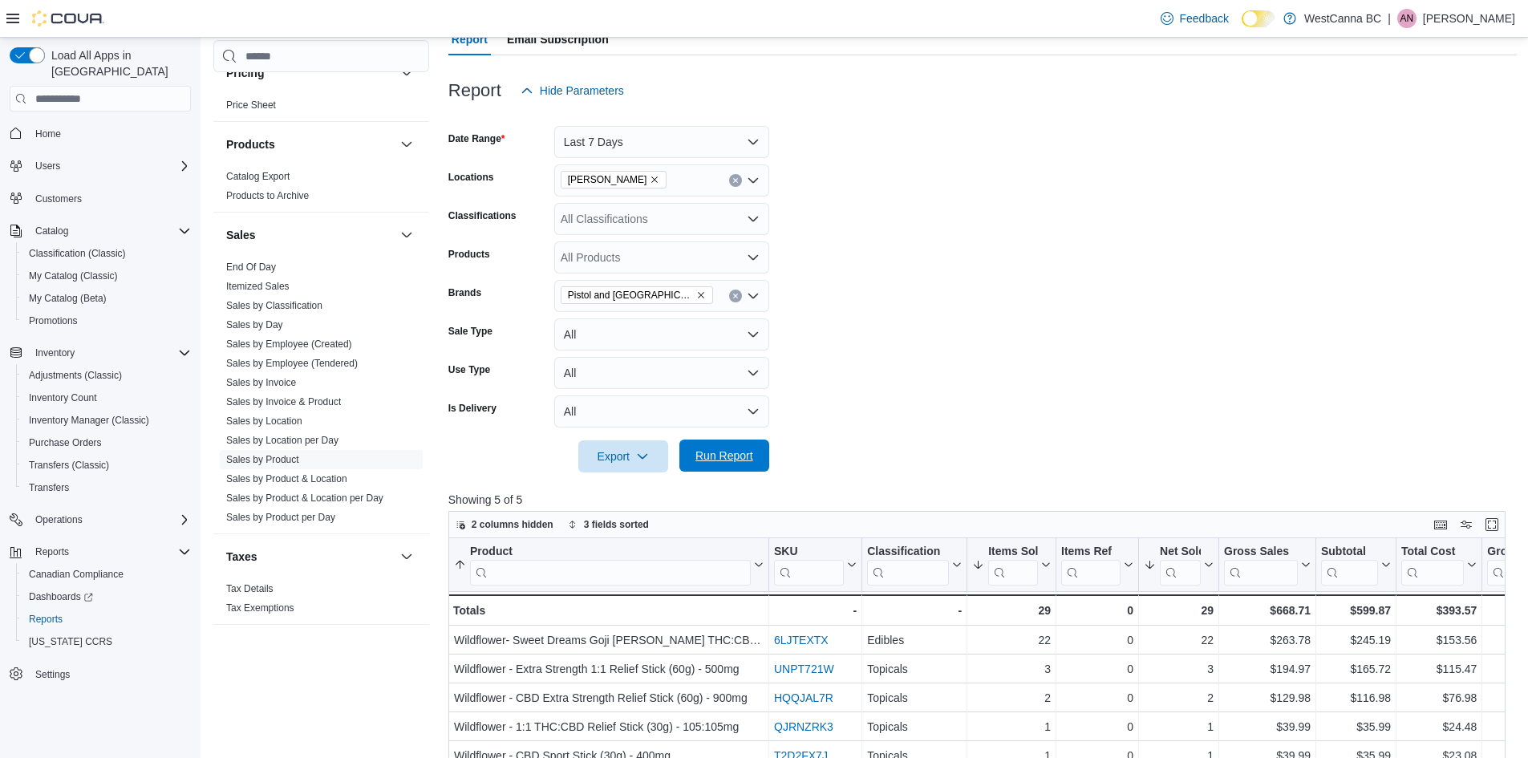
click at [732, 470] on span "Run Report" at bounding box center [724, 456] width 71 height 32
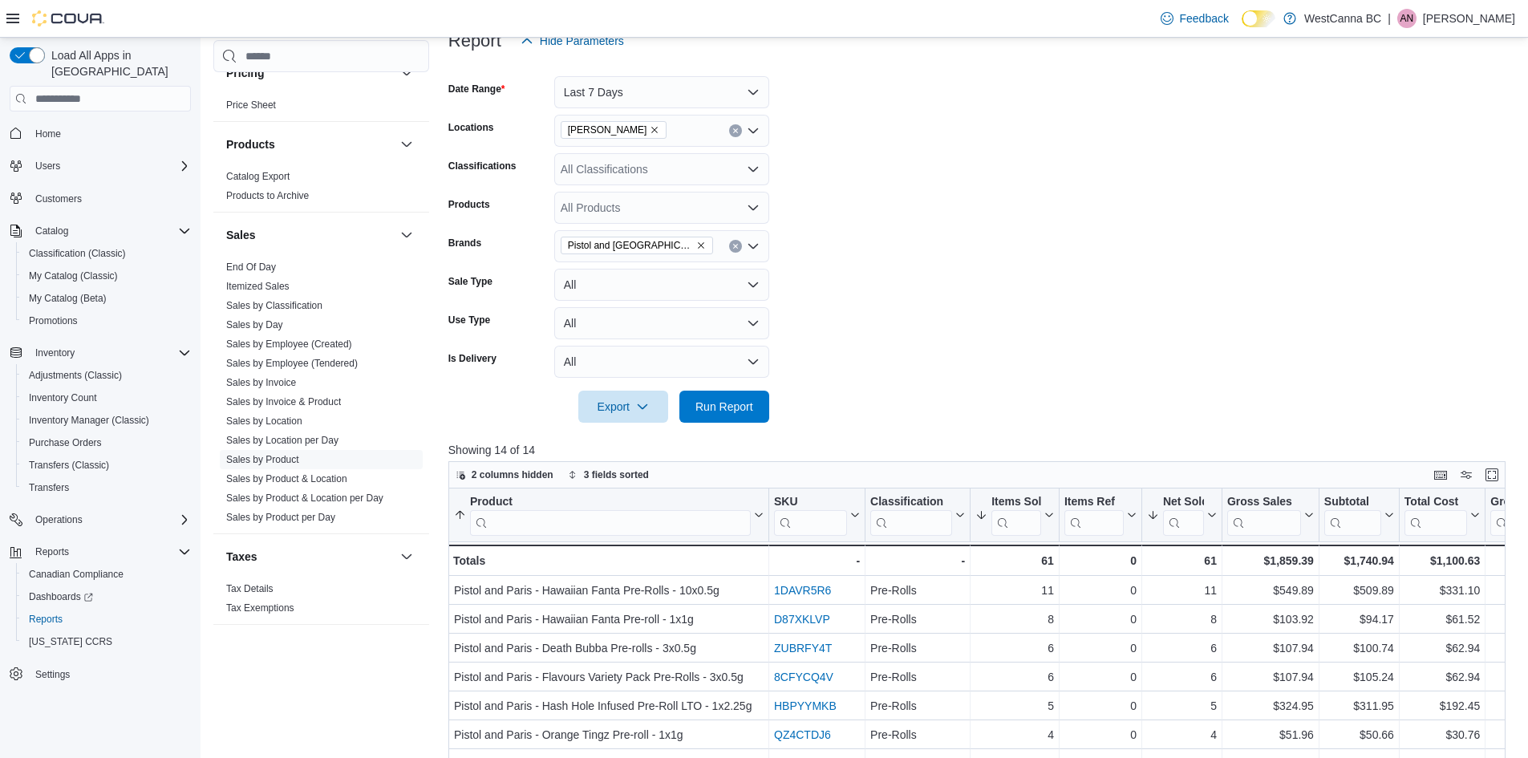
scroll to position [160, 0]
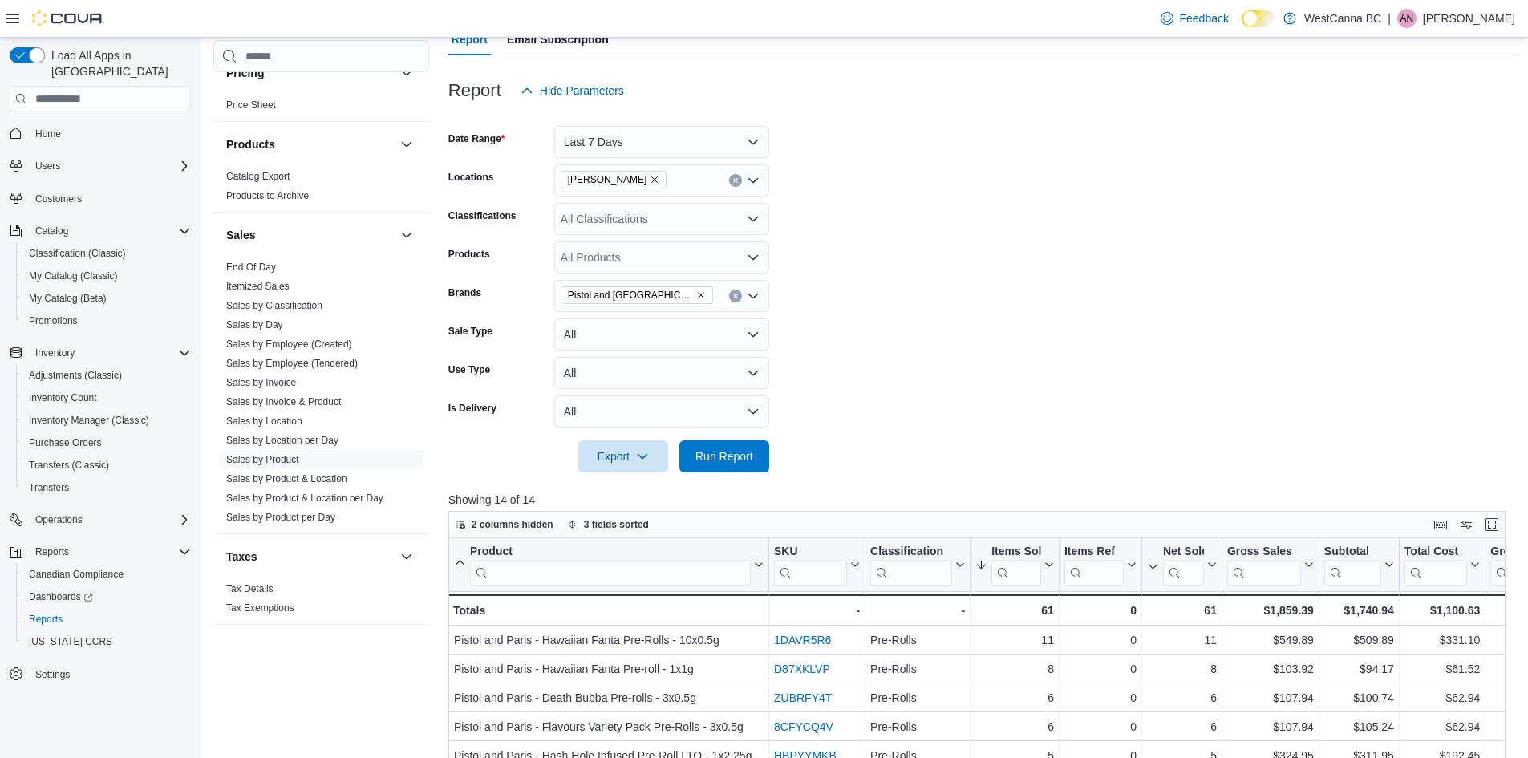
click at [639, 289] on span "Pistol and [GEOGRAPHIC_DATA]" at bounding box center [637, 295] width 138 height 16
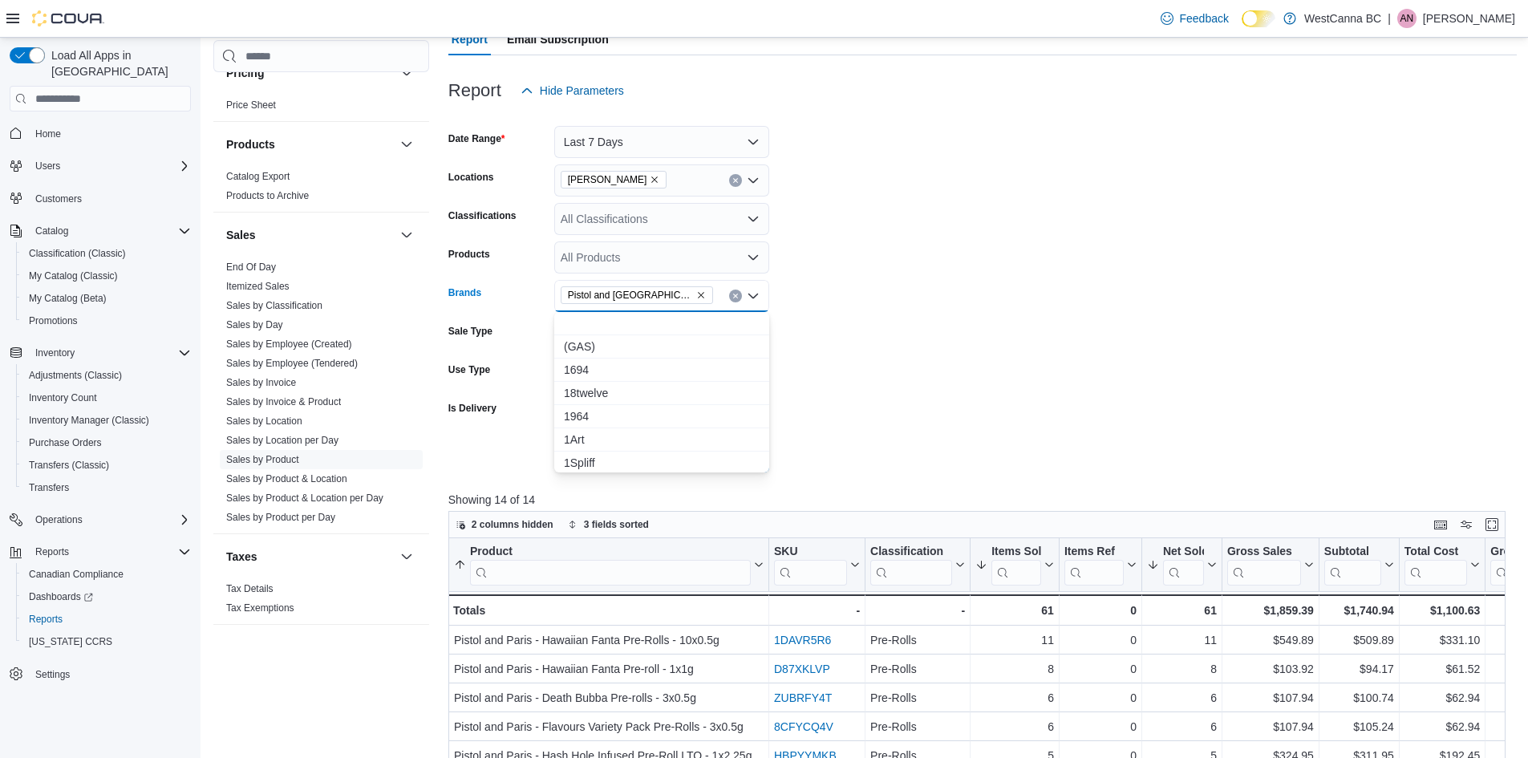
click at [696, 293] on icon "Remove Pistol and Paris from selection in this group" at bounding box center [701, 295] width 10 height 10
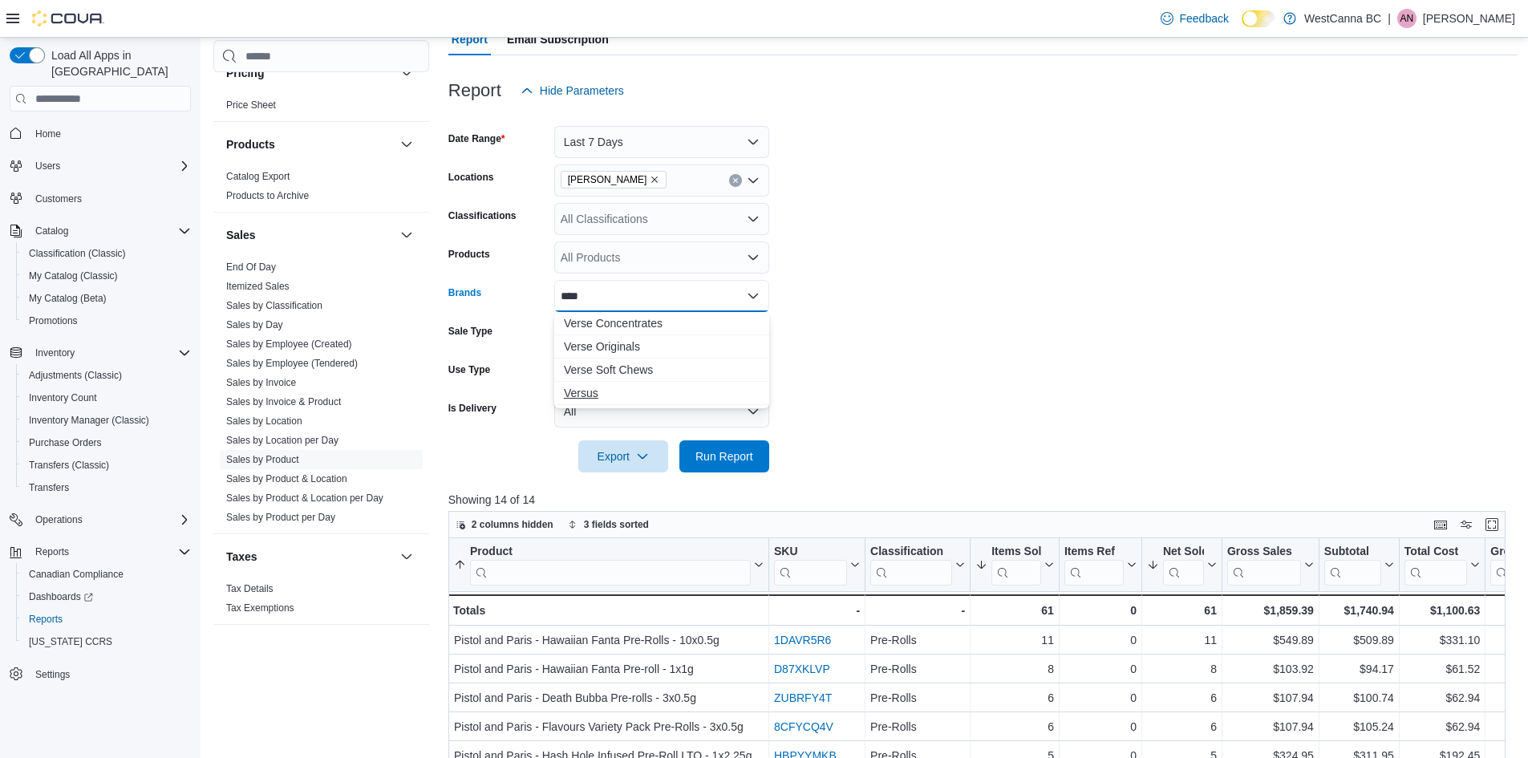
type input "****"
click at [615, 389] on span "Versus" at bounding box center [662, 393] width 196 height 16
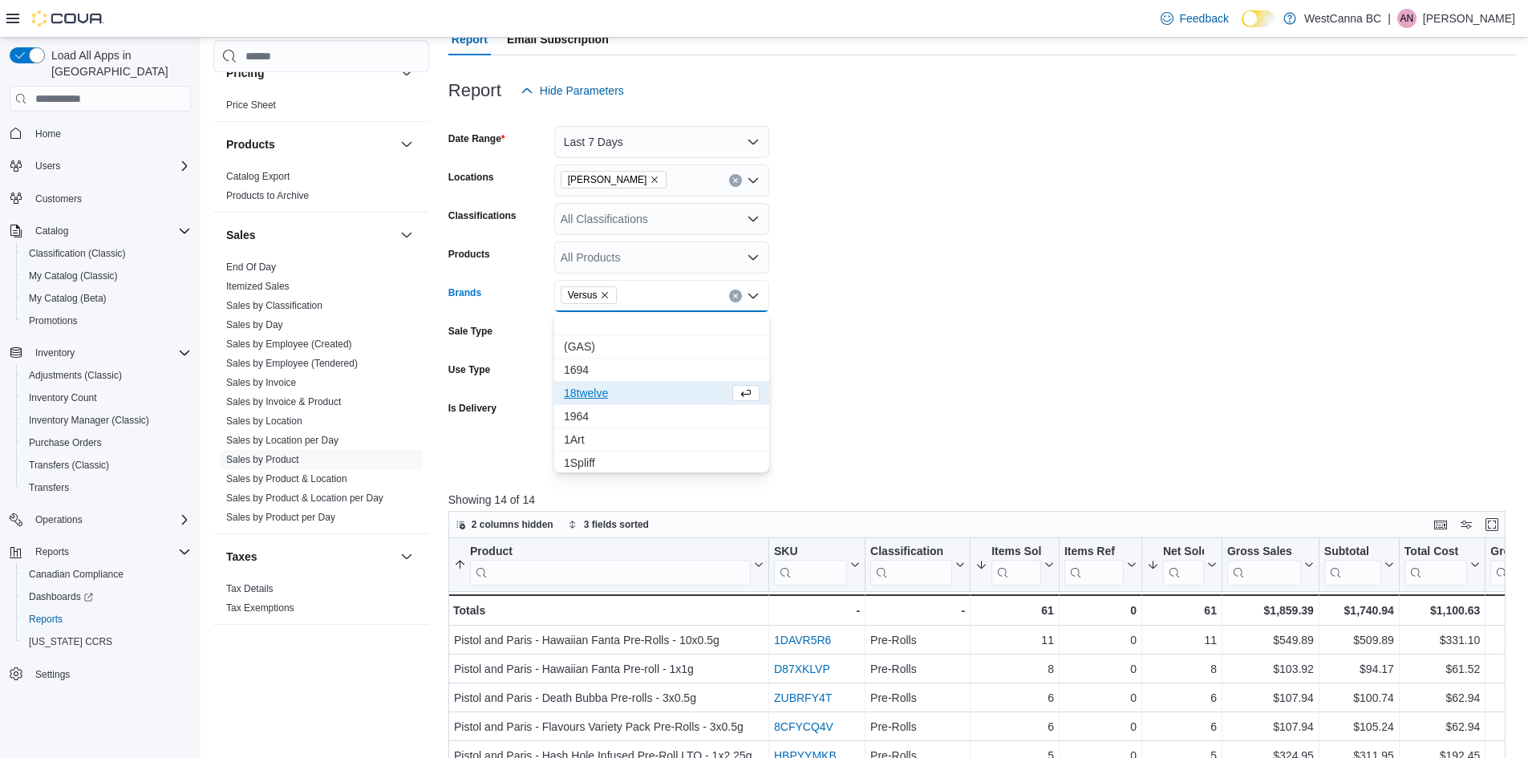
drag, startPoint x: 866, startPoint y: 388, endPoint x: 762, endPoint y: 436, distance: 113.8
click at [862, 388] on form "Date Range Last 7 Days Locations [GEOGRAPHIC_DATA] - [PERSON_NAME] Classificati…" at bounding box center [982, 290] width 1069 height 366
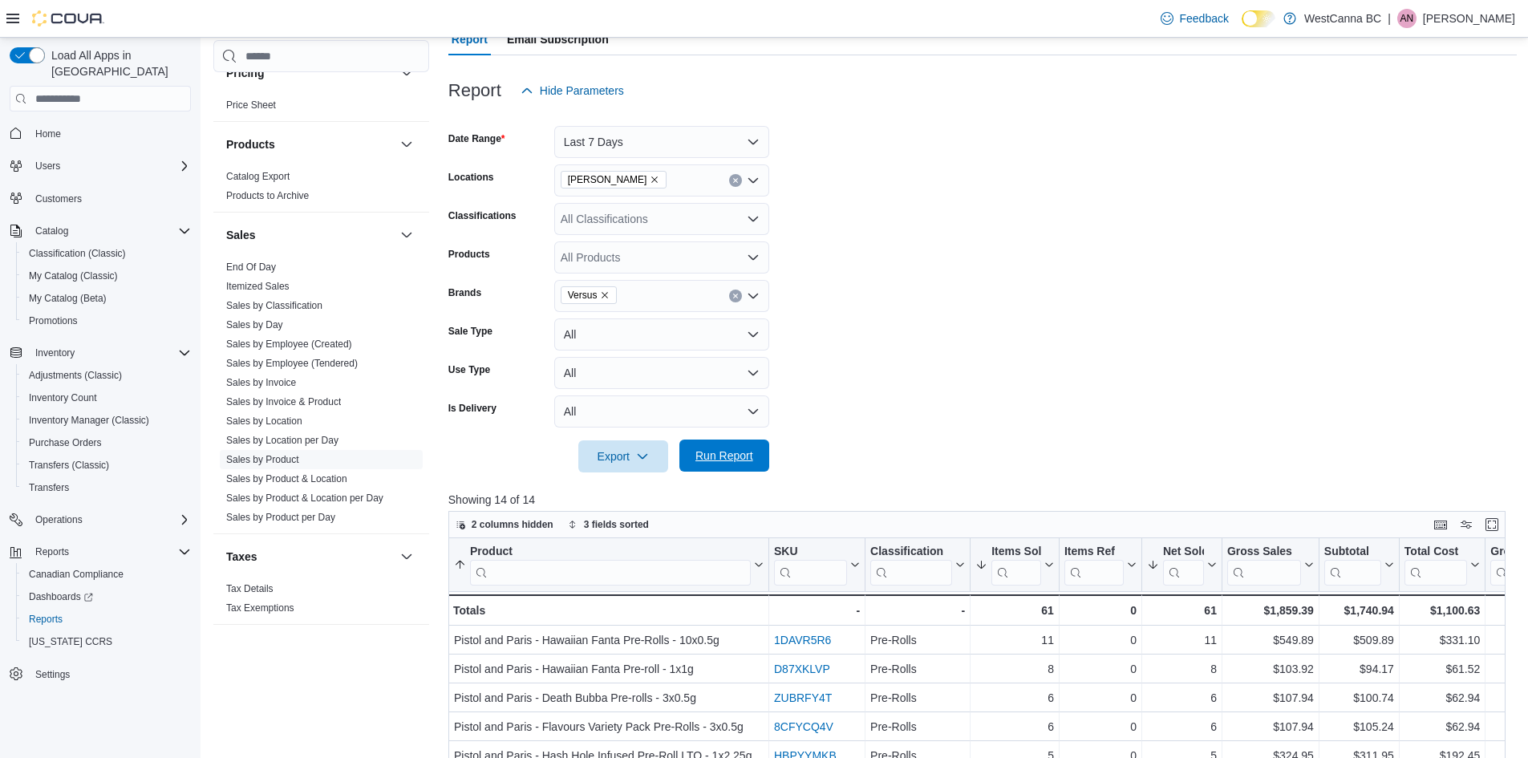
click at [735, 452] on span "Run Report" at bounding box center [725, 456] width 58 height 16
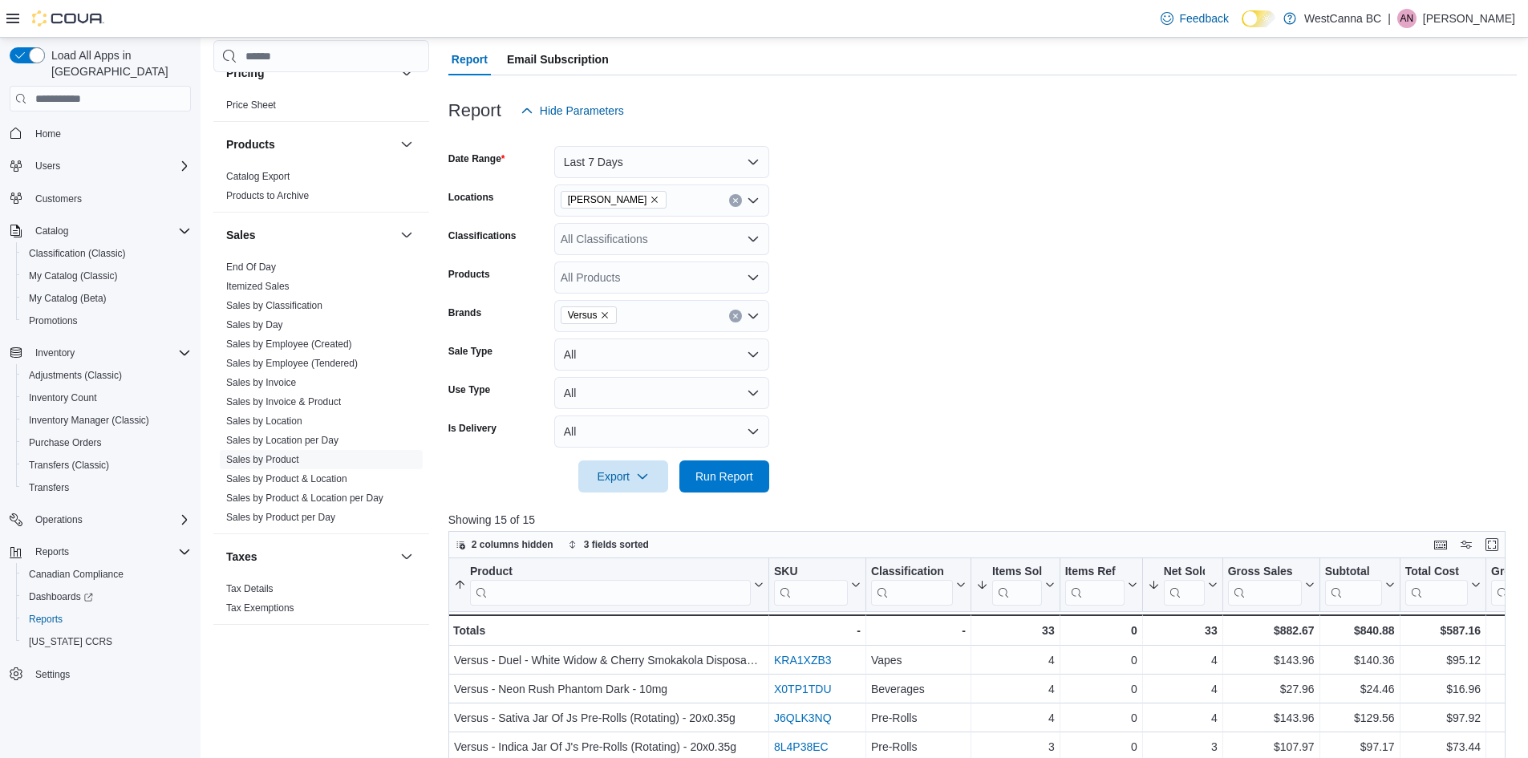
scroll to position [132, 0]
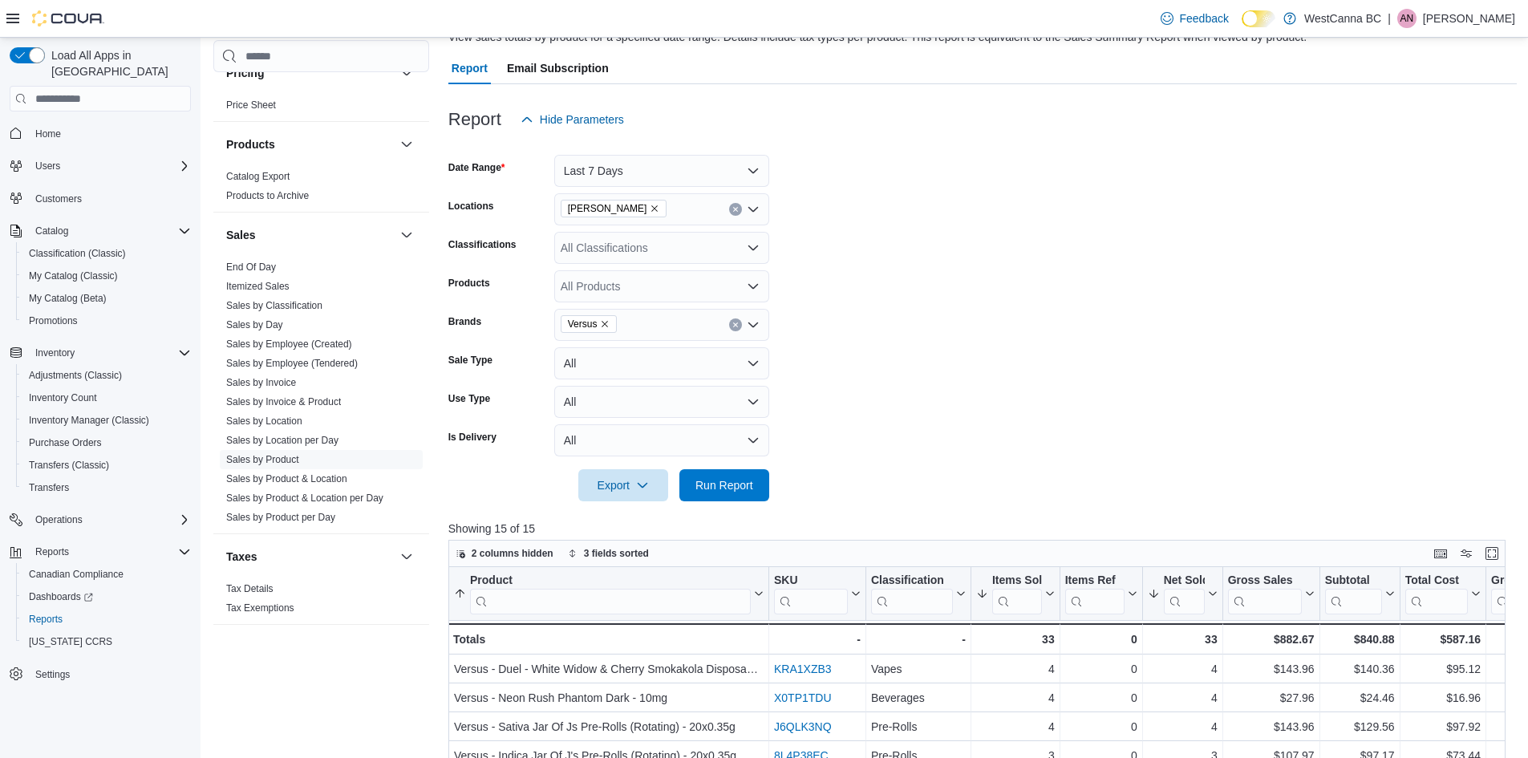
click at [600, 321] on icon "Remove Versus from selection in this group" at bounding box center [605, 324] width 10 height 10
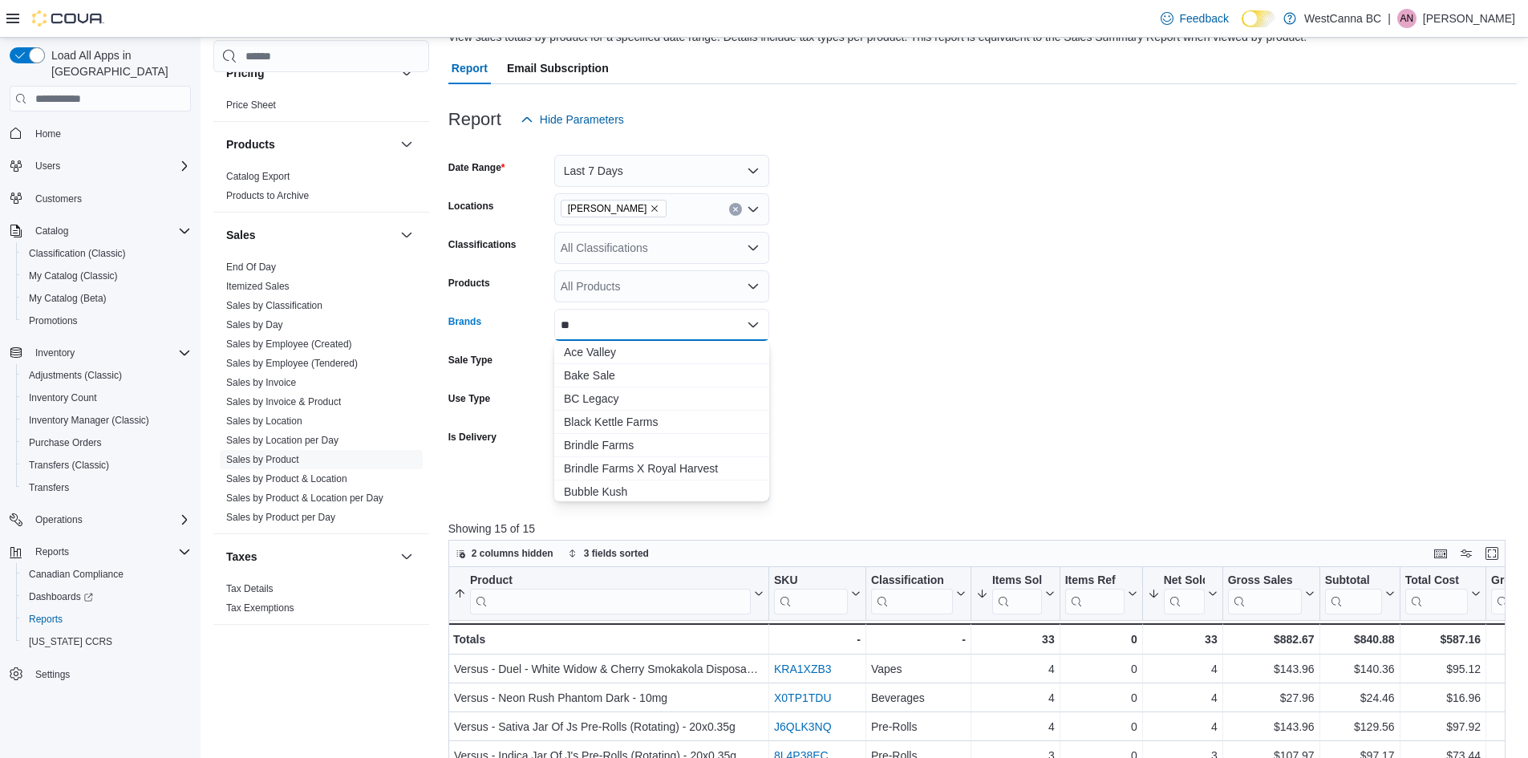
type input "*"
click at [634, 263] on div "All Classifications" at bounding box center [661, 248] width 215 height 32
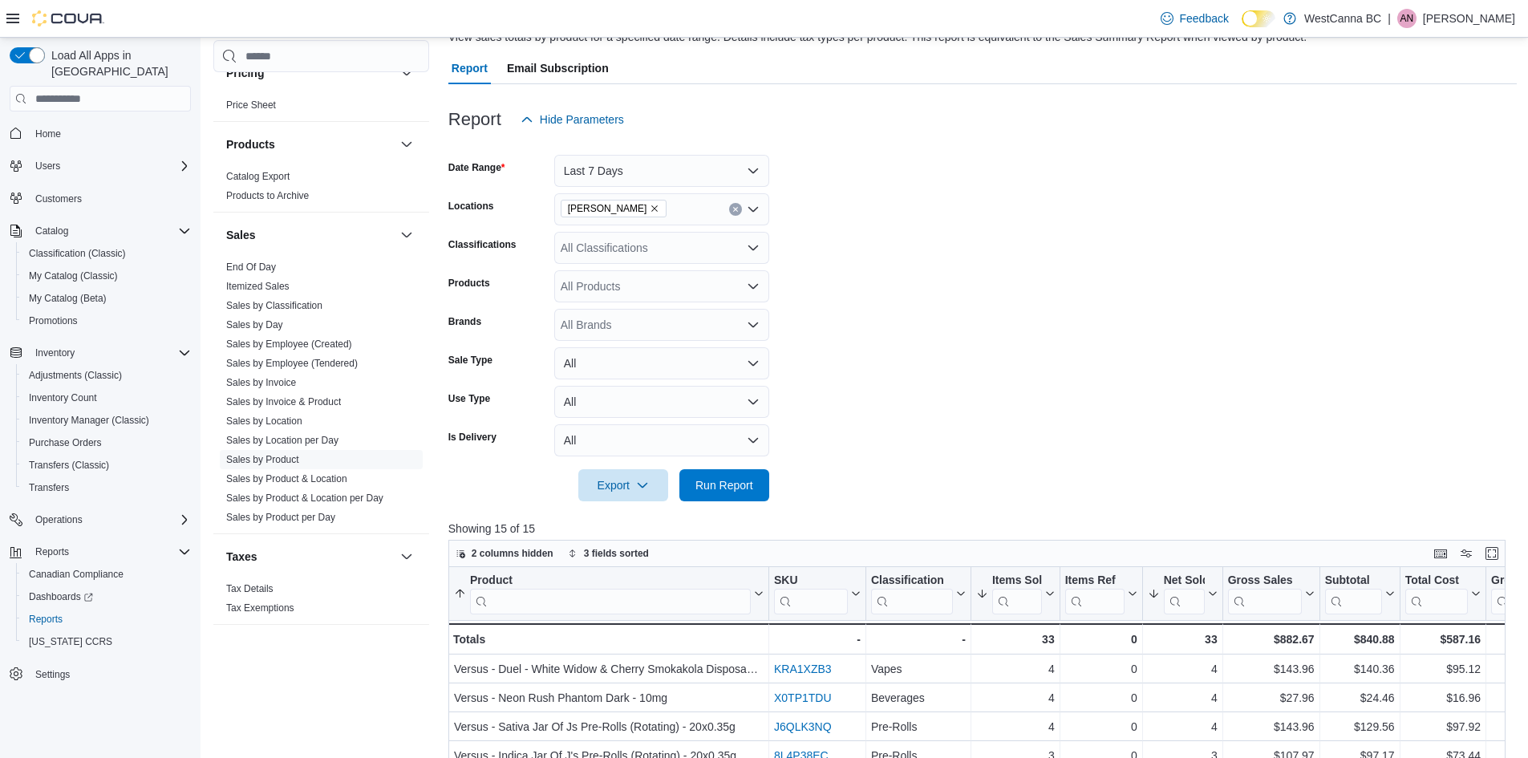
click at [815, 246] on form "Date Range Last 7 Days Locations [GEOGRAPHIC_DATA] - [PERSON_NAME] Classificati…" at bounding box center [982, 319] width 1069 height 366
click at [579, 300] on div "All Products" at bounding box center [661, 286] width 215 height 32
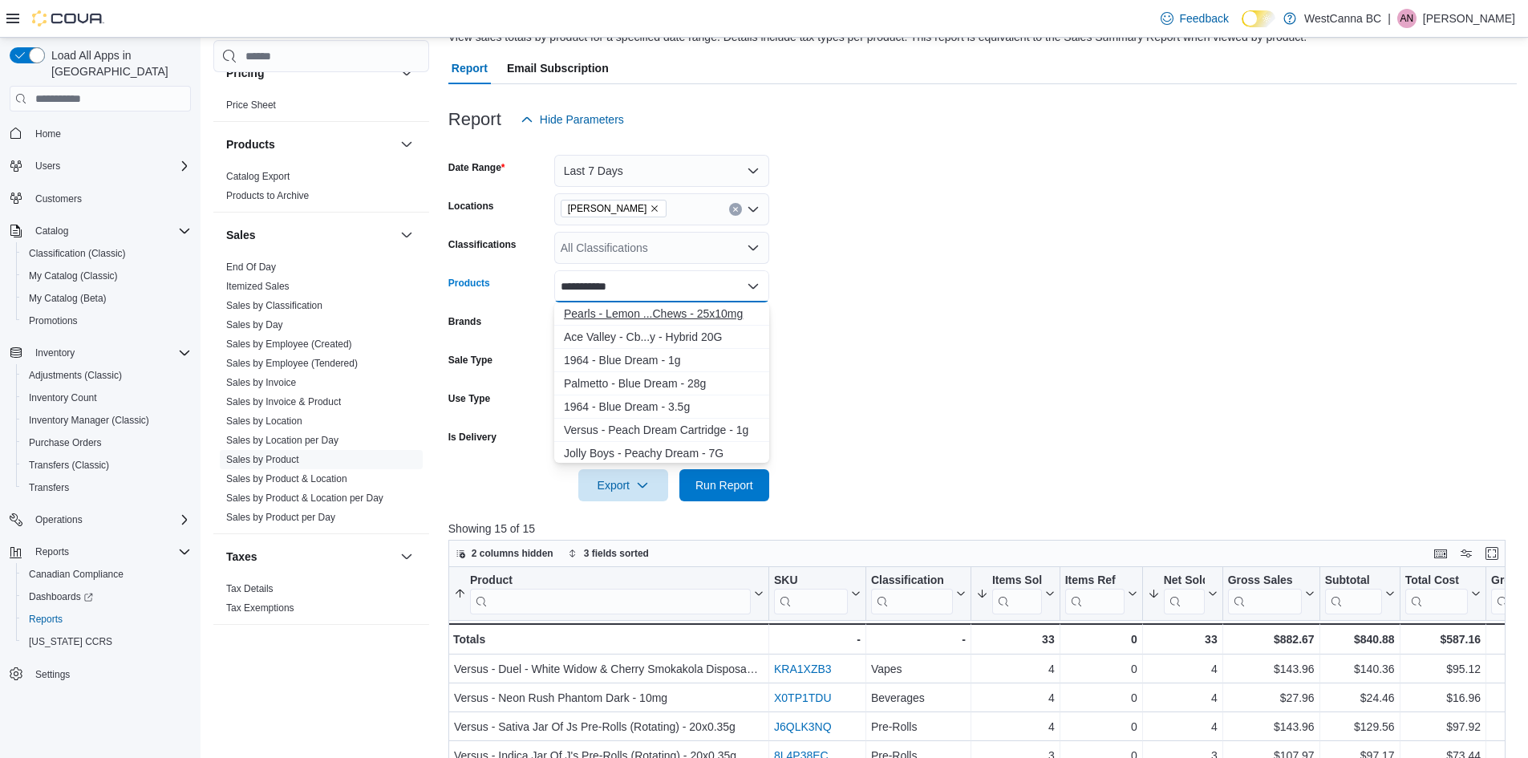
type input "**********"
click at [656, 311] on div "Pearls - Lemon ...Chews - 25x10mg" at bounding box center [662, 314] width 196 height 16
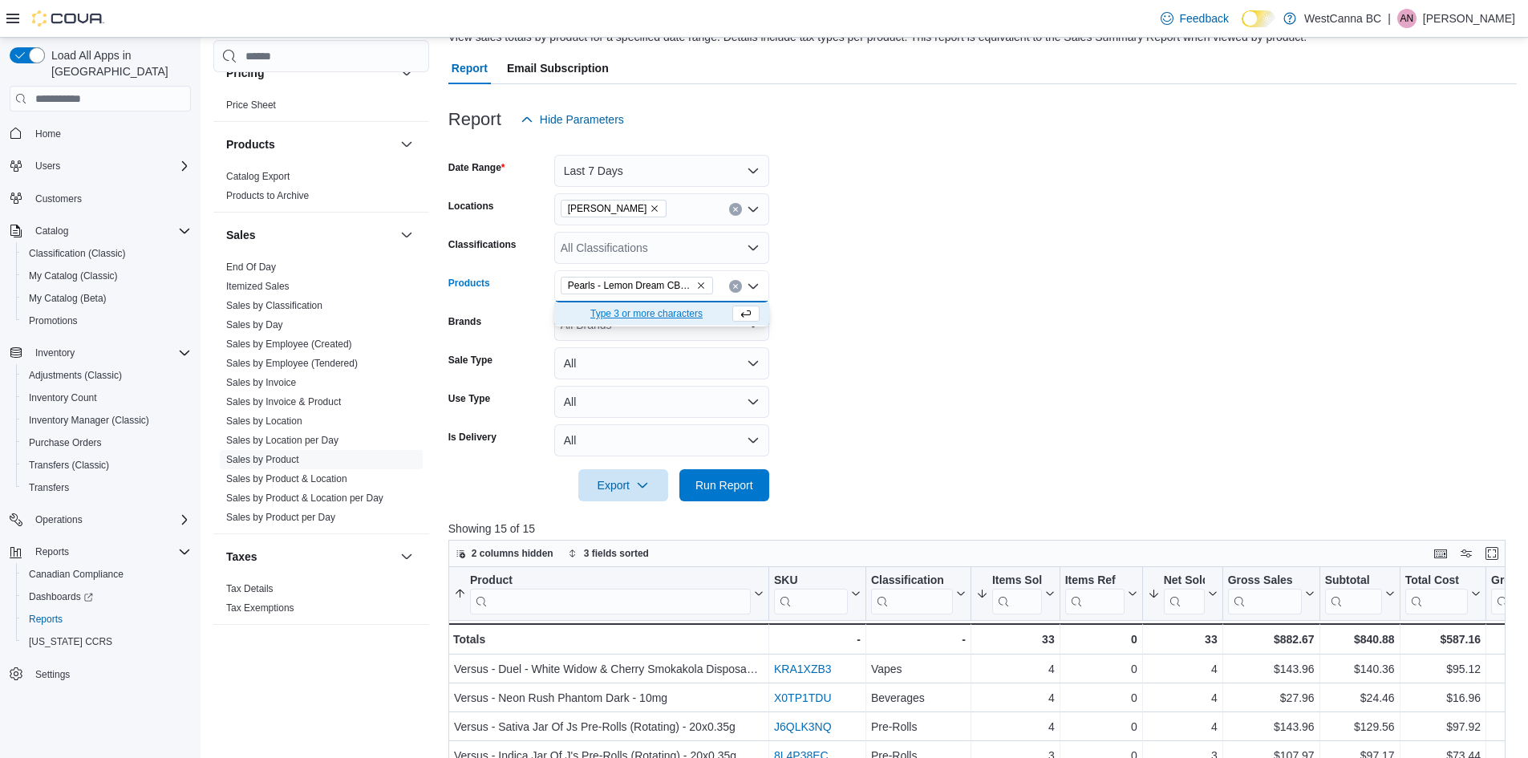
click at [886, 269] on form "Date Range Last 7 Days Locations [GEOGRAPHIC_DATA] - [PERSON_NAME] Classificati…" at bounding box center [982, 319] width 1069 height 366
click at [716, 479] on span "Run Report" at bounding box center [725, 485] width 58 height 16
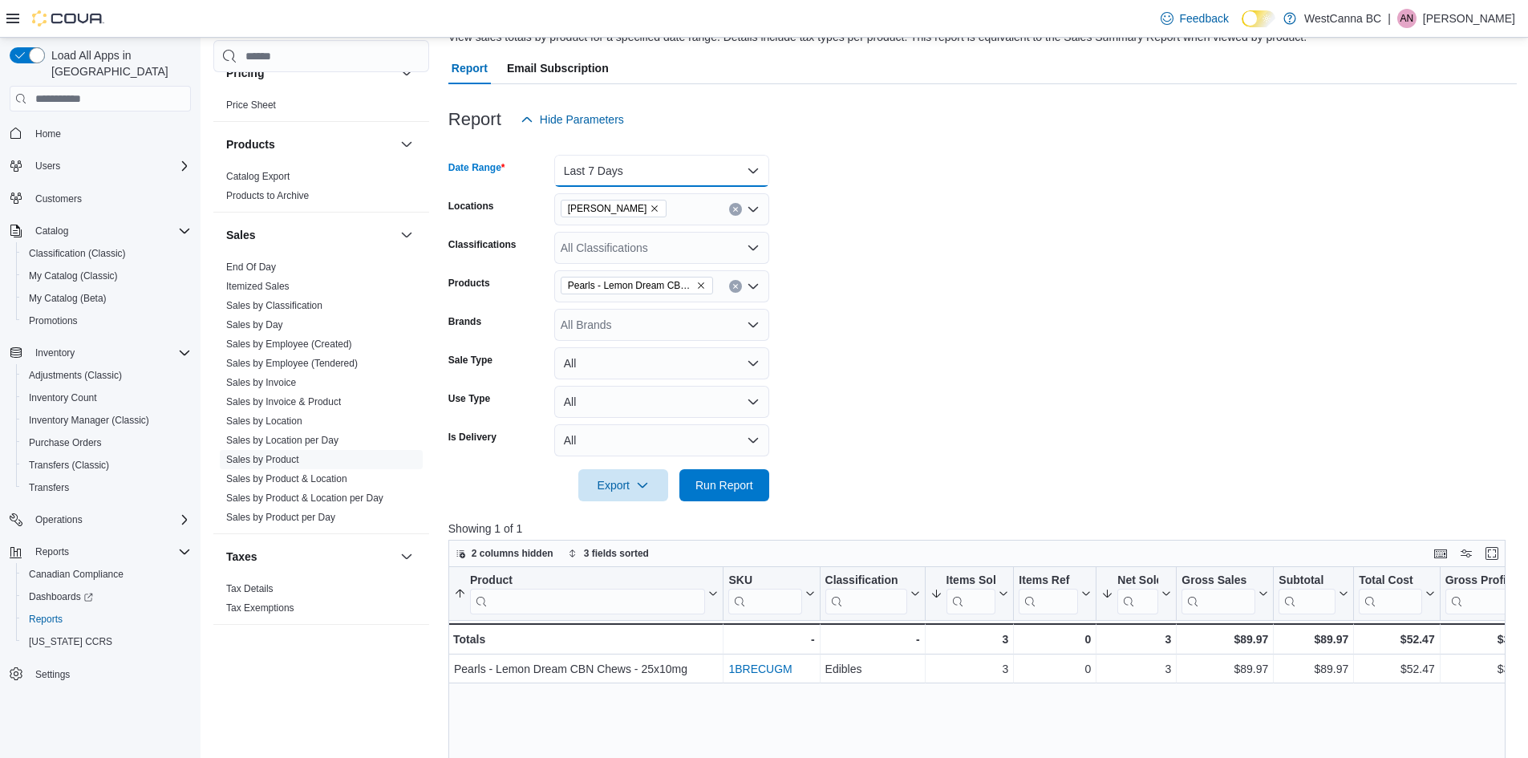
click at [662, 164] on button "Last 7 Days" at bounding box center [661, 171] width 215 height 32
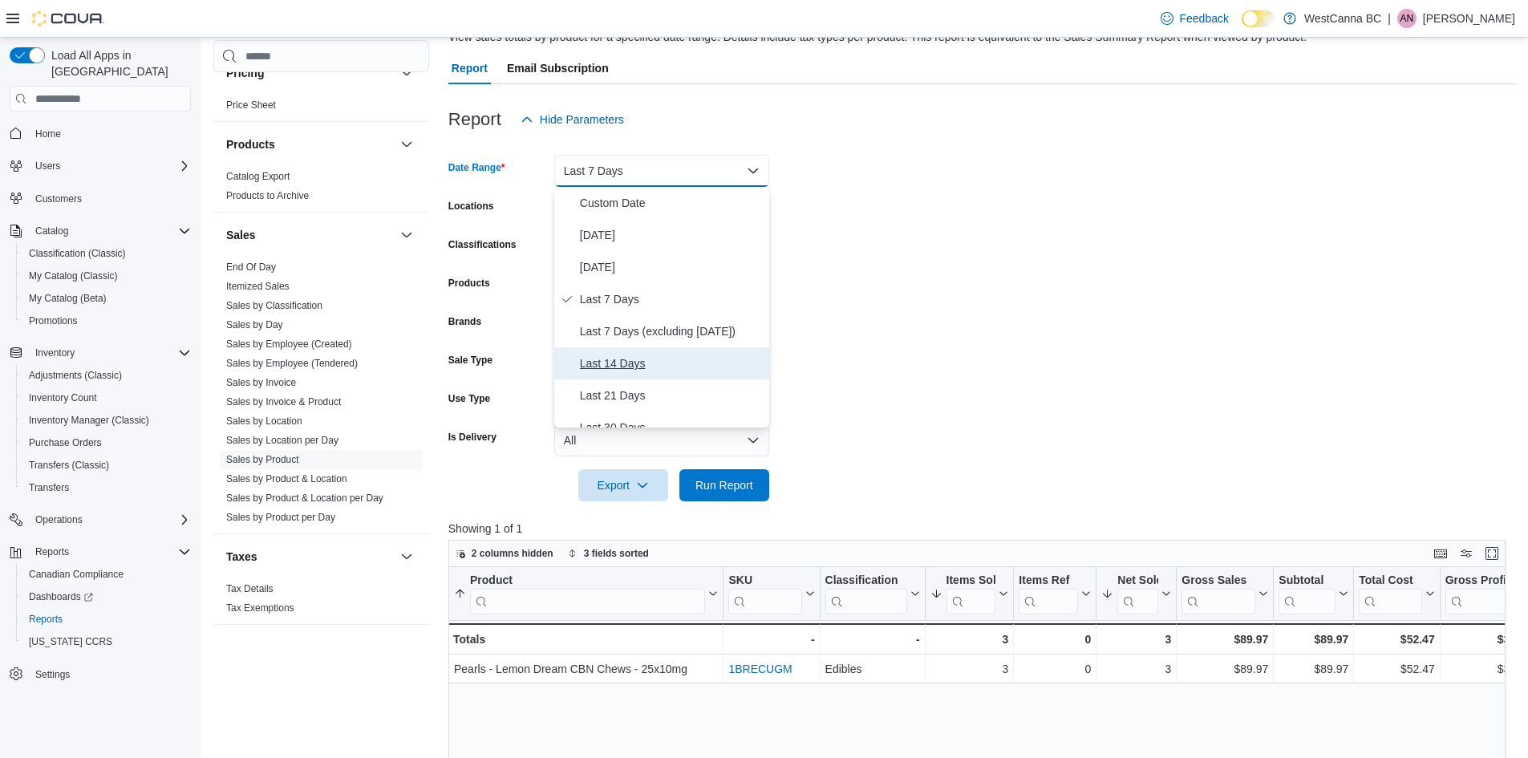
click at [650, 359] on span "Last 14 Days" at bounding box center [671, 363] width 183 height 19
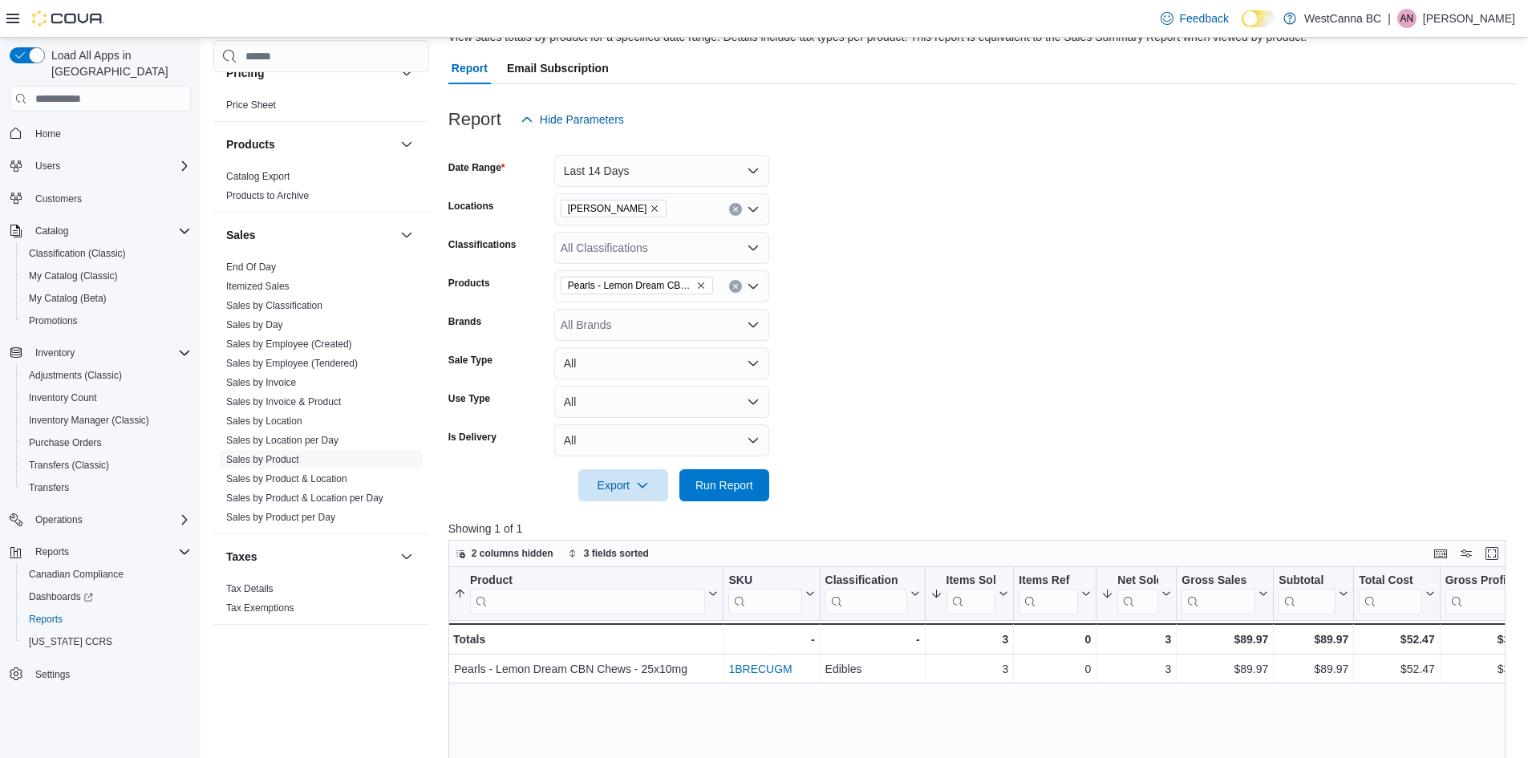
click at [696, 469] on div at bounding box center [982, 462] width 1069 height 13
click at [699, 476] on span "Run Report" at bounding box center [724, 485] width 71 height 32
click at [704, 288] on icon "Remove Pearls - Lemon Dream CBN Chews - 25x10mg from selection in this group" at bounding box center [701, 285] width 6 height 6
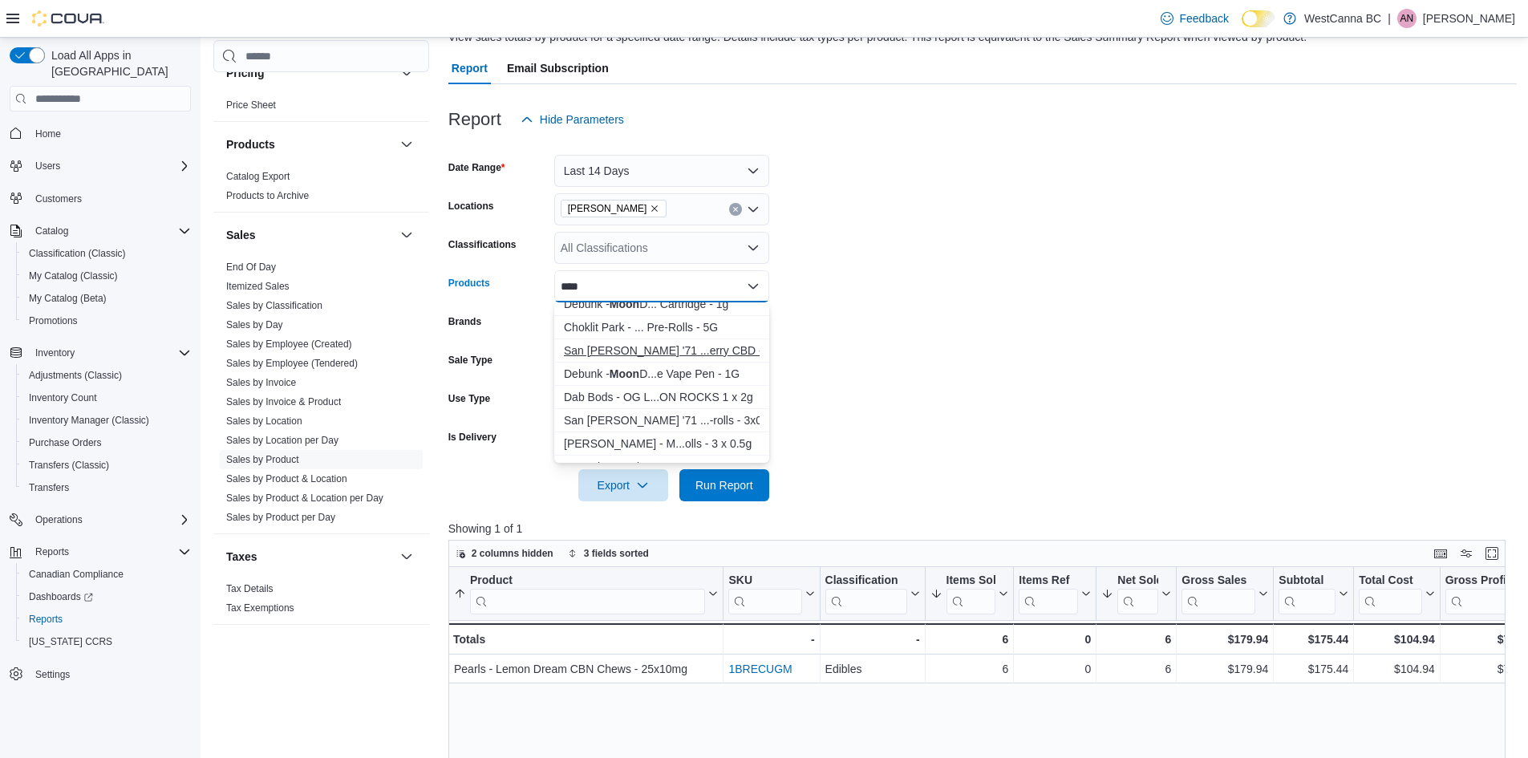
scroll to position [80, 0]
type input "****"
click at [704, 428] on button "San [PERSON_NAME] '71 ...-rolls - 3x0.5g" at bounding box center [661, 419] width 215 height 23
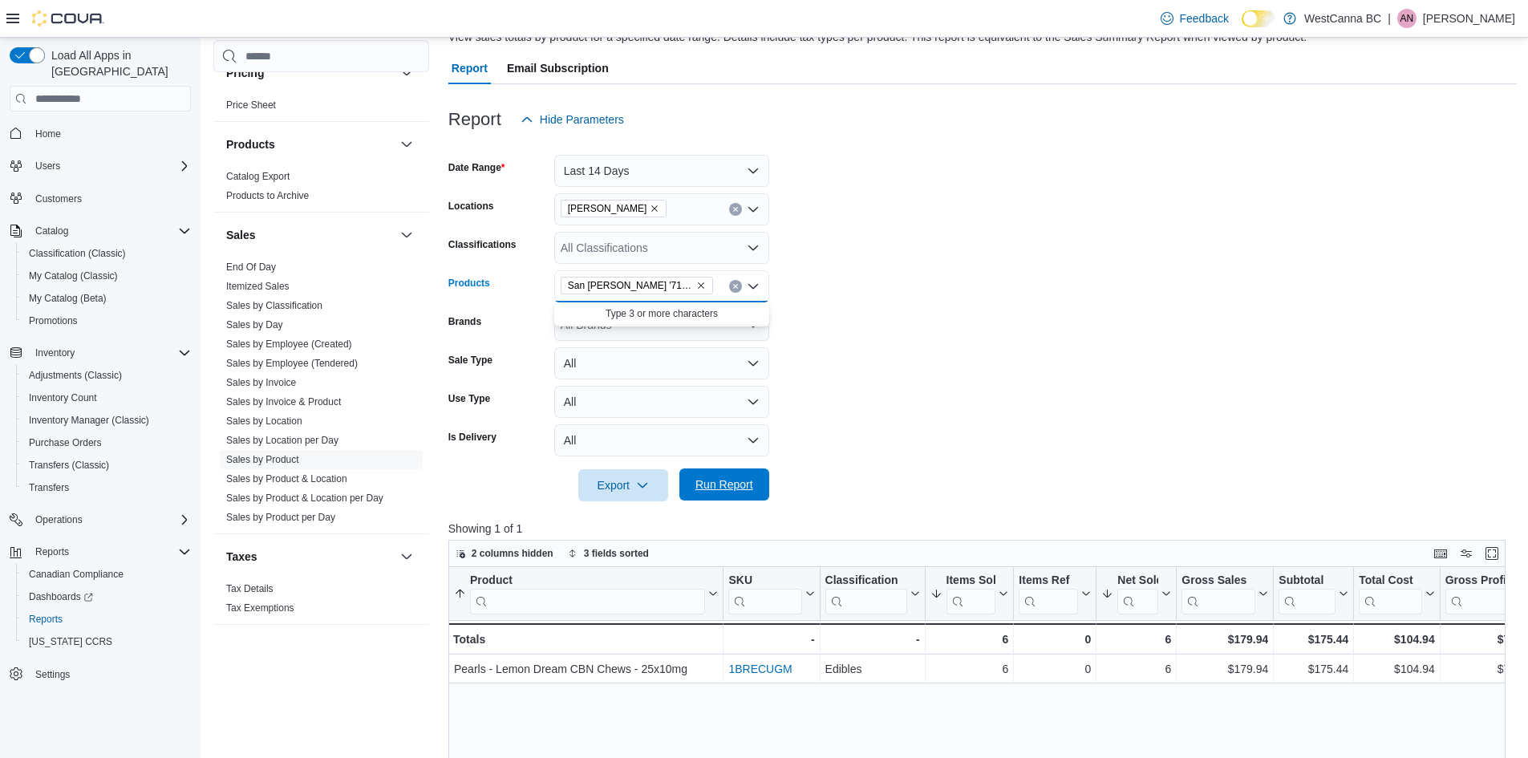
scroll to position [0, 0]
click at [719, 498] on span "Run Report" at bounding box center [724, 485] width 71 height 32
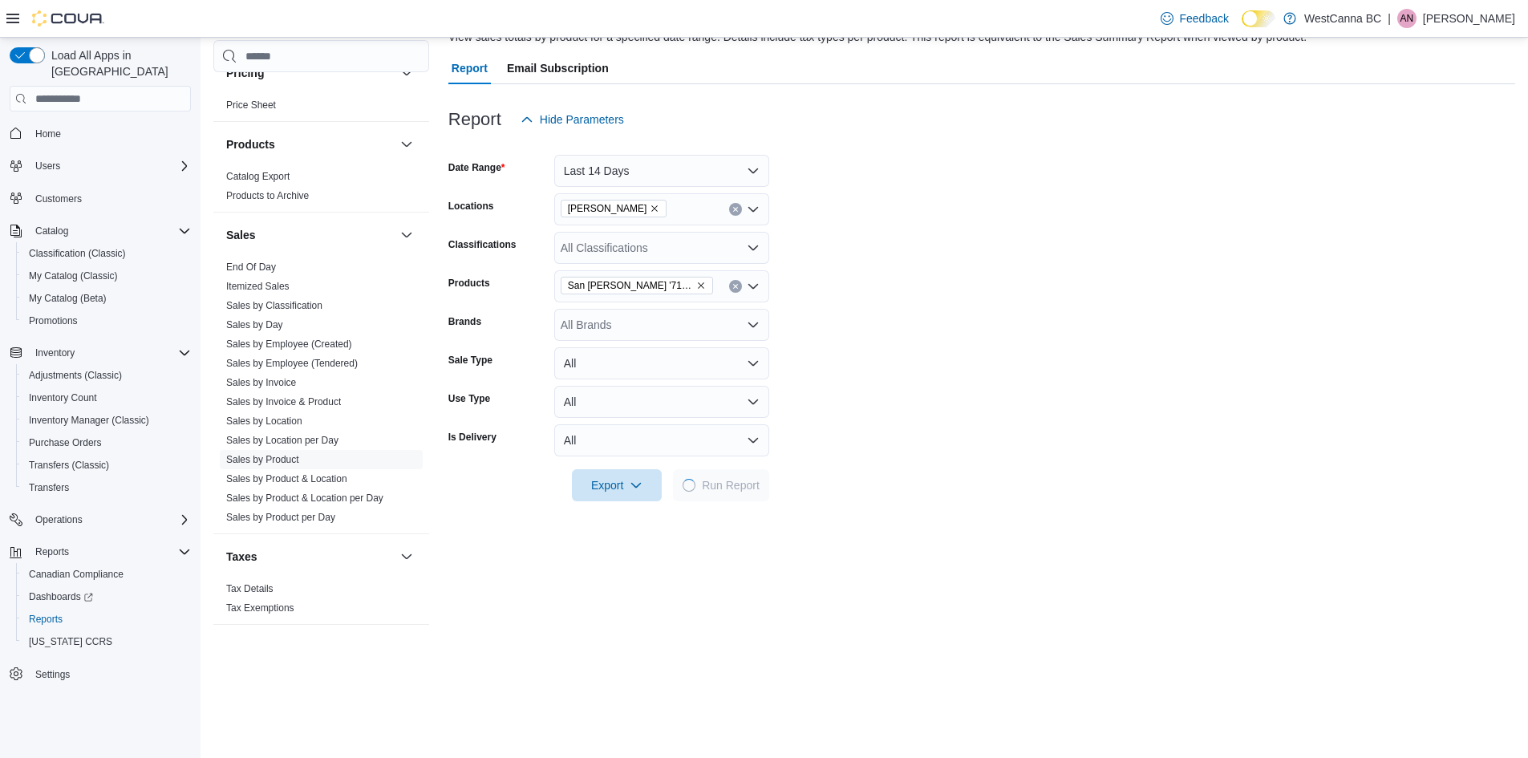
click at [720, 493] on span "Run Report" at bounding box center [731, 485] width 58 height 16
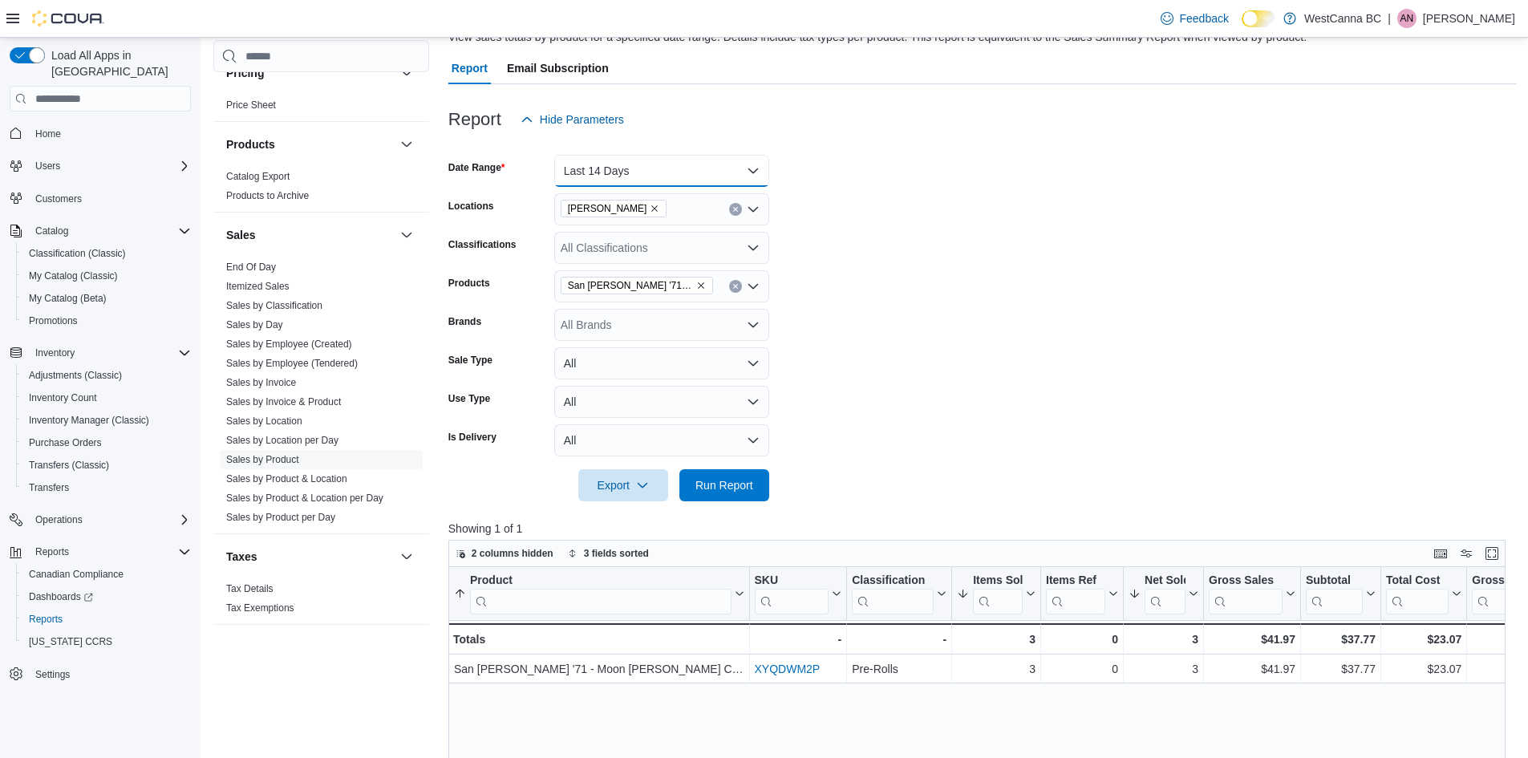
click at [585, 173] on button "Last 14 Days" at bounding box center [661, 171] width 215 height 32
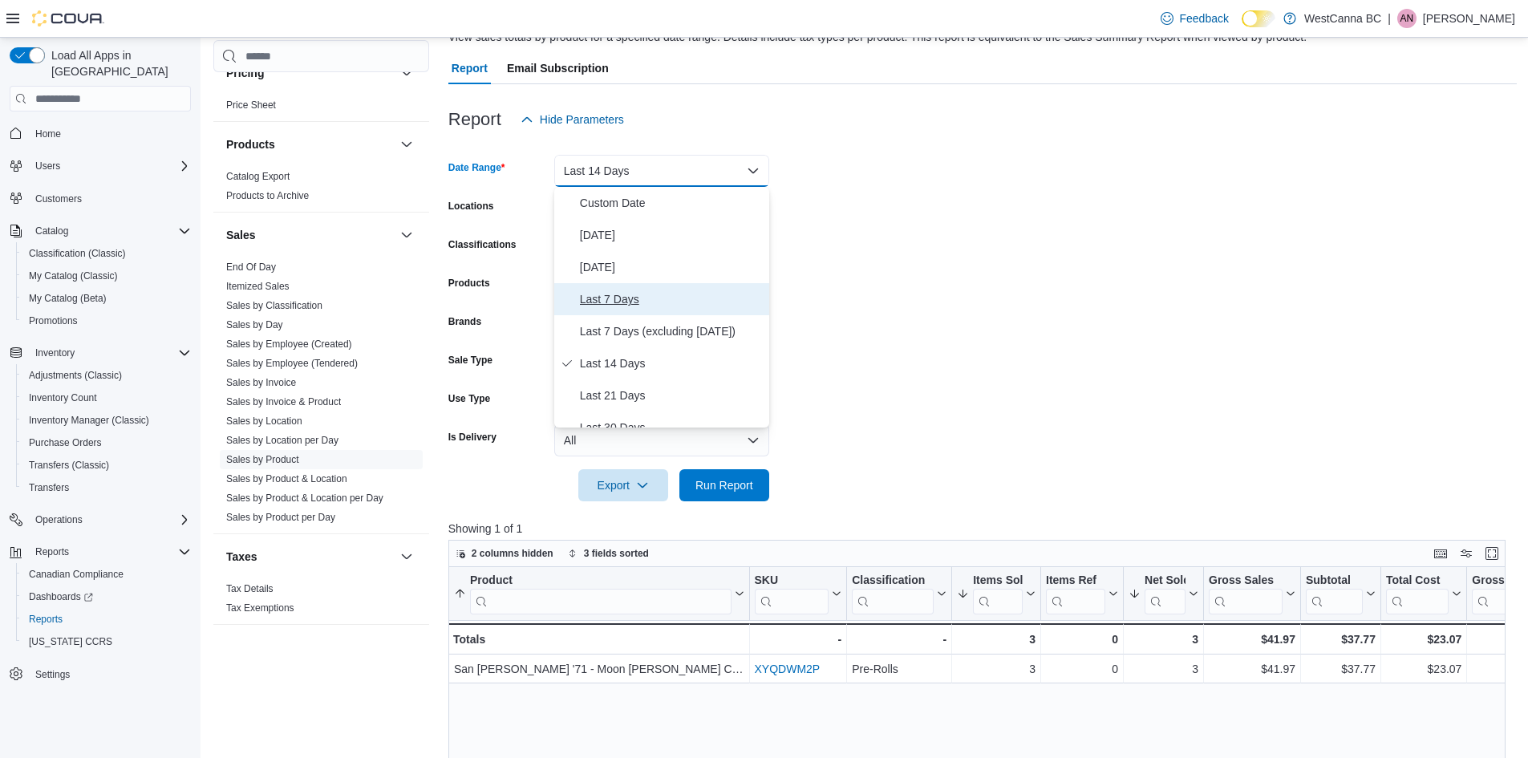
click at [622, 306] on span "Last 7 Days" at bounding box center [671, 299] width 183 height 19
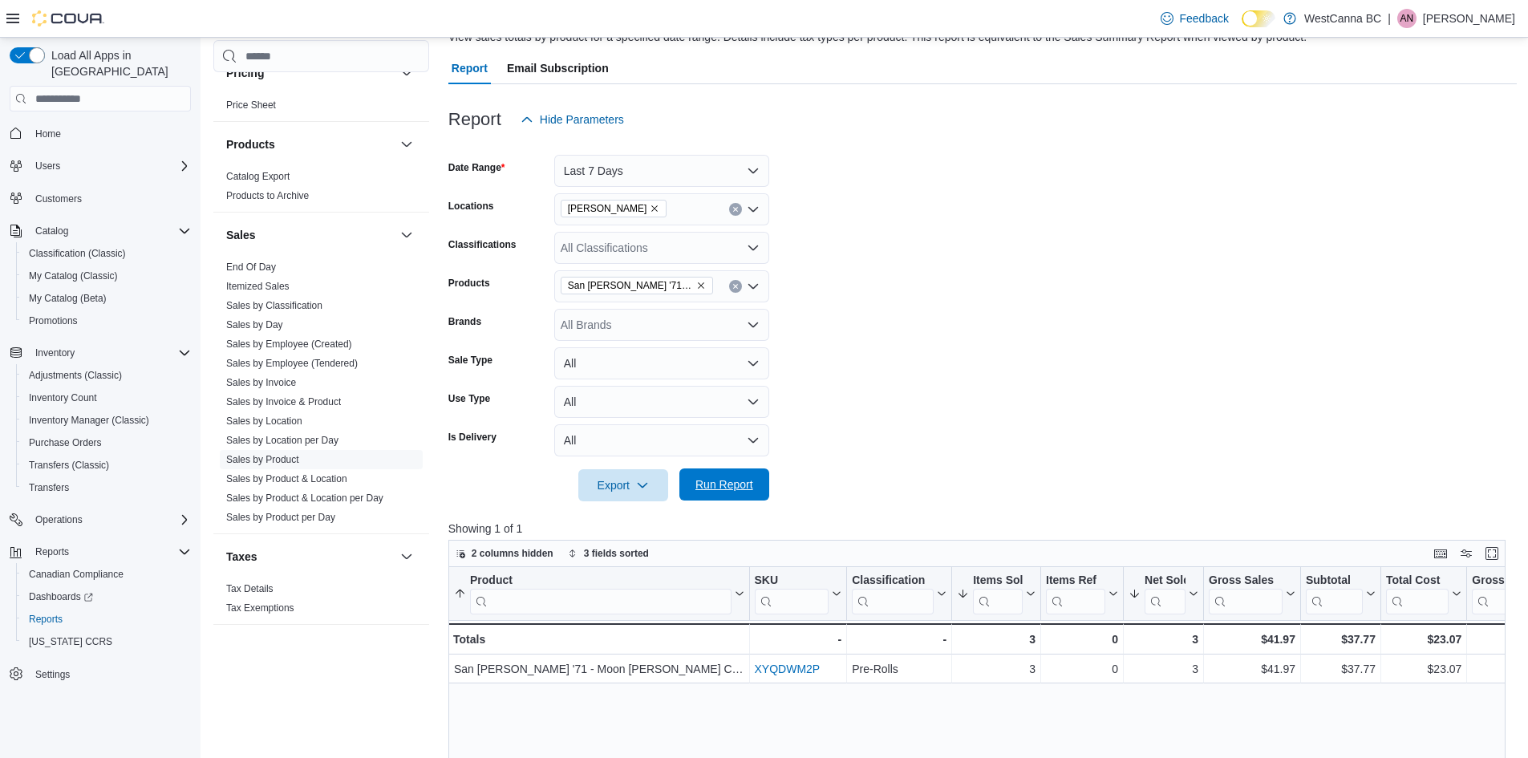
click at [736, 488] on span "Run Report" at bounding box center [725, 485] width 58 height 16
click at [698, 283] on icon "Remove San Rafael '71 - Moon Berry CBD Pre-rolls - 3x0.5g from selection in thi…" at bounding box center [701, 286] width 10 height 10
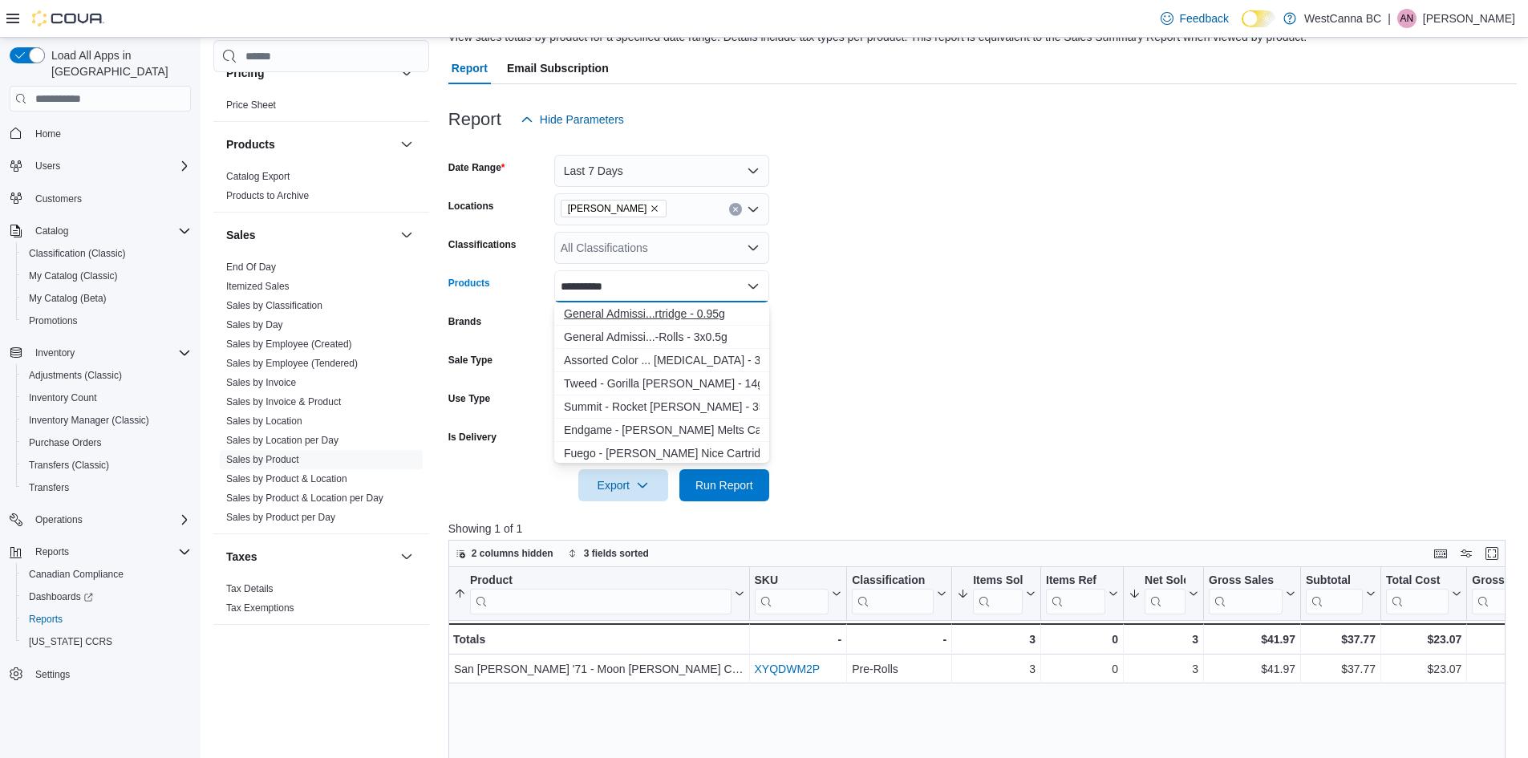
type input "**********"
click at [729, 309] on div "General Admissi...rtridge - 0.95g" at bounding box center [662, 314] width 196 height 16
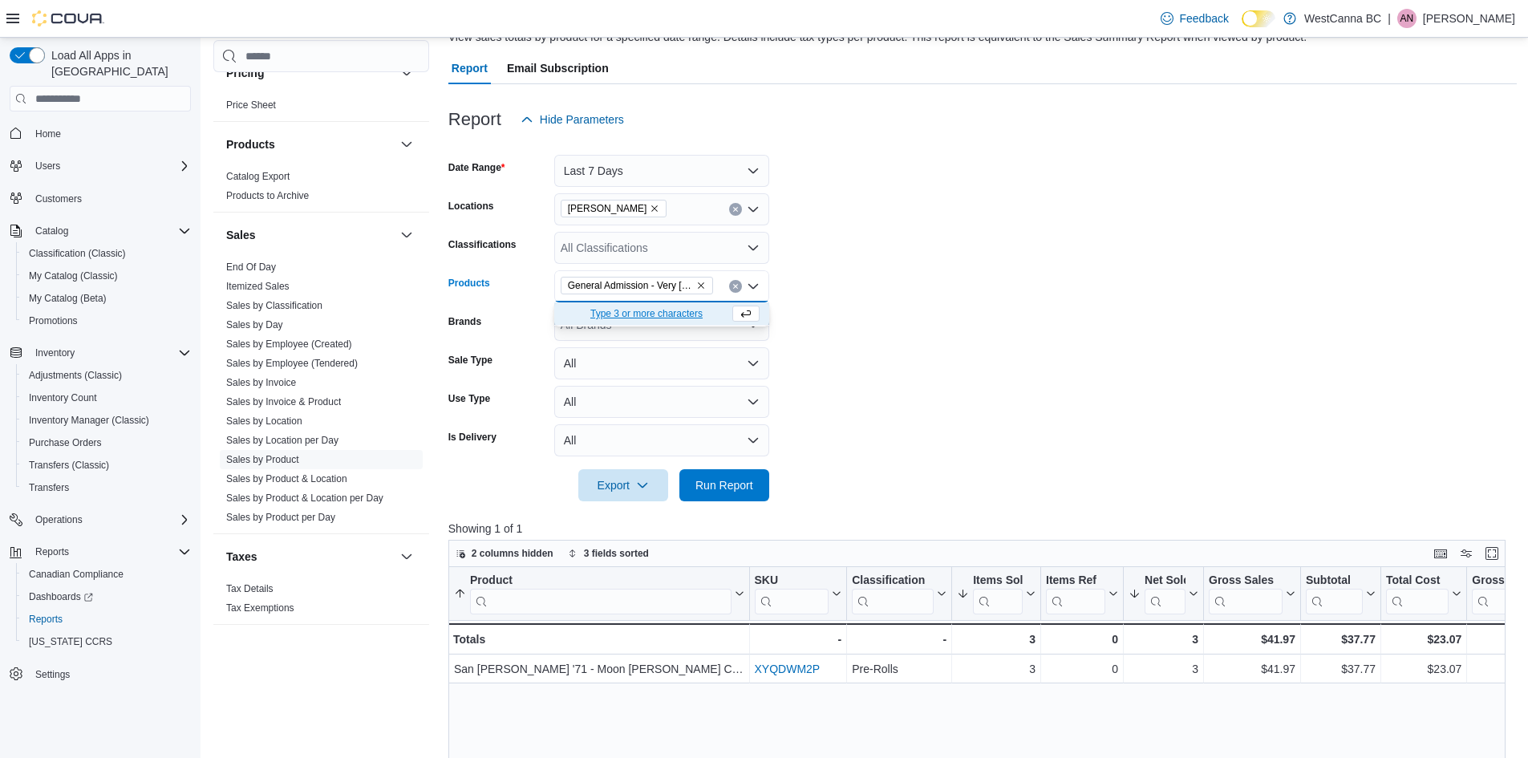
drag, startPoint x: 829, startPoint y: 420, endPoint x: 746, endPoint y: 471, distance: 96.9
click at [827, 421] on form "Date Range Last 7 Days Locations [GEOGRAPHIC_DATA] - [PERSON_NAME] Classificati…" at bounding box center [982, 319] width 1069 height 366
click at [723, 484] on span "Run Report" at bounding box center [725, 485] width 58 height 16
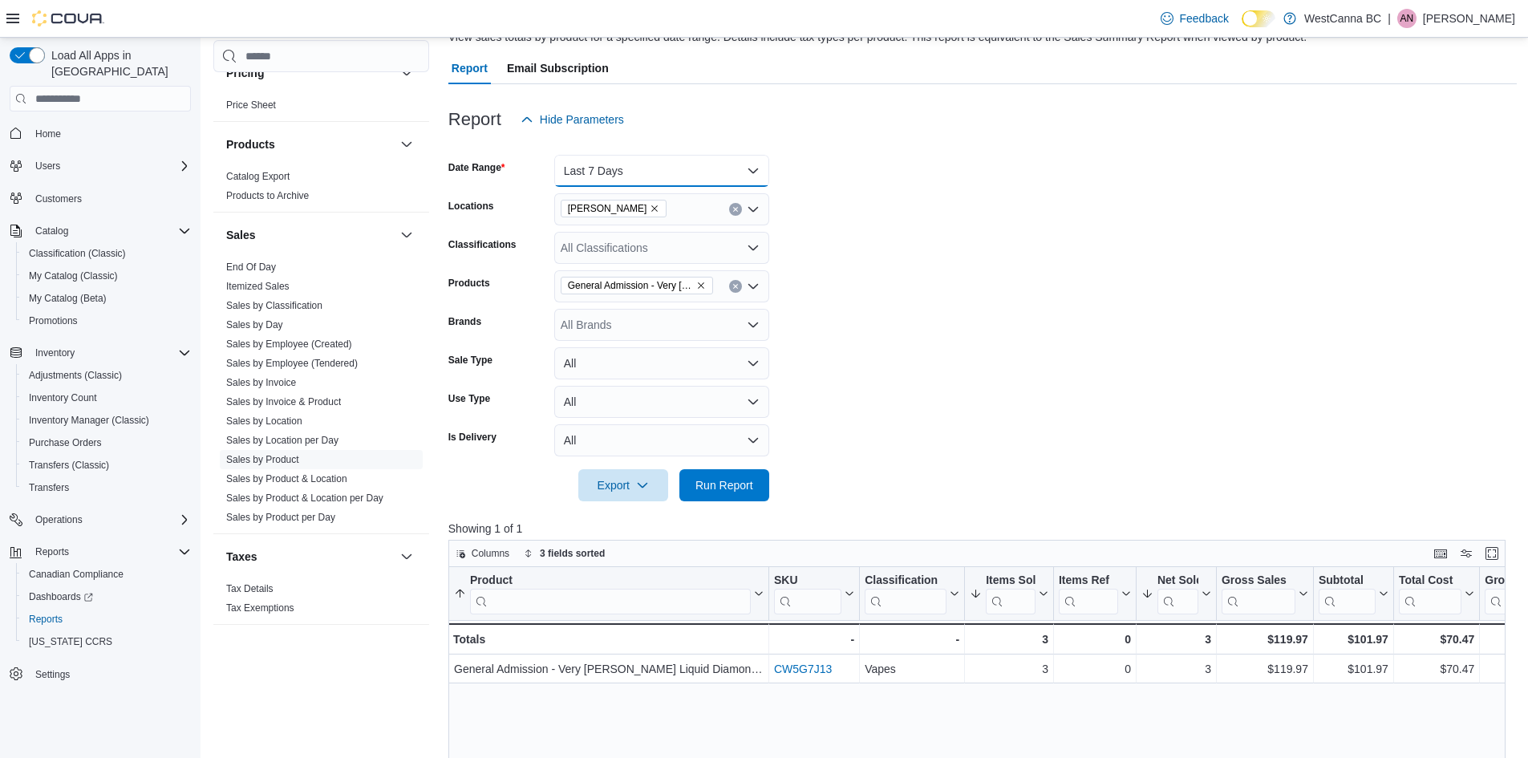
click at [651, 173] on button "Last 7 Days" at bounding box center [661, 171] width 215 height 32
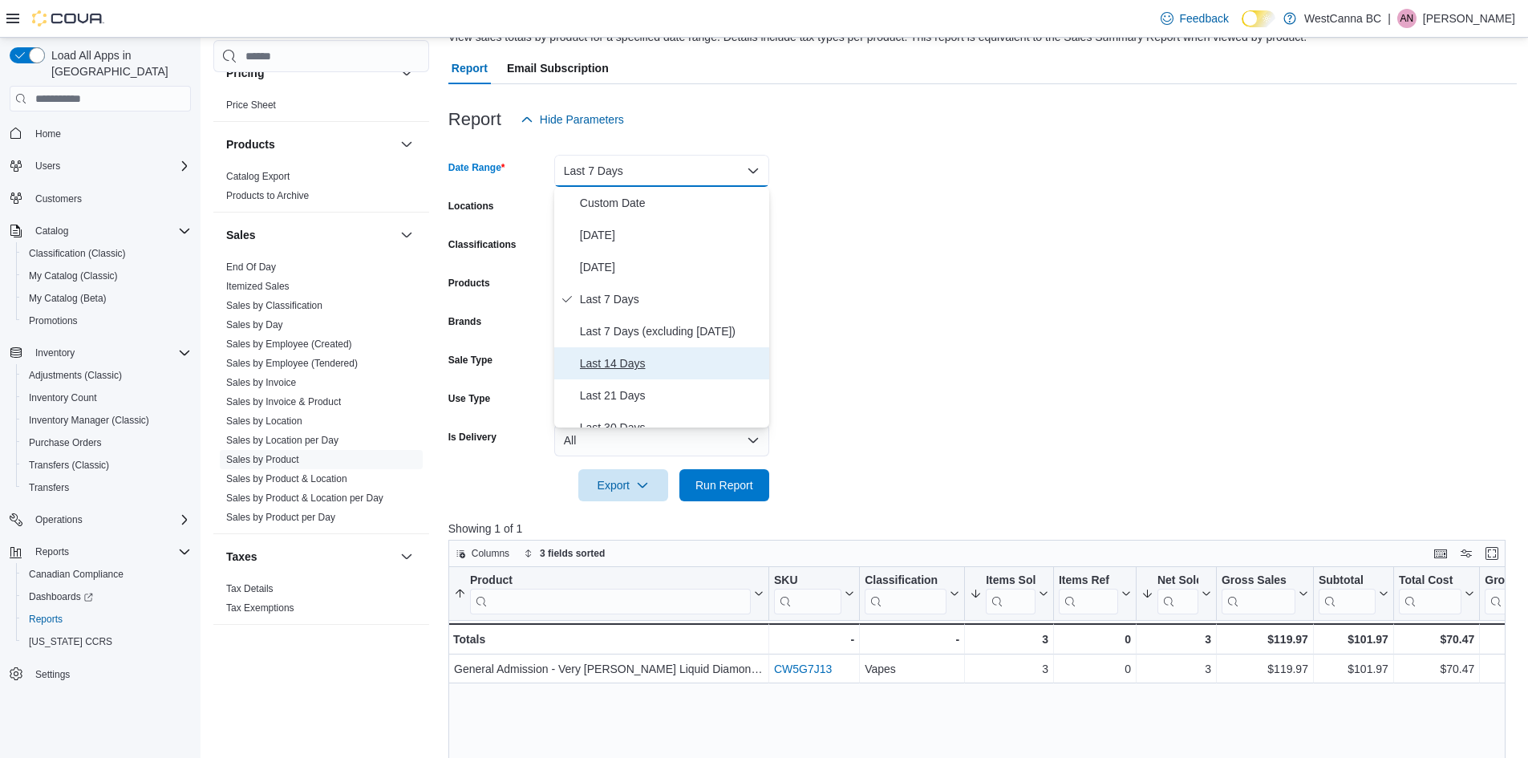
click at [642, 355] on span "Last 14 Days" at bounding box center [671, 363] width 183 height 19
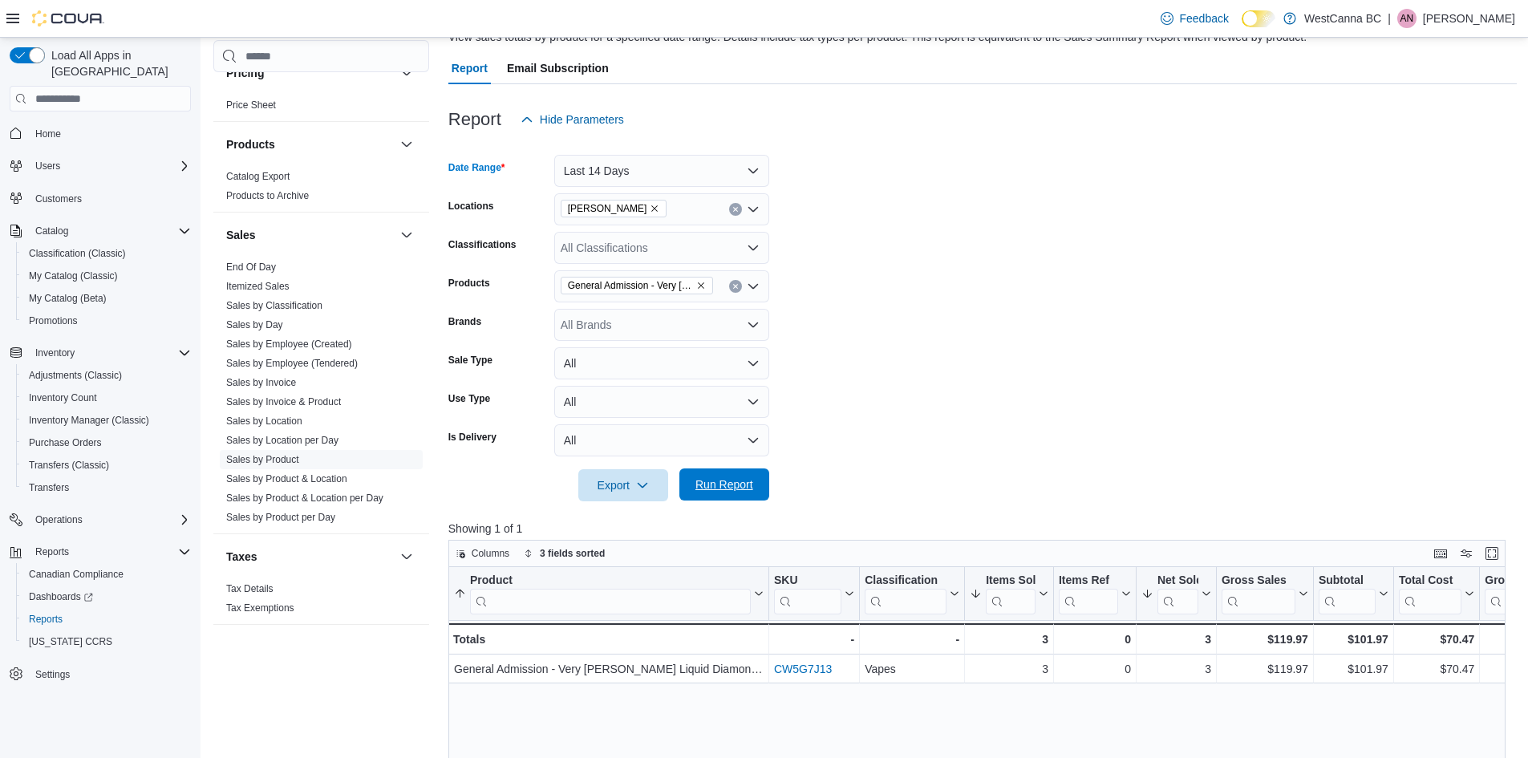
click at [710, 483] on span "Run Report" at bounding box center [725, 485] width 58 height 16
click at [700, 286] on icon "Remove General Admission - Very Berry Liquid Diamond Cartridge - 0.95g from sel…" at bounding box center [701, 286] width 10 height 10
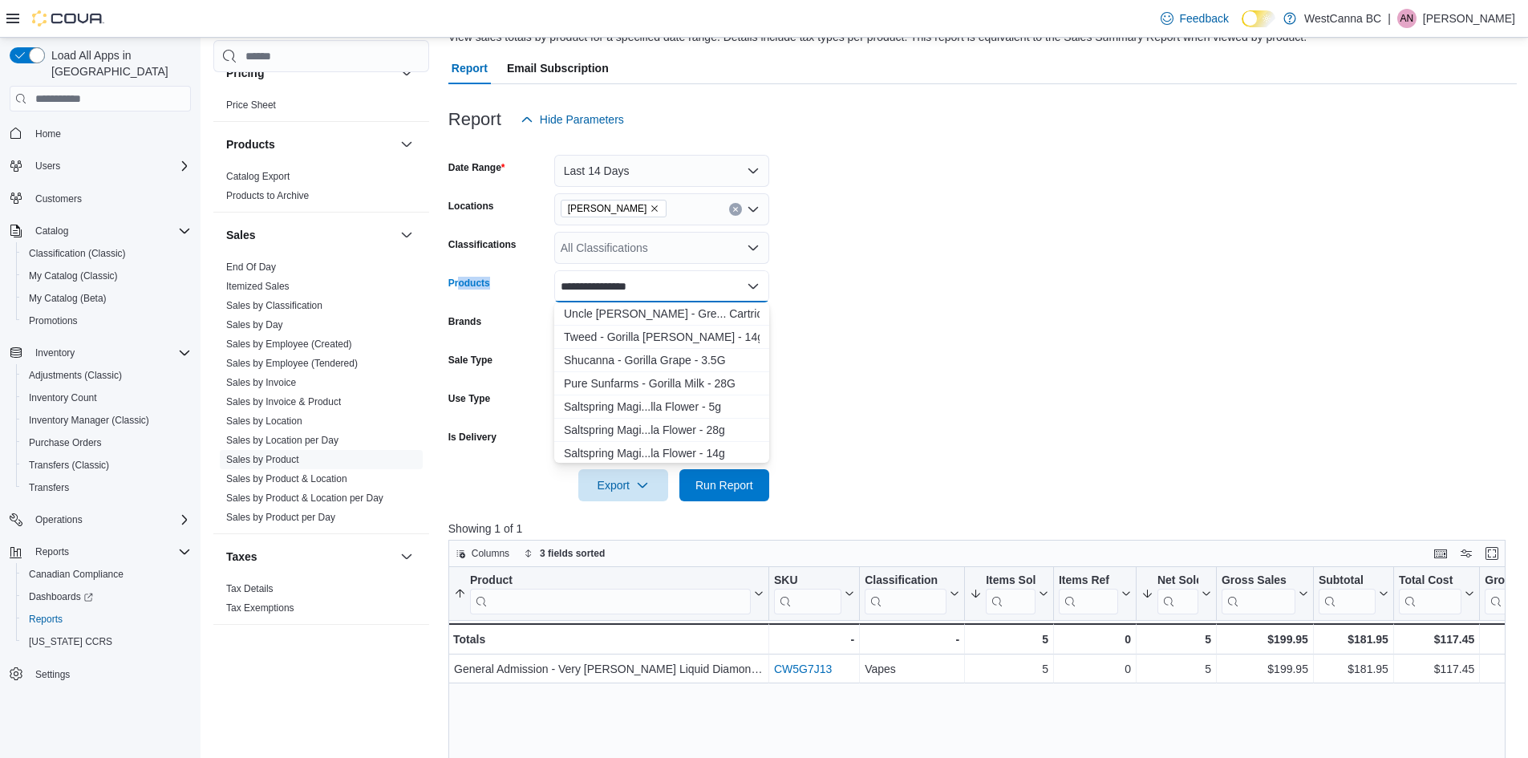
drag, startPoint x: 647, startPoint y: 286, endPoint x: 459, endPoint y: 278, distance: 188.7
click at [459, 278] on div "**********" at bounding box center [608, 286] width 321 height 32
click at [721, 284] on div "**********" at bounding box center [661, 286] width 215 height 32
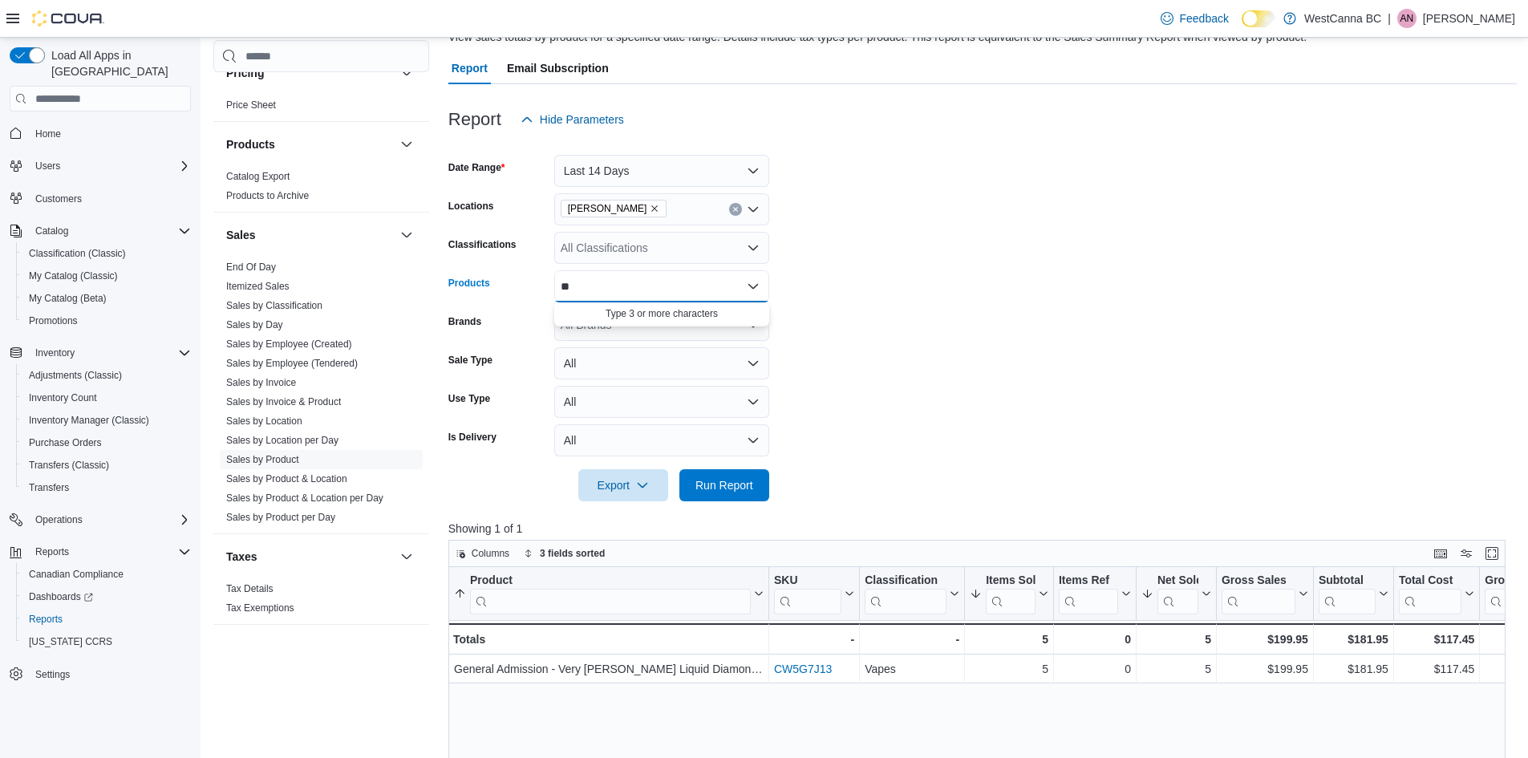
type input "*"
click at [829, 273] on form "Date Range Last 14 Days Locations WestCanna - [PERSON_NAME] Classifications All…" at bounding box center [982, 319] width 1069 height 366
click at [610, 249] on div "All Classifications" at bounding box center [661, 248] width 215 height 32
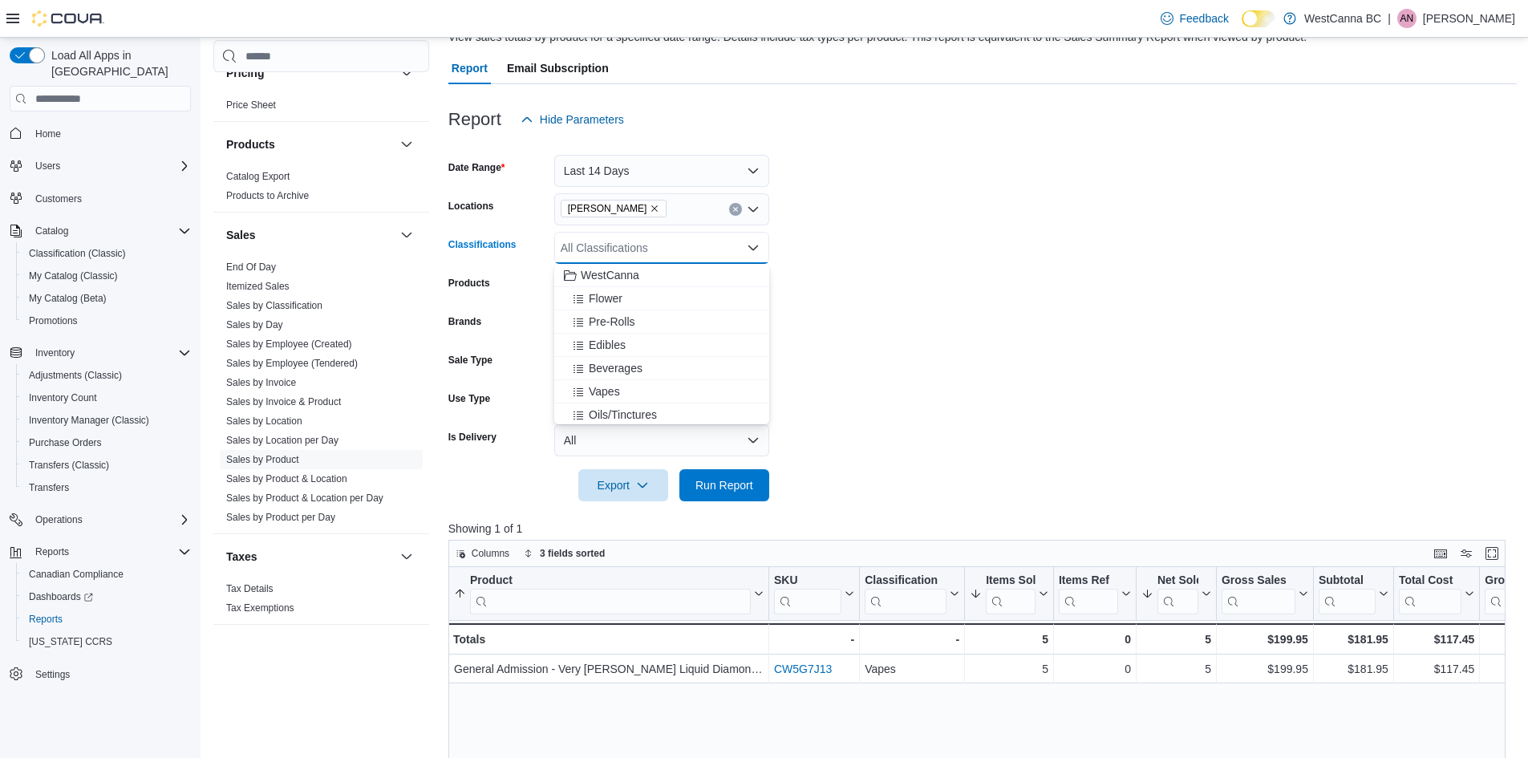
click at [987, 267] on form "Date Range Last 14 Days Locations [GEOGRAPHIC_DATA] - [PERSON_NAME] Classificat…" at bounding box center [982, 319] width 1069 height 366
click at [685, 320] on div "All Brands" at bounding box center [661, 325] width 215 height 32
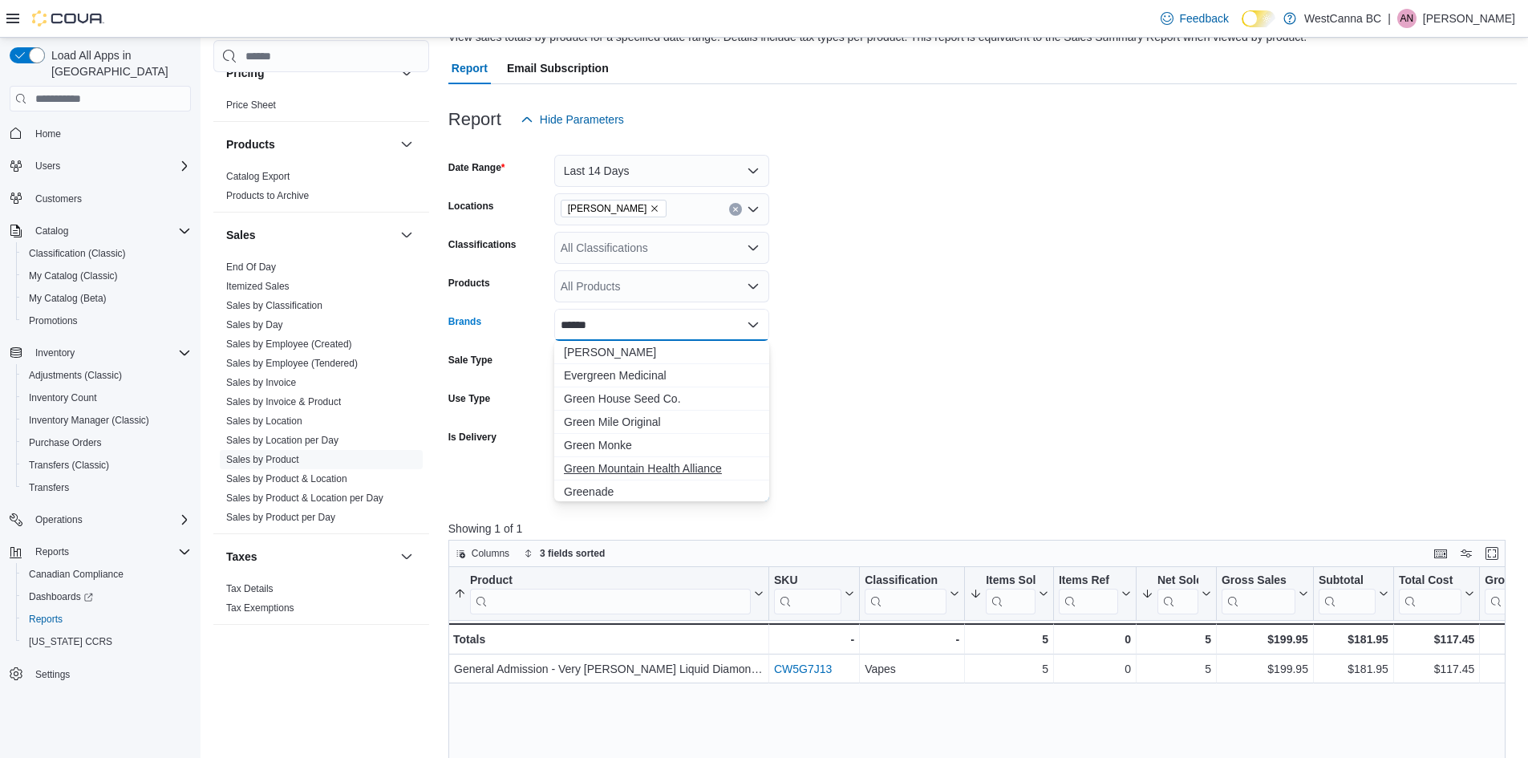
type input "*****"
click at [676, 461] on span "Green Mountain Health Alliance" at bounding box center [662, 468] width 196 height 16
drag, startPoint x: 920, startPoint y: 350, endPoint x: 730, endPoint y: 437, distance: 209.3
click at [916, 349] on form "Date Range Last 14 Days Locations [GEOGRAPHIC_DATA] - [PERSON_NAME] Classificat…" at bounding box center [982, 319] width 1069 height 366
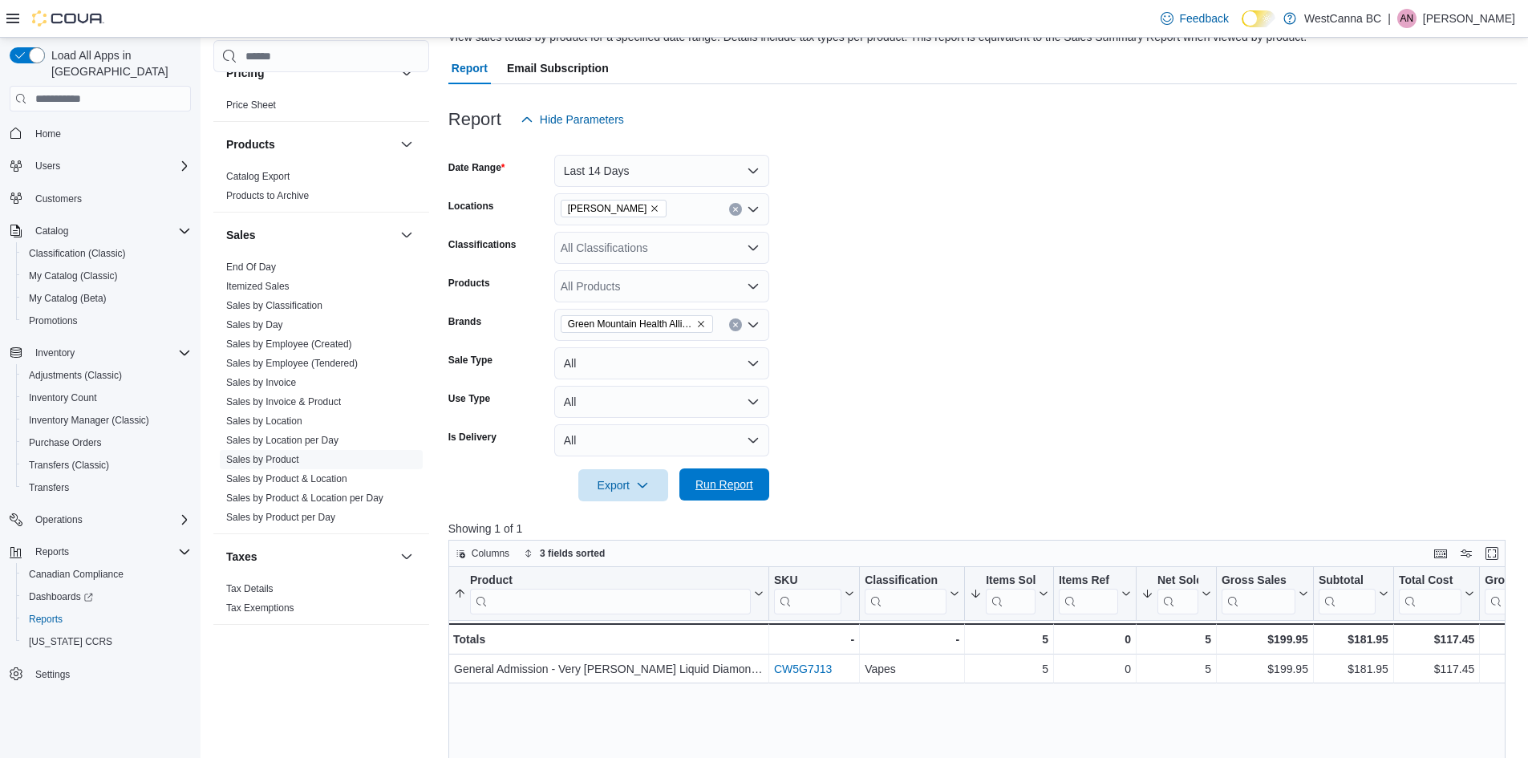
click at [714, 480] on span "Run Report" at bounding box center [725, 485] width 58 height 16
click at [727, 160] on button "Last 14 Days" at bounding box center [661, 171] width 215 height 32
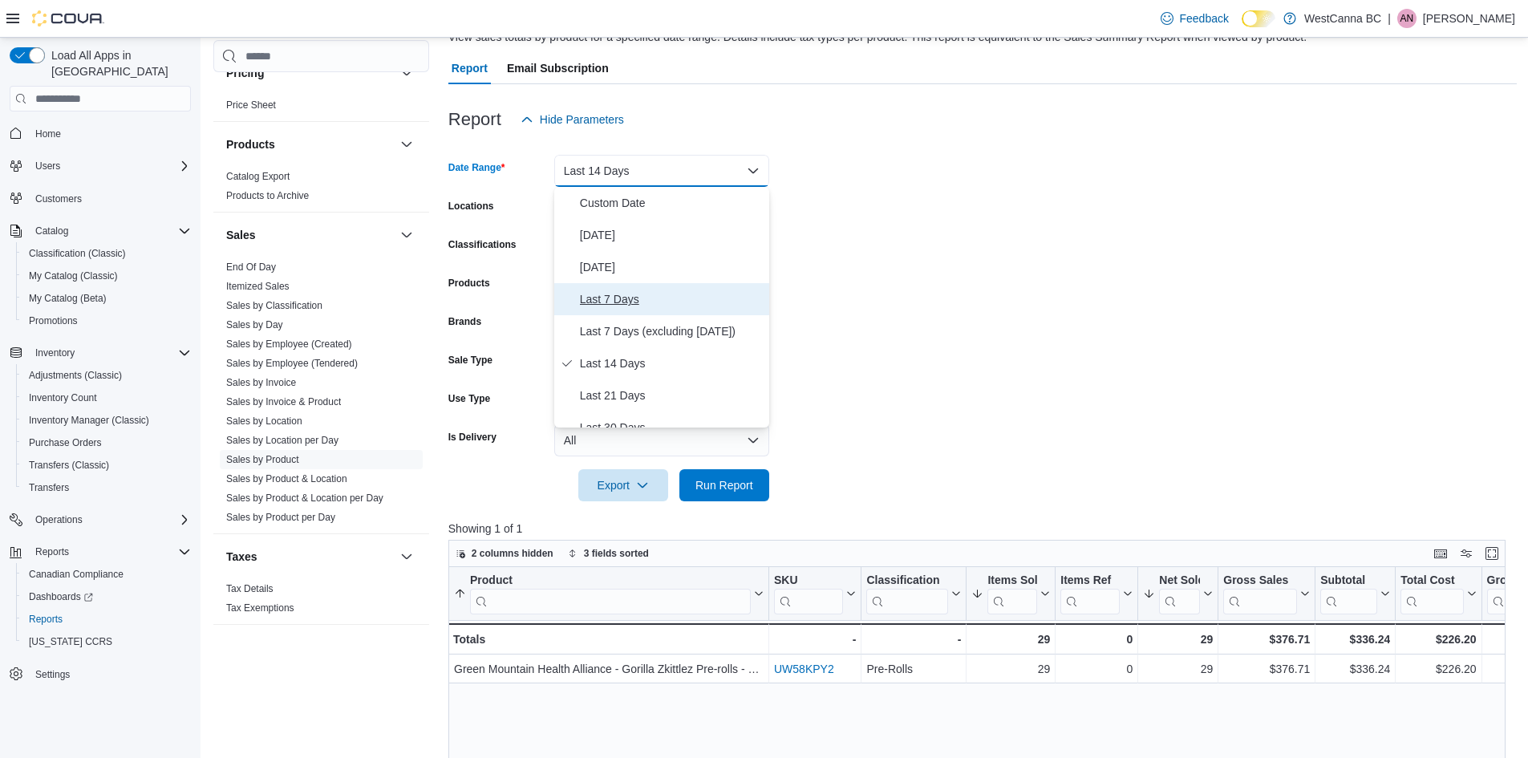
drag, startPoint x: 676, startPoint y: 306, endPoint x: 679, endPoint y: 317, distance: 11.7
click at [675, 306] on span "Last 7 Days" at bounding box center [671, 299] width 183 height 19
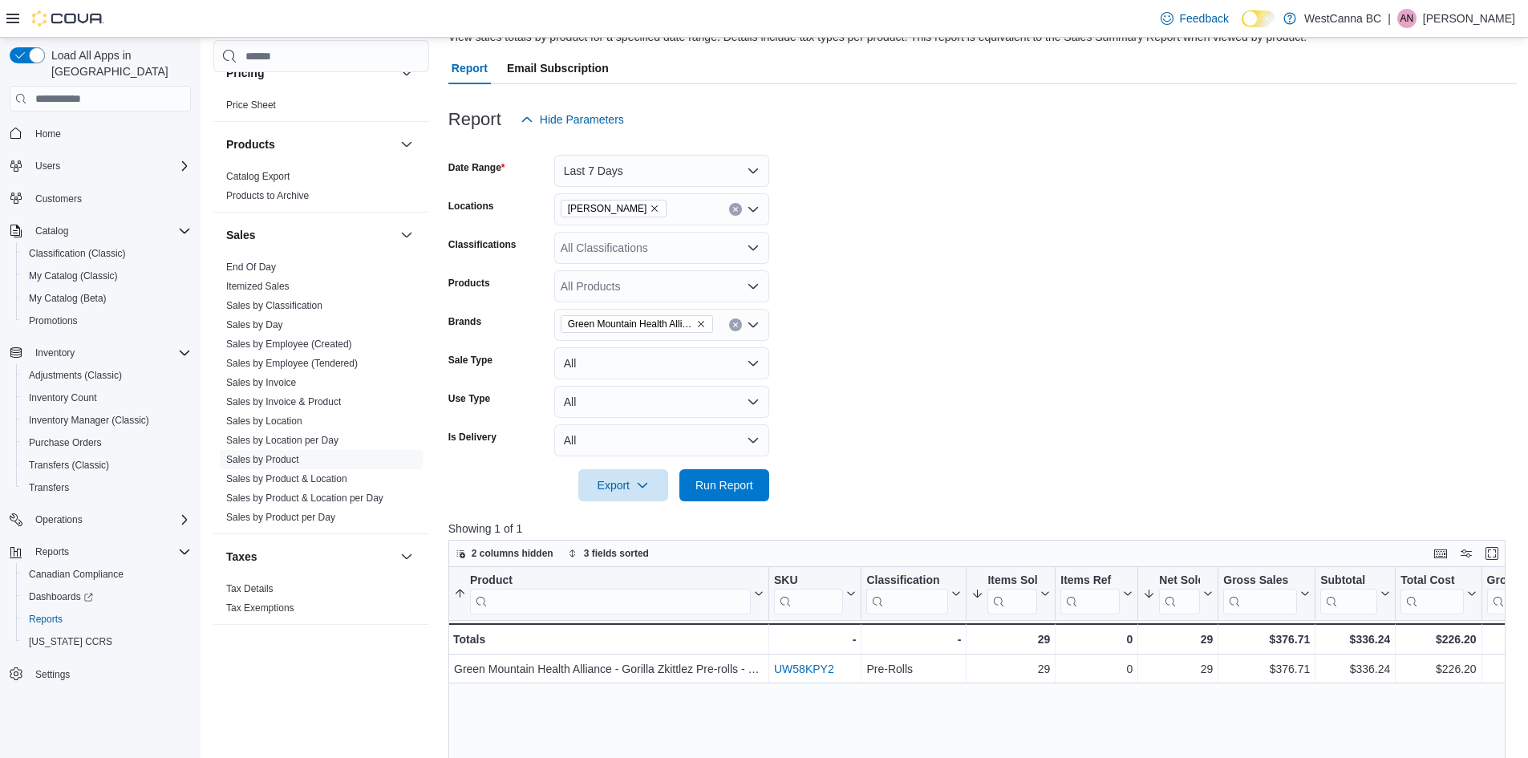
click at [704, 464] on div at bounding box center [982, 462] width 1069 height 13
